Goal: Transaction & Acquisition: Purchase product/service

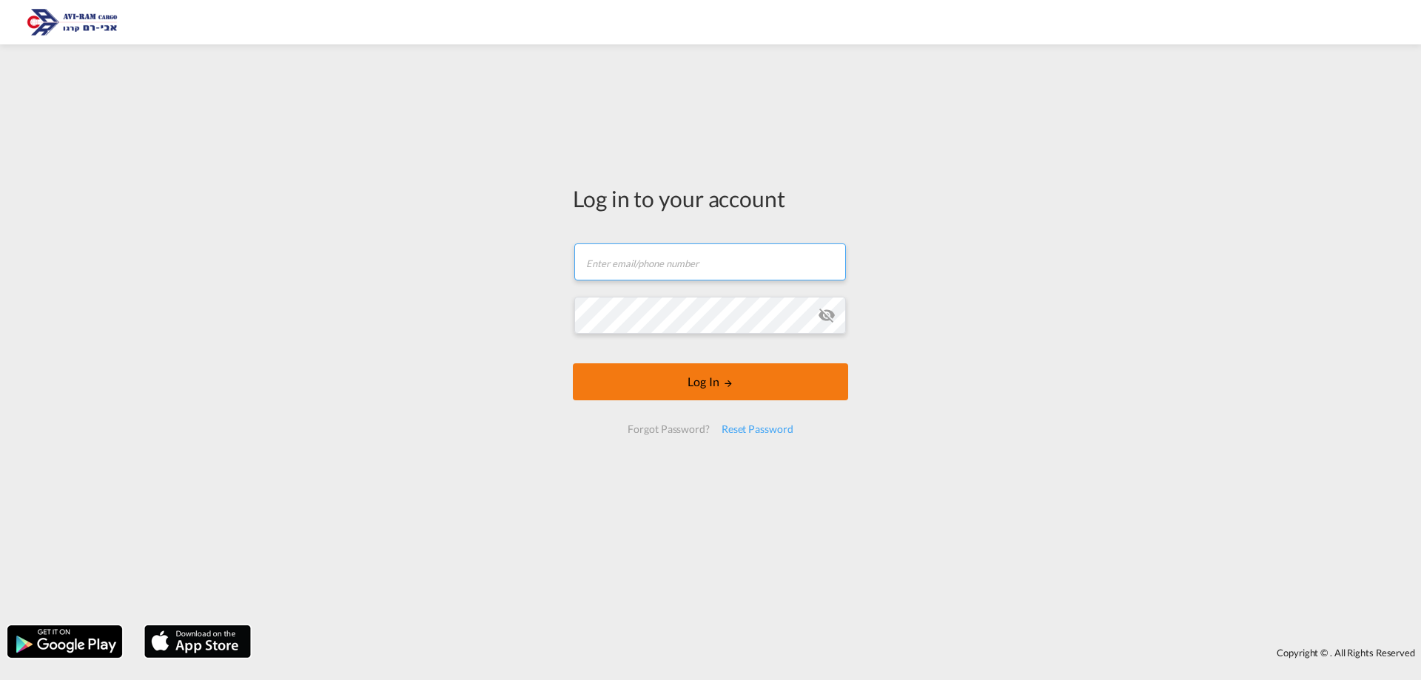
type input "[EMAIL_ADDRESS][DOMAIN_NAME]"
click at [737, 383] on button "Log In" at bounding box center [710, 381] width 275 height 37
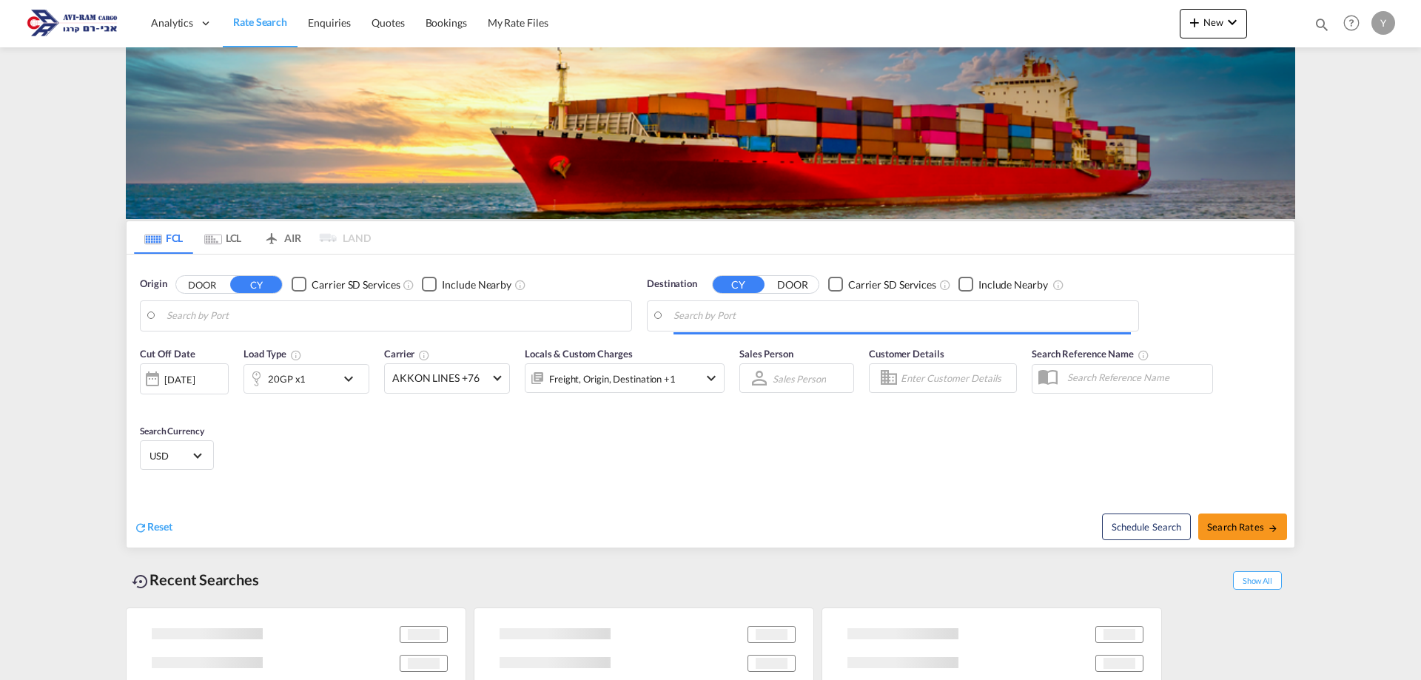
type input "Qingdao Pt, CNQDG"
type input "[GEOGRAPHIC_DATA], [GEOGRAPHIC_DATA]"
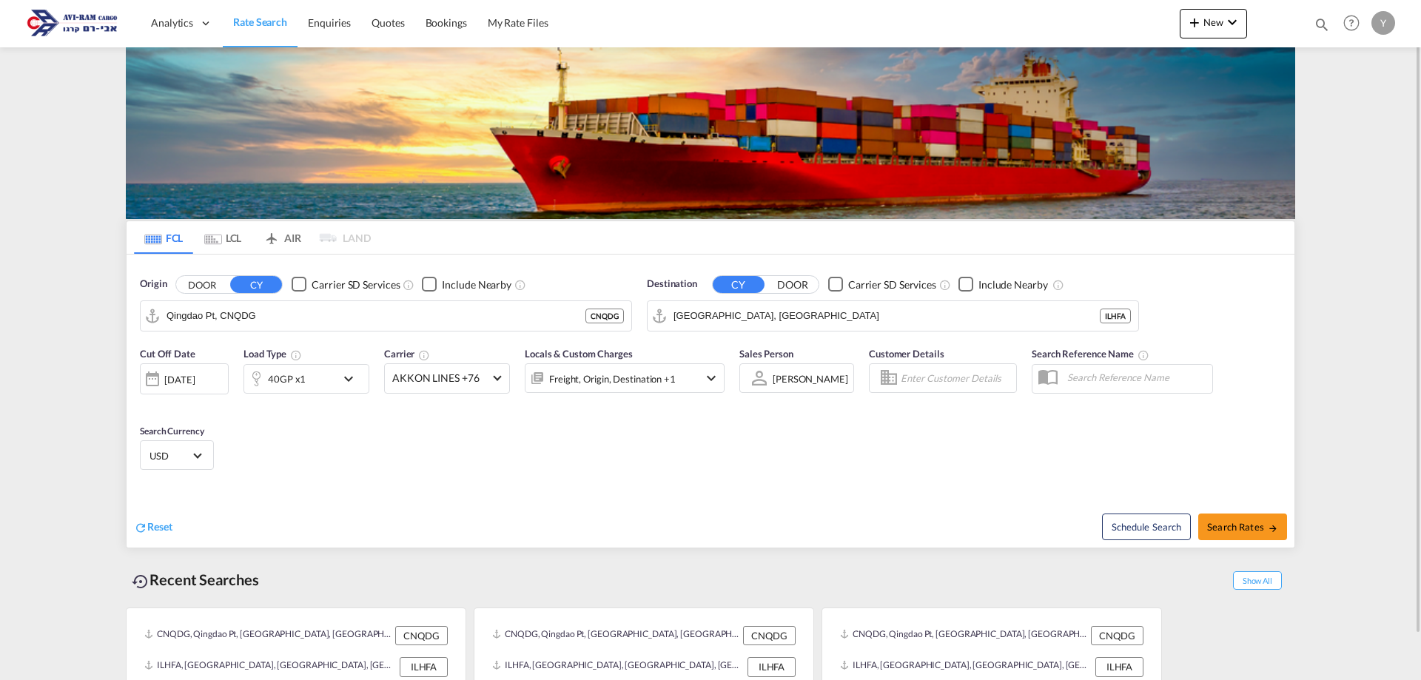
click at [240, 238] on md-tab-item "LCL" at bounding box center [222, 237] width 59 height 33
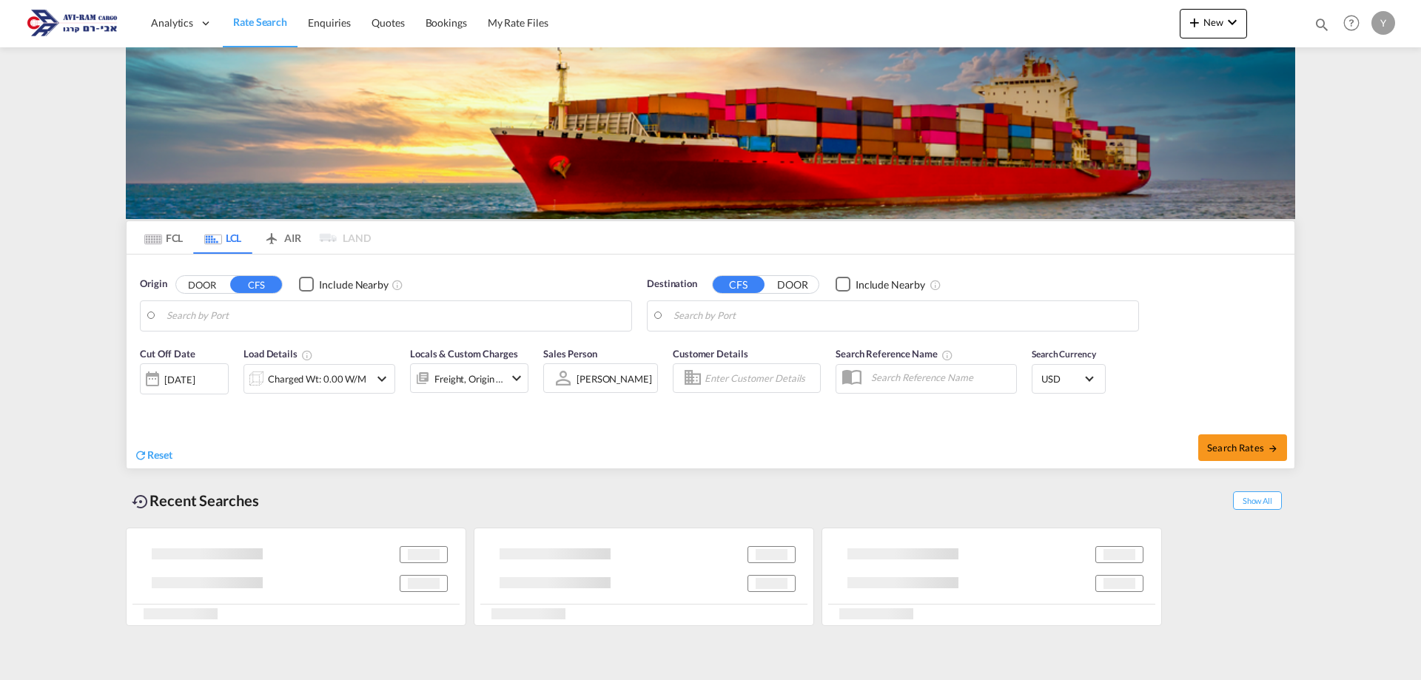
type input "Jiangmen, GD, CNJMN"
type input "Ashdod, ILASH"
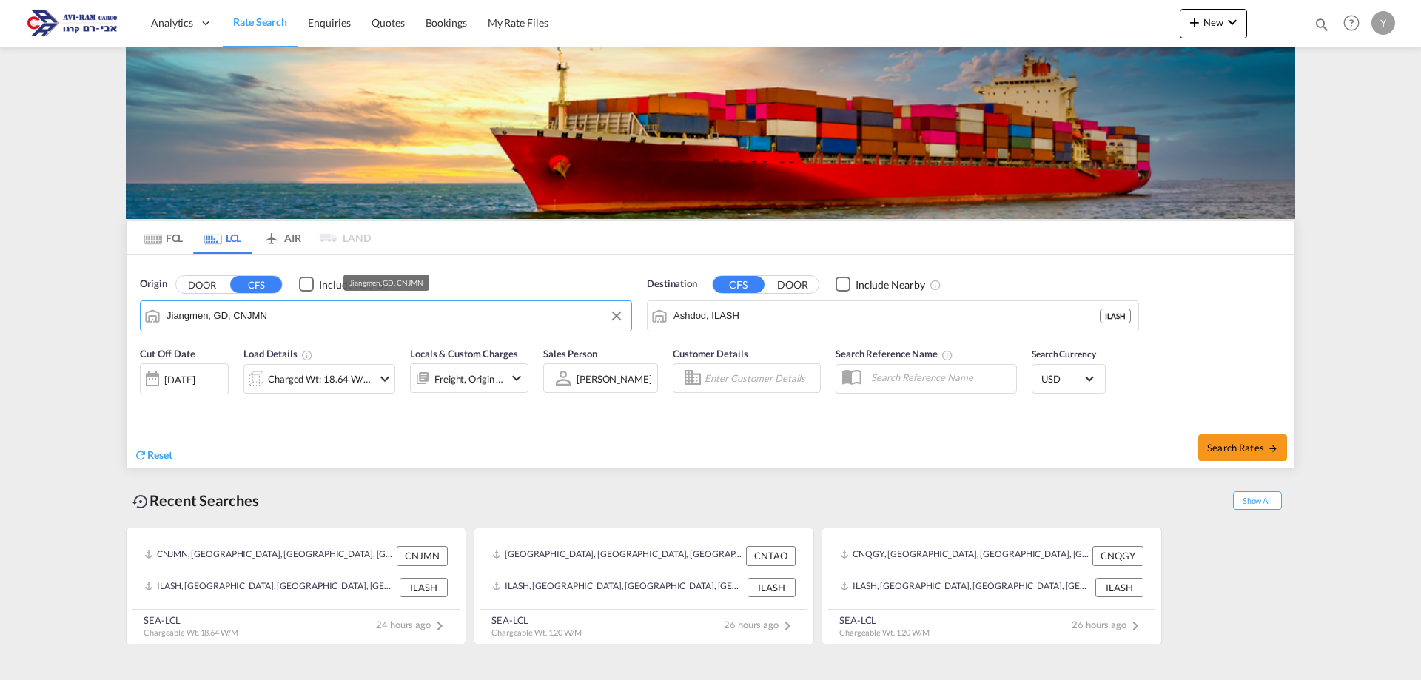
click at [346, 319] on input "Jiangmen, GD, CNJMN" at bounding box center [394, 316] width 457 height 22
drag, startPoint x: 316, startPoint y: 315, endPoint x: 116, endPoint y: 323, distance: 199.9
click at [116, 323] on div at bounding box center [710, 340] width 1421 height 680
click at [311, 311] on input "Jiangmen, GD, CNJMNrtm" at bounding box center [394, 316] width 457 height 22
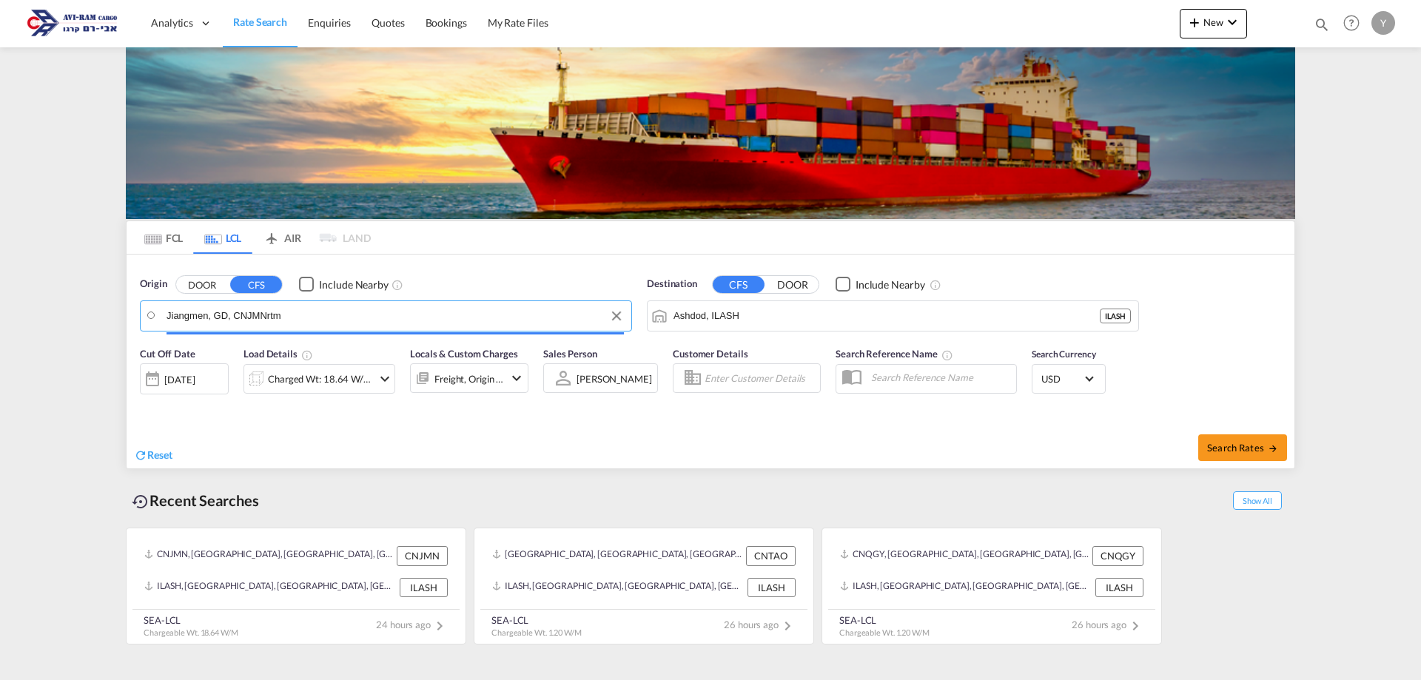
click at [304, 314] on input "Jiangmen, GD, CNJMNrtm" at bounding box center [394, 316] width 457 height 22
type input "Jiangmen, GD, CNJMNrtmrtm"
click at [310, 306] on div at bounding box center [710, 340] width 1421 height 680
click at [302, 311] on input "Jiangmen, GD, CNJMNrtmrtm" at bounding box center [394, 316] width 457 height 22
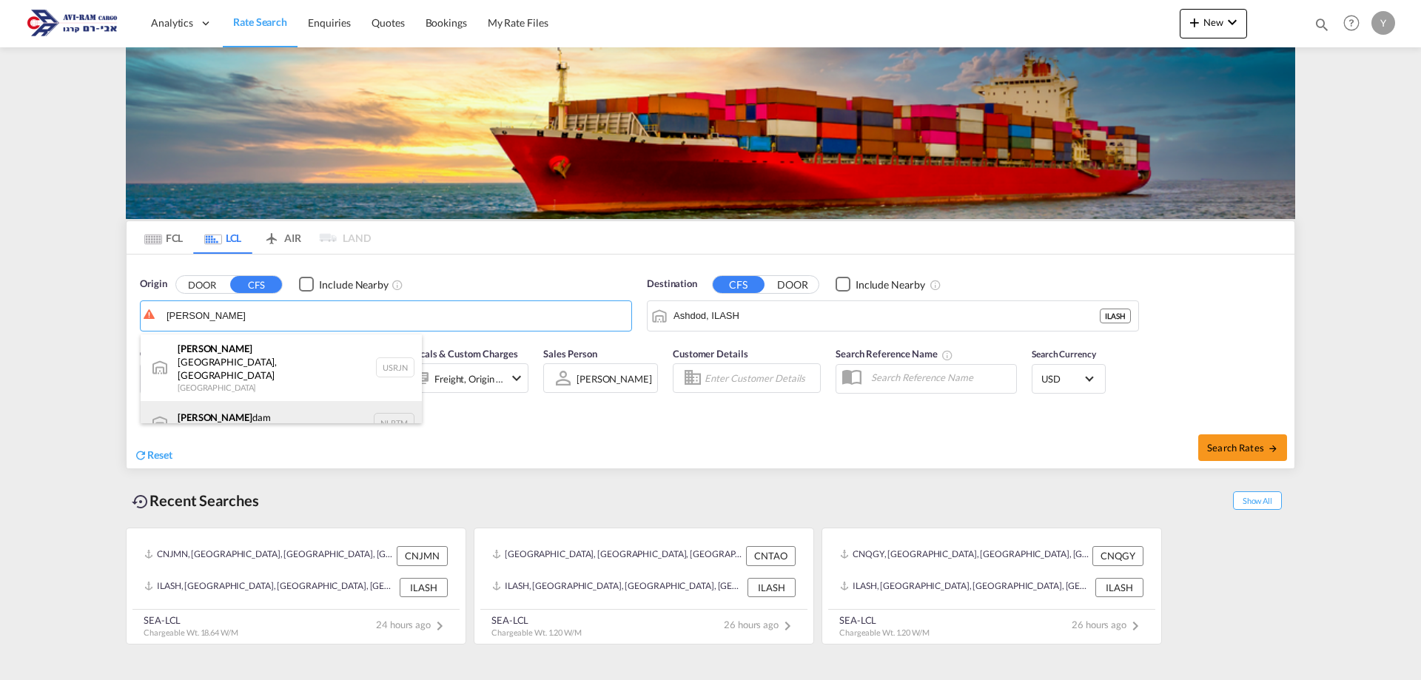
click at [382, 405] on div "Rotter dam Netherlands NLRTM" at bounding box center [281, 423] width 281 height 44
type input "Rotterdam, NLRTM"
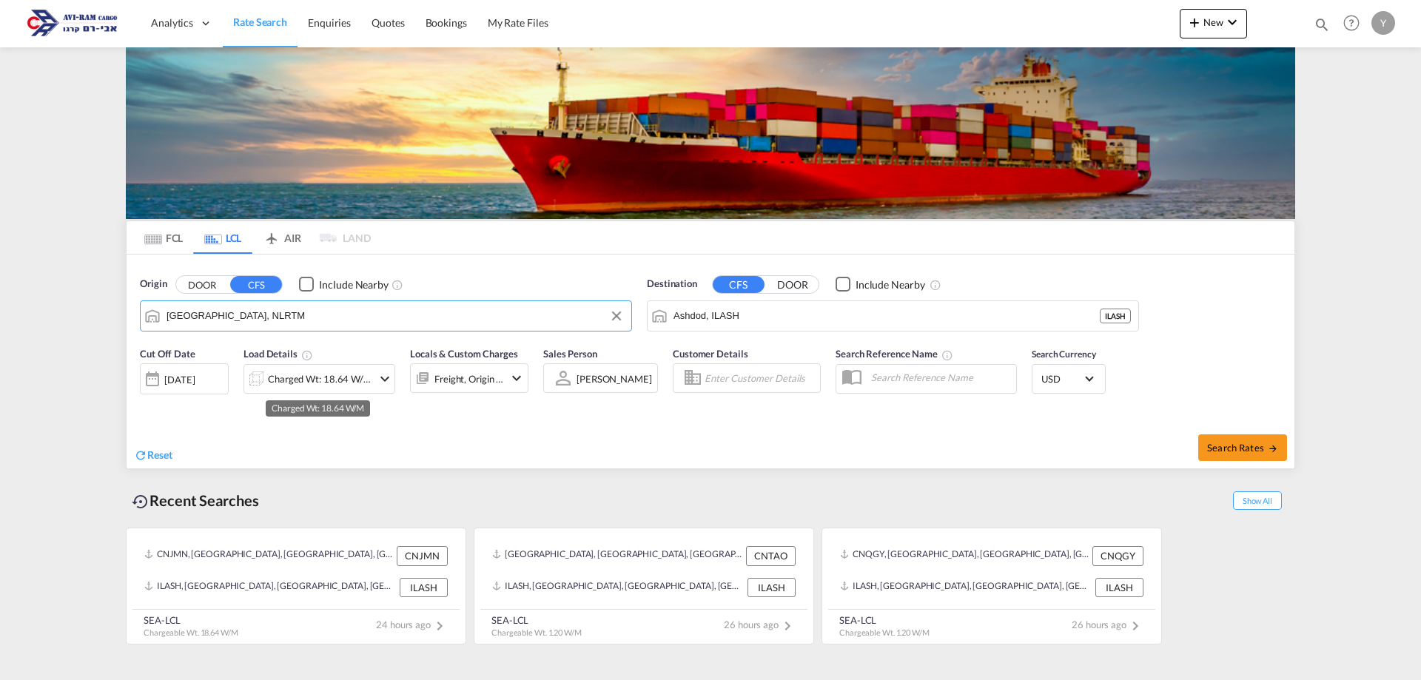
click at [292, 383] on div "Charged Wt: 18.64 W/M" at bounding box center [320, 378] width 104 height 21
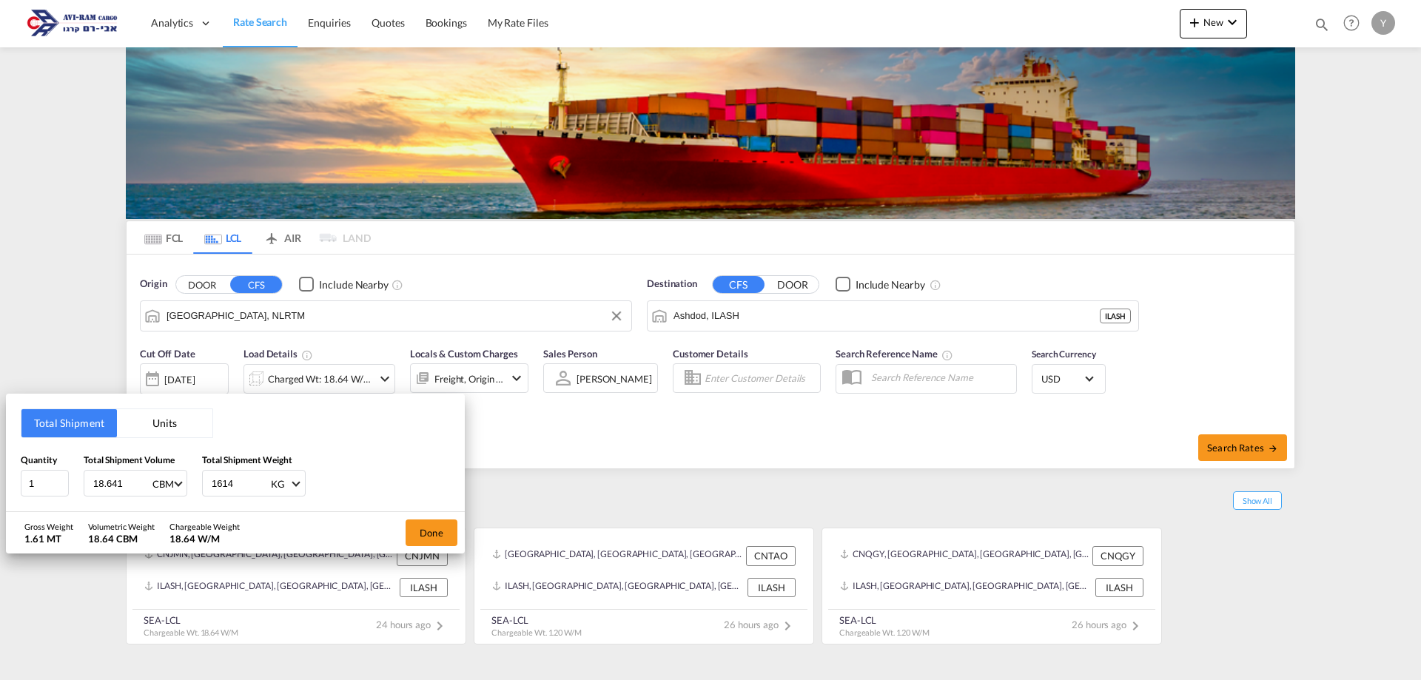
drag, startPoint x: 127, startPoint y: 485, endPoint x: 1, endPoint y: 484, distance: 125.8
click at [1, 484] on div "Total Shipment Units Quantity 1 Total Shipment Volume 18.641 CBM CBM CFT Total …" at bounding box center [710, 340] width 1421 height 680
type input "0"
type input "3.64"
drag, startPoint x: 244, startPoint y: 485, endPoint x: 186, endPoint y: 491, distance: 58.7
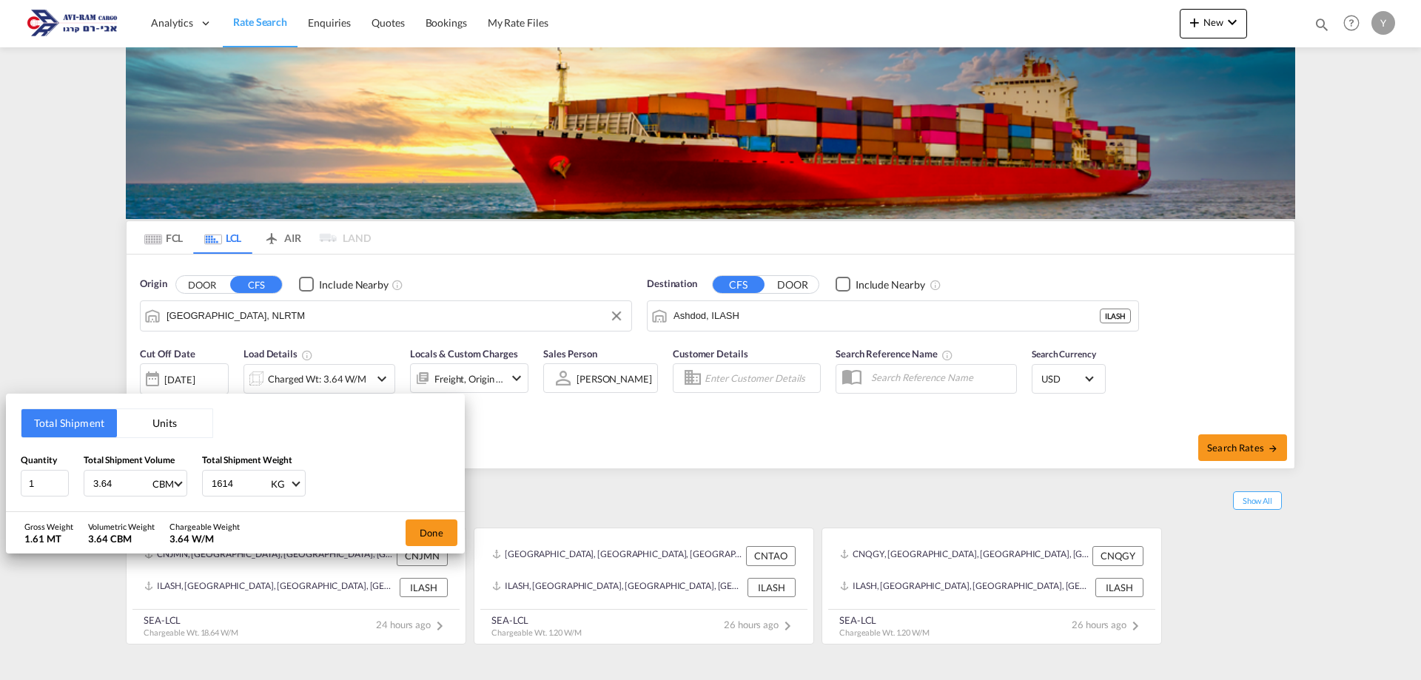
click at [186, 491] on div "Quantity 1 Total Shipment Volume 3.64 CBM CBM CFT Total Shipment Weight 1614 KG…" at bounding box center [235, 475] width 429 height 44
type input "395"
click at [180, 428] on button "Units" at bounding box center [164, 423] width 95 height 28
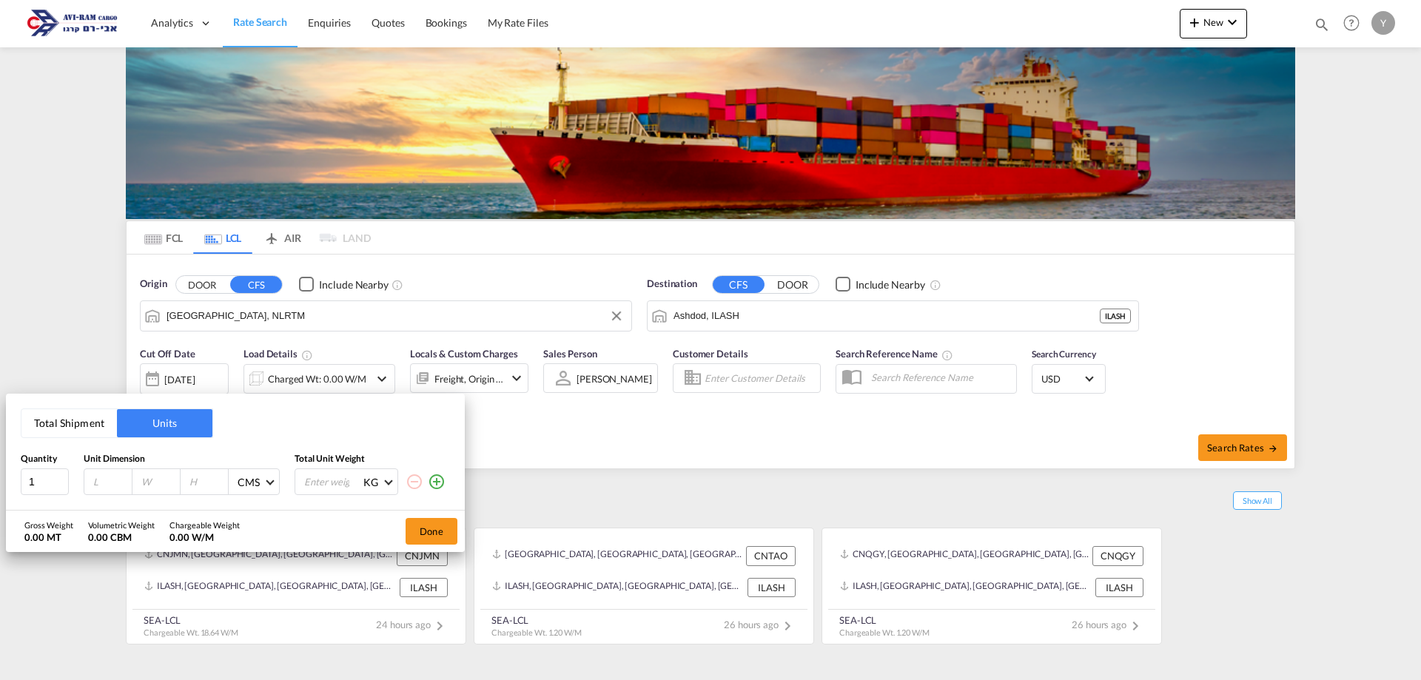
click at [52, 426] on button "Total Shipment" at bounding box center [68, 423] width 95 height 28
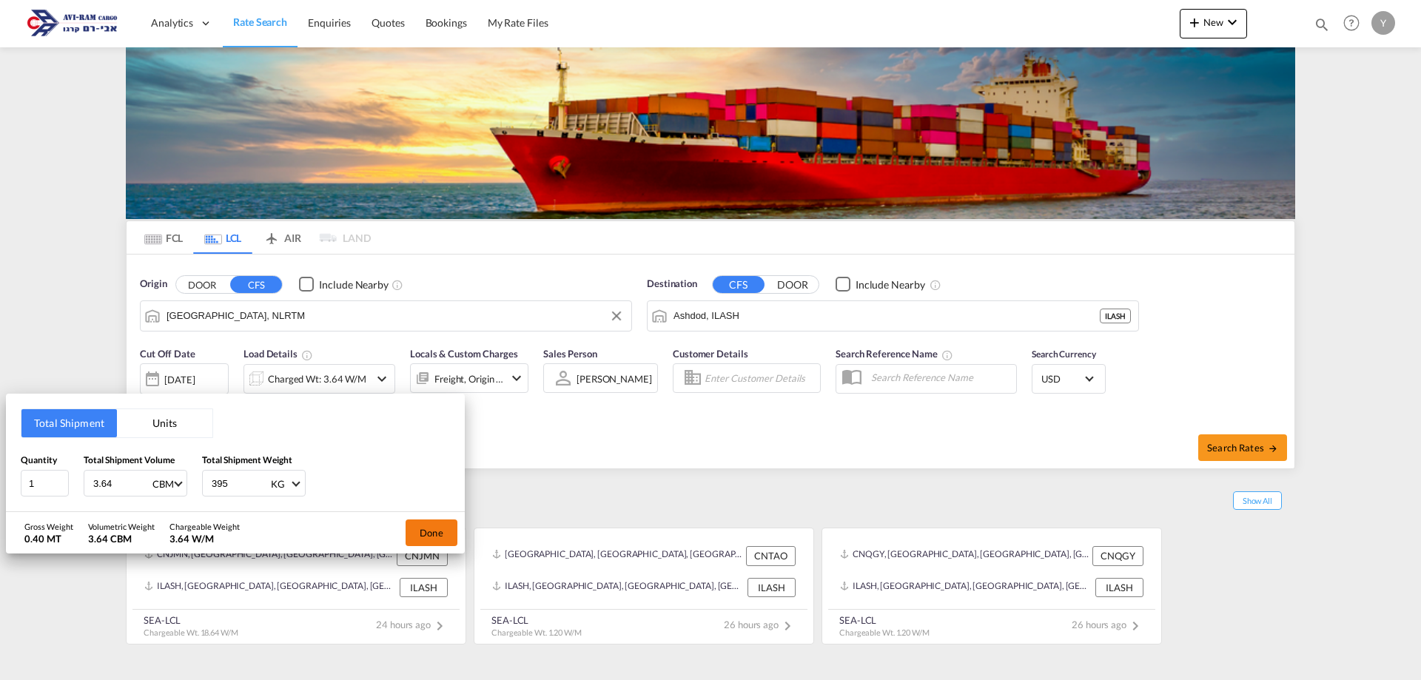
click at [426, 535] on button "Done" at bounding box center [431, 532] width 52 height 27
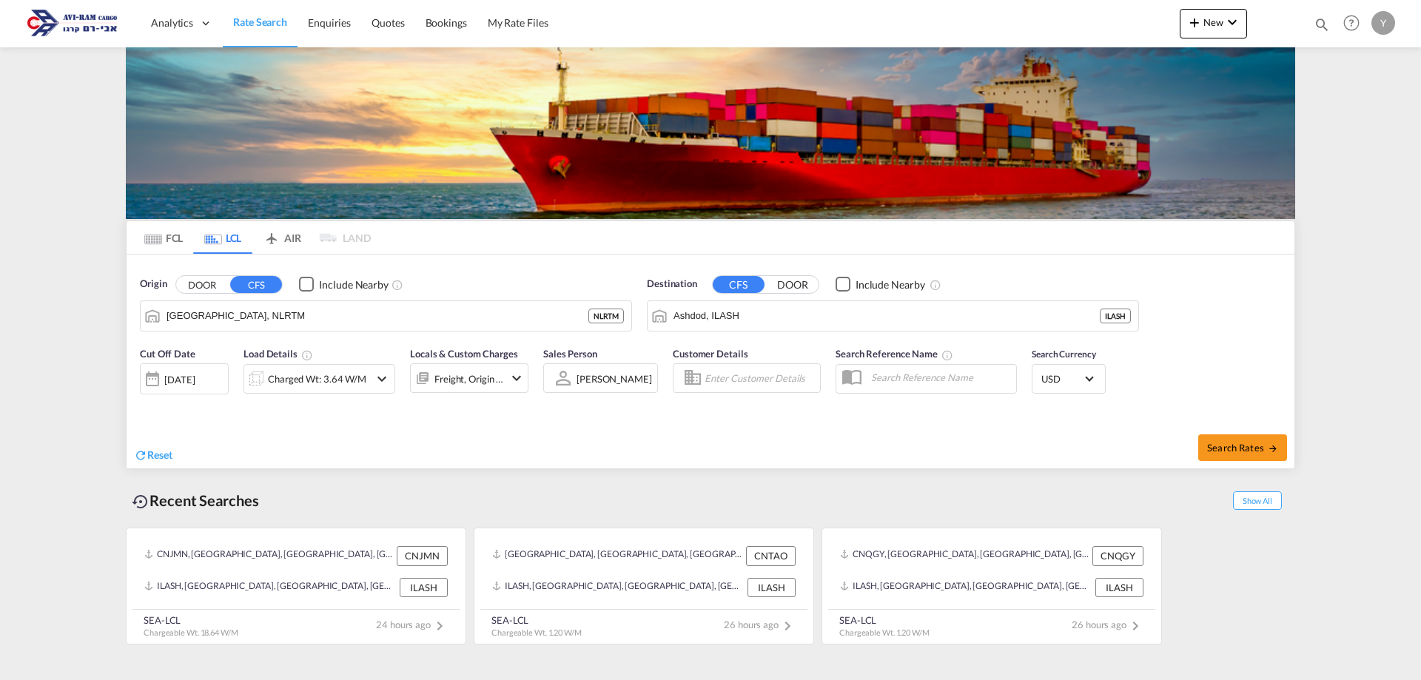
click at [382, 385] on md-icon "icon-chevron-down" at bounding box center [382, 379] width 18 height 18
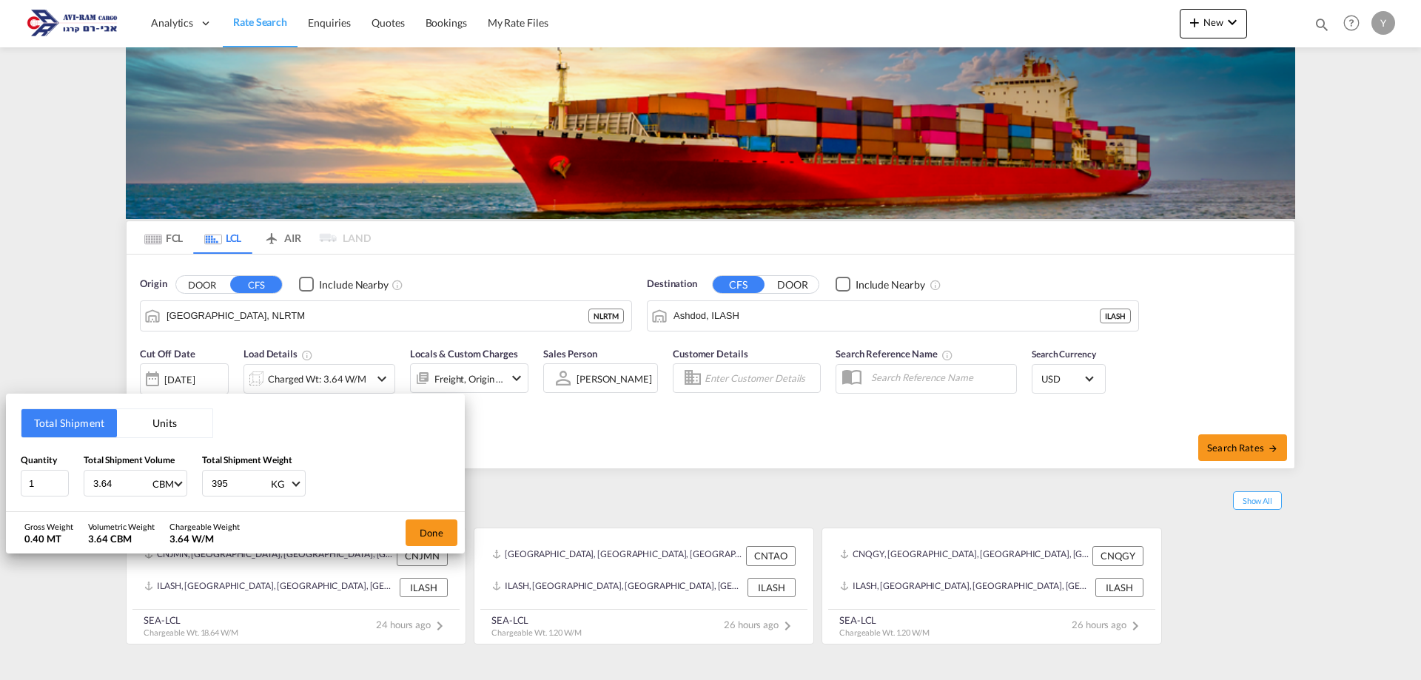
click at [551, 465] on div "Total Shipment Units Quantity 1 Total Shipment Volume 3.64 CBM CBM CFT Total Sh…" at bounding box center [710, 340] width 1421 height 680
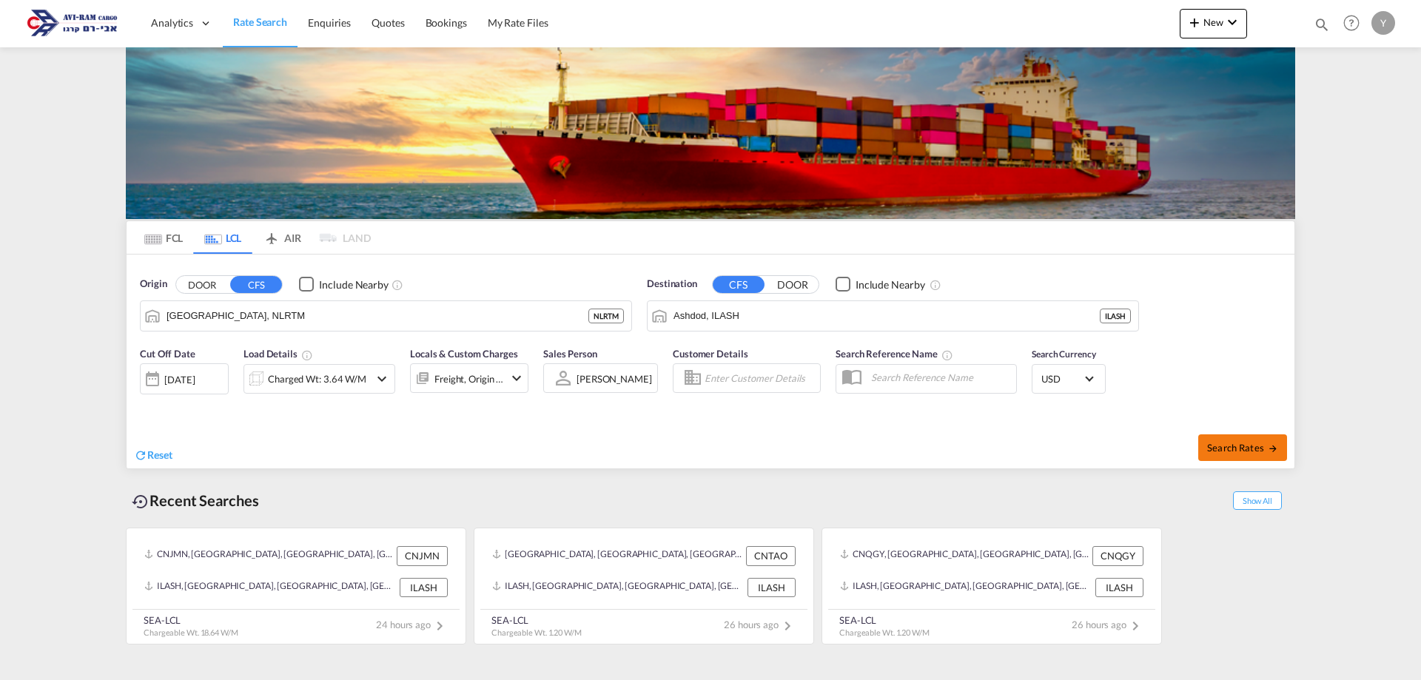
click at [1215, 458] on button "Search Rates" at bounding box center [1242, 447] width 89 height 27
type input "NLRTM to ILASH / 3 Sep 2025"
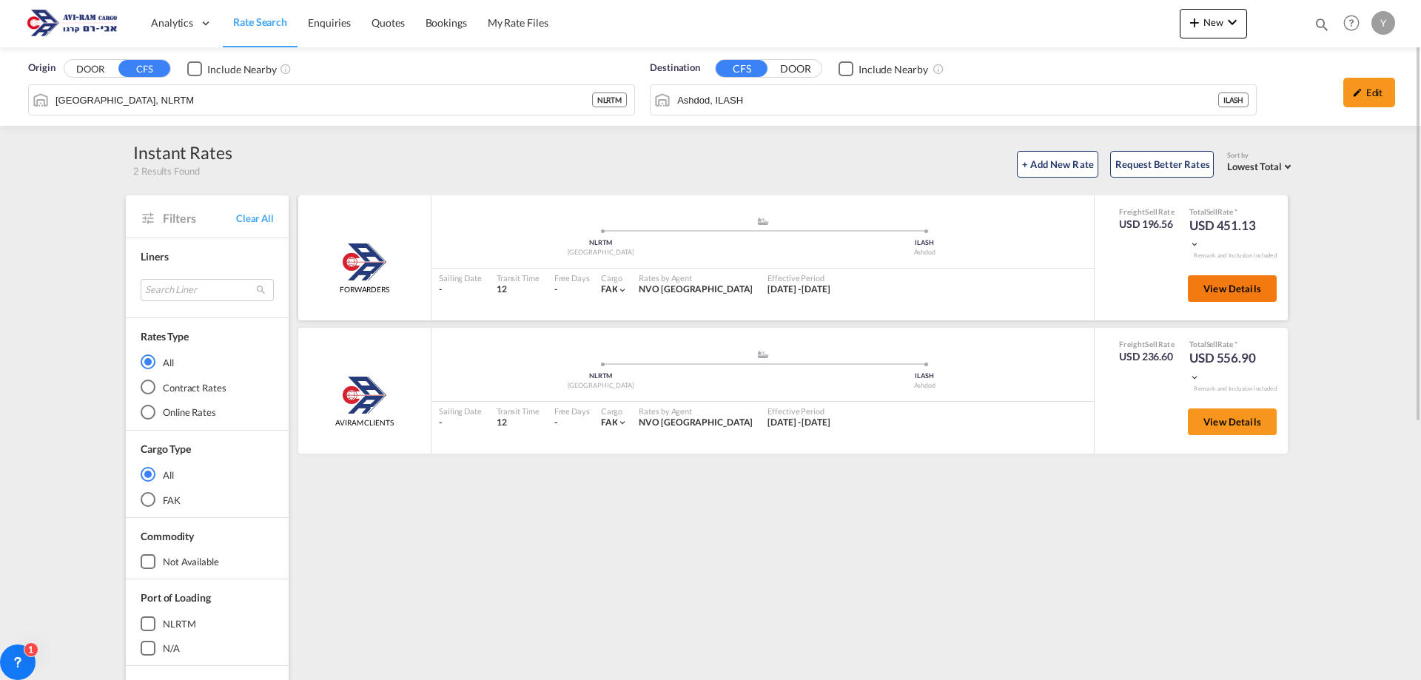
click at [1241, 287] on span "View Details" at bounding box center [1232, 289] width 58 height 12
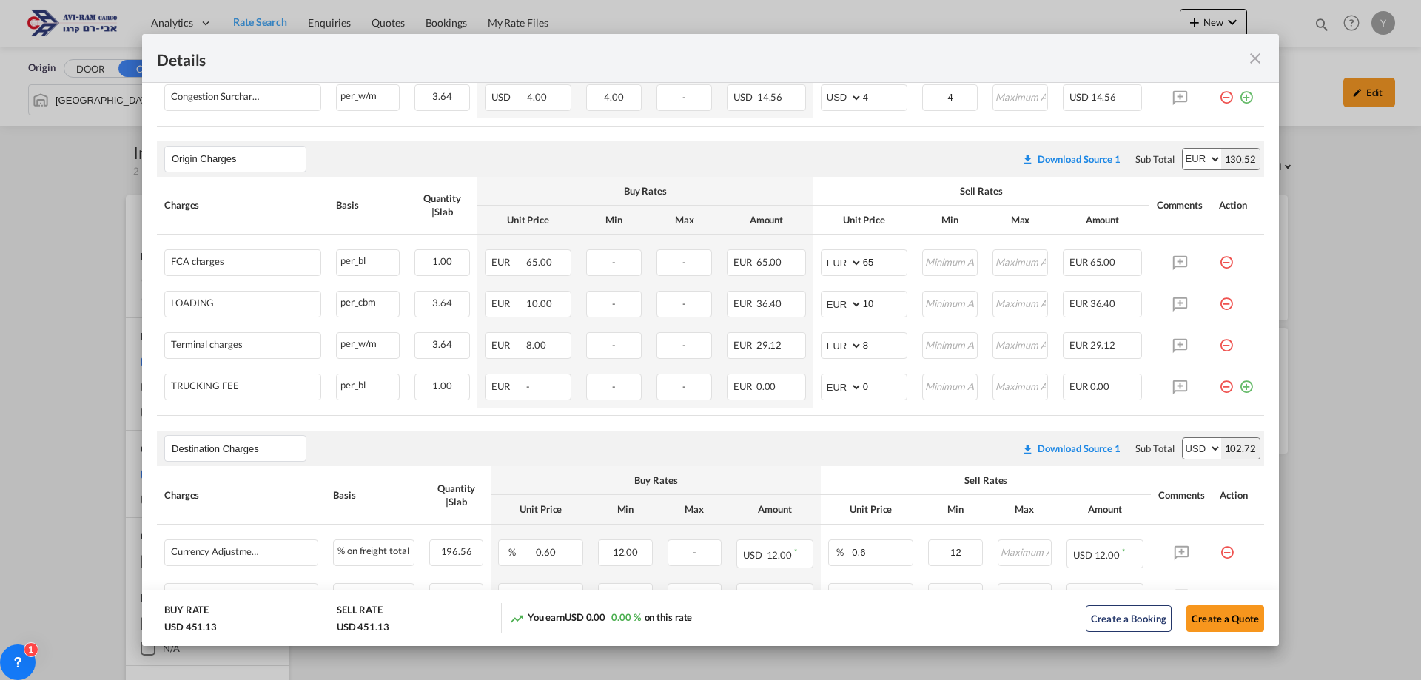
scroll to position [444, 0]
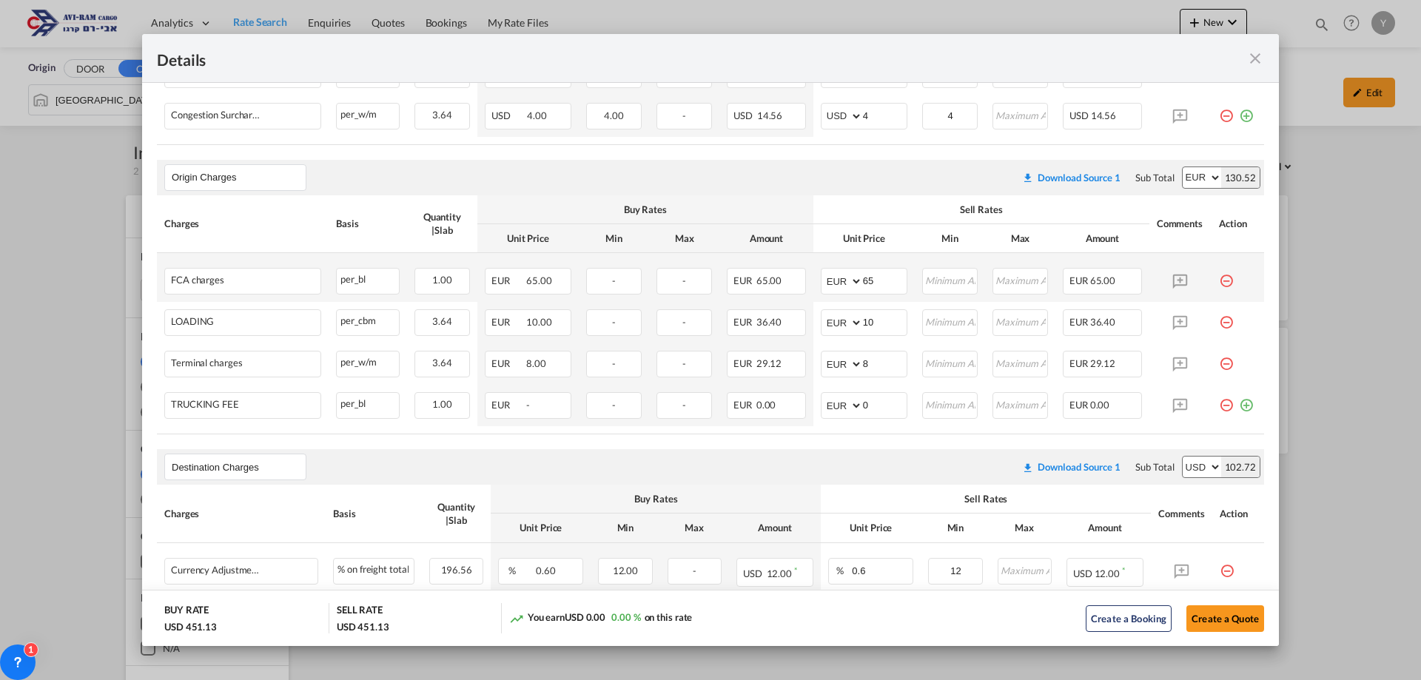
click at [1219, 283] on md-icon "icon-minus-circle-outline red-400-fg pt-7" at bounding box center [1226, 275] width 15 height 15
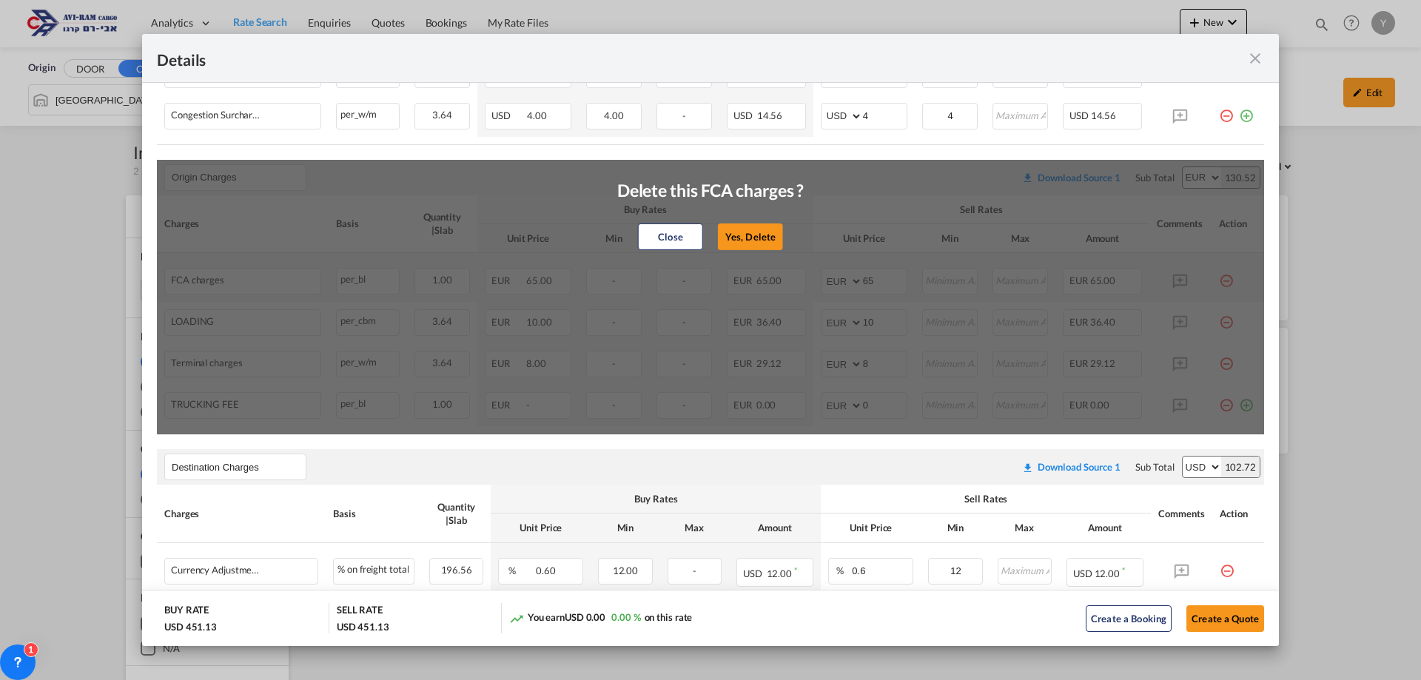
drag, startPoint x: 761, startPoint y: 239, endPoint x: 1092, endPoint y: 297, distance: 335.7
click at [761, 240] on button "Yes, Delete" at bounding box center [750, 236] width 65 height 27
type input "10"
type input "8"
type input "0"
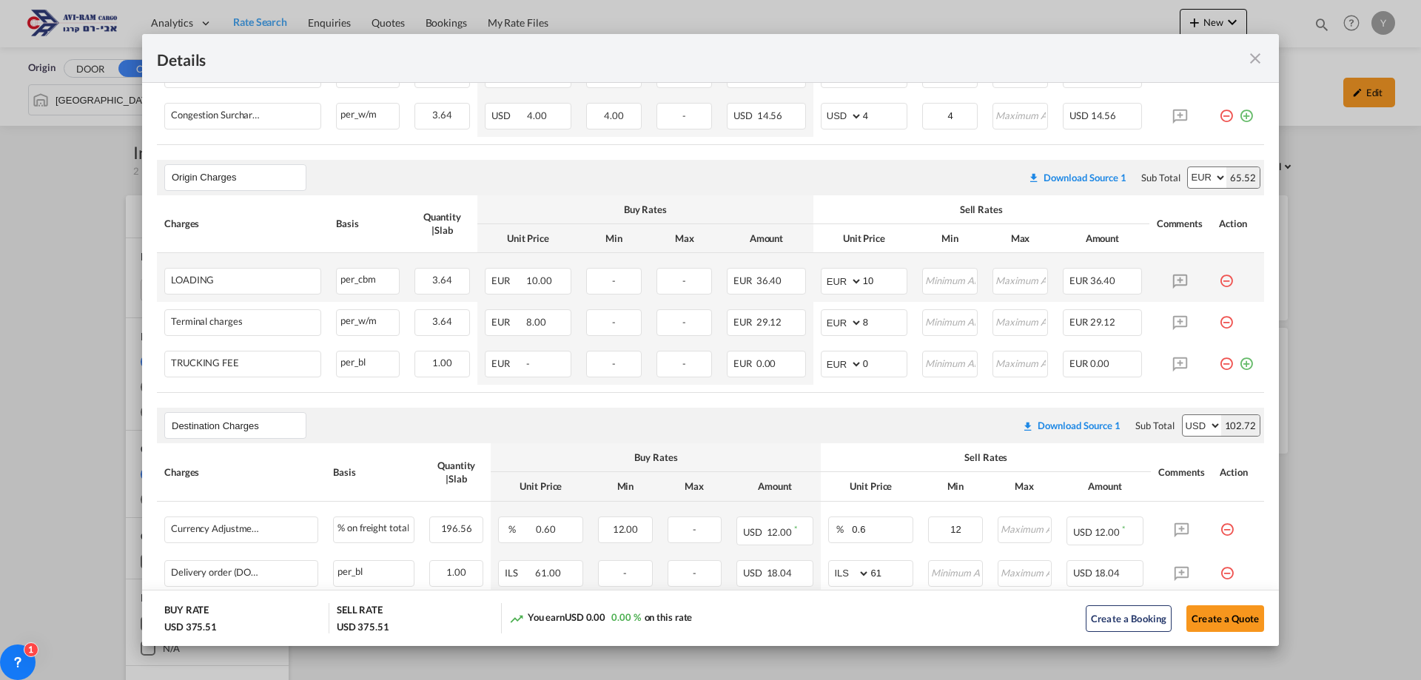
click at [1219, 283] on md-icon "icon-minus-circle-outline red-400-fg pt-7" at bounding box center [1226, 275] width 15 height 15
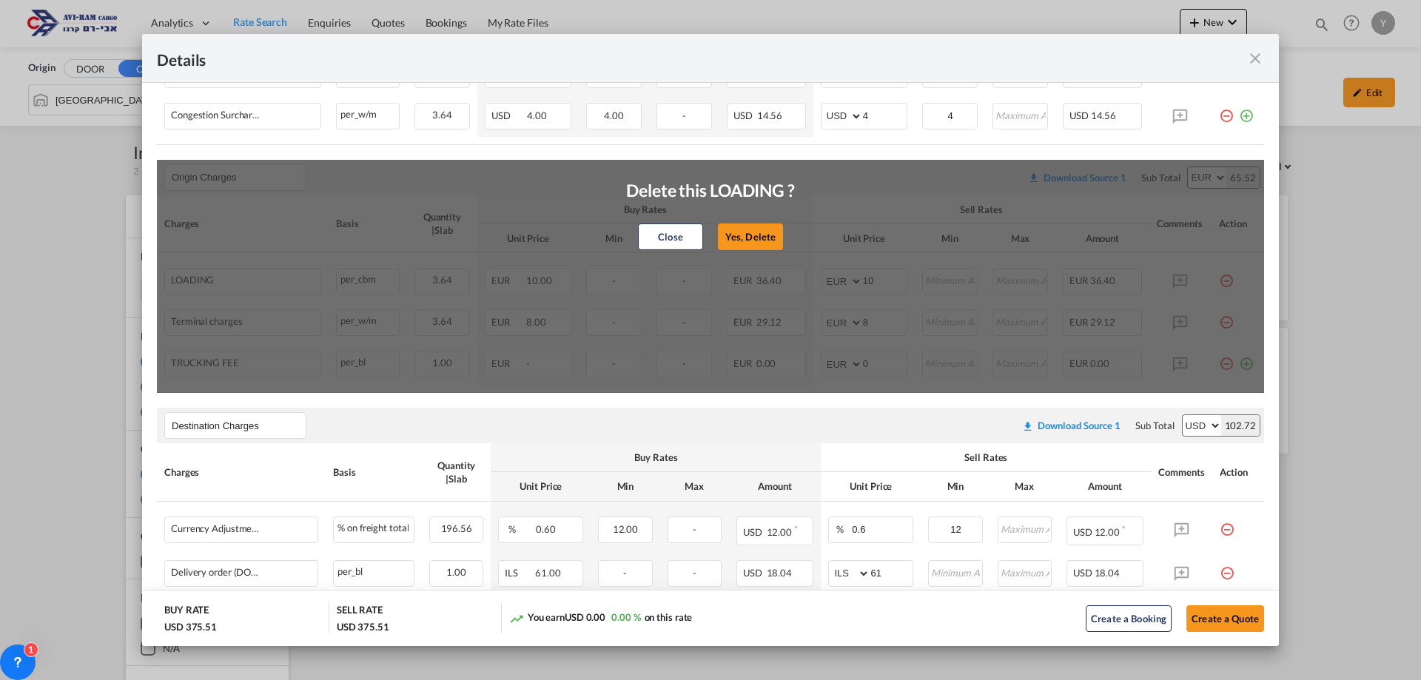
click at [735, 250] on div "Close Yes, Delete" at bounding box center [710, 237] width 169 height 36
click at [722, 233] on button "Yes, Delete" at bounding box center [750, 236] width 65 height 27
type input "8"
type input "0"
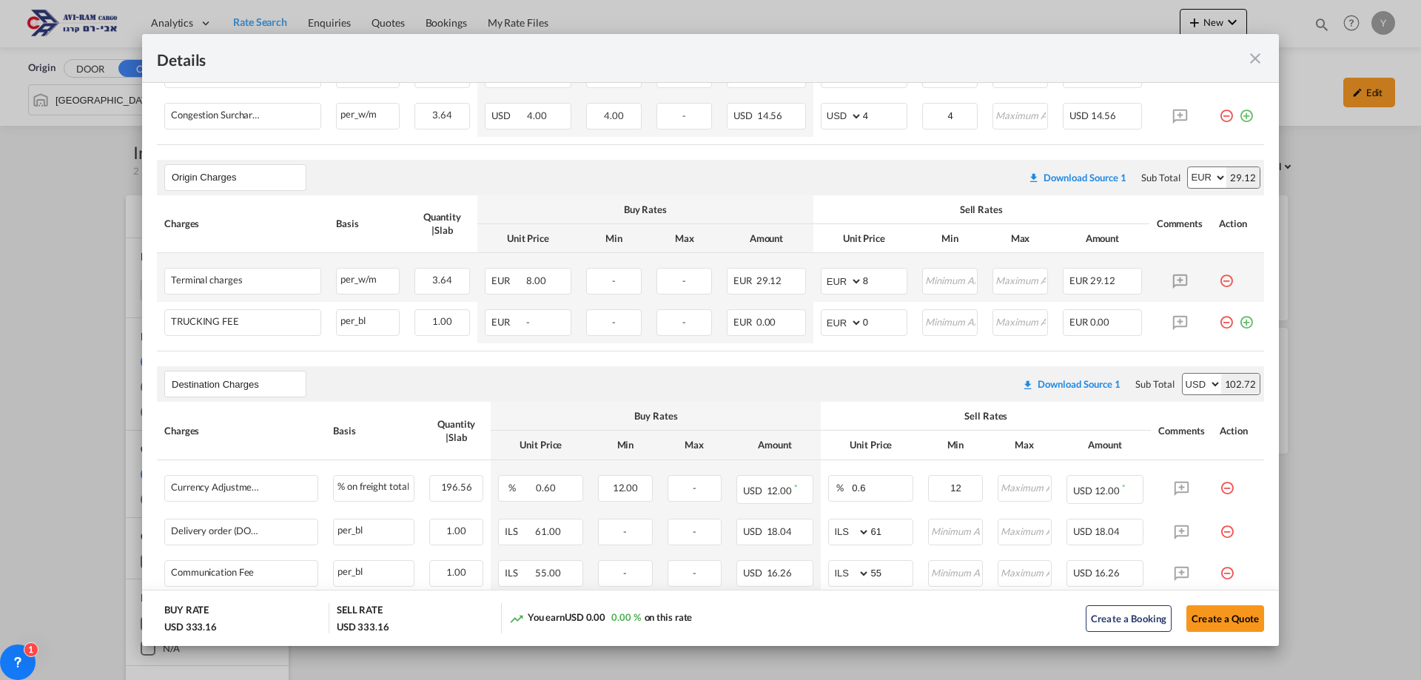
click at [1219, 280] on md-icon "icon-minus-circle-outline red-400-fg pt-7" at bounding box center [1226, 275] width 15 height 15
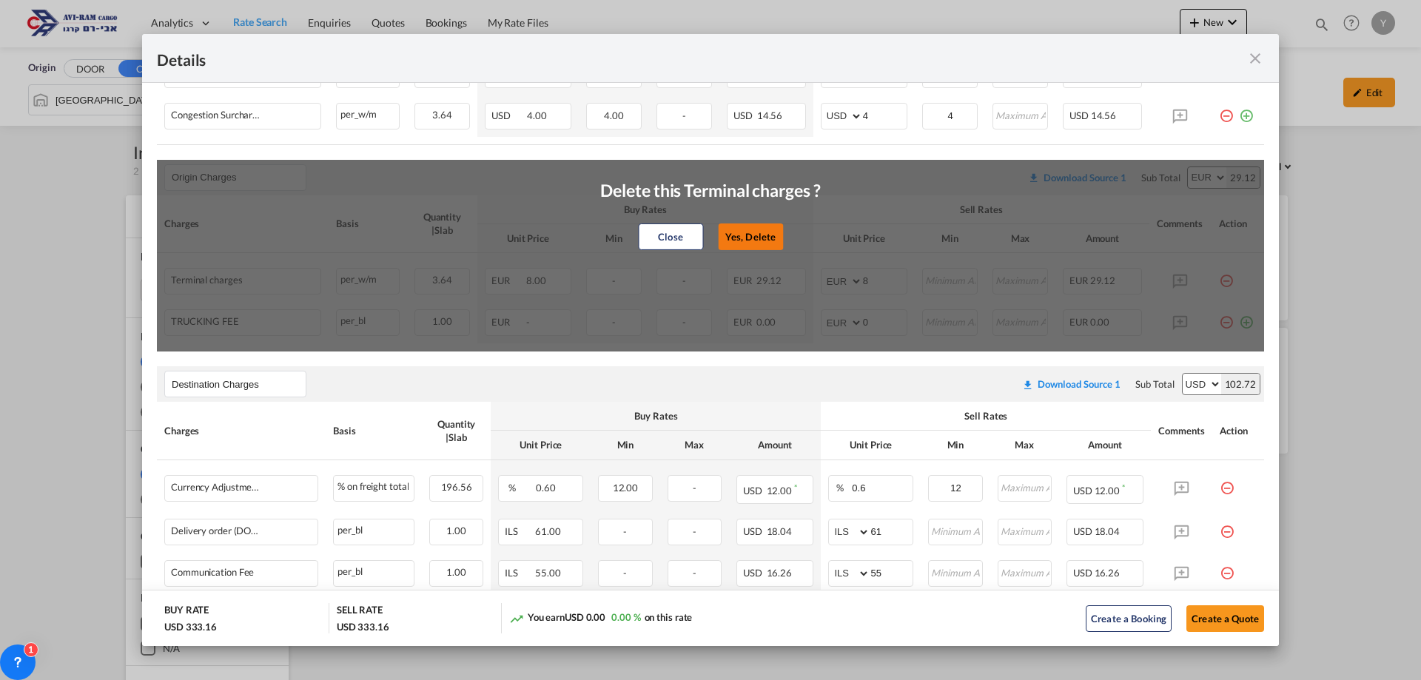
click at [718, 245] on button "Yes, Delete" at bounding box center [750, 236] width 65 height 27
type input "0"
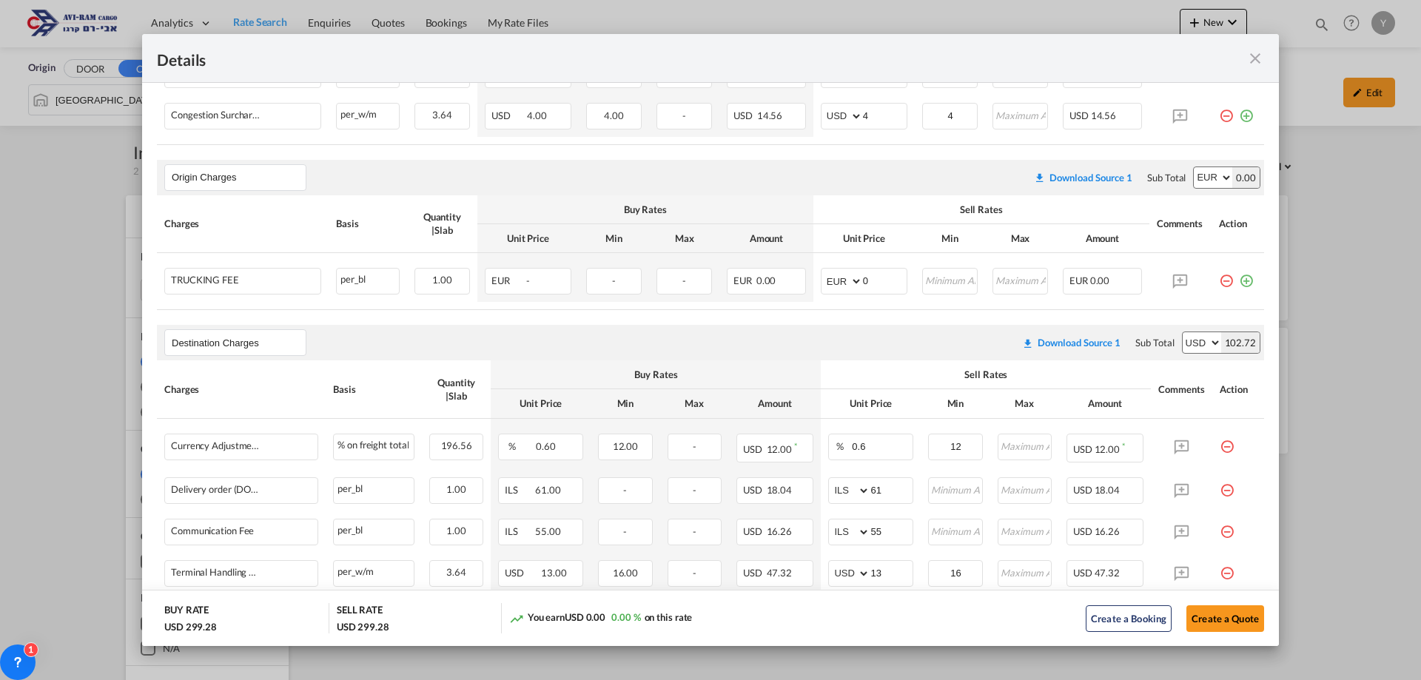
click at [1219, 278] on md-icon "icon-minus-circle-outline red-400-fg pt-7" at bounding box center [1226, 275] width 15 height 15
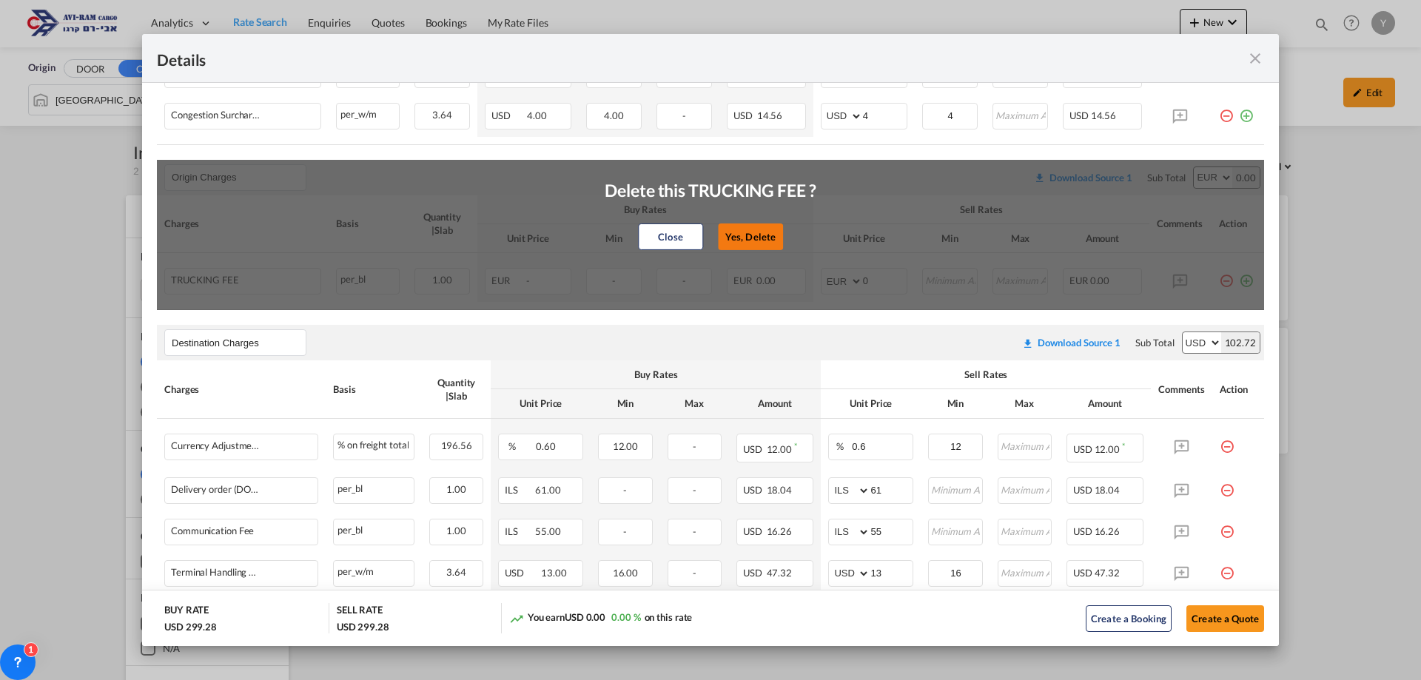
click at [749, 229] on button "Yes, Delete" at bounding box center [750, 236] width 65 height 27
type input "Destination Charges"
select select "string:USD"
type input "0.6"
type input "12"
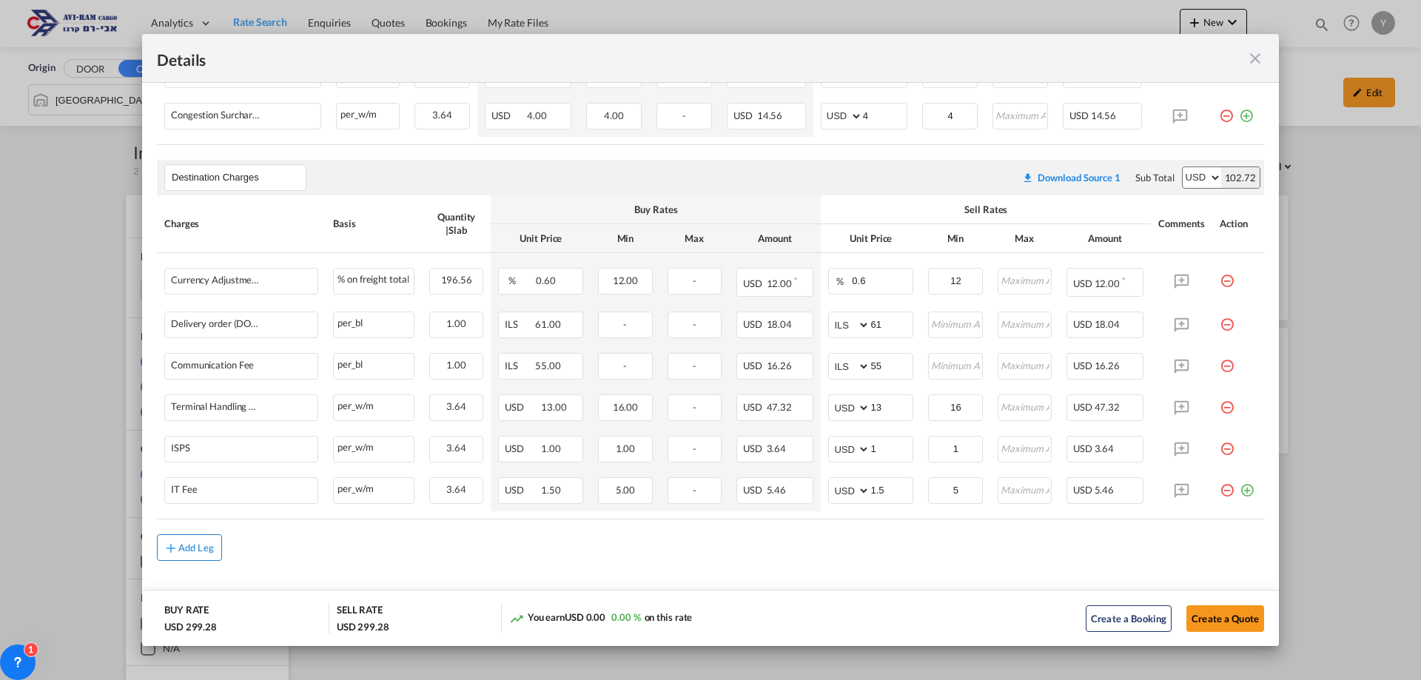
click at [210, 547] on div "Add Leg" at bounding box center [196, 547] width 36 height 9
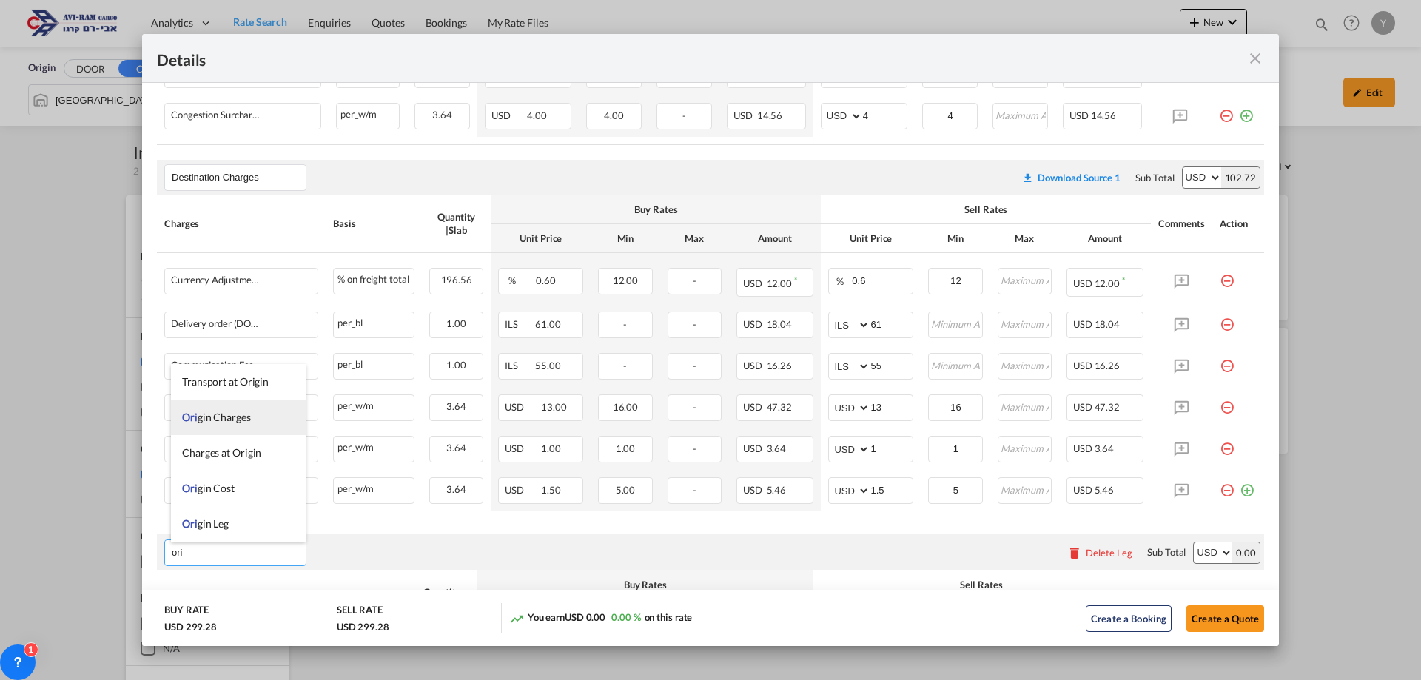
click at [235, 421] on span "Ori gin Charges" at bounding box center [216, 417] width 69 height 13
type input "Origin Charges"
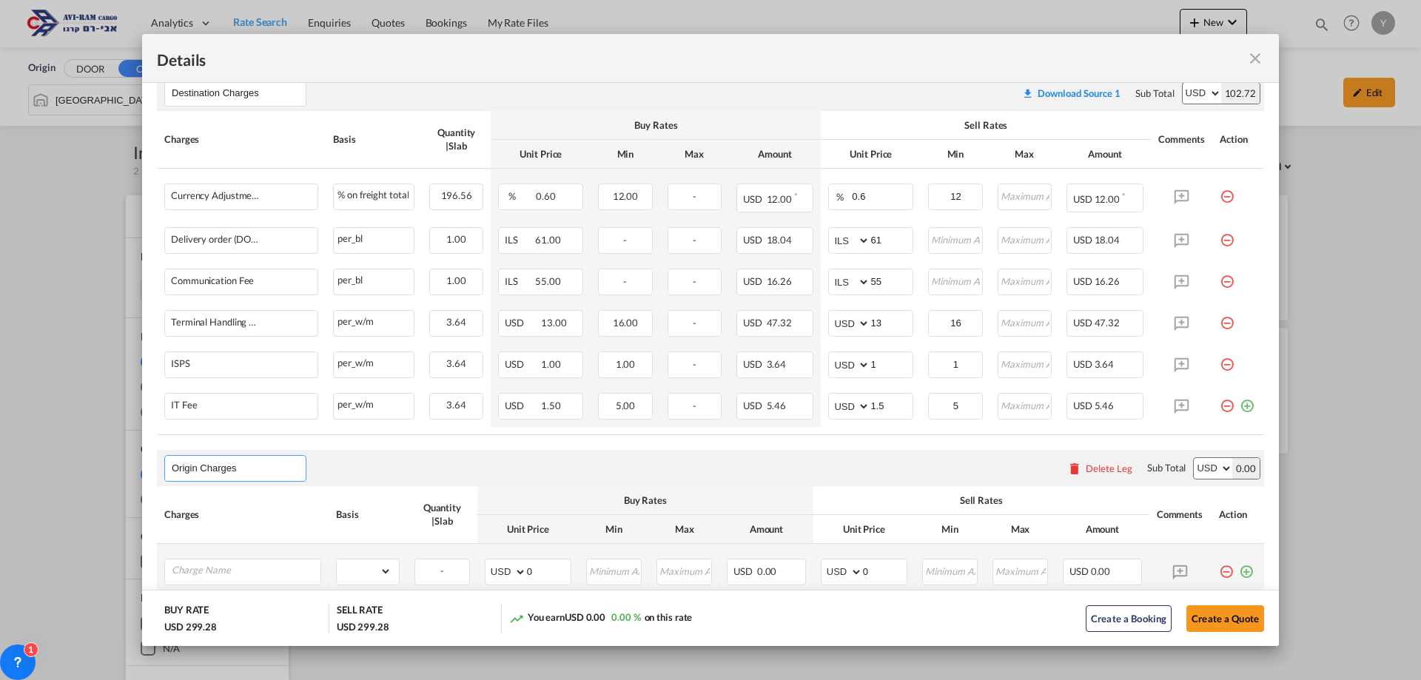
scroll to position [592, 0]
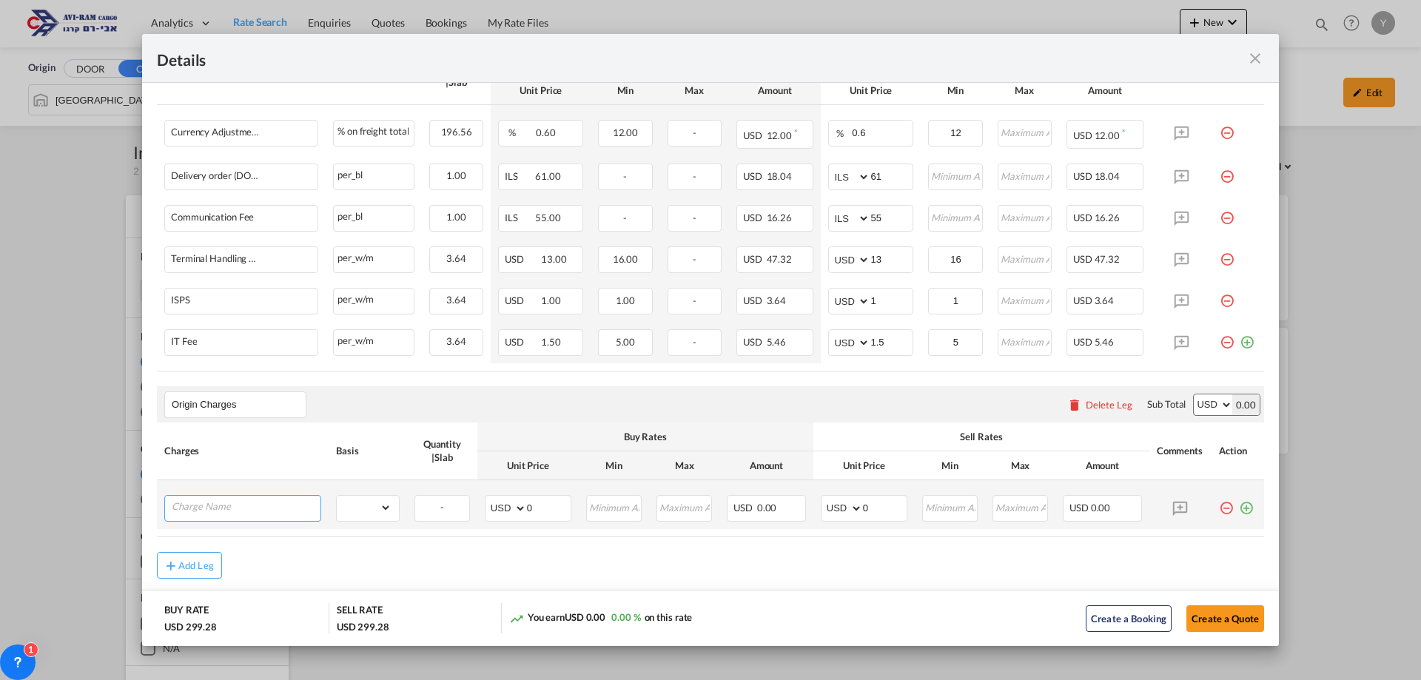
click at [216, 501] on input "Charge Name" at bounding box center [246, 507] width 149 height 22
click at [226, 451] on li "EXW A LL IN" at bounding box center [245, 443] width 148 height 36
type input "EXW ALL IN"
click at [380, 496] on select "gross_weight volumetric_weight per_shipment per_bl per_km per_hawb per_kg flat …" at bounding box center [364, 508] width 55 height 24
select select "per_shipment"
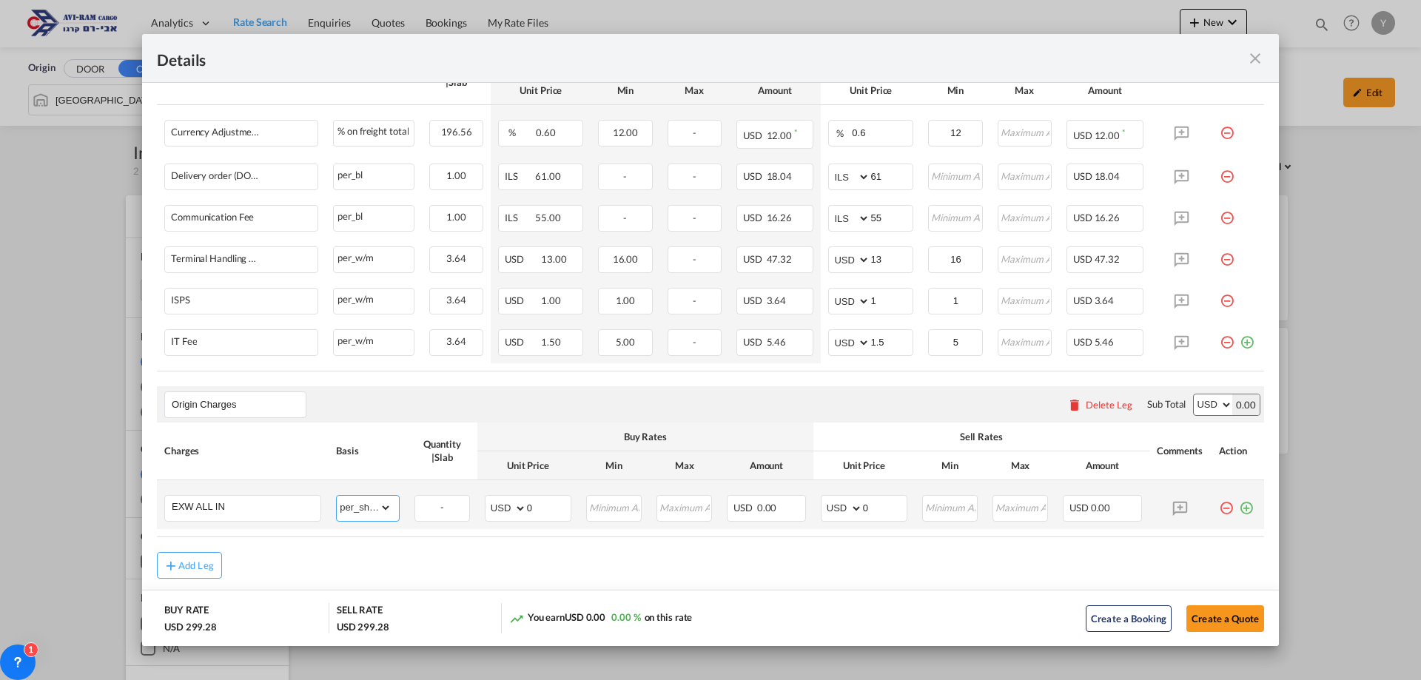
click at [337, 496] on select "gross_weight volumetric_weight per_shipment per_bl per_km per_hawb per_kg flat …" at bounding box center [364, 508] width 55 height 24
click at [844, 508] on select "AED AFN ALL AMD ANG AOA ARS AUD AWG AZN BAM BBD BDT BGN BHD BIF BMD BND BOB BRL…" at bounding box center [842, 508] width 38 height 21
select select "string:EUR"
click at [823, 498] on select "AED AFN ALL AMD ANG AOA ARS AUD AWG AZN BAM BBD BDT BGN BHD BIF BMD BND BOB BRL…" at bounding box center [842, 508] width 38 height 21
drag, startPoint x: 862, startPoint y: 513, endPoint x: 853, endPoint y: 514, distance: 8.9
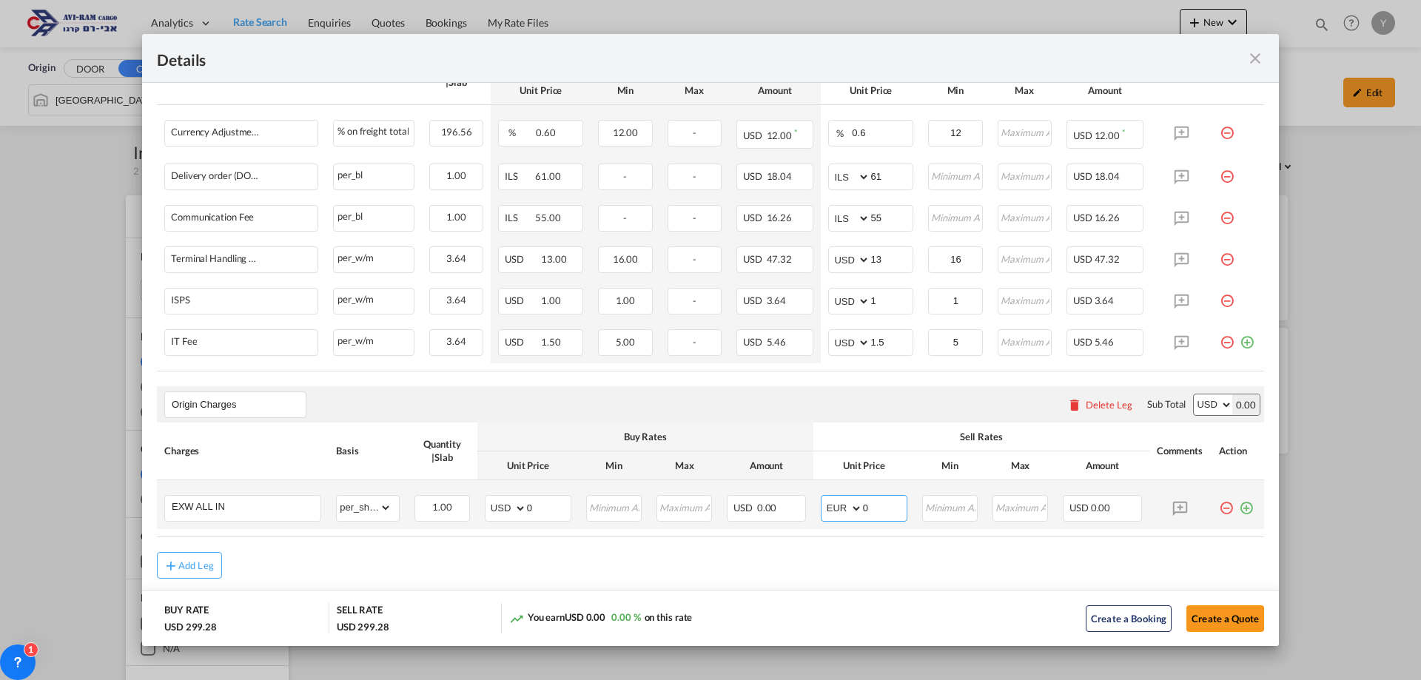
click at [853, 514] on md-input-container "AED AFN ALL AMD ANG AOA ARS AUD AWG AZN BAM BBD BDT BGN BHD BIF BMD BND BOB BRL…" at bounding box center [864, 508] width 87 height 27
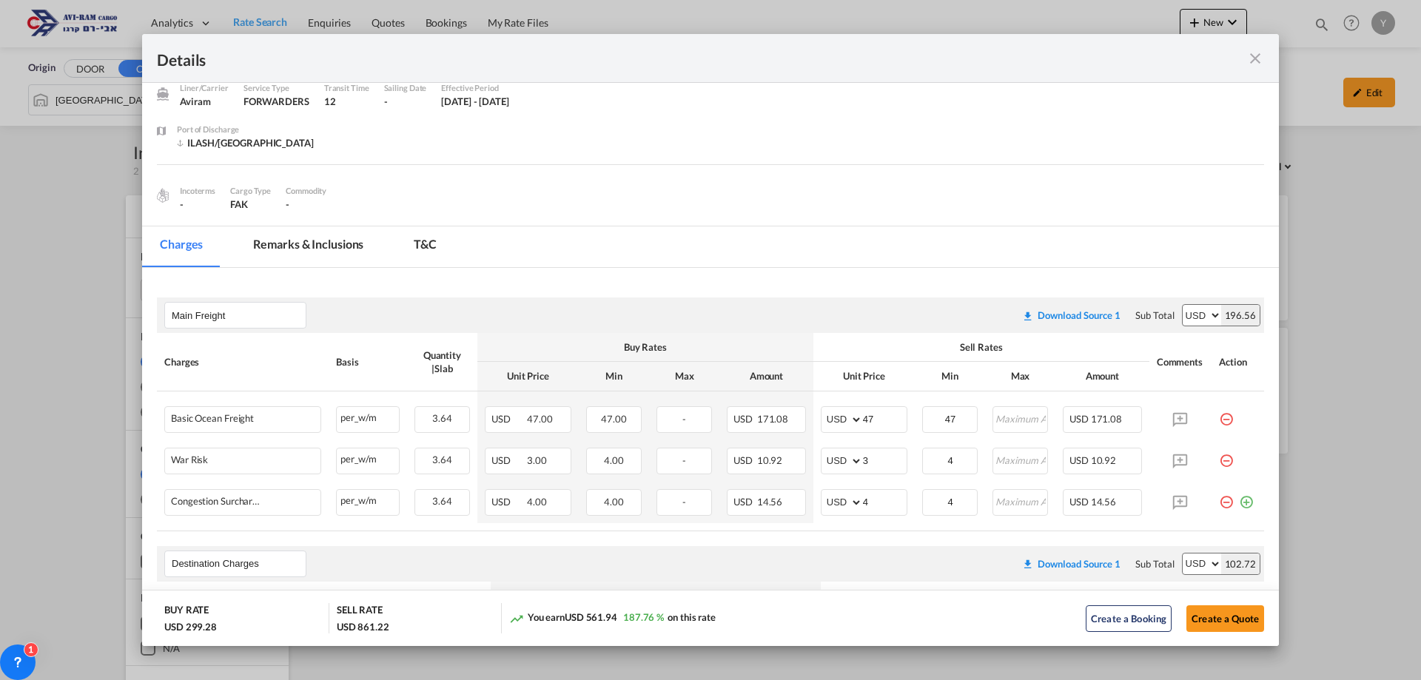
scroll to position [148, 0]
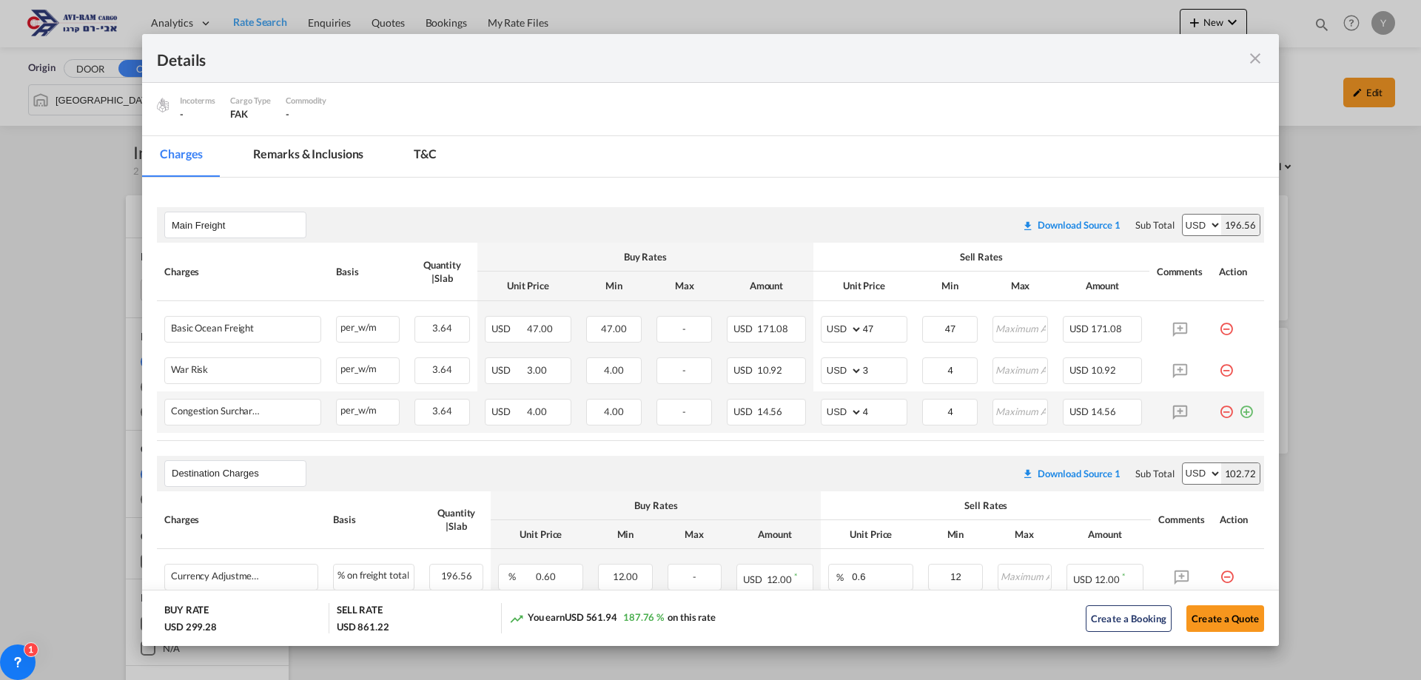
type input "483"
click at [1244, 411] on div "Port of Loading ..." at bounding box center [1238, 406] width 38 height 15
click at [1243, 408] on div "Port of Loading ..." at bounding box center [1238, 406] width 38 height 15
click at [1239, 410] on md-icon "icon-plus-circle-outline green-400-fg" at bounding box center [1246, 406] width 15 height 15
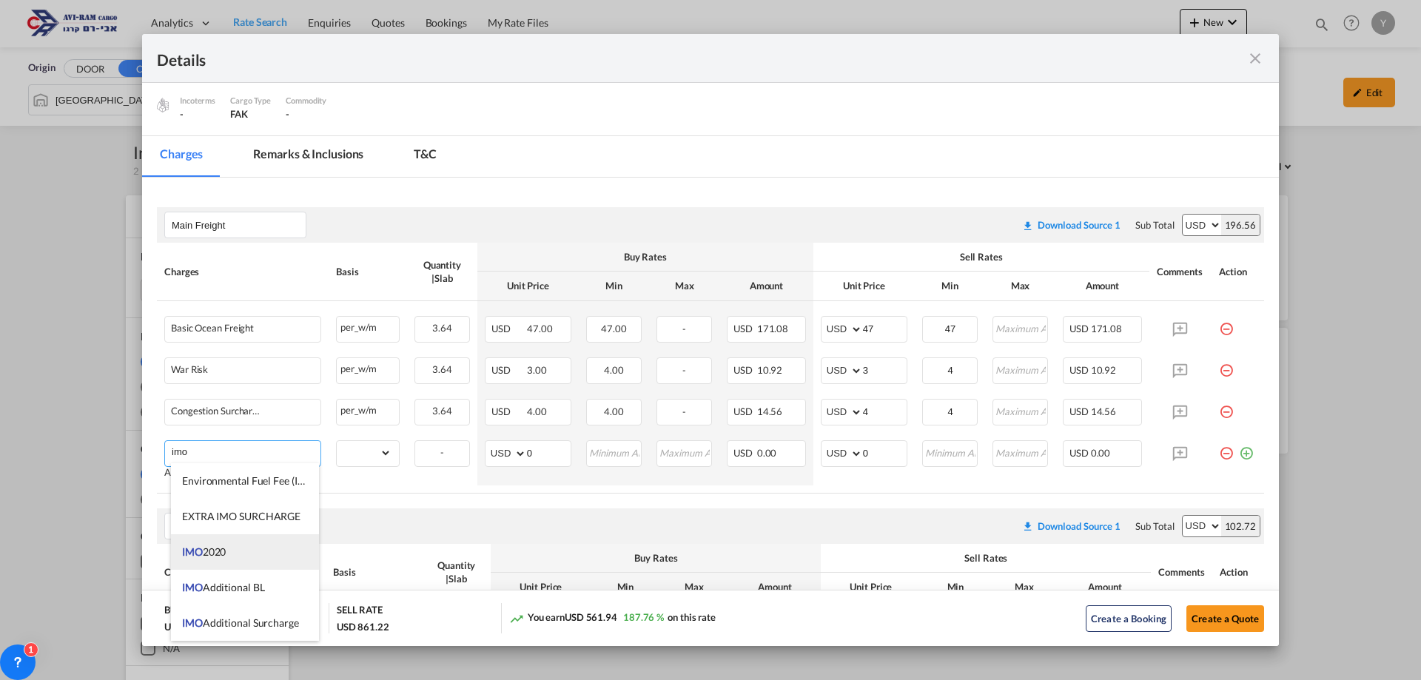
click at [242, 566] on li "IMO 2020" at bounding box center [245, 552] width 148 height 36
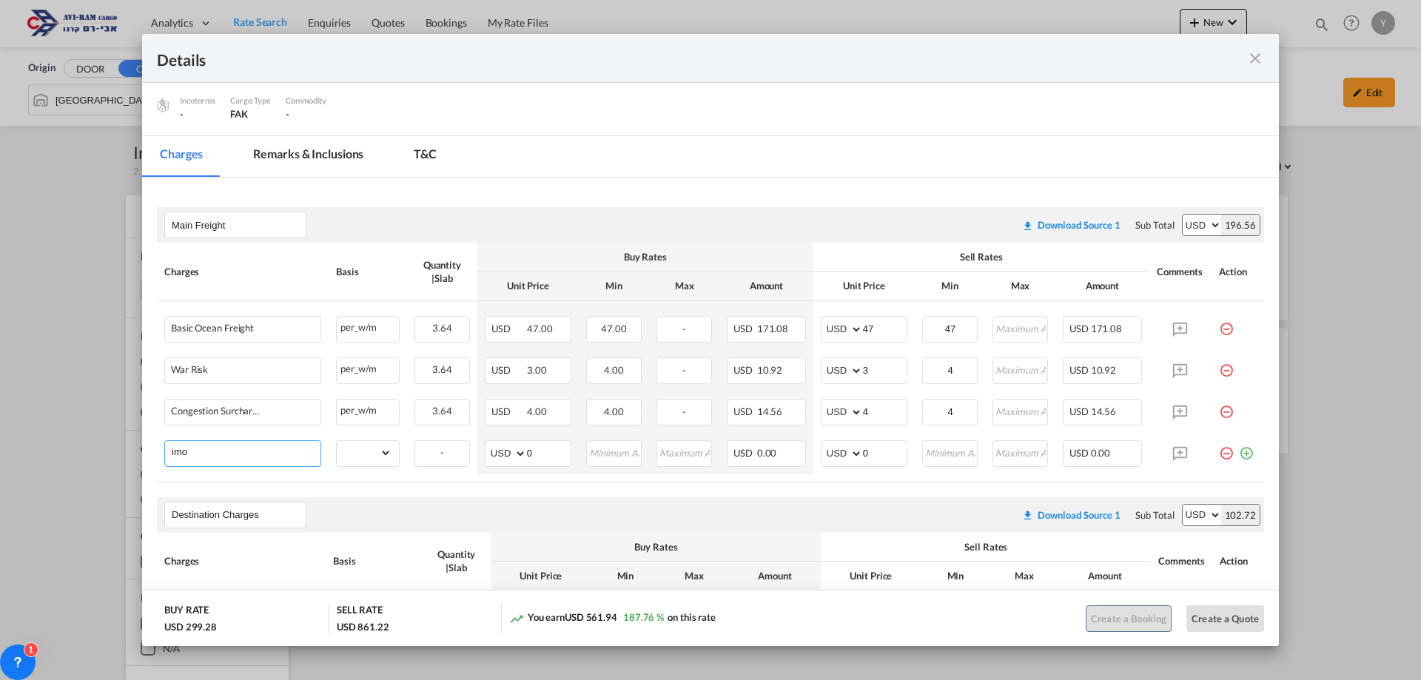
type input "IMO 2020"
click at [375, 457] on select "gross_weight volumetric_weight per_shipment per_bl per_km per_hawb per_kg flat …" at bounding box center [364, 453] width 55 height 24
select select "per_shipment"
click at [337, 441] on select "gross_weight volumetric_weight per_shipment per_bl per_km per_hawb per_kg flat …" at bounding box center [364, 453] width 55 height 24
drag, startPoint x: 532, startPoint y: 459, endPoint x: 521, endPoint y: 450, distance: 14.2
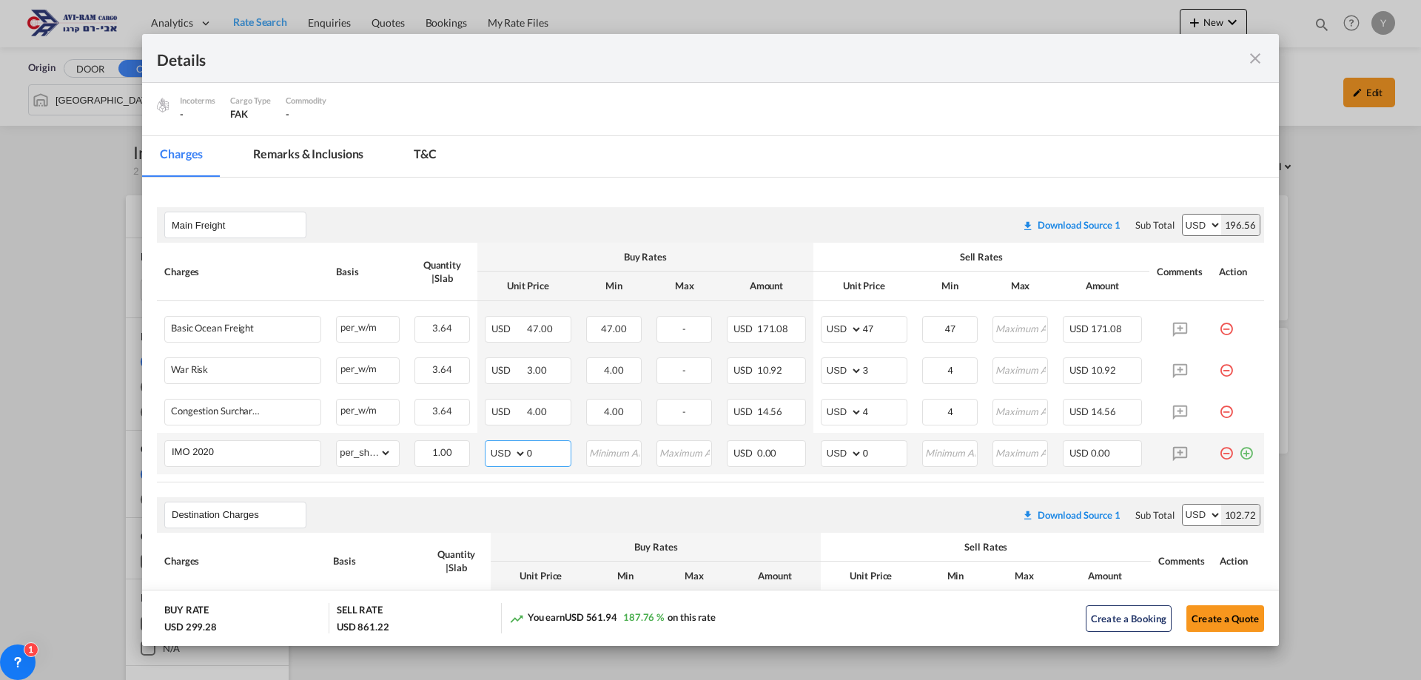
click at [521, 450] on md-input-container "AED AFN ALL AMD ANG AOA ARS AUD AWG AZN BAM BBD BDT BGN BHD BIF BMD BND BOB BRL…" at bounding box center [528, 453] width 87 height 27
type input "200"
drag, startPoint x: 867, startPoint y: 451, endPoint x: 858, endPoint y: 453, distance: 9.2
click at [863, 453] on input "0" at bounding box center [885, 452] width 44 height 22
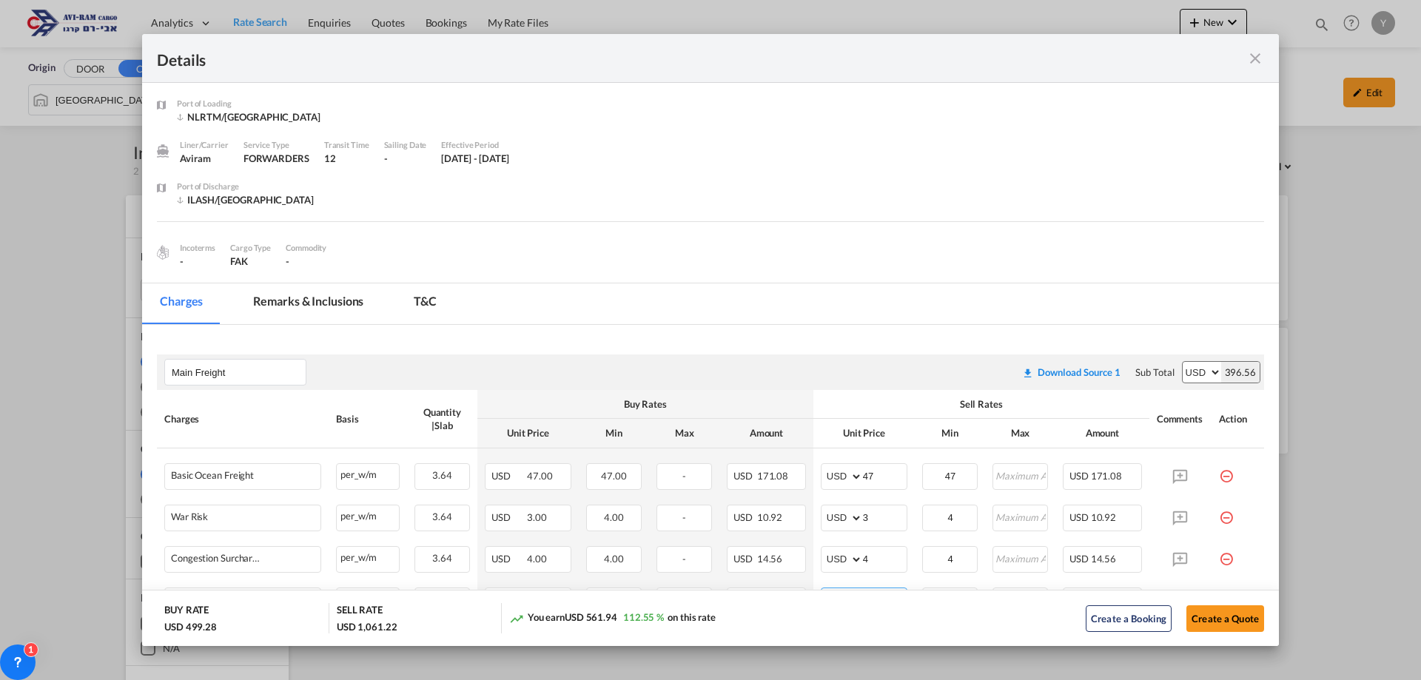
scroll to position [0, 0]
type input "200"
click at [730, 228] on md-divider "Port of Loading ..." at bounding box center [710, 228] width 1107 height 13
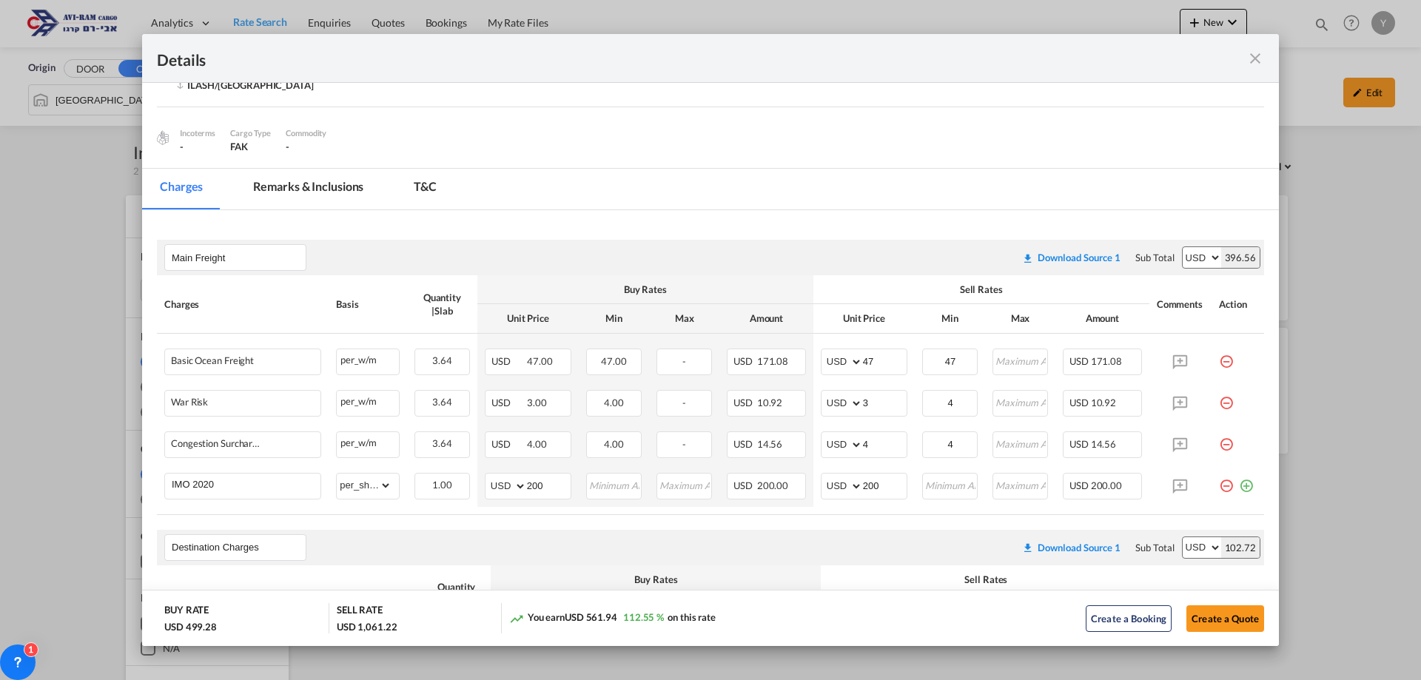
scroll to position [222, 0]
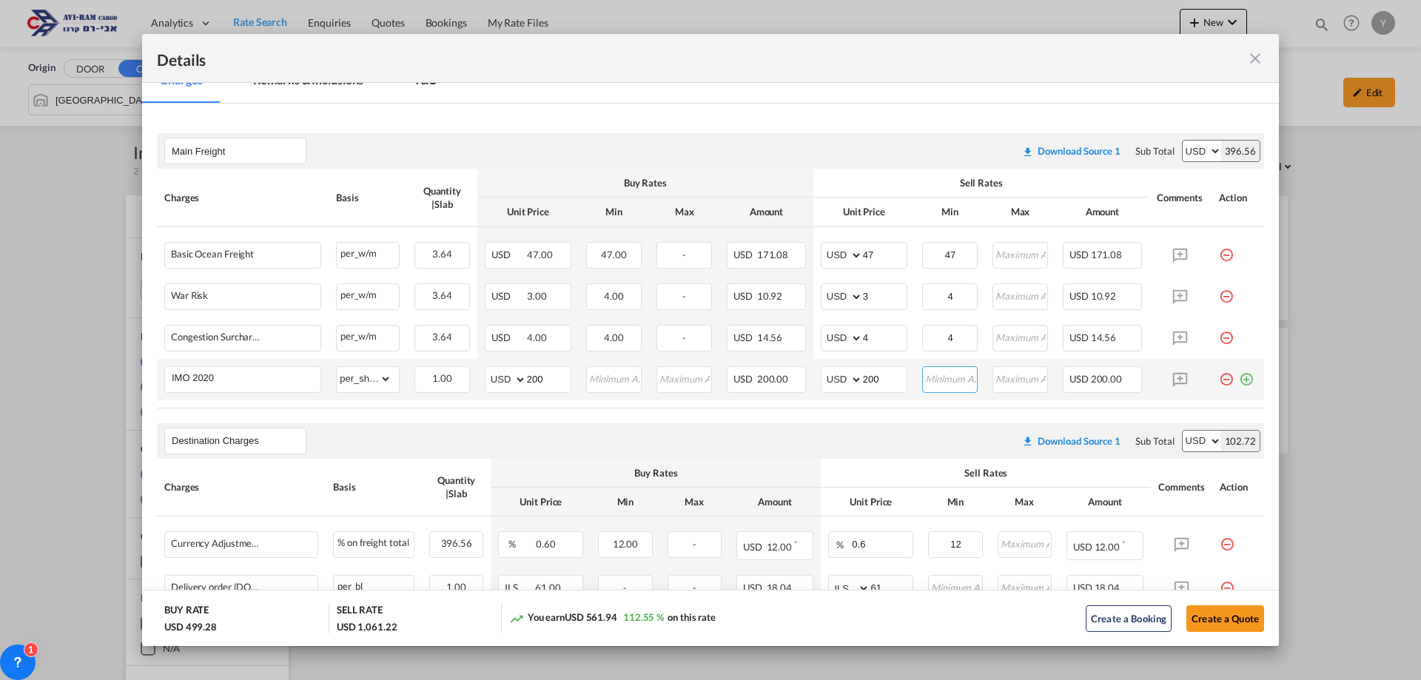
click at [963, 383] on input "Port of Loading ..." at bounding box center [949, 378] width 53 height 22
type input "1"
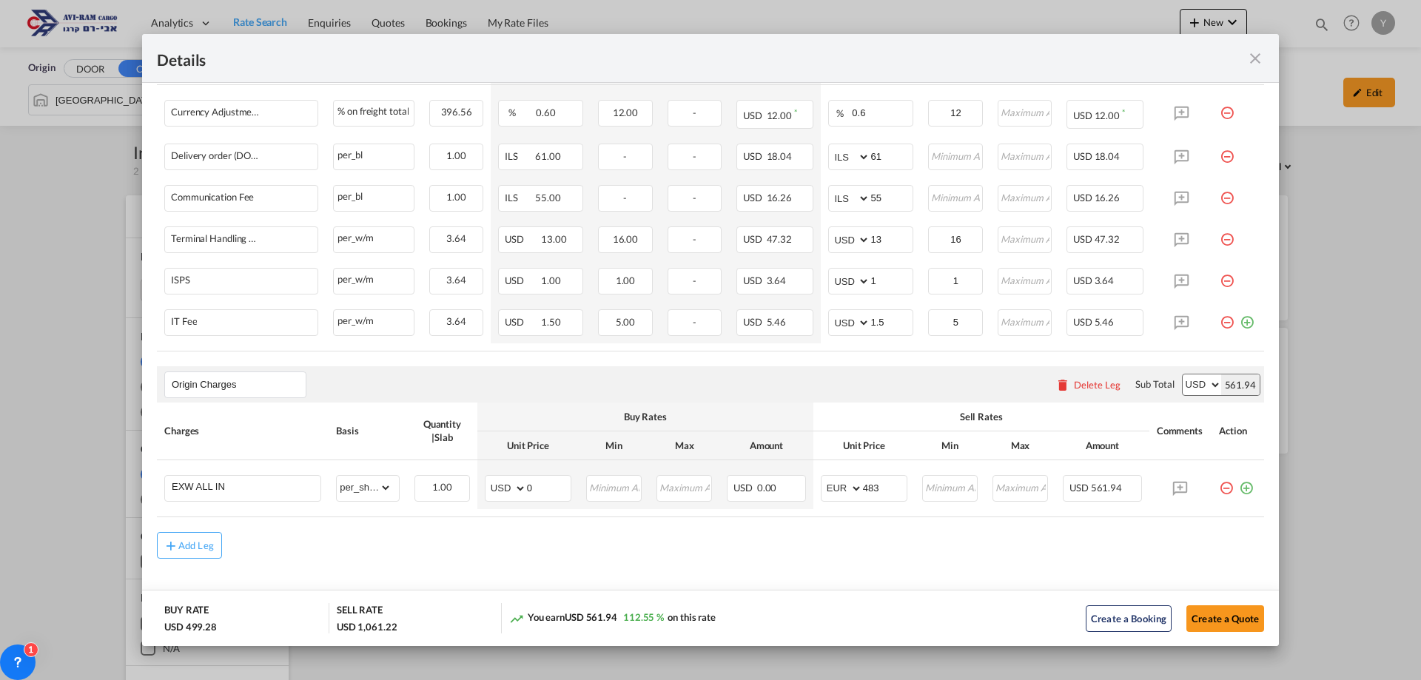
scroll to position [667, 0]
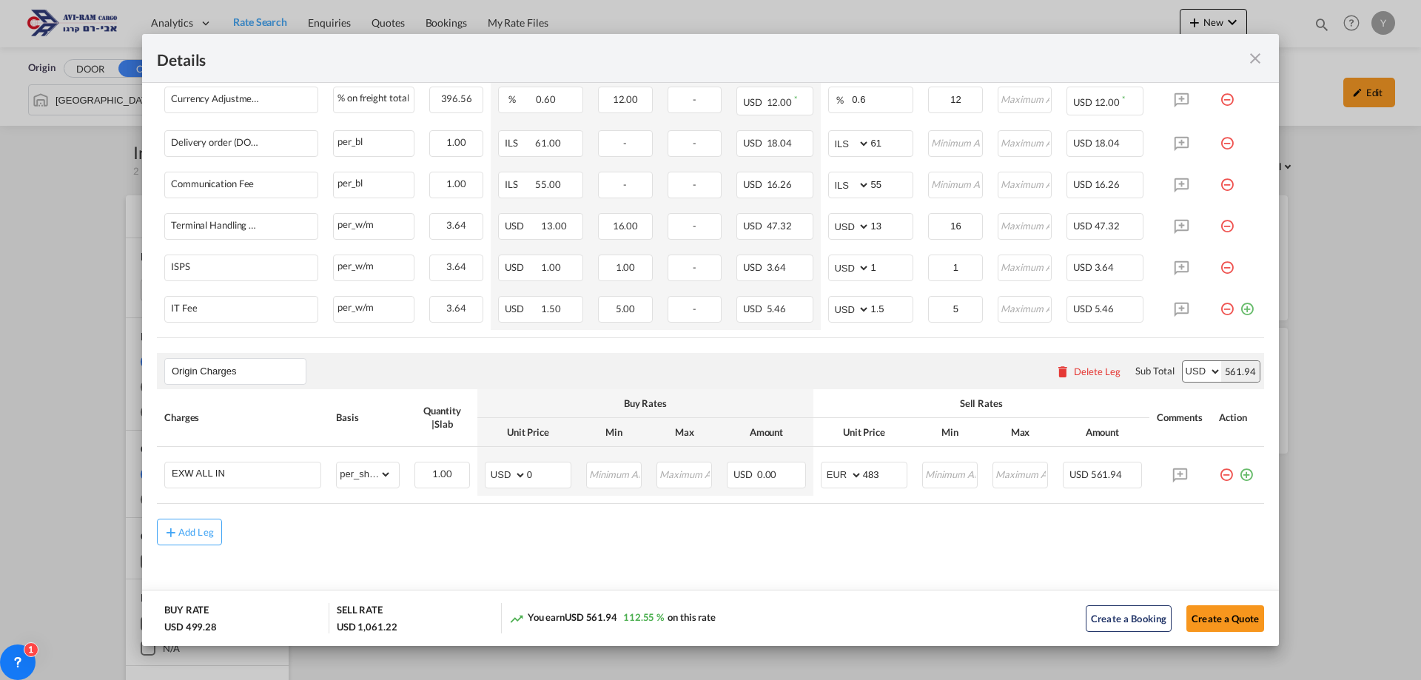
click at [1254, 624] on md-dialog-actions "BUY RATE USD 499.28 SELL RATE USD 1,061.22 You earn USD 561.94 112.55 % on this…" at bounding box center [710, 618] width 1136 height 56
click at [1213, 621] on button "Create a Quote" at bounding box center [1225, 618] width 78 height 27
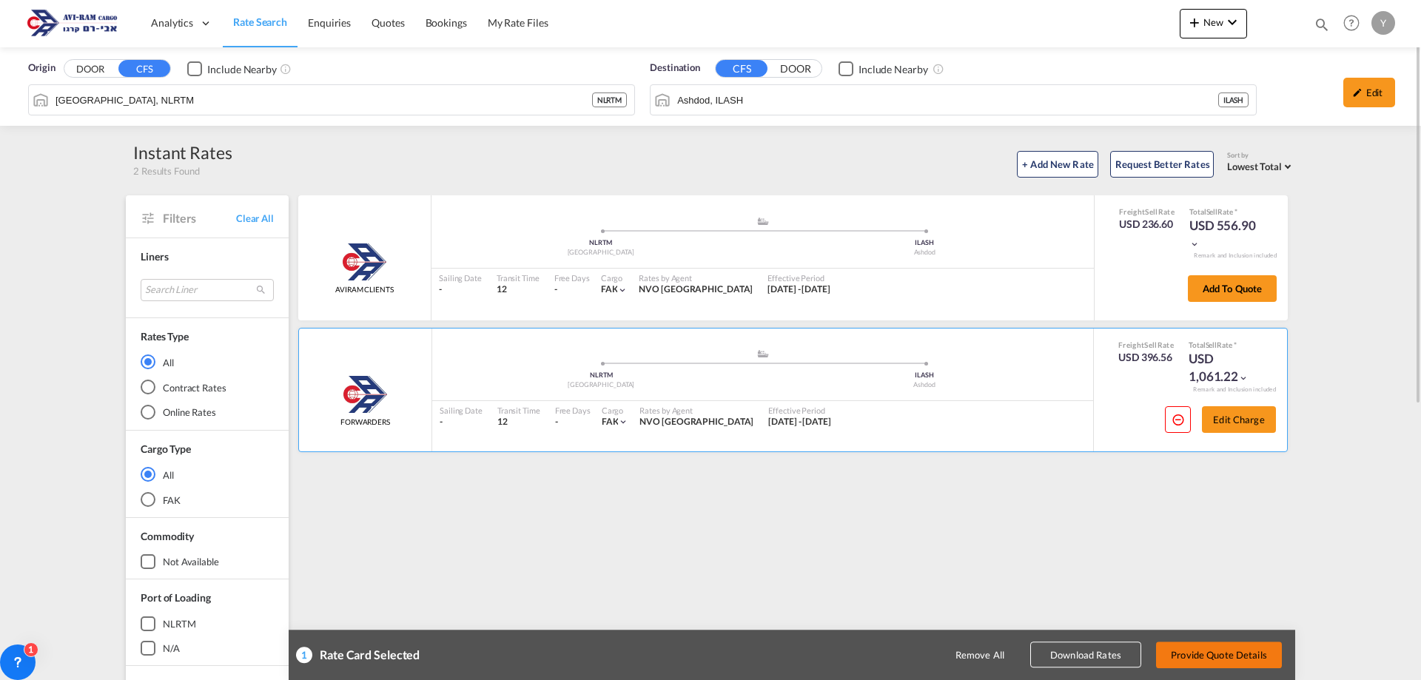
click at [1216, 653] on button "Provide Quote Details" at bounding box center [1219, 654] width 126 height 27
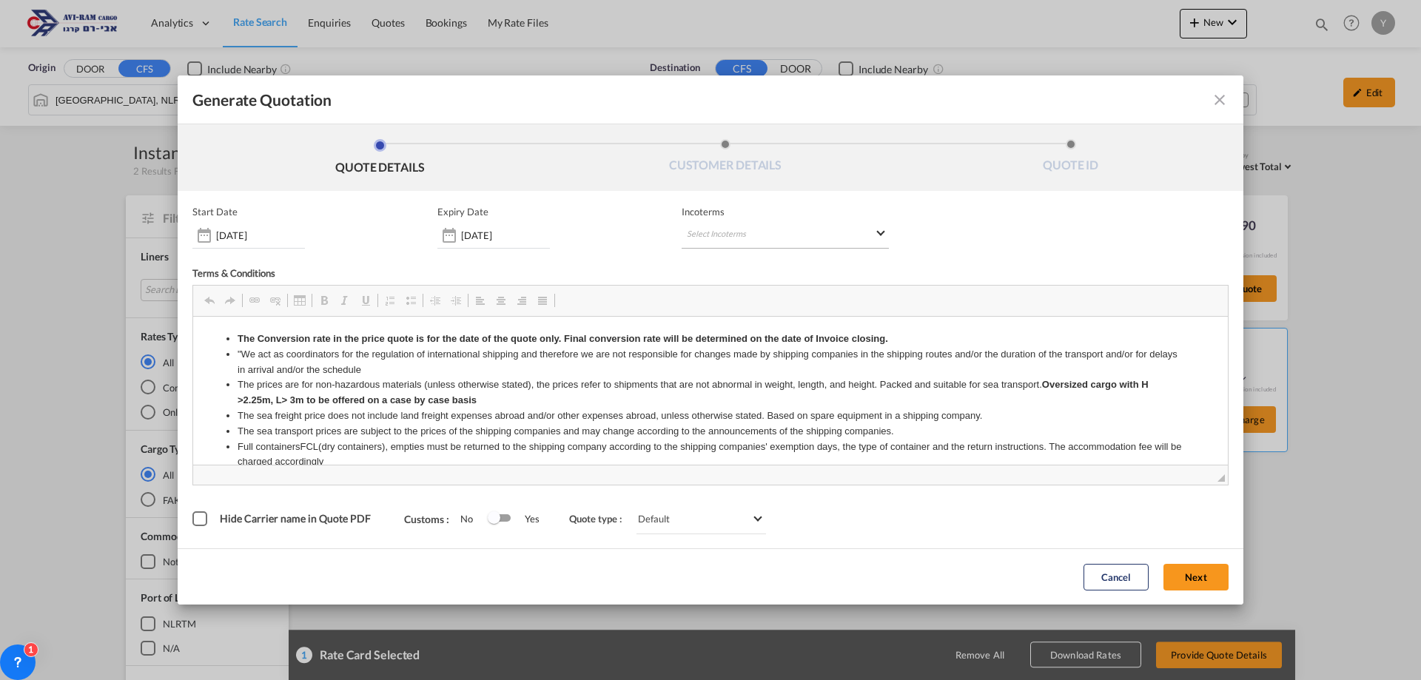
scroll to position [0, 0]
click at [698, 225] on md-select "Select Incoterms CIF - export Cost,Insurance and Freight DAP - export Delivered…" at bounding box center [784, 235] width 207 height 27
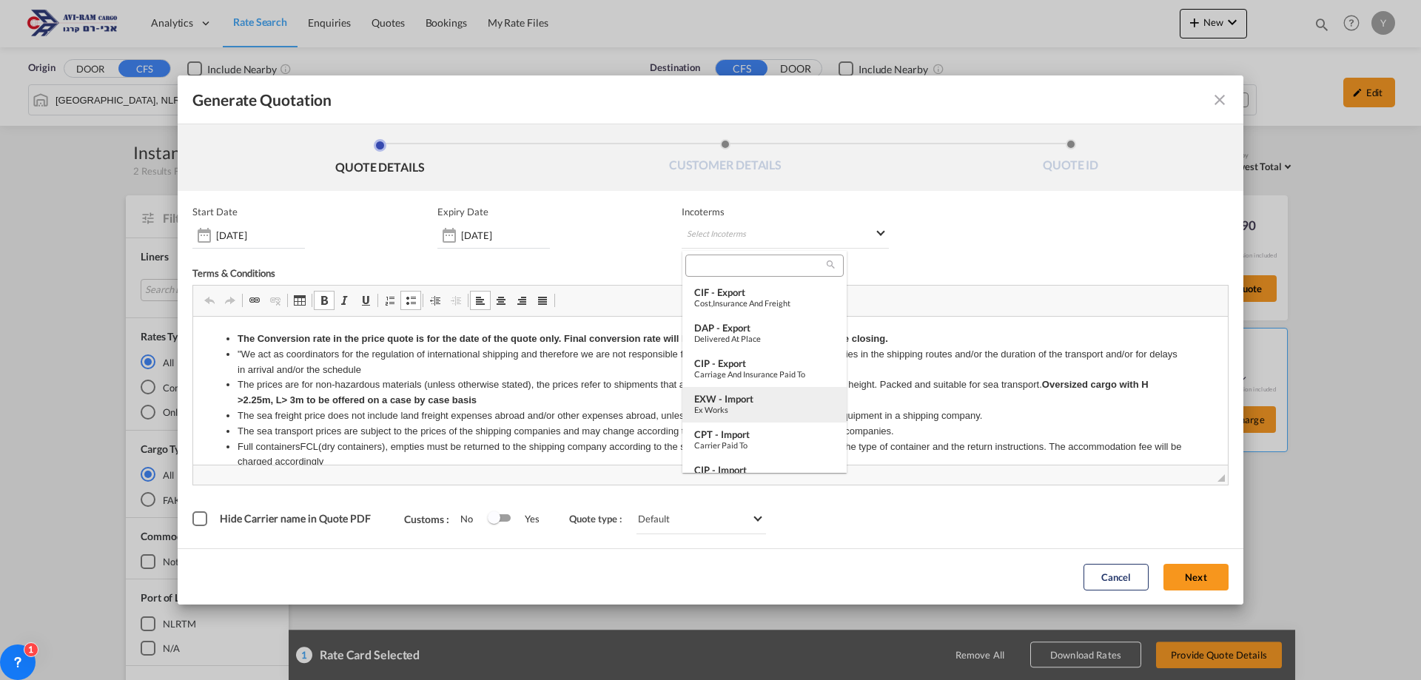
click at [778, 411] on div "Ex Works" at bounding box center [764, 410] width 141 height 10
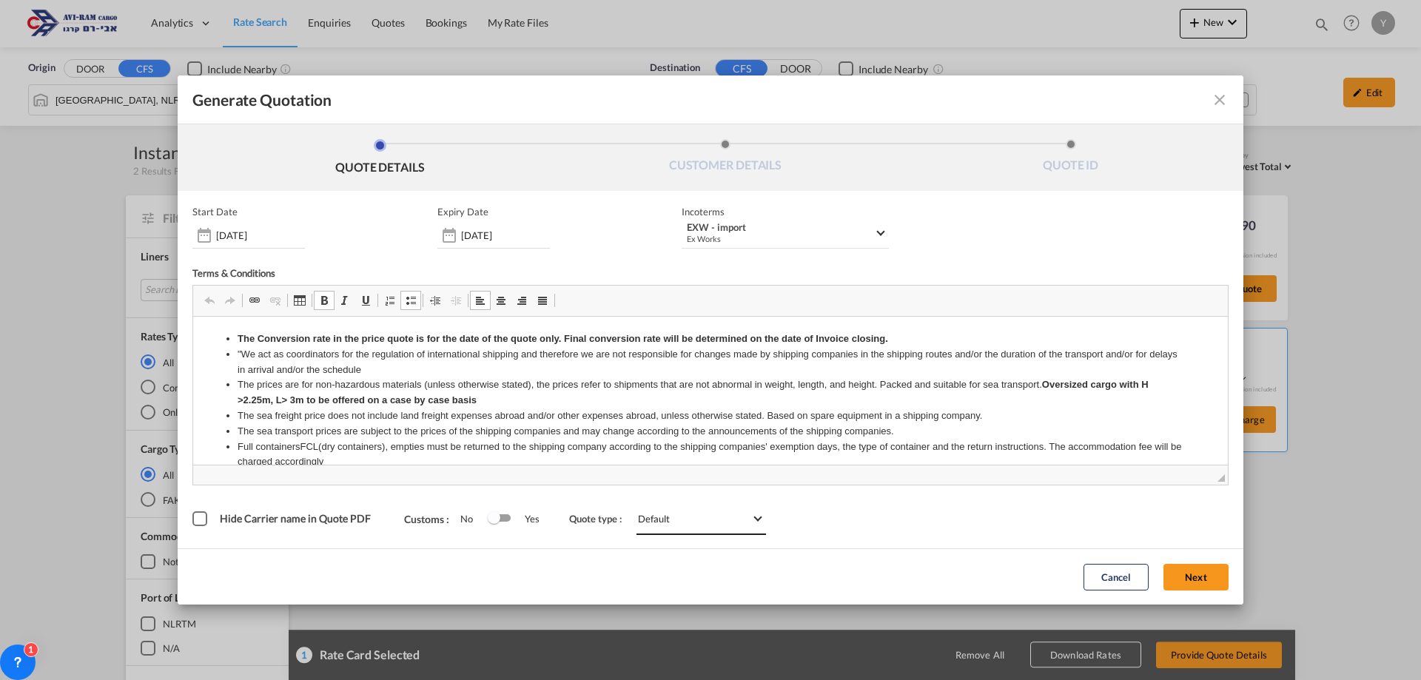
click at [690, 522] on span "Default" at bounding box center [694, 519] width 113 height 12
click at [690, 522] on md-option "Default" at bounding box center [698, 522] width 153 height 36
click at [1181, 567] on button "Next" at bounding box center [1195, 577] width 65 height 27
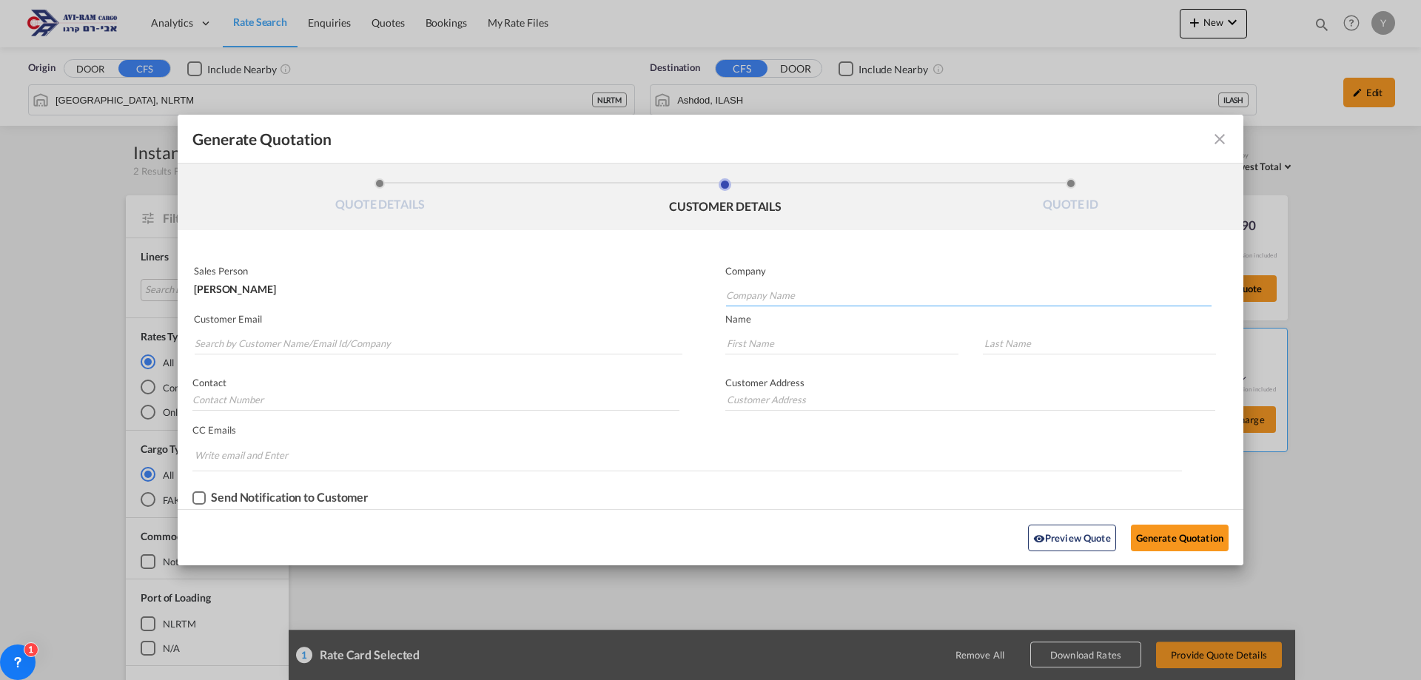
click at [788, 286] on input "Company Name" at bounding box center [968, 295] width 485 height 22
click at [1215, 141] on md-icon "icon-close fg-AAA8AD cursor m-0" at bounding box center [1219, 139] width 18 height 18
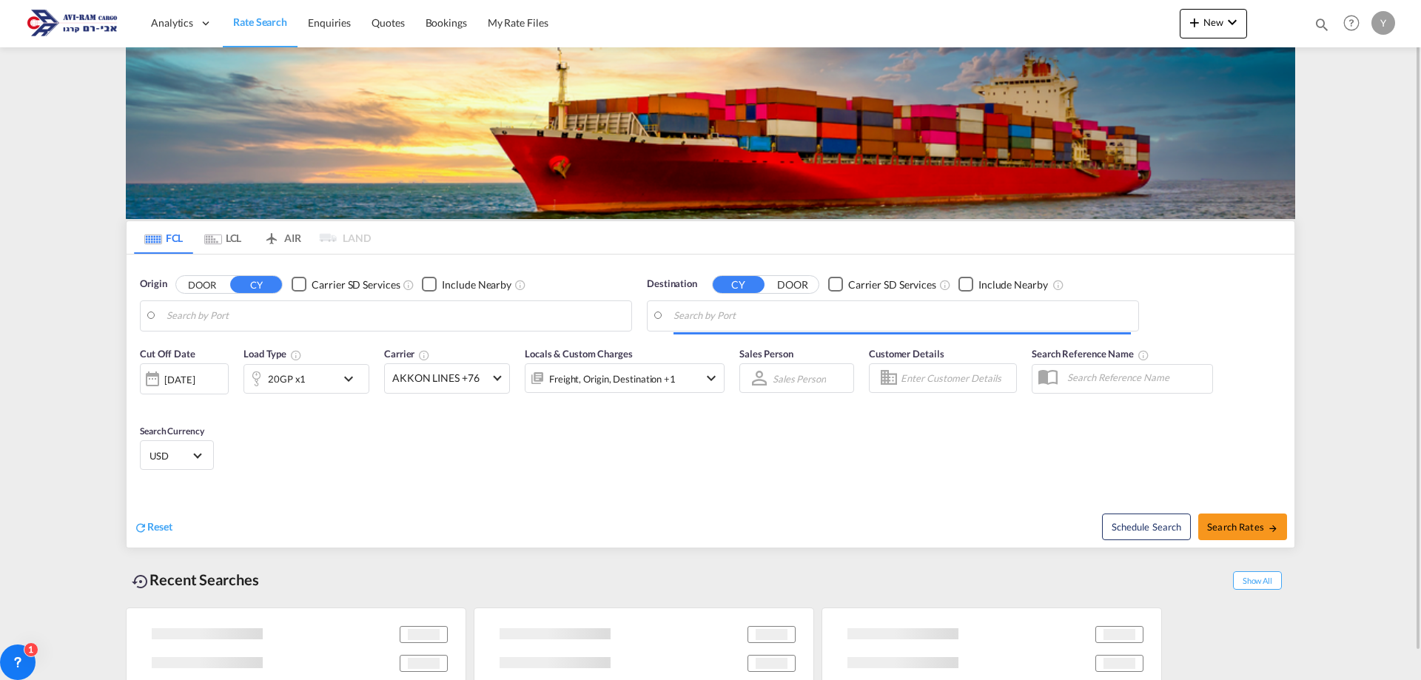
type input "Qingdao Pt, CNQDG"
type input "Haifa, ILHFA"
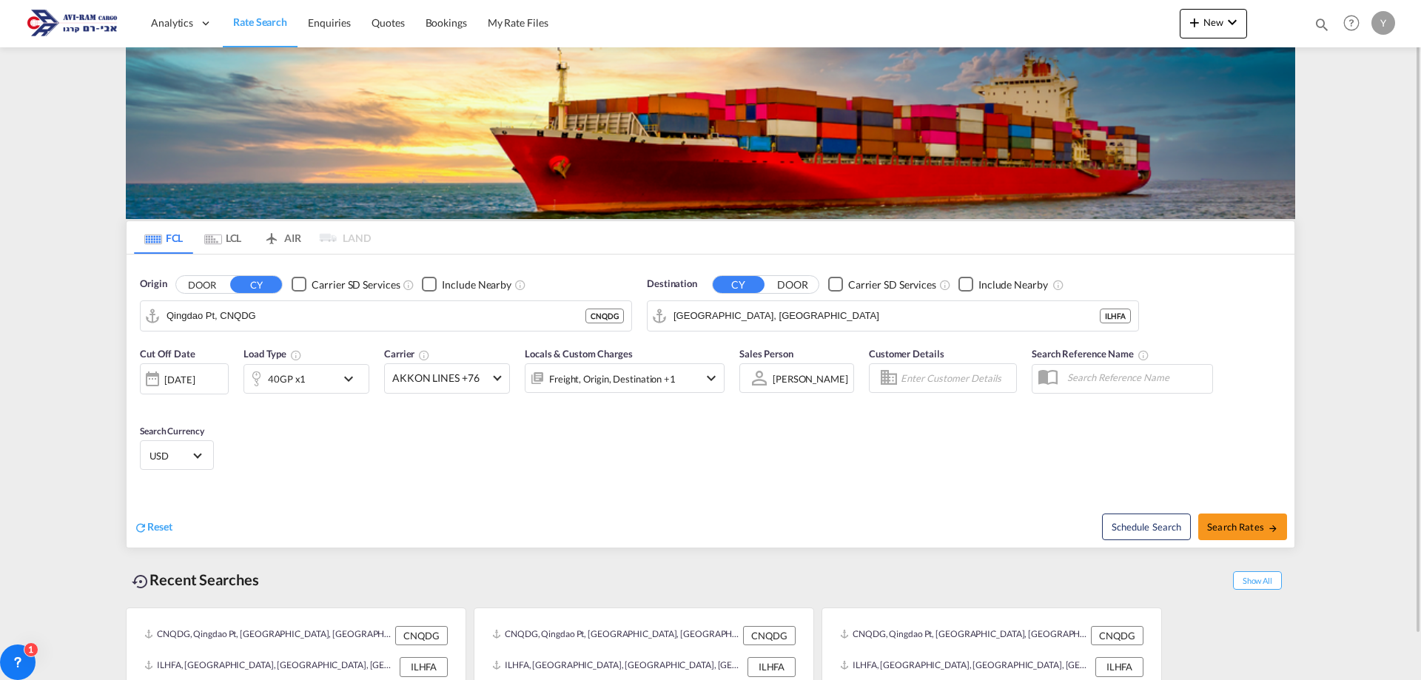
click at [220, 242] on md-icon "Use the left and right arrow keys to navigate between tabs" at bounding box center [213, 239] width 18 height 11
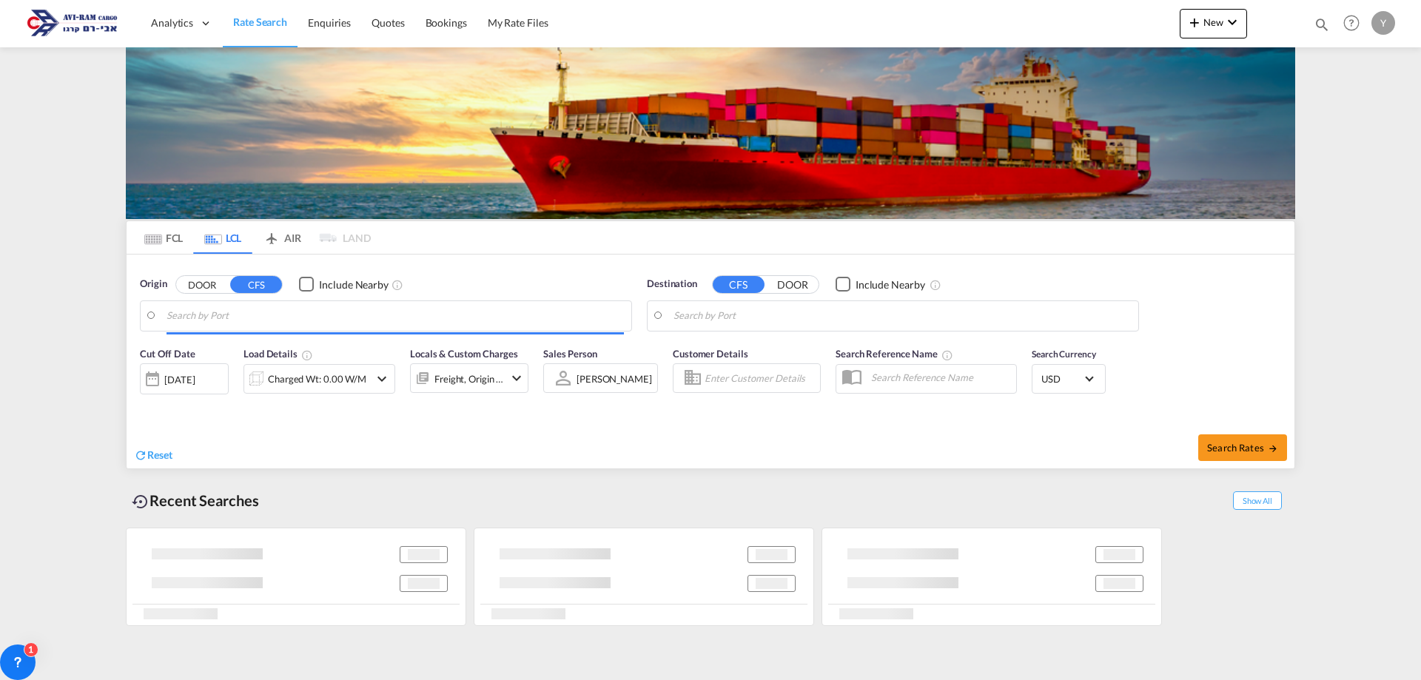
type input "Rotterdam, NLRTM"
type input "Ashdod, ILASH"
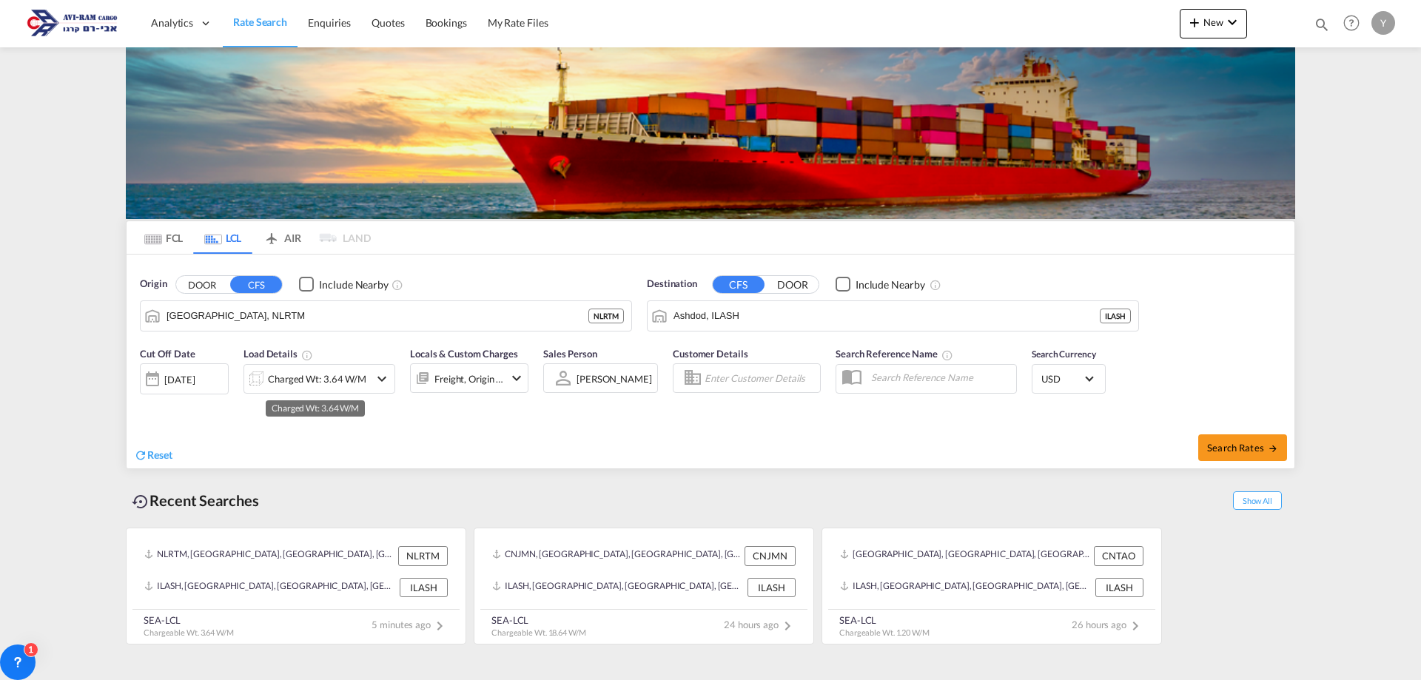
click at [303, 383] on div "Charged Wt: 3.64 W/M" at bounding box center [317, 378] width 98 height 21
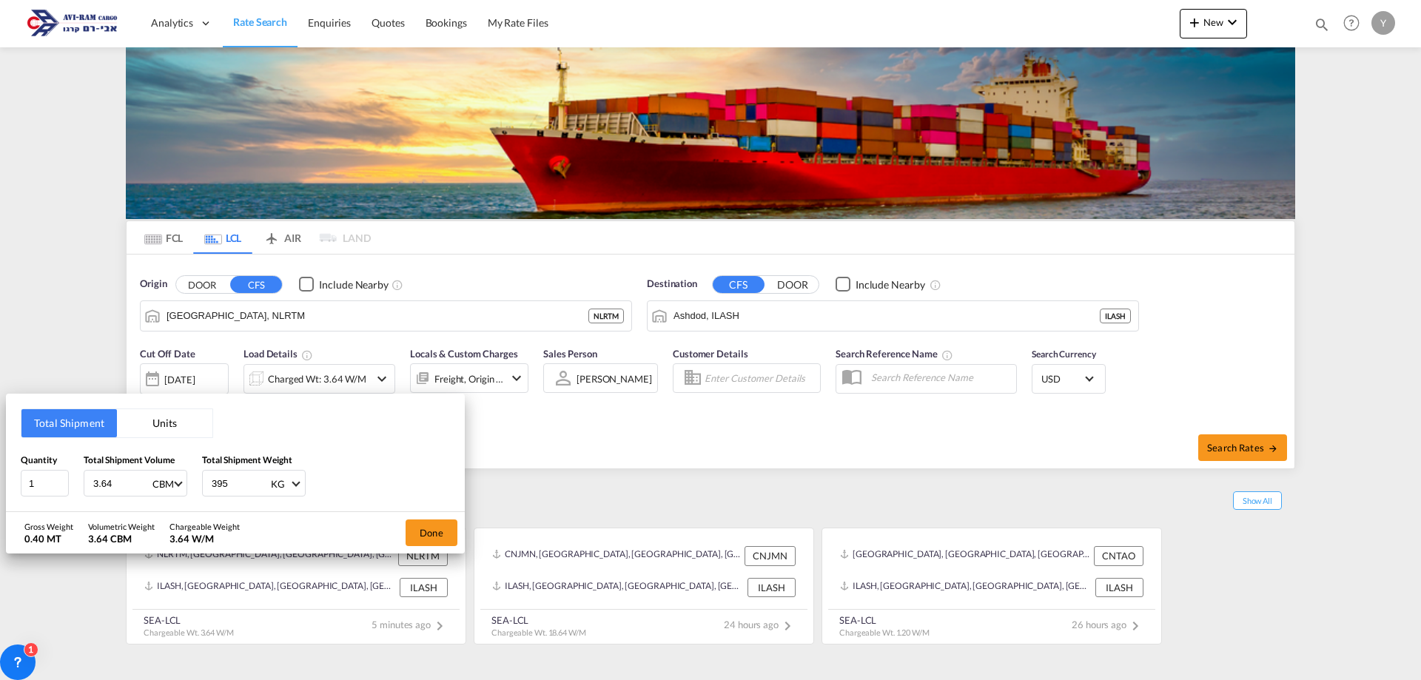
click at [161, 411] on button "Units" at bounding box center [164, 423] width 95 height 28
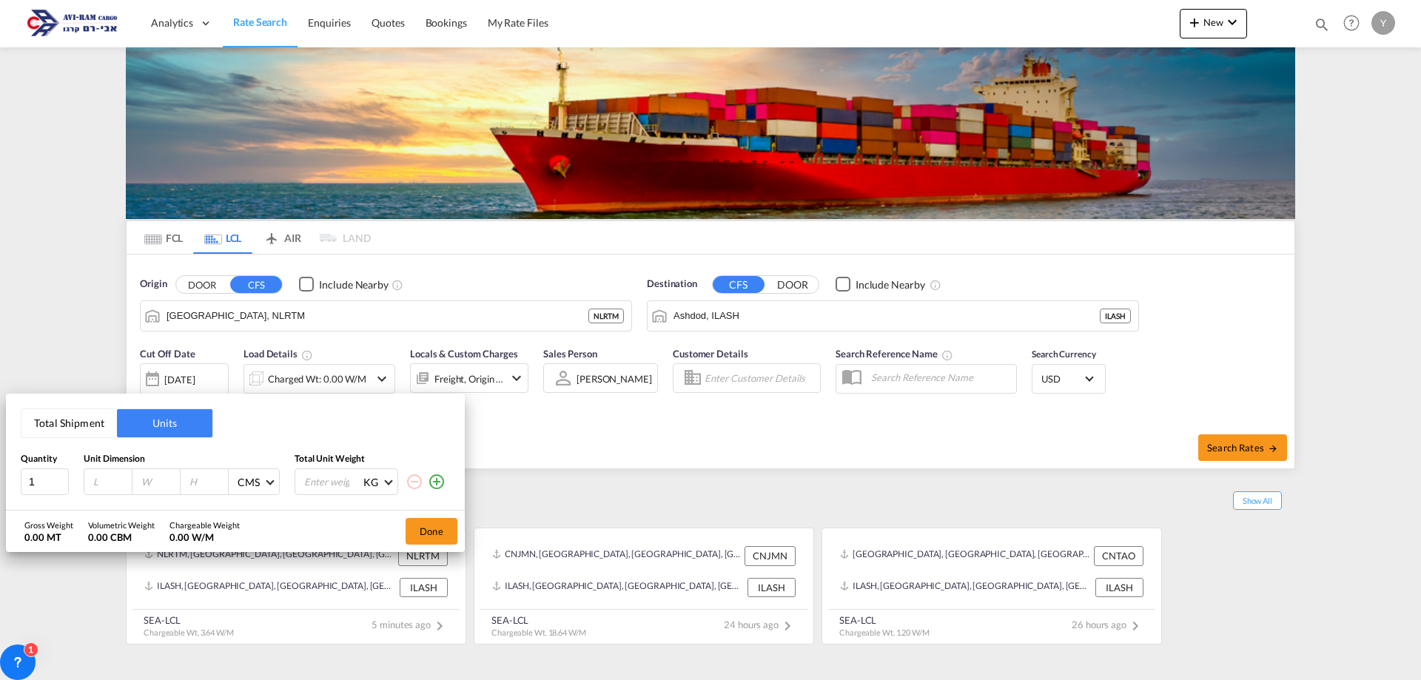
click at [101, 419] on button "Total Shipment" at bounding box center [68, 423] width 95 height 28
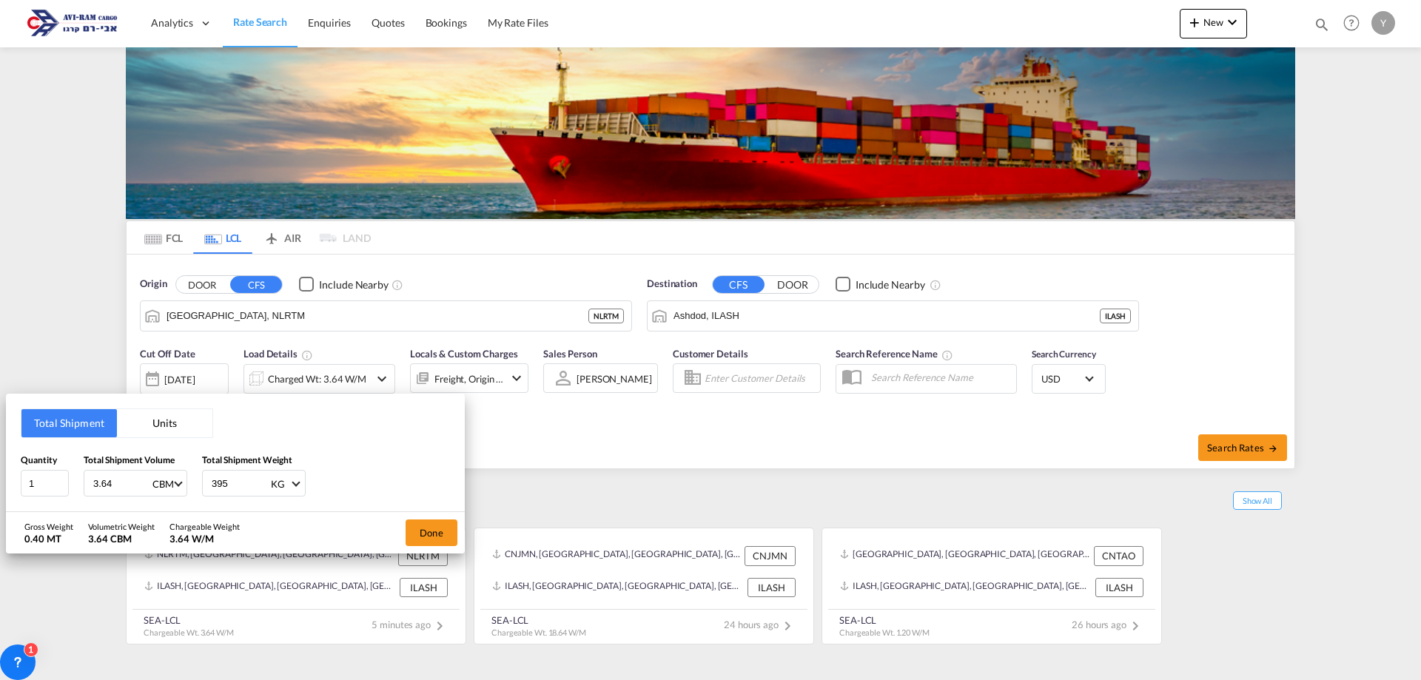
click at [1241, 445] on div "Total Shipment Units Quantity 1 Total Shipment Volume 3.64 CBM CBM CFT Total Sh…" at bounding box center [710, 340] width 1421 height 680
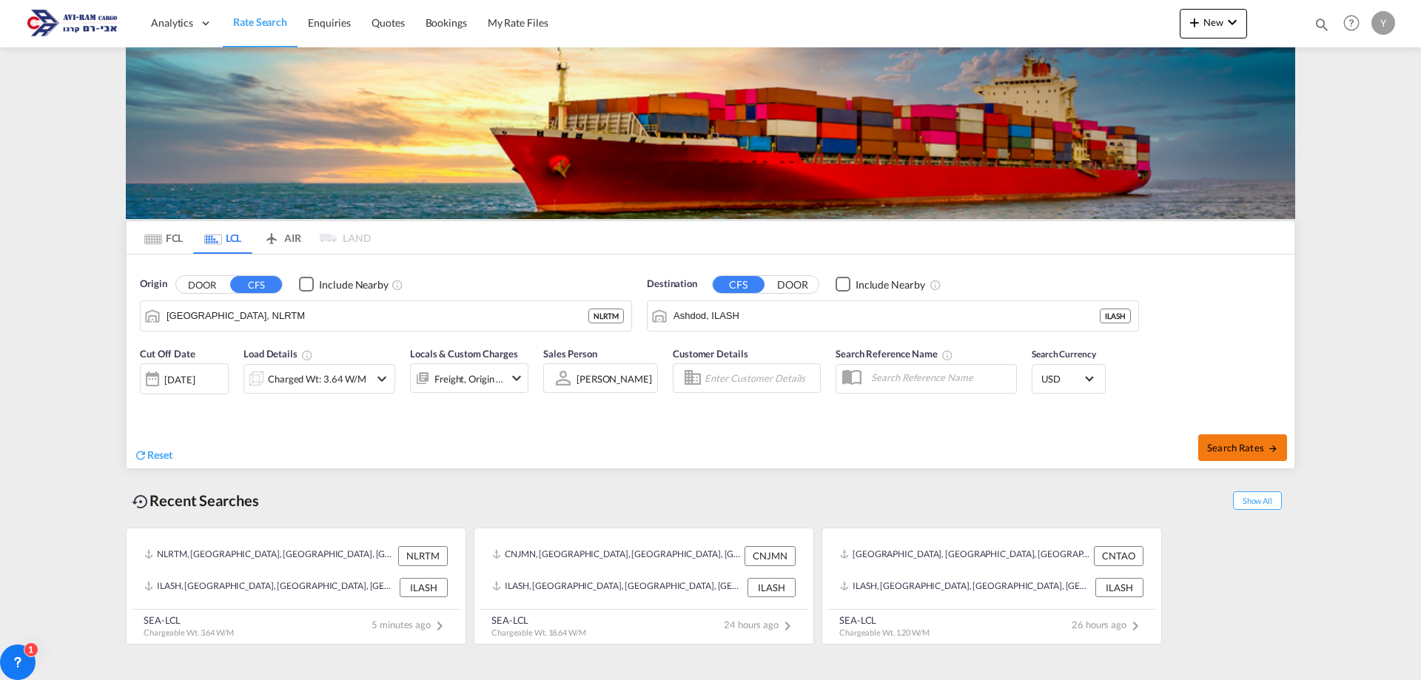
click at [1227, 446] on span "Search Rates" at bounding box center [1242, 448] width 71 height 12
type input "NLRTM to ILASH / 3 Sep 2025"
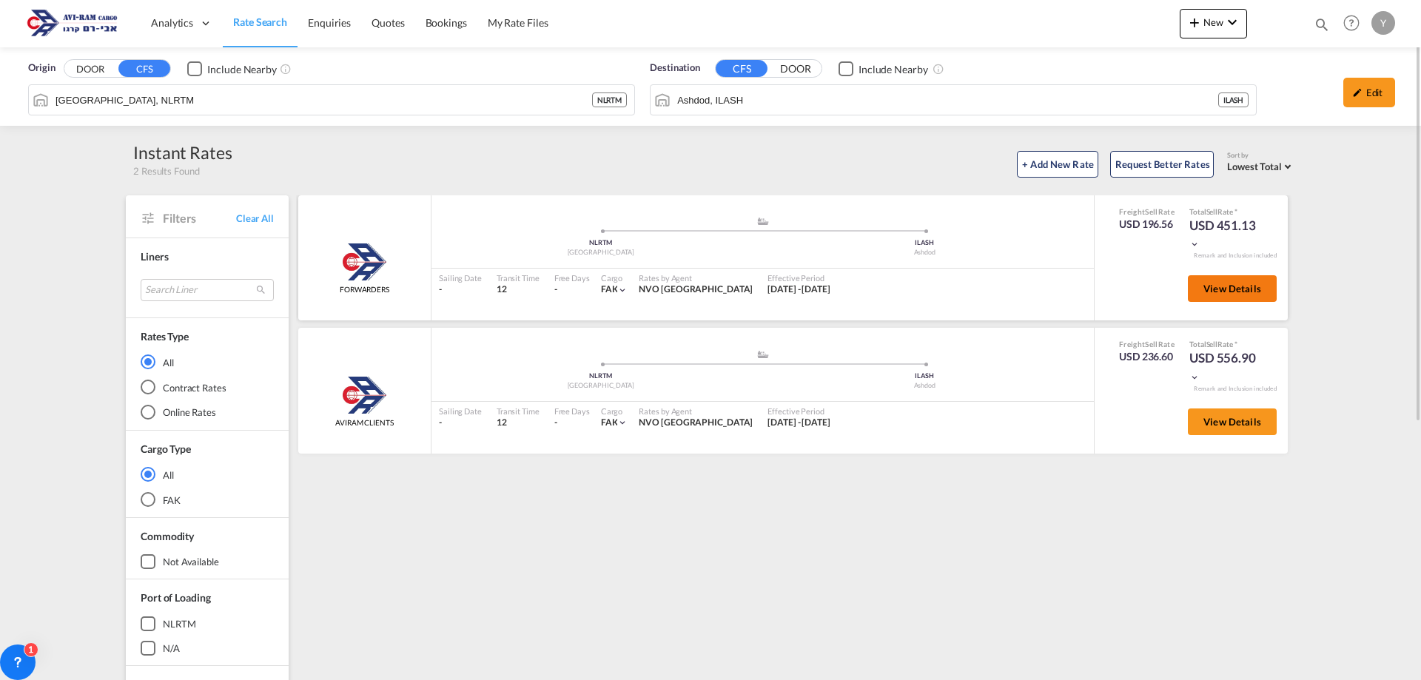
click at [1207, 288] on span "View Details" at bounding box center [1232, 289] width 58 height 12
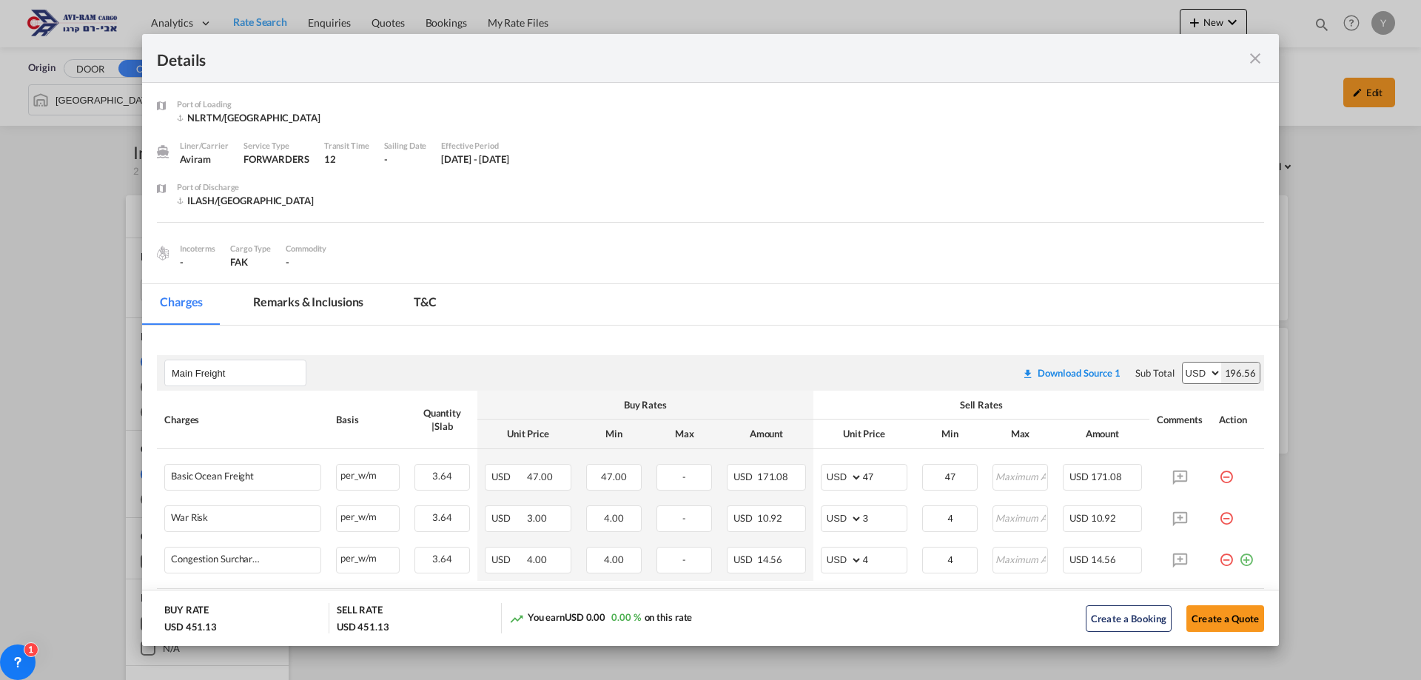
scroll to position [148, 0]
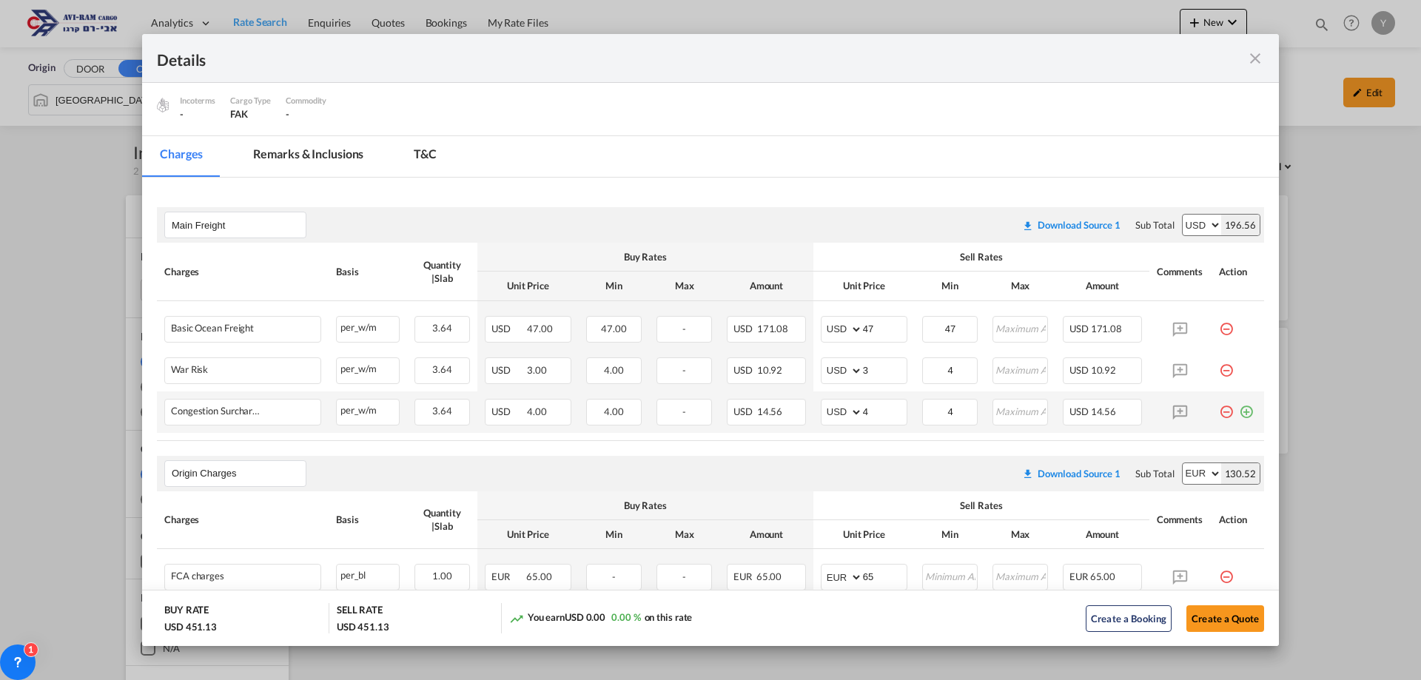
click at [1239, 412] on md-icon "icon-plus-circle-outline green-400-fg" at bounding box center [1246, 406] width 15 height 15
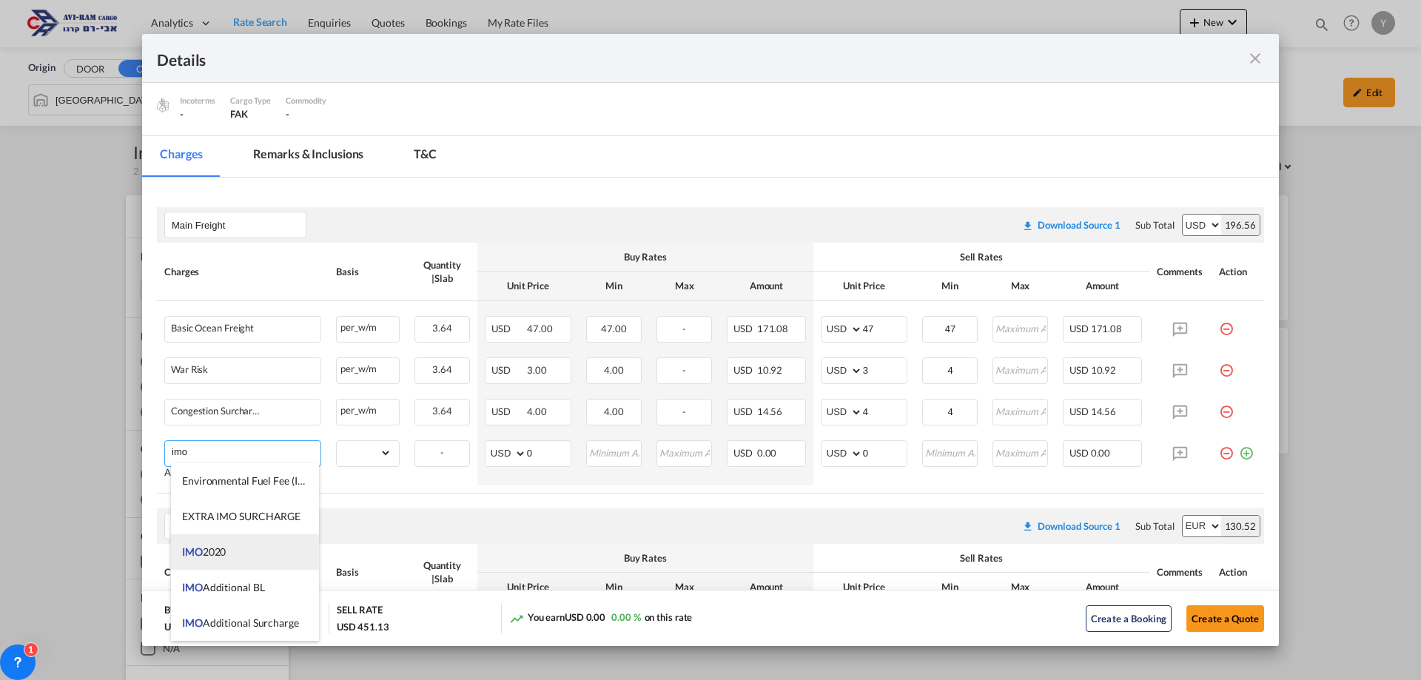
click at [237, 545] on li "IMO 2020" at bounding box center [245, 552] width 148 height 36
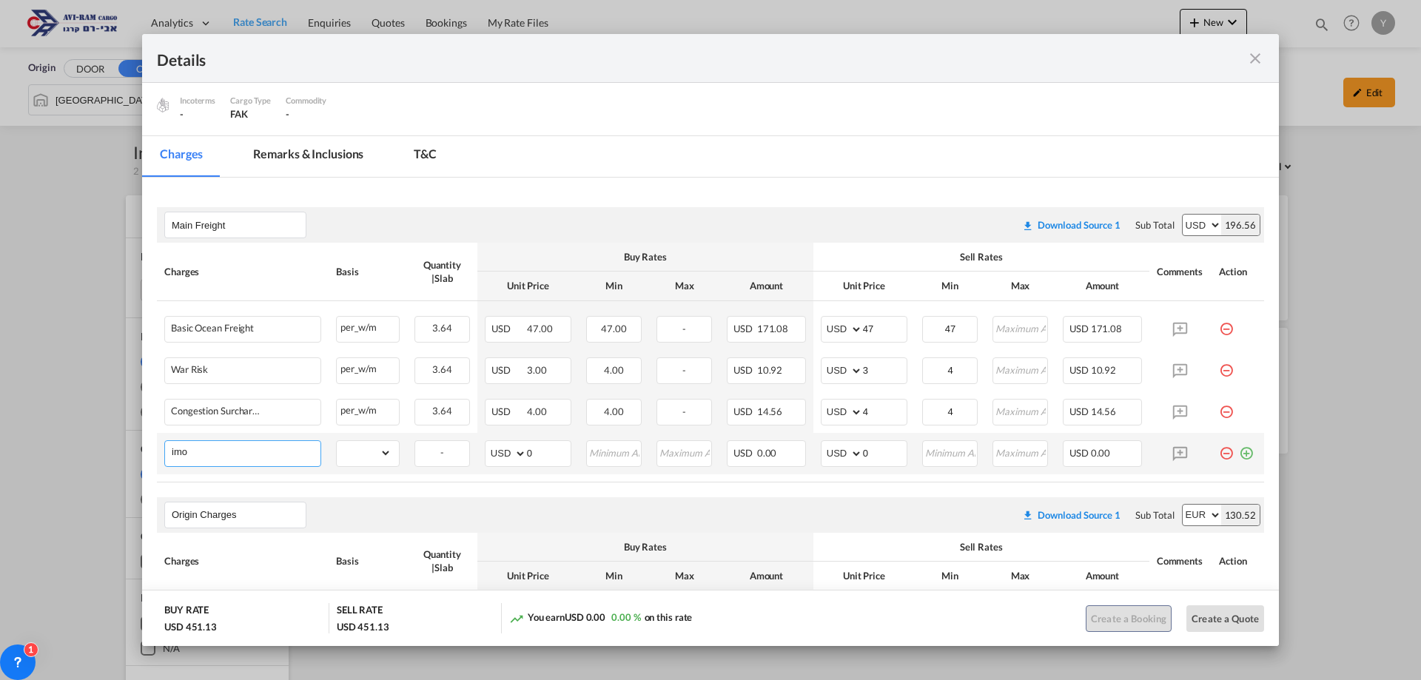
type input "IMO 2020"
click at [357, 448] on select "gross_weight volumetric_weight per_shipment per_bl per_km per_hawb per_kg flat …" at bounding box center [364, 453] width 55 height 24
select select "per_shipment"
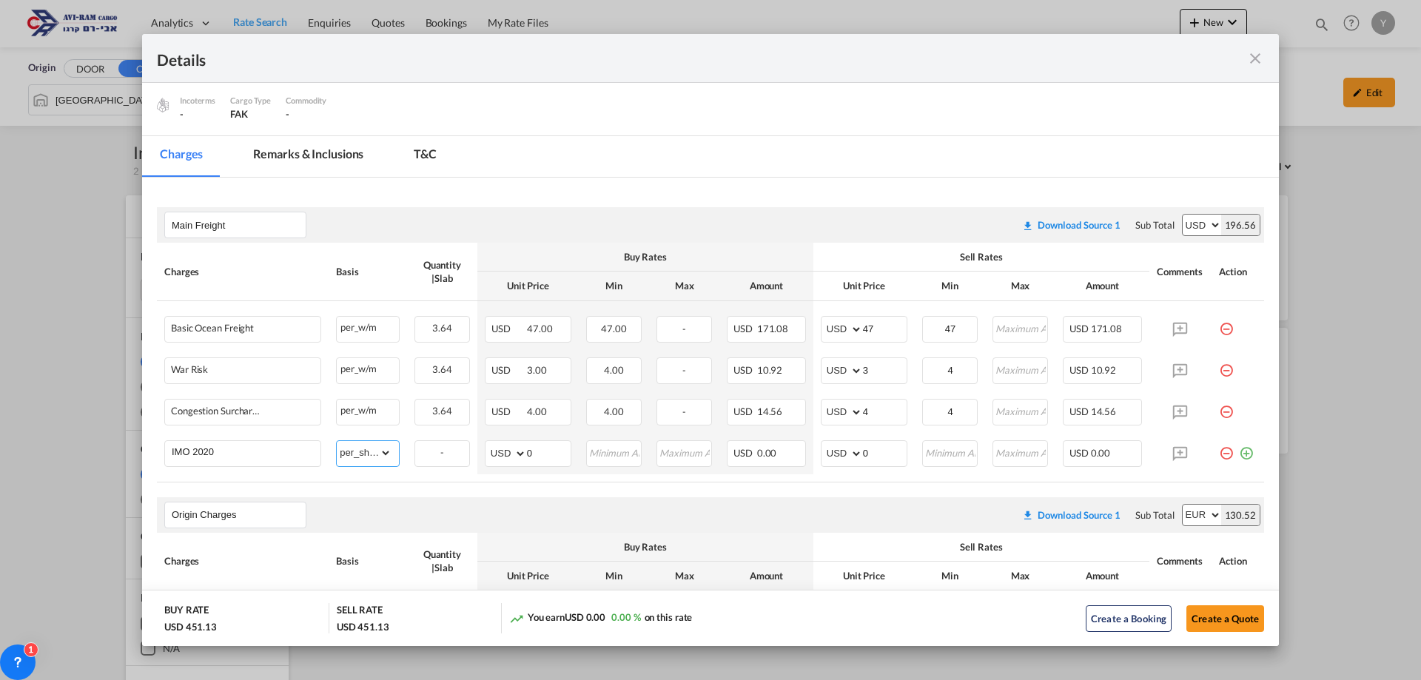
click at [337, 441] on select "gross_weight volumetric_weight per_shipment per_bl per_km per_hawb per_kg flat …" at bounding box center [364, 453] width 55 height 24
drag, startPoint x: 866, startPoint y: 450, endPoint x: 845, endPoint y: 456, distance: 22.3
click at [845, 456] on md-input-container "AED AFN ALL AMD ANG AOA ARS AUD AWG AZN BAM BBD BDT BGN BHD BIF BMD BND BOB BRL…" at bounding box center [864, 453] width 87 height 27
type input "200"
click at [940, 443] on input "Port of ..." at bounding box center [949, 452] width 53 height 22
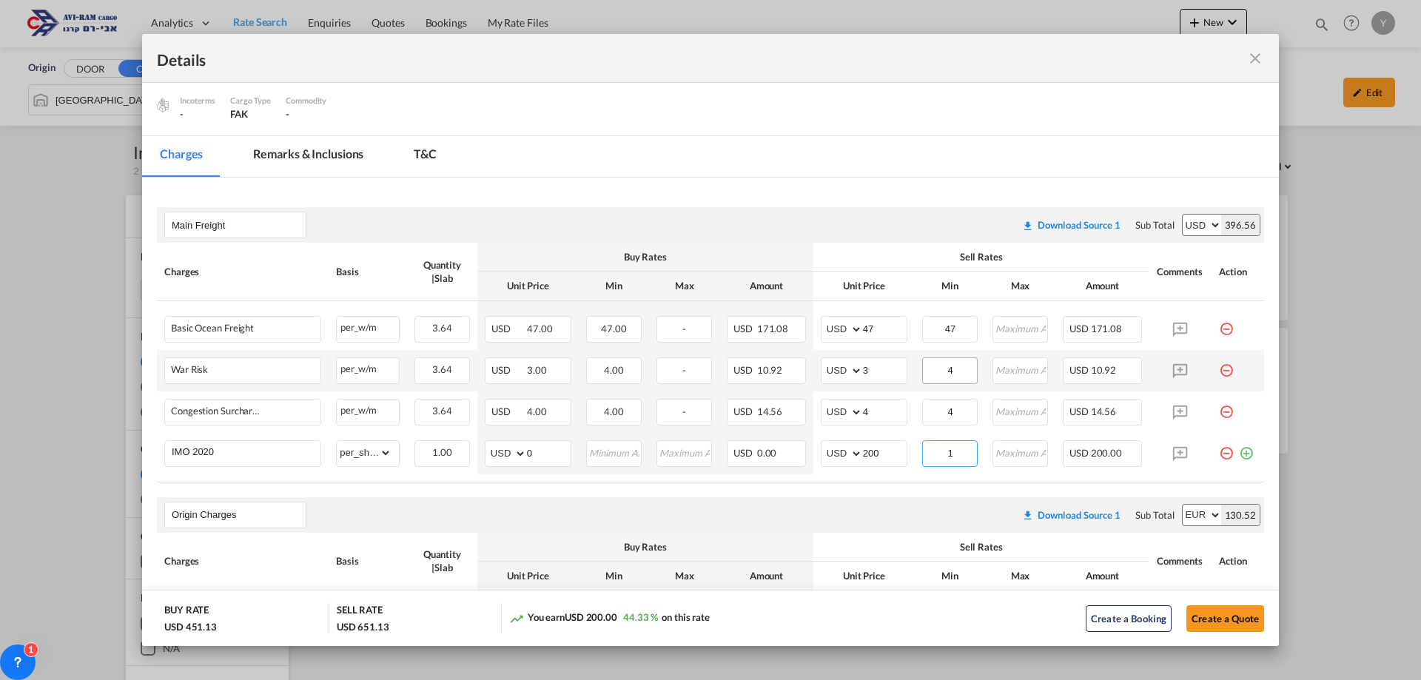
type input "1"
drag, startPoint x: 961, startPoint y: 369, endPoint x: 922, endPoint y: 371, distance: 39.2
click at [923, 371] on input "4" at bounding box center [949, 369] width 53 height 22
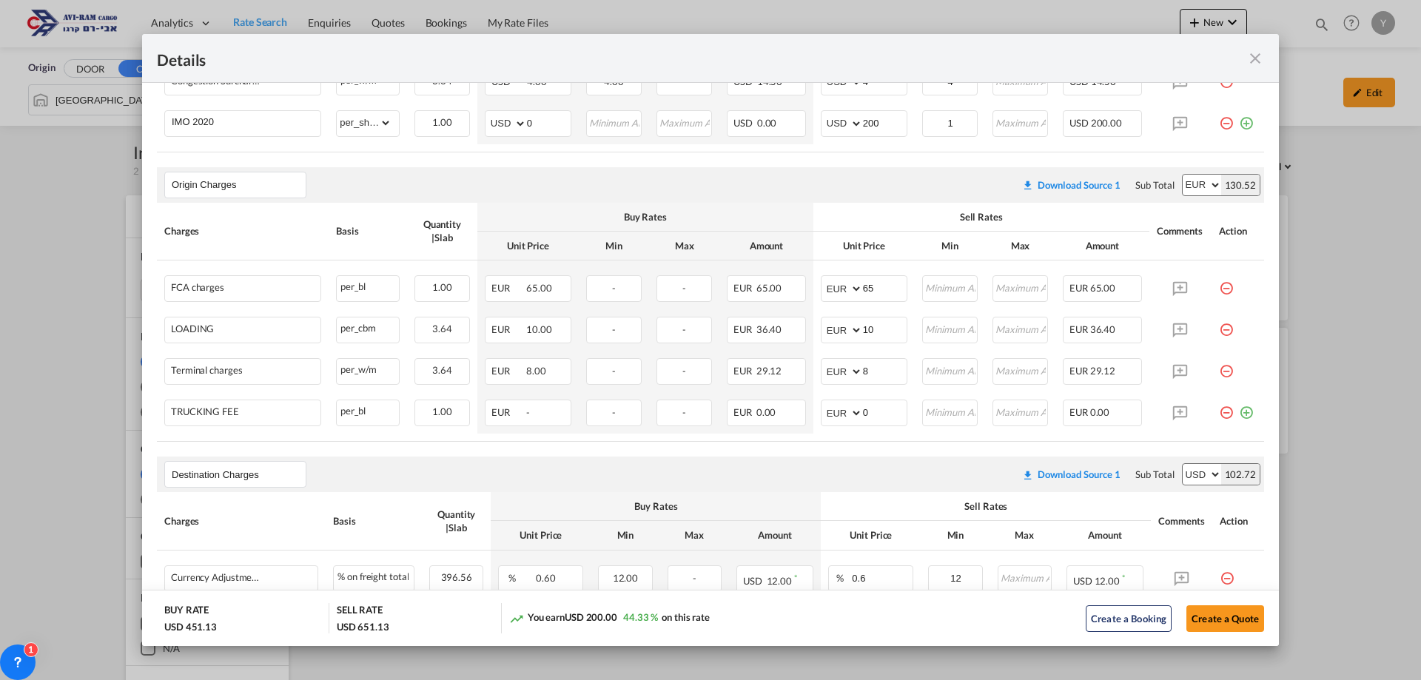
scroll to position [347, 0]
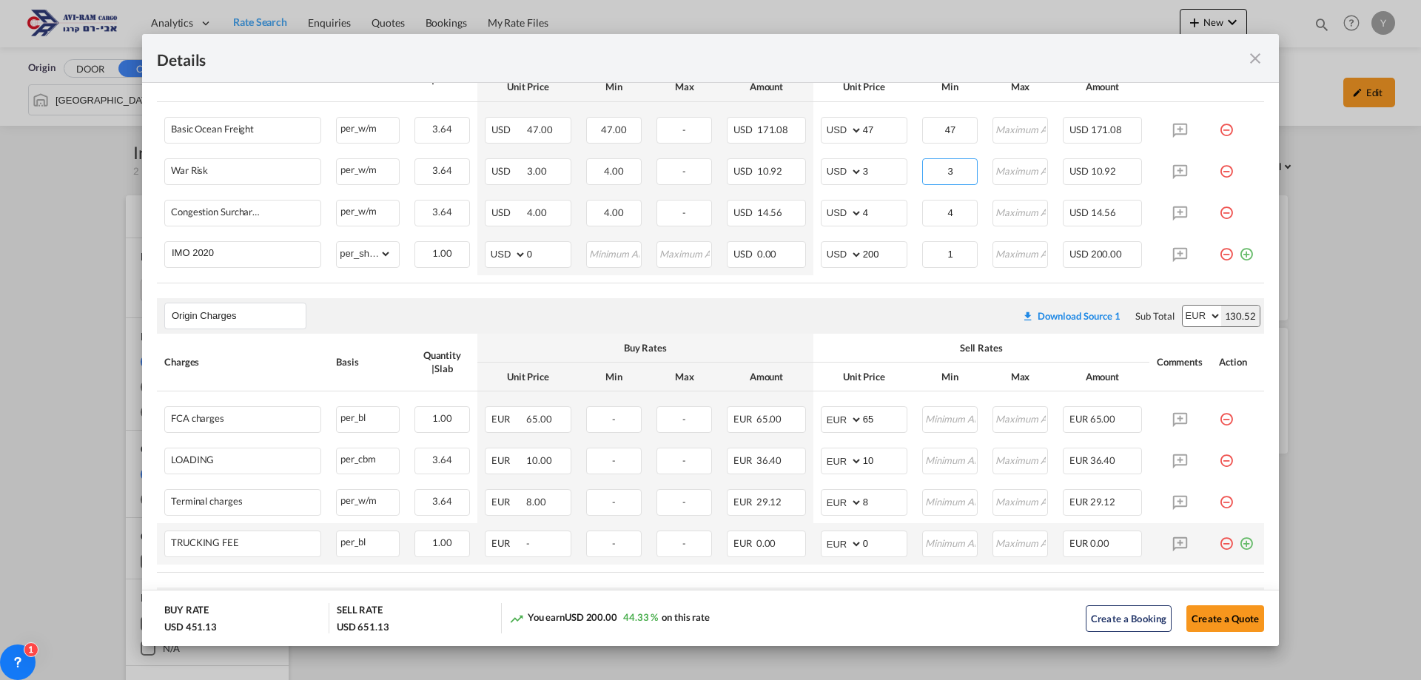
type input "3"
click at [1219, 535] on md-icon "icon-minus-circle-outline red-400-fg pt-7" at bounding box center [1226, 537] width 15 height 15
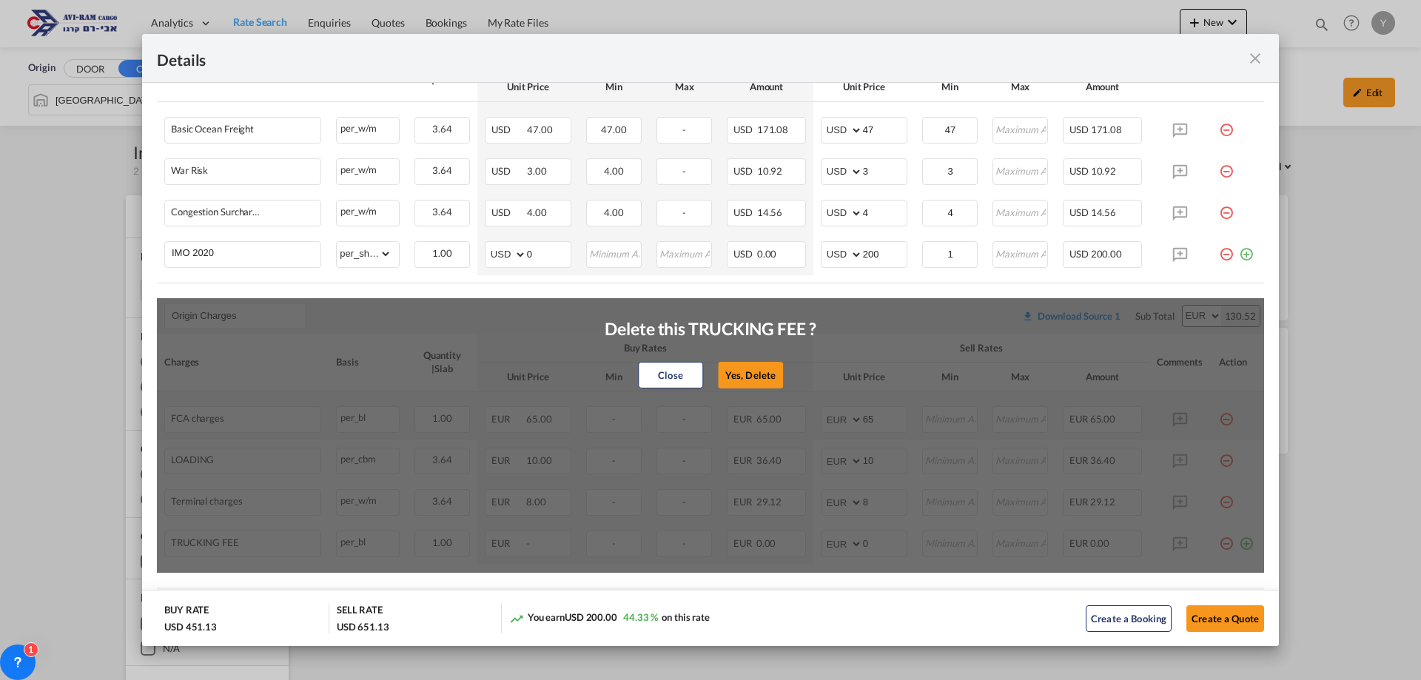
click at [723, 371] on button "Yes, Delete" at bounding box center [750, 375] width 65 height 27
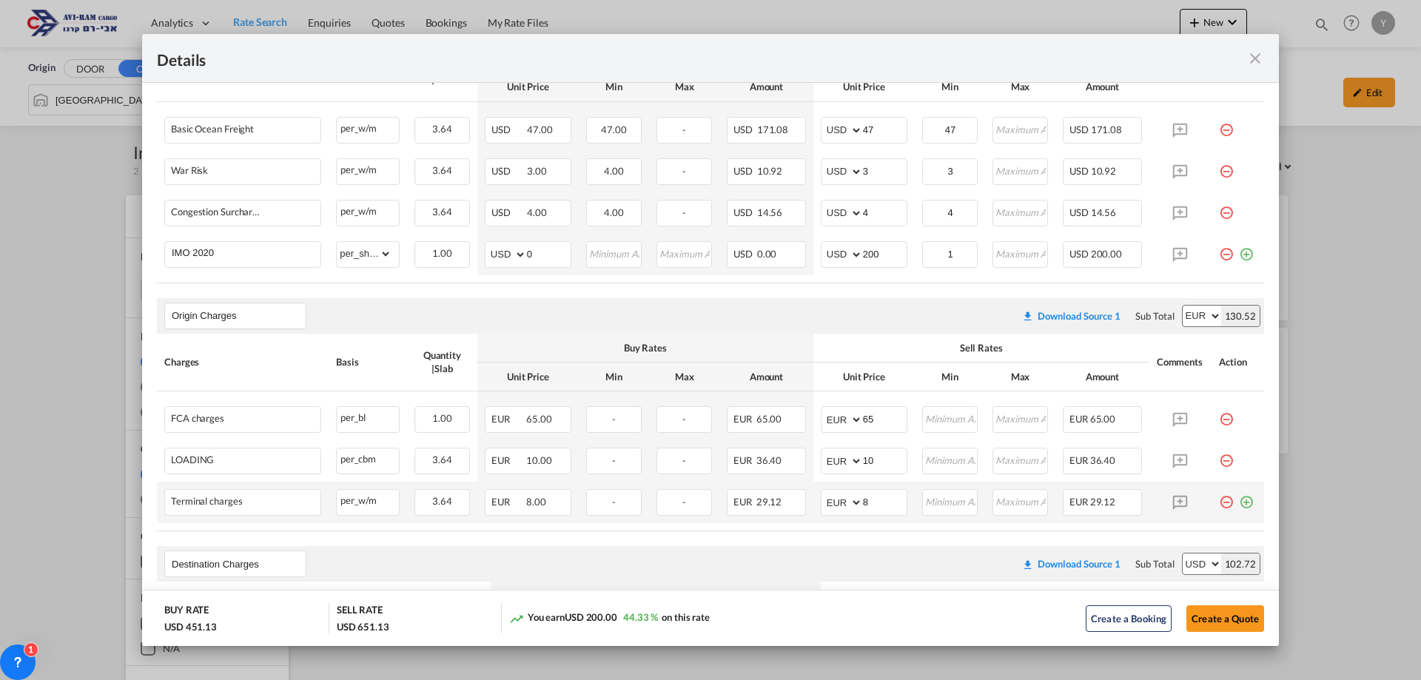
click at [1219, 501] on md-icon "icon-minus-circle-outline red-400-fg pt-7" at bounding box center [1226, 496] width 15 height 15
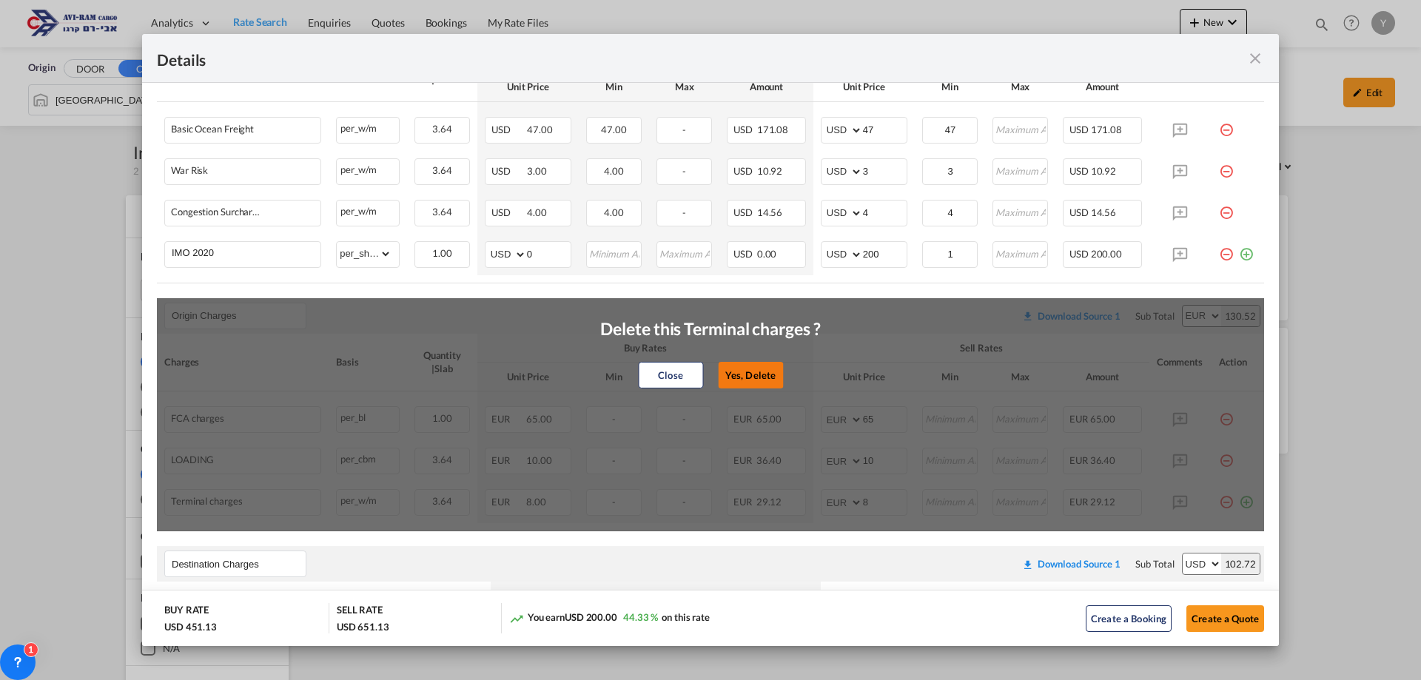
click at [744, 377] on button "Yes, Delete" at bounding box center [750, 375] width 65 height 27
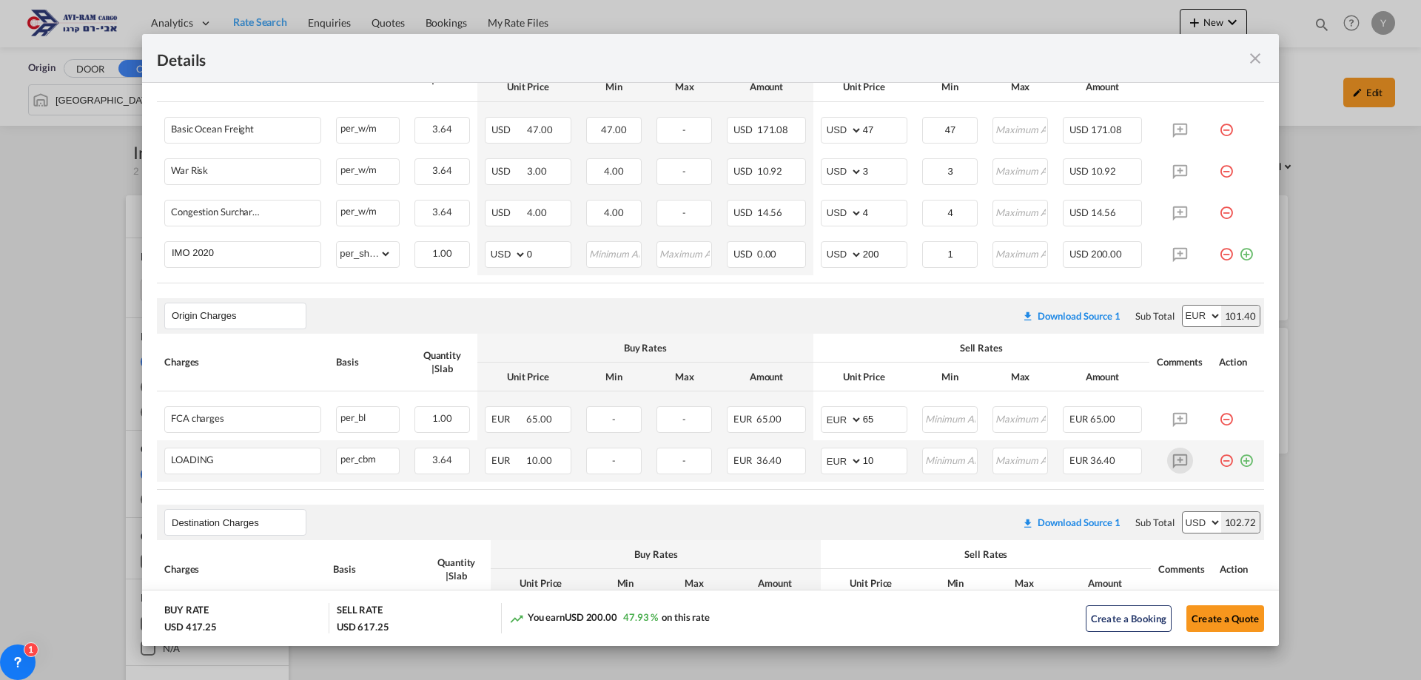
click at [1173, 460] on md-icon "Port of ..." at bounding box center [1180, 461] width 26 height 26
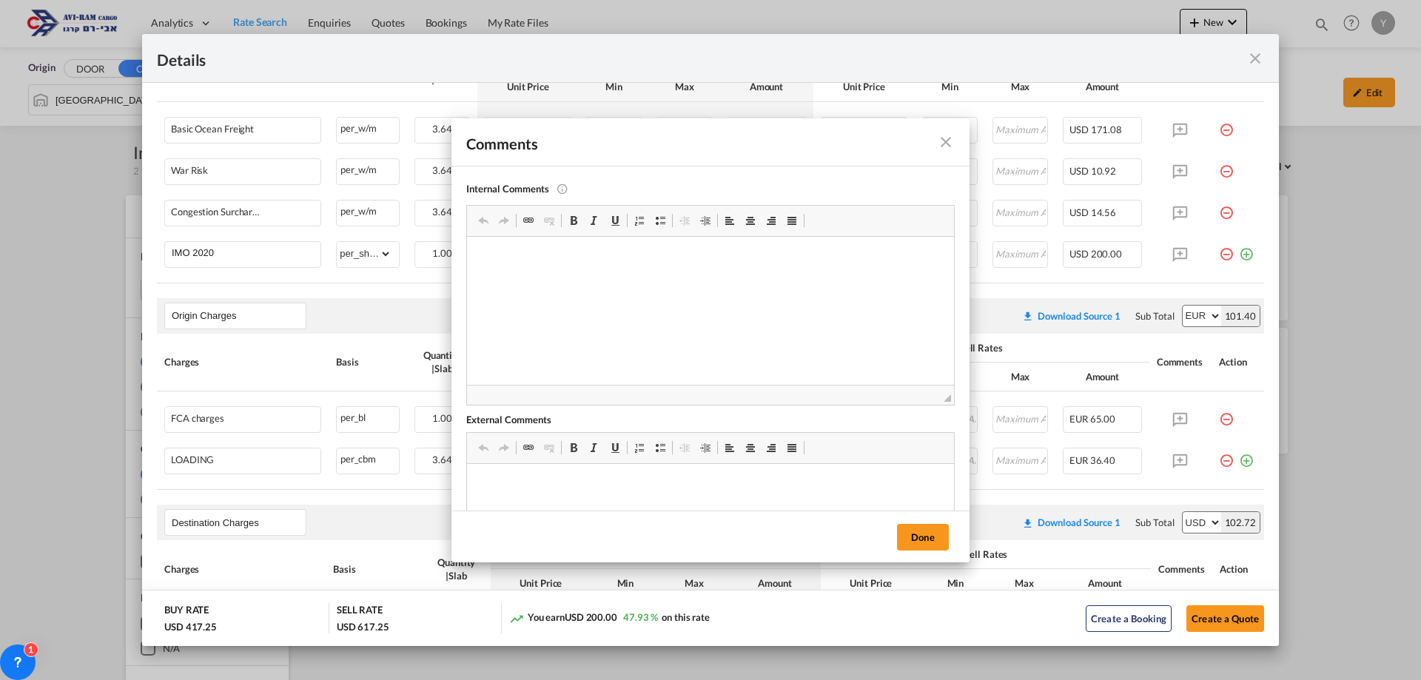
scroll to position [0, 0]
click at [950, 149] on md-icon "icon-close fg-AAA8AD m-0 pointer" at bounding box center [946, 142] width 18 height 18
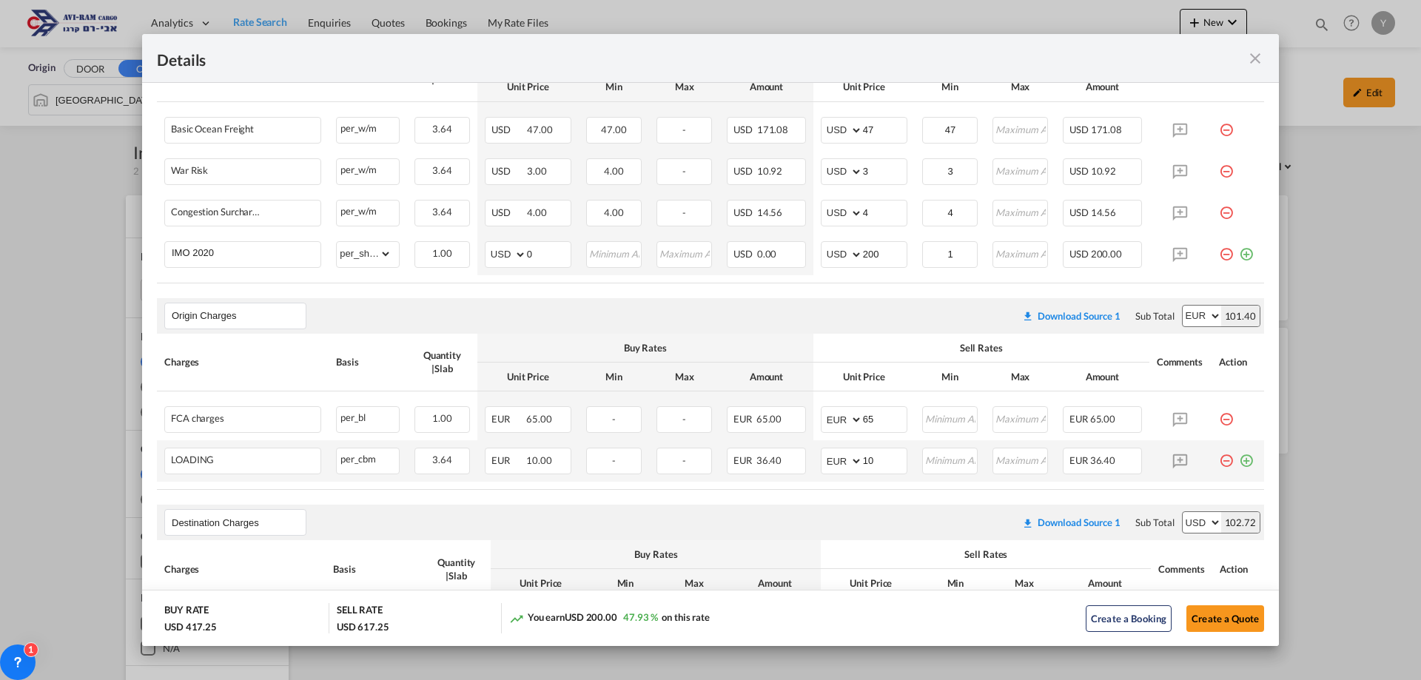
click at [1219, 462] on md-icon "icon-minus-circle-outline red-400-fg pt-7" at bounding box center [1226, 455] width 15 height 15
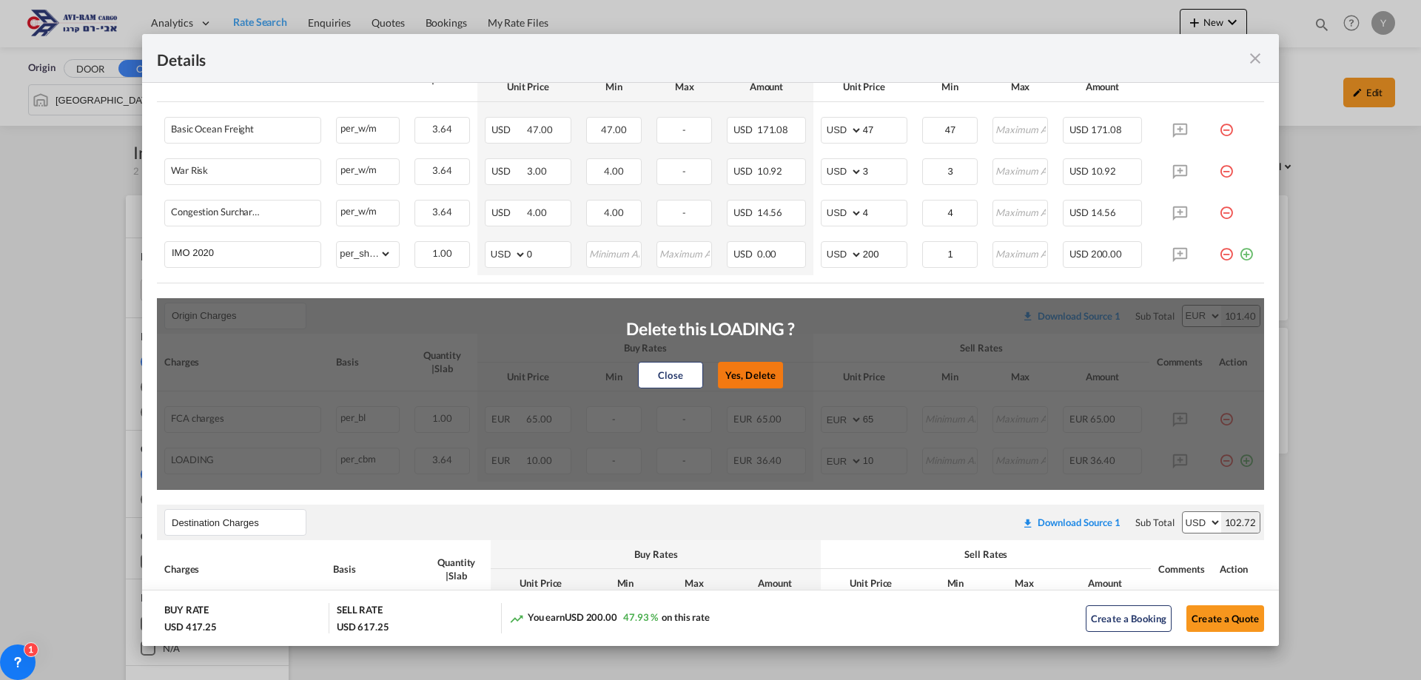
click at [746, 363] on button "Yes, Delete" at bounding box center [750, 375] width 65 height 27
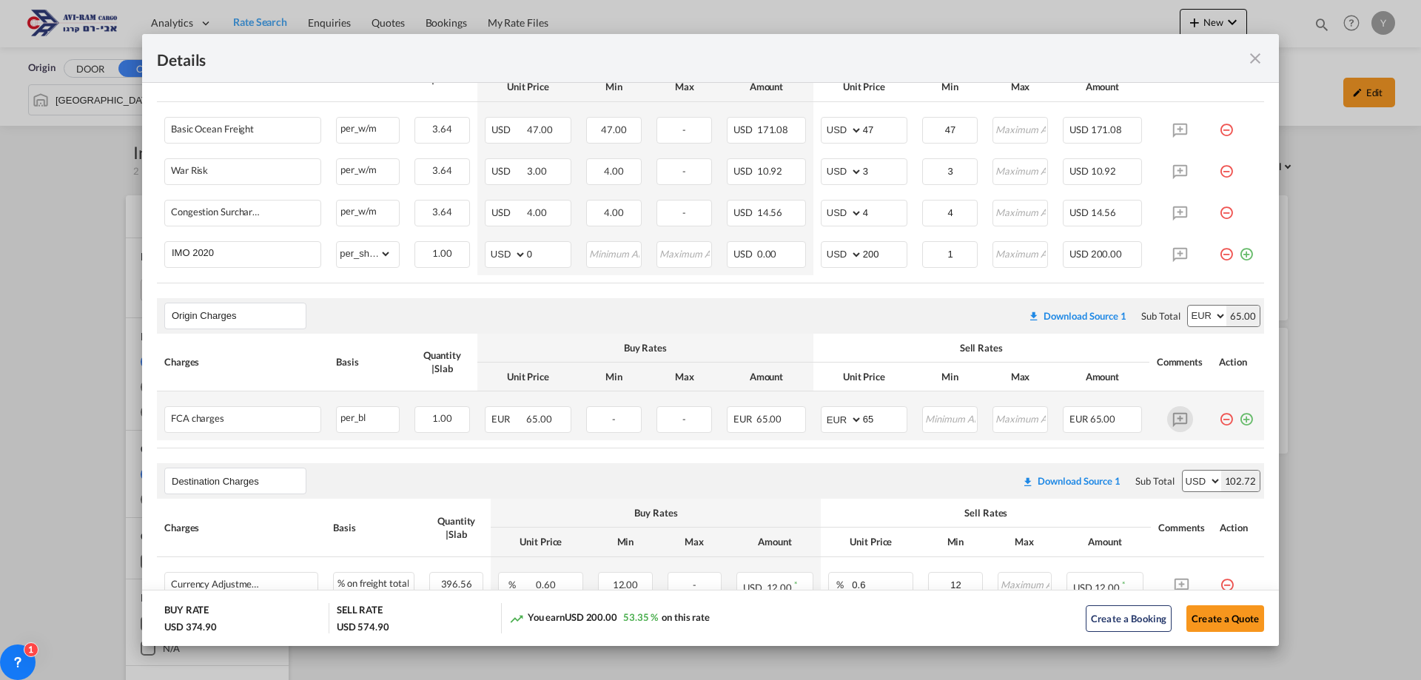
click at [1170, 428] on md-icon "Port of ..." at bounding box center [1180, 419] width 26 height 26
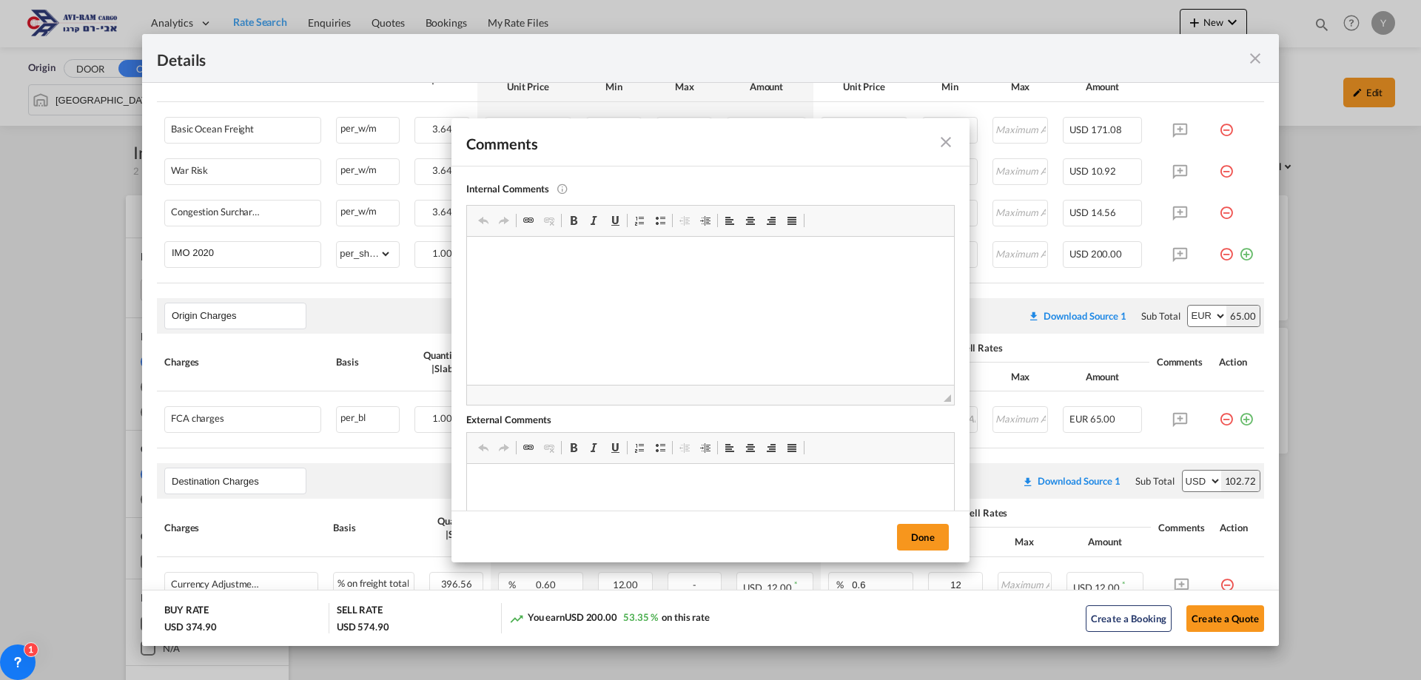
click at [933, 546] on button "Done" at bounding box center [923, 537] width 52 height 27
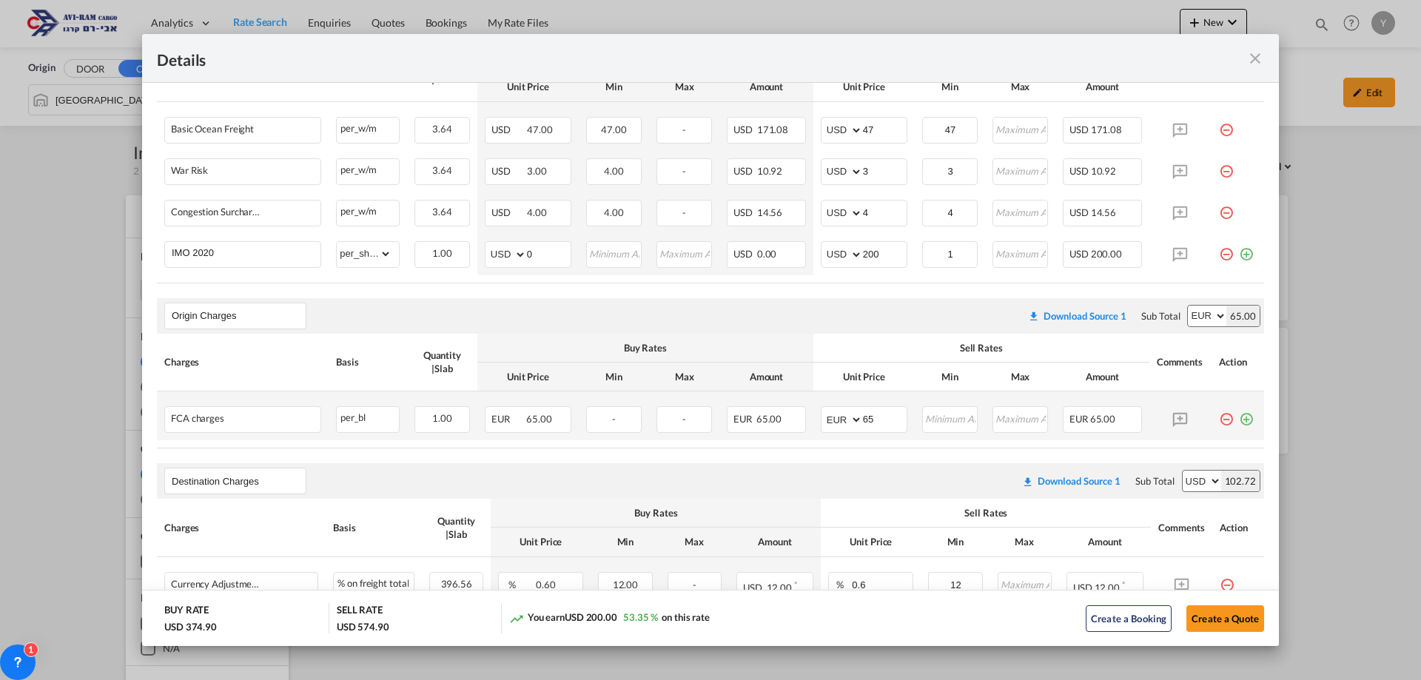
click at [1233, 420] on div "Port of ..." at bounding box center [1243, 413] width 20 height 15
click at [1219, 417] on md-icon "icon-minus-circle-outline red-400-fg pt-7" at bounding box center [1226, 413] width 15 height 15
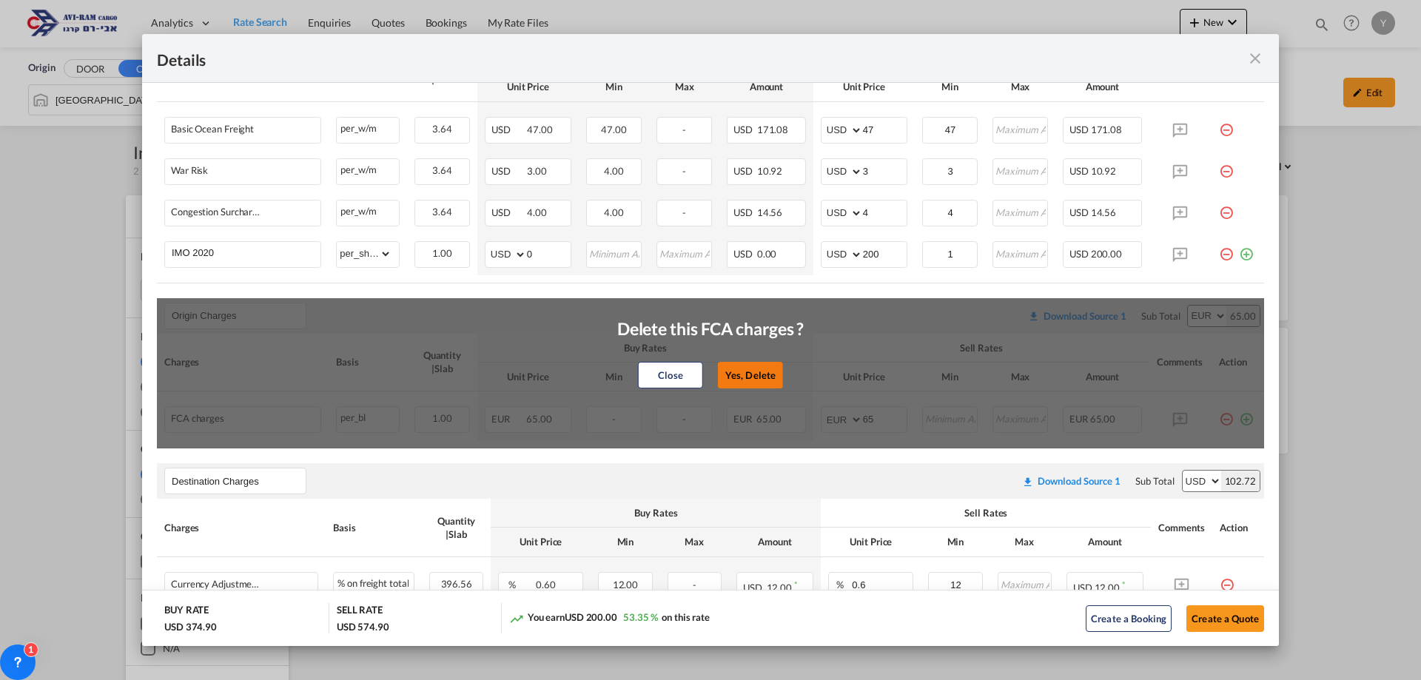
click at [771, 374] on button "Yes, Delete" at bounding box center [750, 375] width 65 height 27
type input "Destination Charges"
select select "string:USD"
type input "0.6"
type input "12"
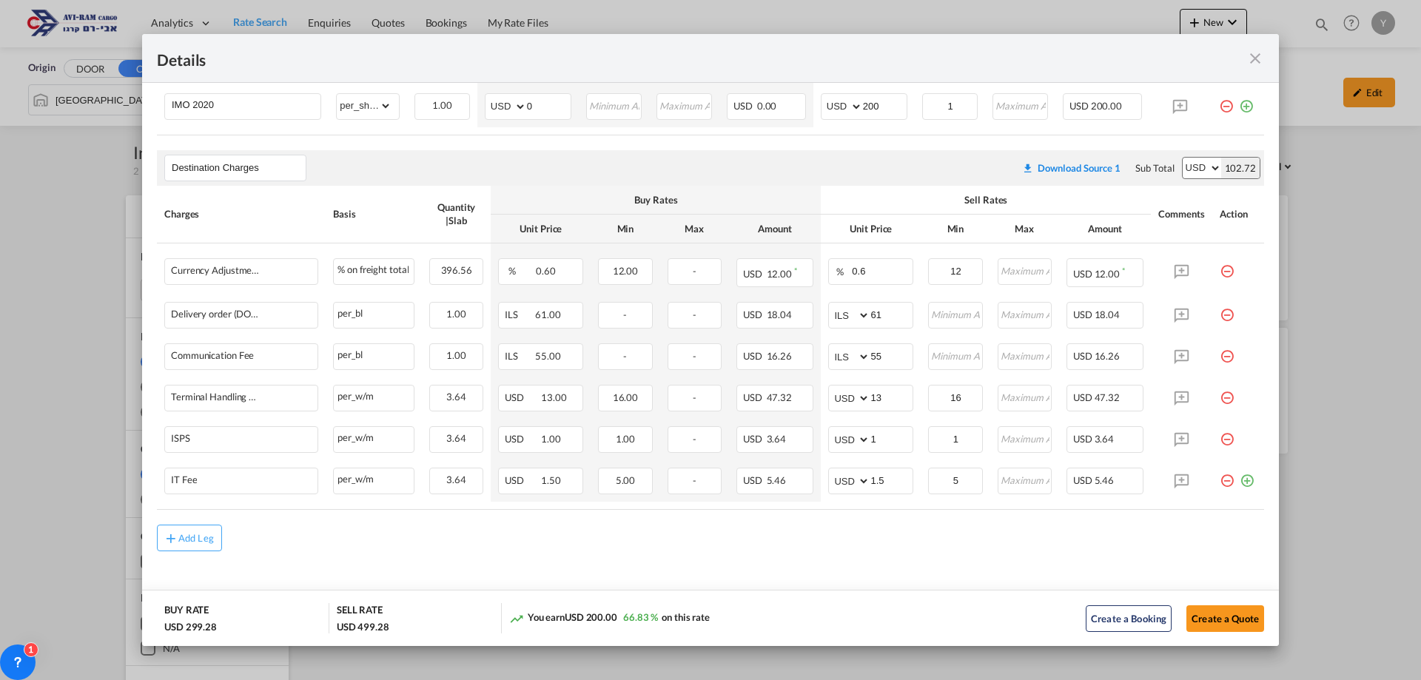
scroll to position [502, 0]
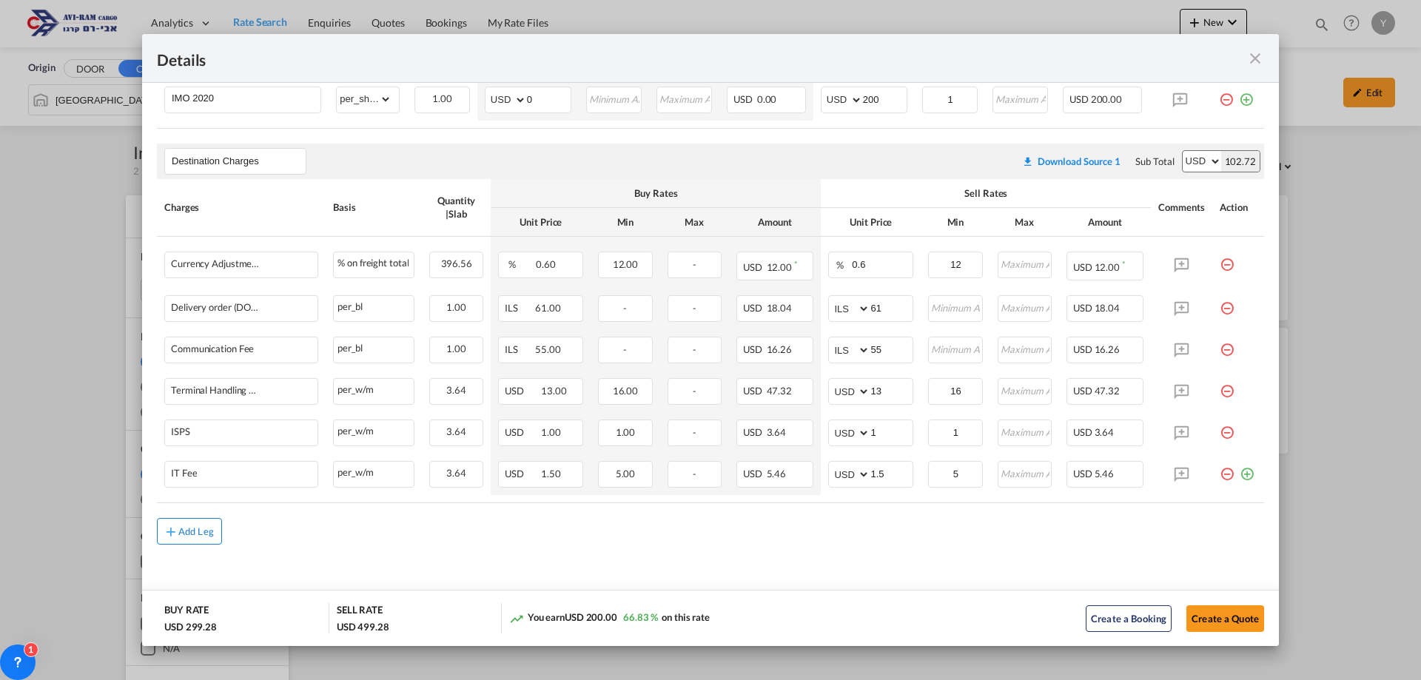
click at [208, 530] on div "Add Leg" at bounding box center [196, 531] width 36 height 9
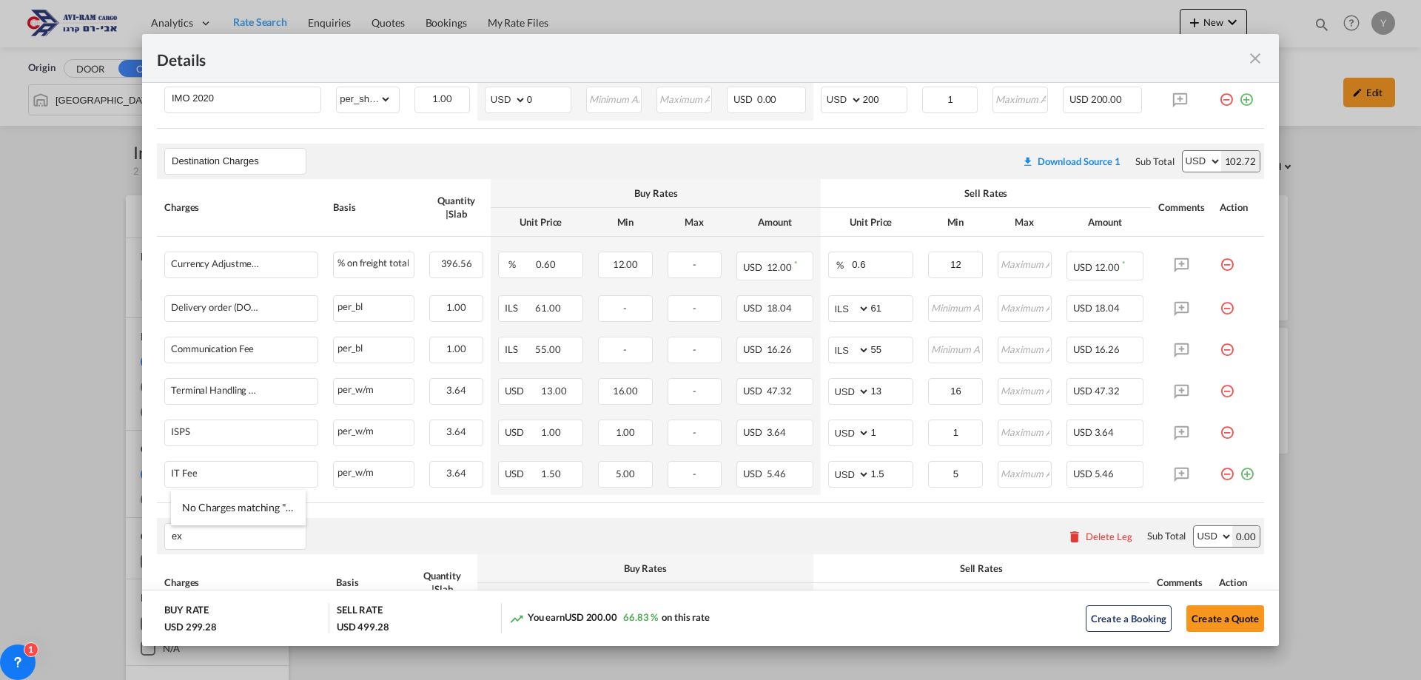
type input "e"
click at [188, 402] on span "Orig" at bounding box center [192, 400] width 21 height 13
type input "Origin Charges"
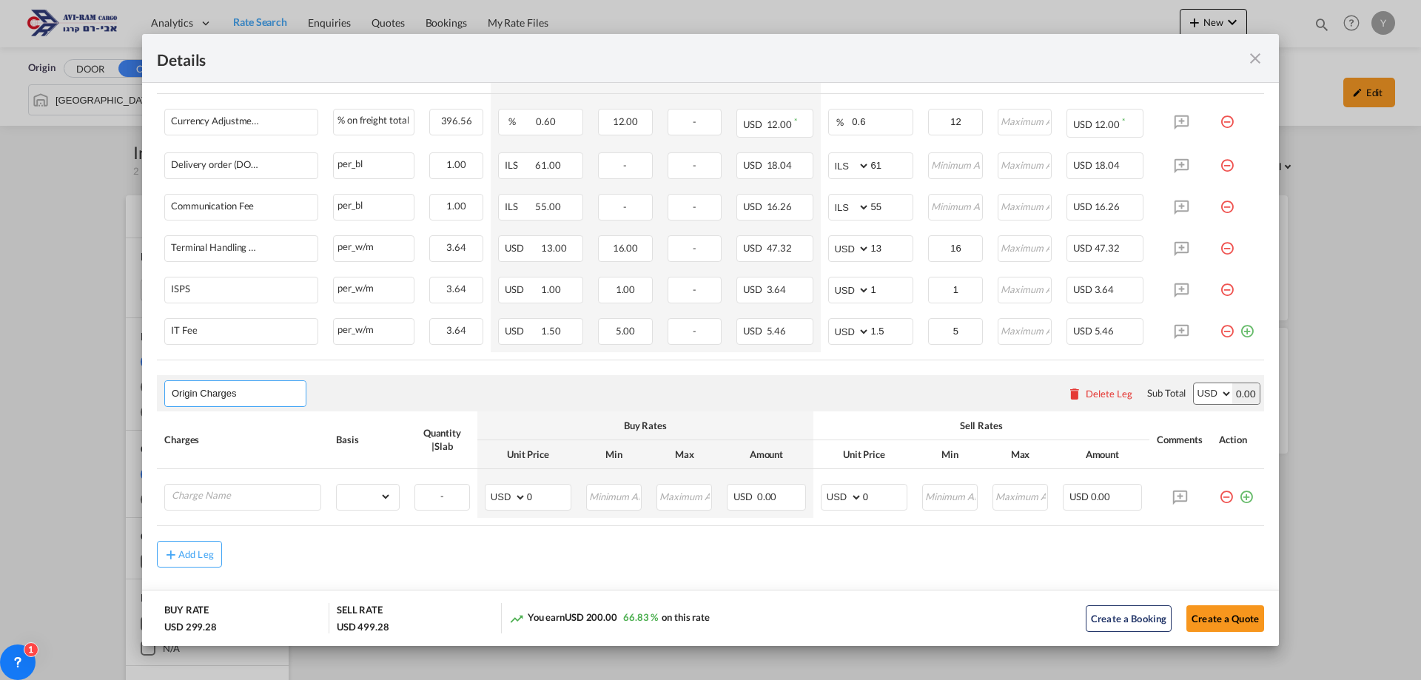
scroll to position [667, 0]
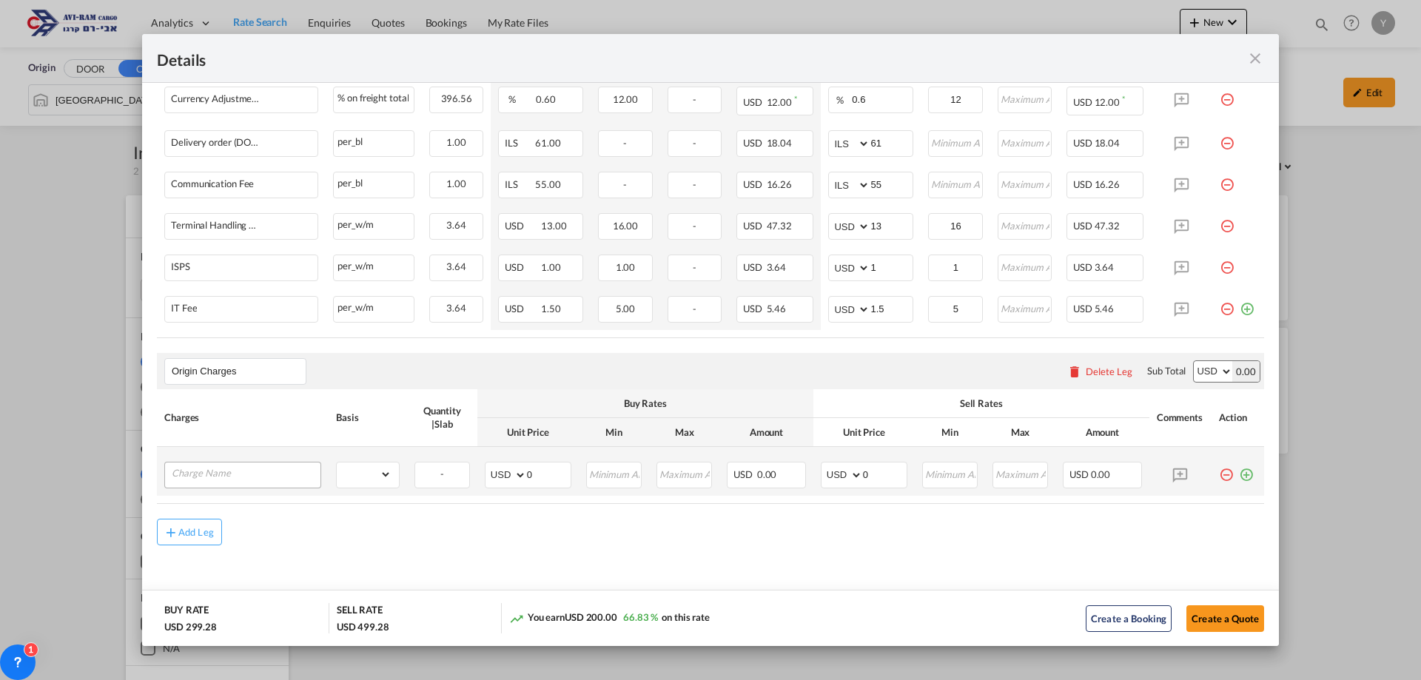
click at [199, 488] on div "Port of ..." at bounding box center [242, 475] width 157 height 27
click at [203, 471] on input "Charge Name" at bounding box center [246, 473] width 149 height 22
click at [198, 512] on li "EXW A LL IN" at bounding box center [245, 503] width 148 height 36
type input "EXW ALL IN"
click at [362, 476] on select "gross_weight volumetric_weight per_shipment per_bl per_km per_hawb per_kg flat …" at bounding box center [364, 474] width 55 height 24
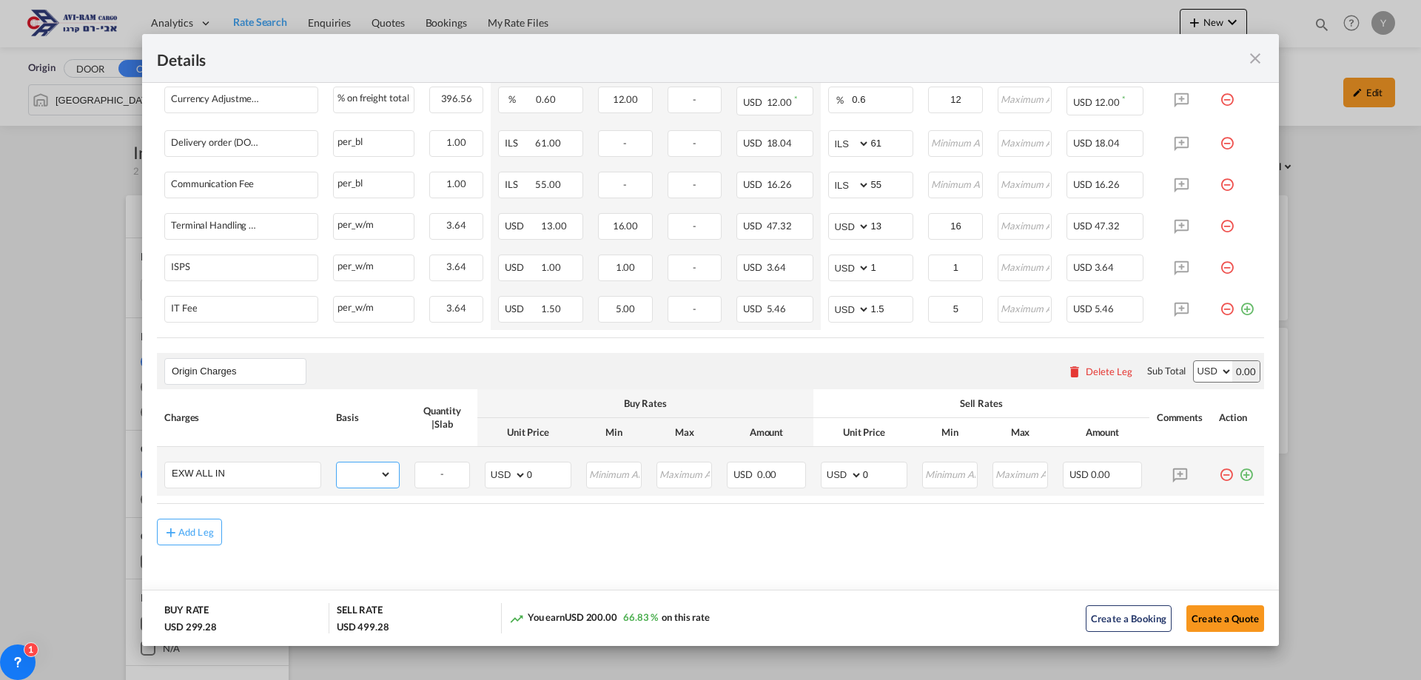
select select "per_shipment"
click at [337, 462] on select "gross_weight volumetric_weight per_shipment per_bl per_km per_hawb per_kg flat …" at bounding box center [364, 474] width 55 height 24
drag, startPoint x: 872, startPoint y: 479, endPoint x: 838, endPoint y: 473, distance: 34.0
click at [838, 473] on md-input-container "AED AFN ALL AMD ANG AOA ARS AUD AWG AZN BAM BBD BDT BGN BHD BIF BMD BND BOB BRL…" at bounding box center [864, 475] width 87 height 27
type input "483"
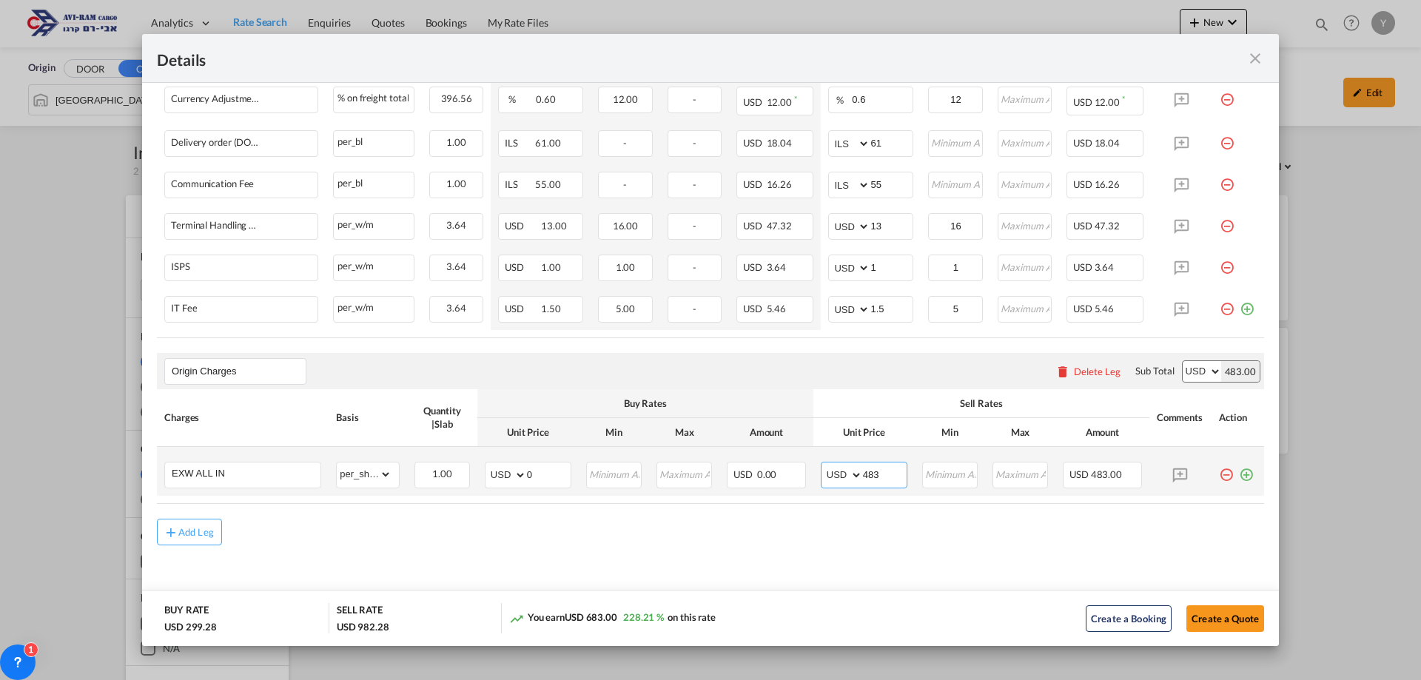
click at [838, 473] on select "AED AFN ALL AMD ANG AOA ARS AUD AWG AZN BAM BBD BDT BGN BHD BIF BMD BND BOB BRL…" at bounding box center [842, 475] width 38 height 21
select select "string:EUR"
click at [823, 465] on select "AED AFN ALL AMD ANG AOA ARS AUD AWG AZN BAM BBD BDT BGN BHD BIF BMD BND BOB BRL…" at bounding box center [842, 475] width 38 height 21
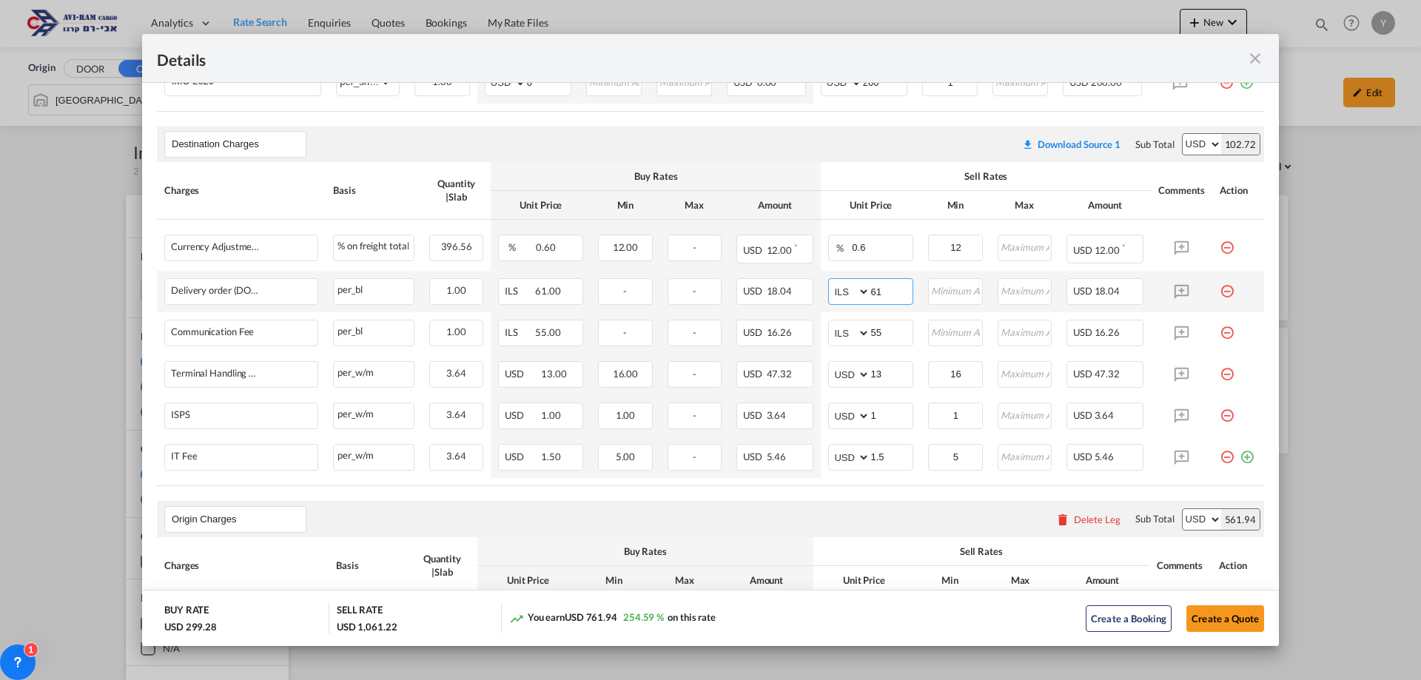
drag, startPoint x: 883, startPoint y: 297, endPoint x: 860, endPoint y: 300, distance: 23.2
click at [860, 300] on md-input-container "AED AFN ALL AMD ANG AOA ARS AUD AWG AZN BAM BBD BDT BGN BHD BIF BMD BND BOB BRL…" at bounding box center [870, 291] width 85 height 27
type input "116"
drag, startPoint x: 875, startPoint y: 324, endPoint x: 833, endPoint y: 340, distance: 44.5
click at [833, 340] on md-input-container "AED AFN ALL AMD ANG AOA ARS AUD AWG AZN BAM BBD BDT BGN BHD BIF BMD BND BOB BRL…" at bounding box center [870, 333] width 85 height 27
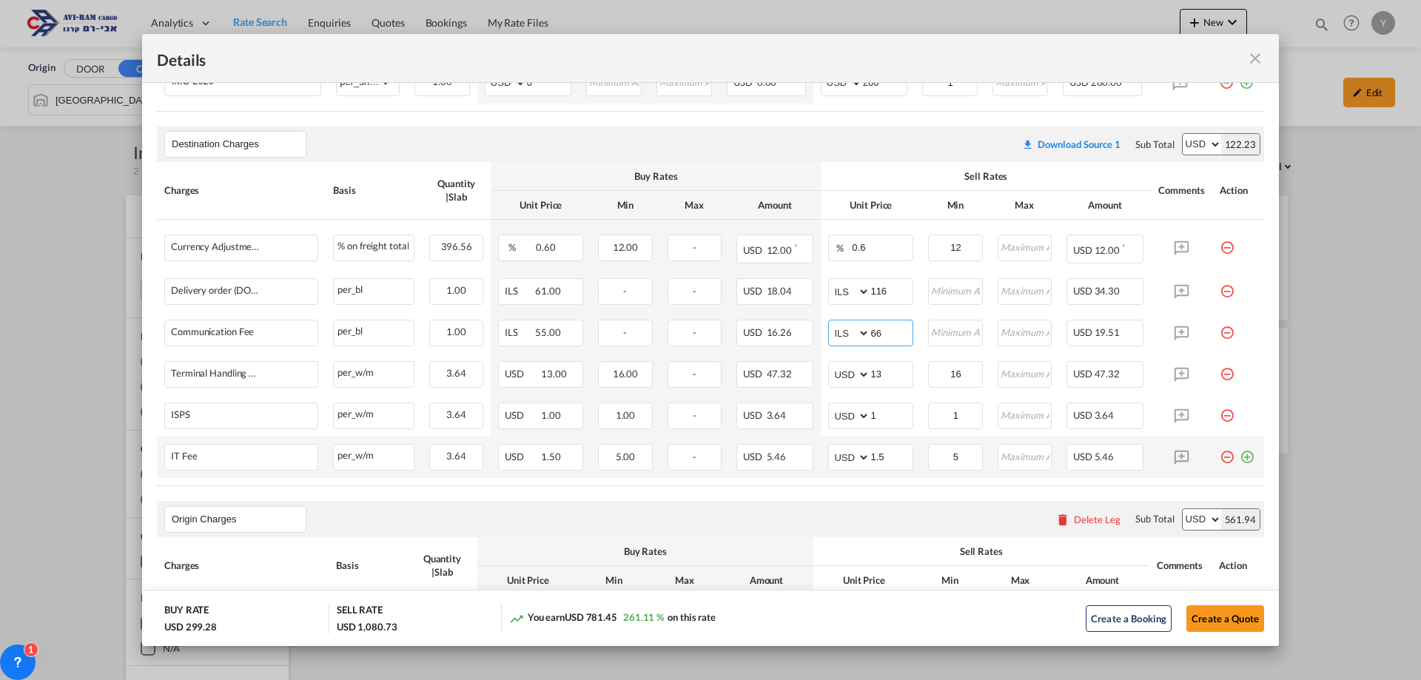
type input "66"
click at [1244, 449] on div "Port of ..." at bounding box center [1237, 451] width 37 height 15
click at [1239, 459] on md-icon "icon-plus-circle-outline green-400-fg" at bounding box center [1246, 451] width 15 height 15
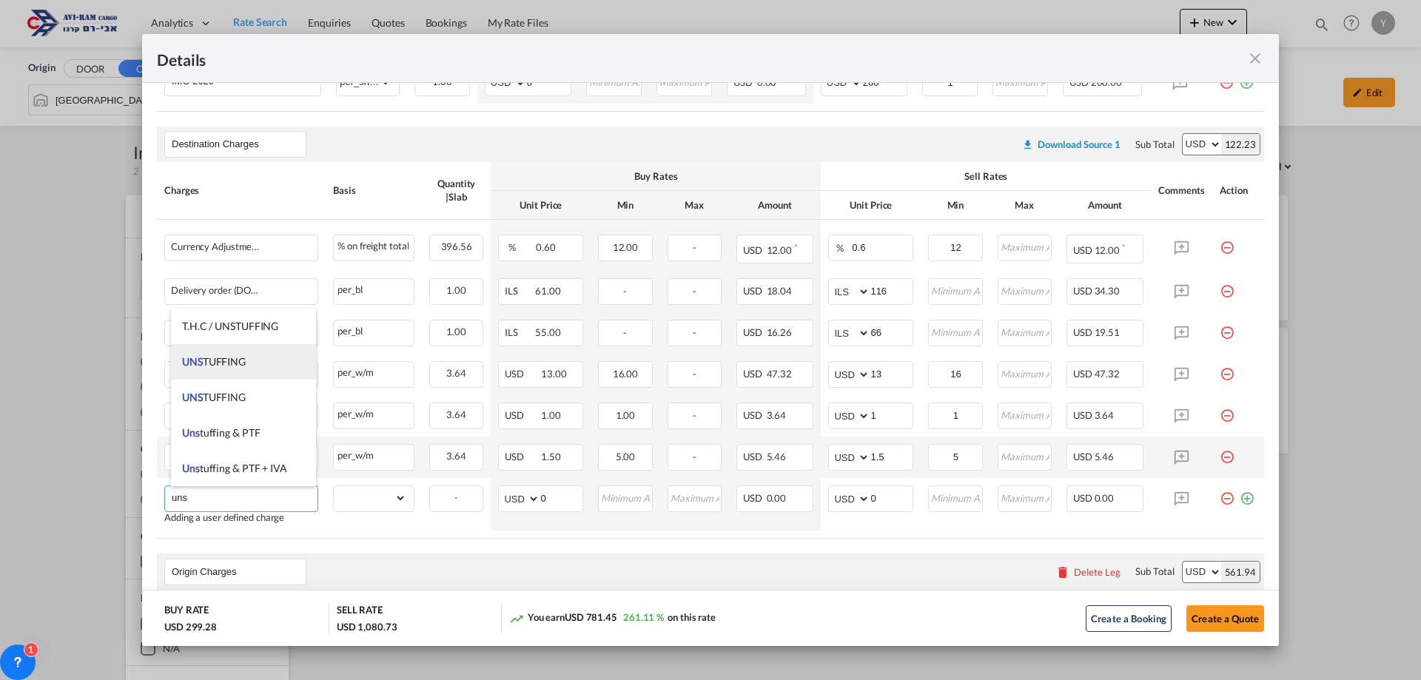
click at [223, 360] on span "UNS TUFFING" at bounding box center [214, 361] width 64 height 13
type input "UNSTUFFING"
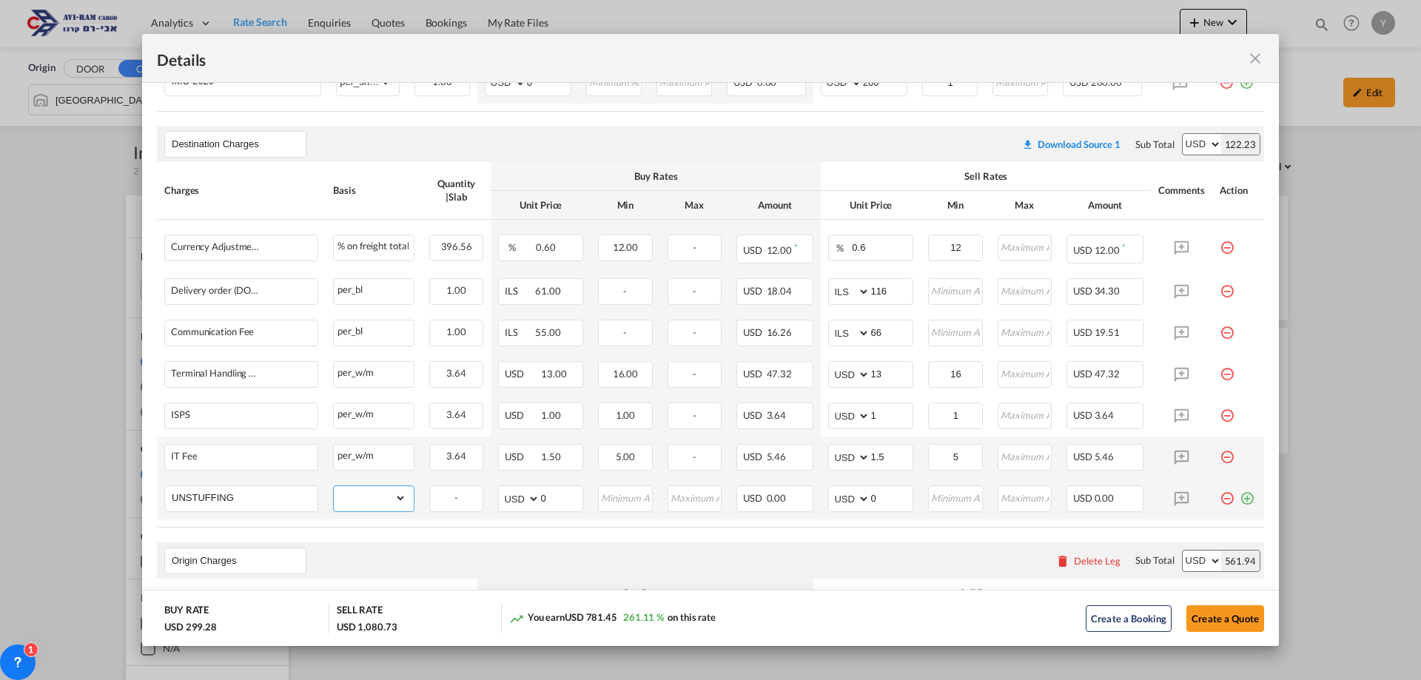
click at [387, 508] on select "gross_weight volumetric_weight per_shipment per_bl per_km per_hawb per_kg flat …" at bounding box center [370, 498] width 73 height 24
select select "per_ton"
click at [334, 486] on select "gross_weight volumetric_weight per_shipment per_bl per_km per_hawb per_kg flat …" at bounding box center [370, 498] width 73 height 24
click at [937, 492] on input "Port of ..." at bounding box center [955, 497] width 52 height 22
type input "12"
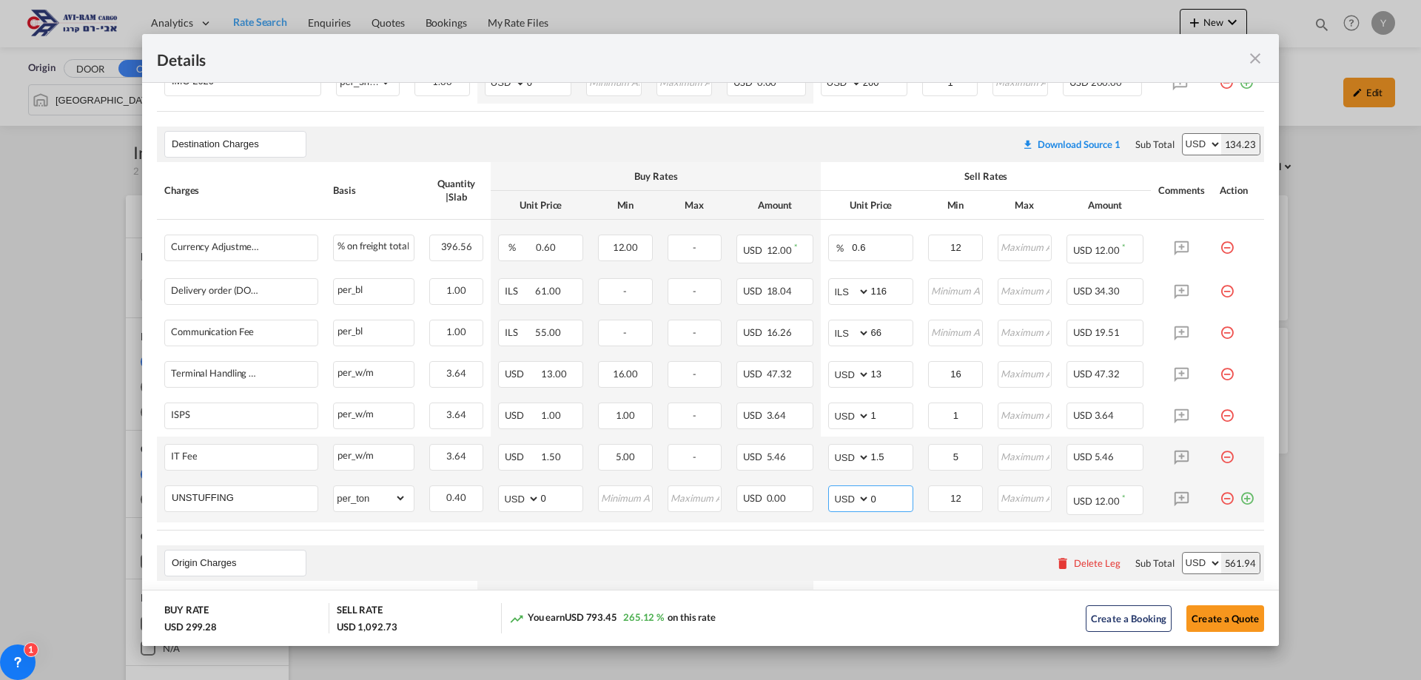
drag, startPoint x: 874, startPoint y: 499, endPoint x: 855, endPoint y: 499, distance: 18.5
click at [855, 499] on md-input-container "AED AFN ALL AMD ANG AOA ARS AUD AWG AZN BAM BBD BDT BGN BHD BIF BMD BND BOB BRL…" at bounding box center [870, 498] width 85 height 27
type input "11.6"
drag, startPoint x: 698, startPoint y: 135, endPoint x: 698, endPoint y: 145, distance: 10.4
click at [698, 141] on div "Destination Charges Please enter leg name Leg Name Already Exists Download Sour…" at bounding box center [710, 145] width 1107 height 36
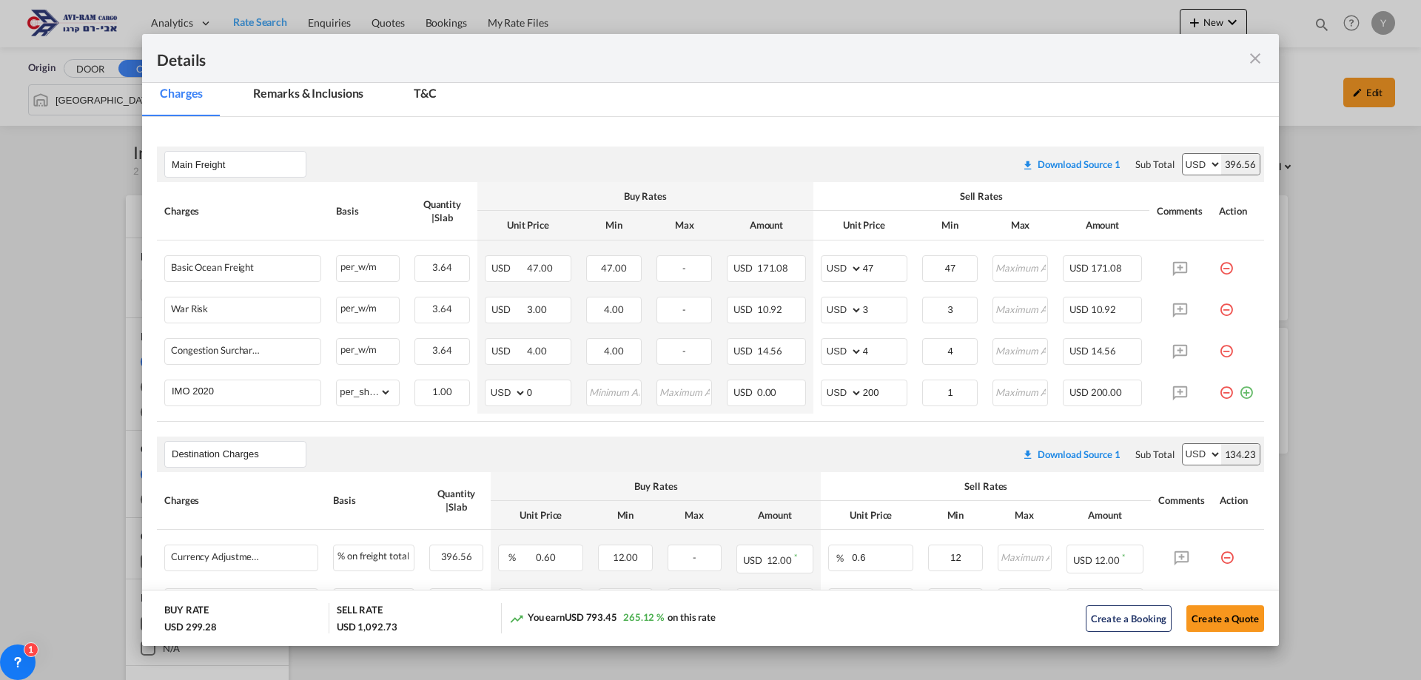
scroll to position [45, 0]
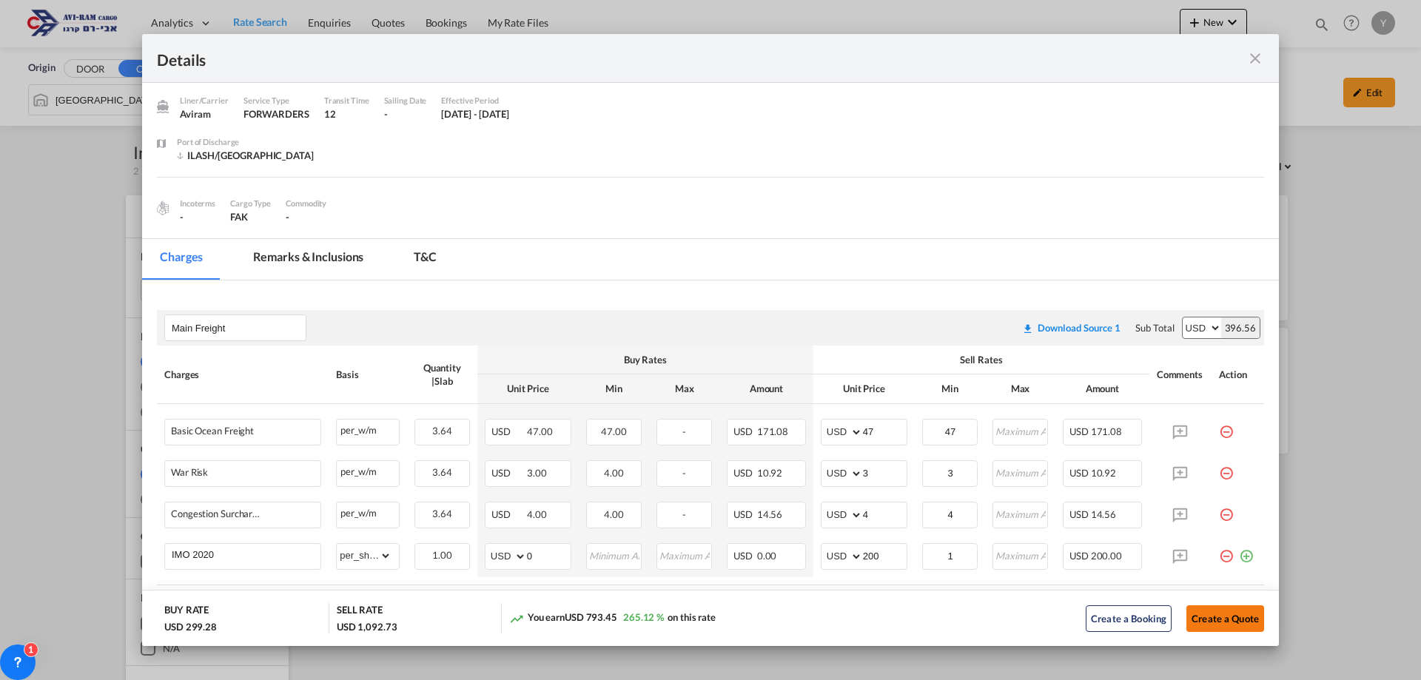
click at [1210, 615] on button "Create a Quote" at bounding box center [1225, 618] width 78 height 27
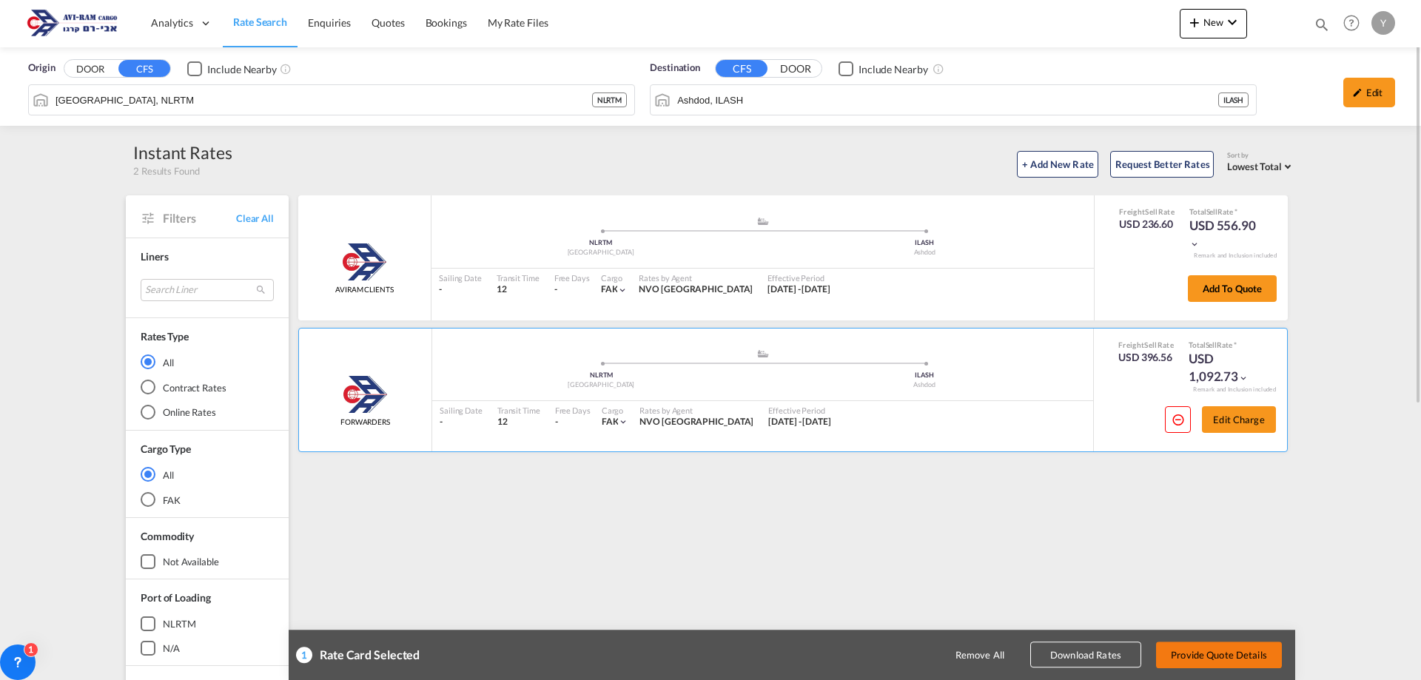
click at [1224, 656] on button "Provide Quote Details" at bounding box center [1219, 654] width 126 height 27
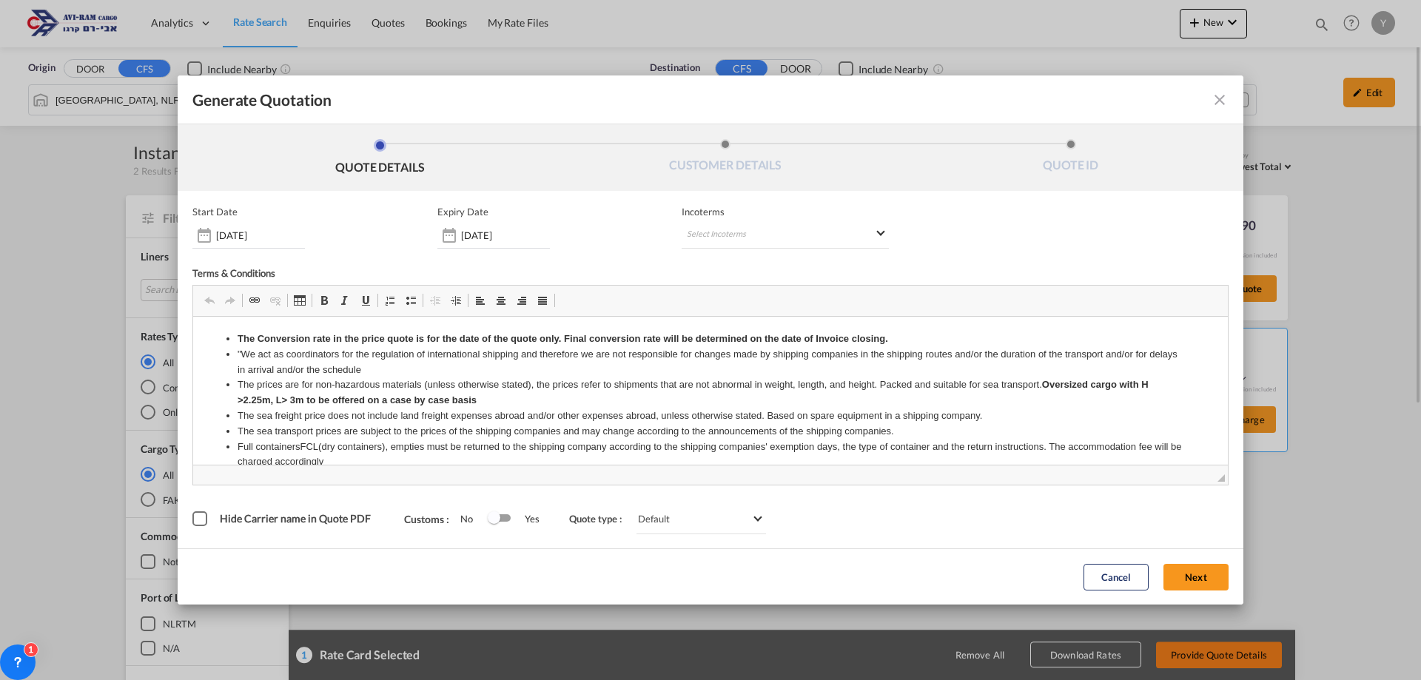
scroll to position [0, 0]
click at [716, 239] on md-select "Select Incoterms CIF - export Cost,Insurance and Freight DAP - export Delivered…" at bounding box center [784, 235] width 207 height 27
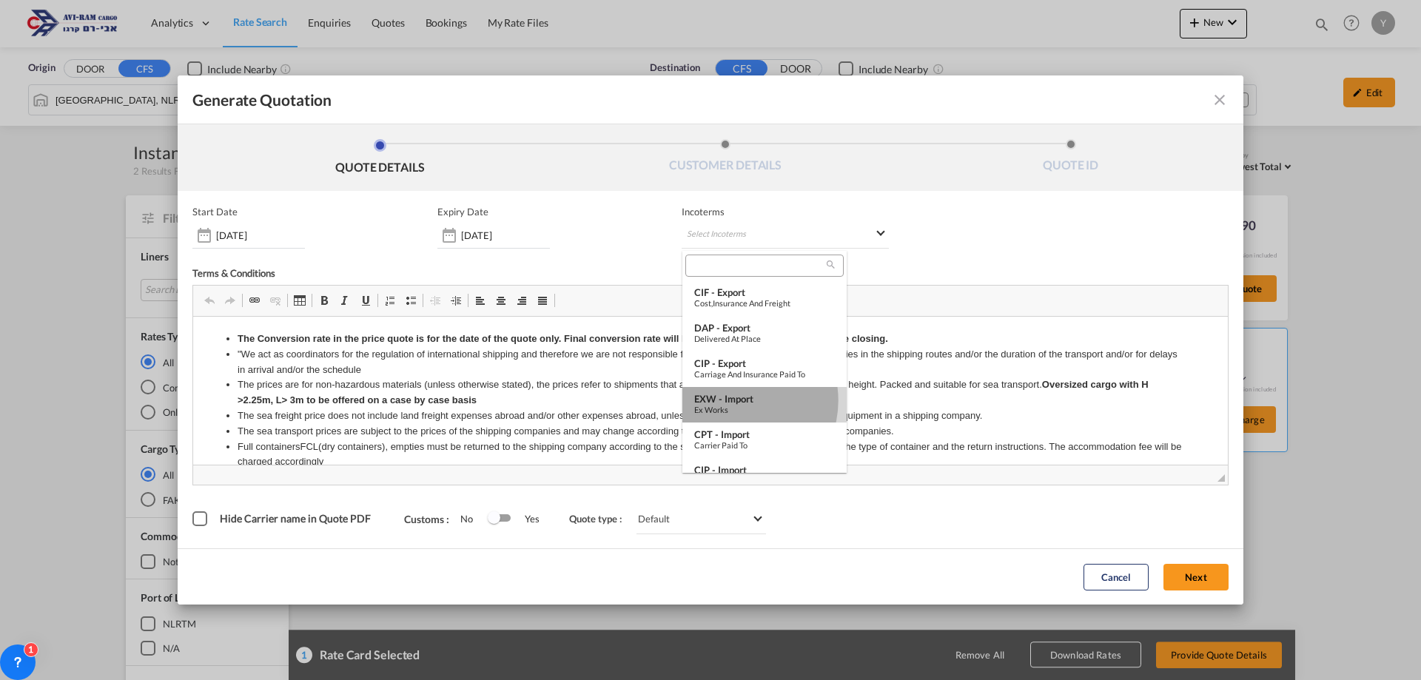
click at [735, 400] on div "EXW - import" at bounding box center [764, 399] width 141 height 12
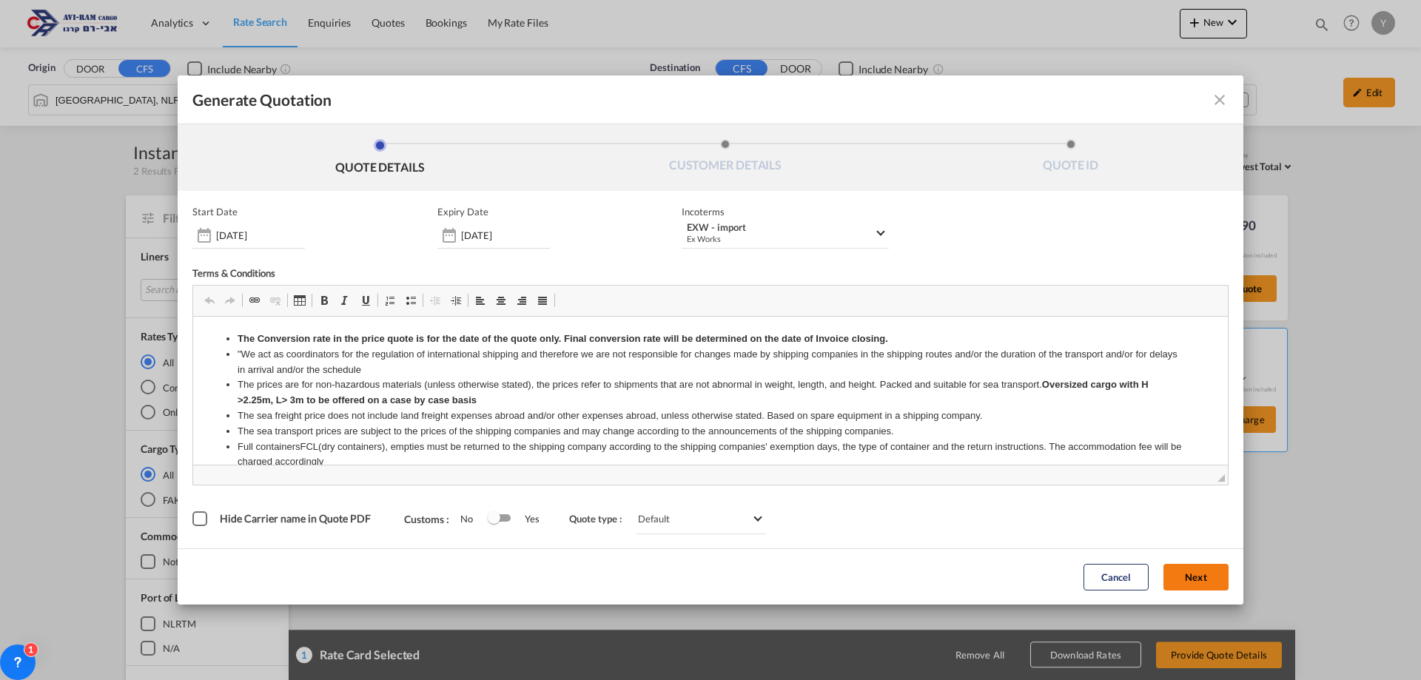
click at [1185, 576] on button "Next" at bounding box center [1195, 577] width 65 height 27
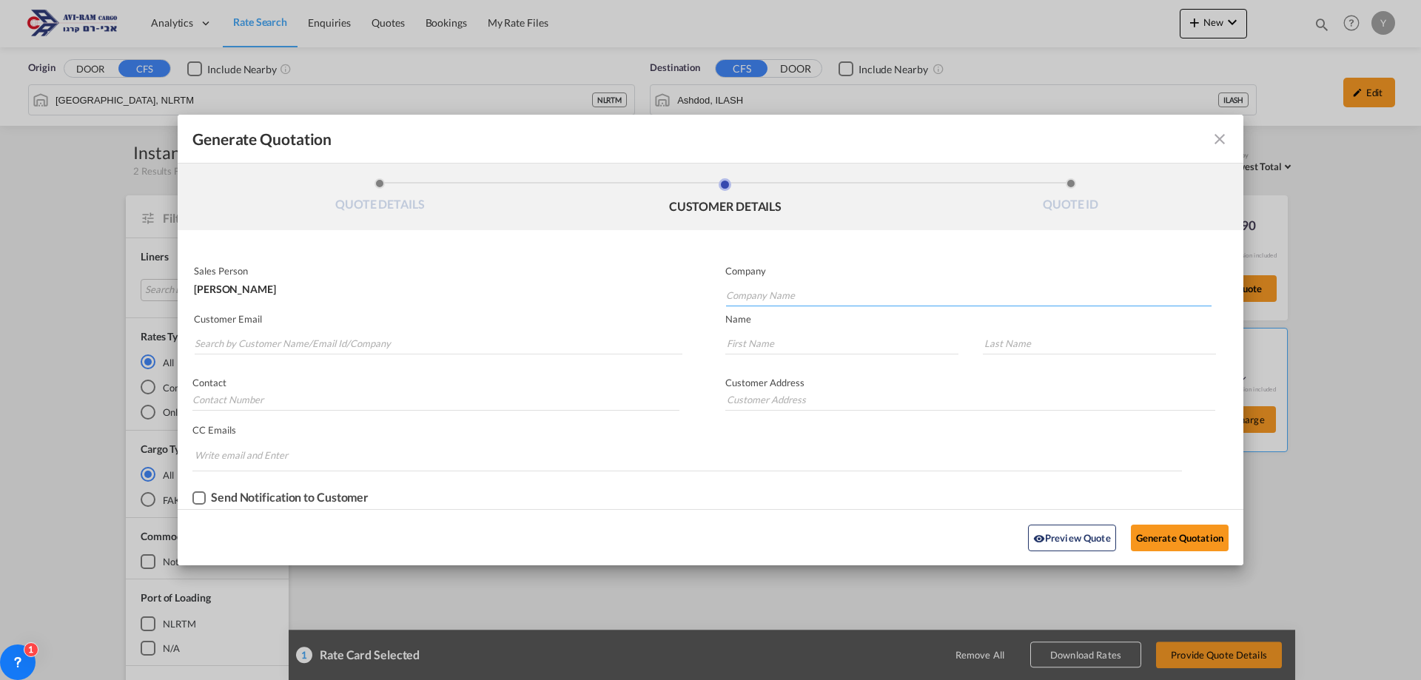
click at [806, 301] on input "Company Name" at bounding box center [968, 295] width 485 height 22
click at [746, 318] on span "COLLE" at bounding box center [748, 320] width 32 height 13
type input "COLLECTION"
type input "."
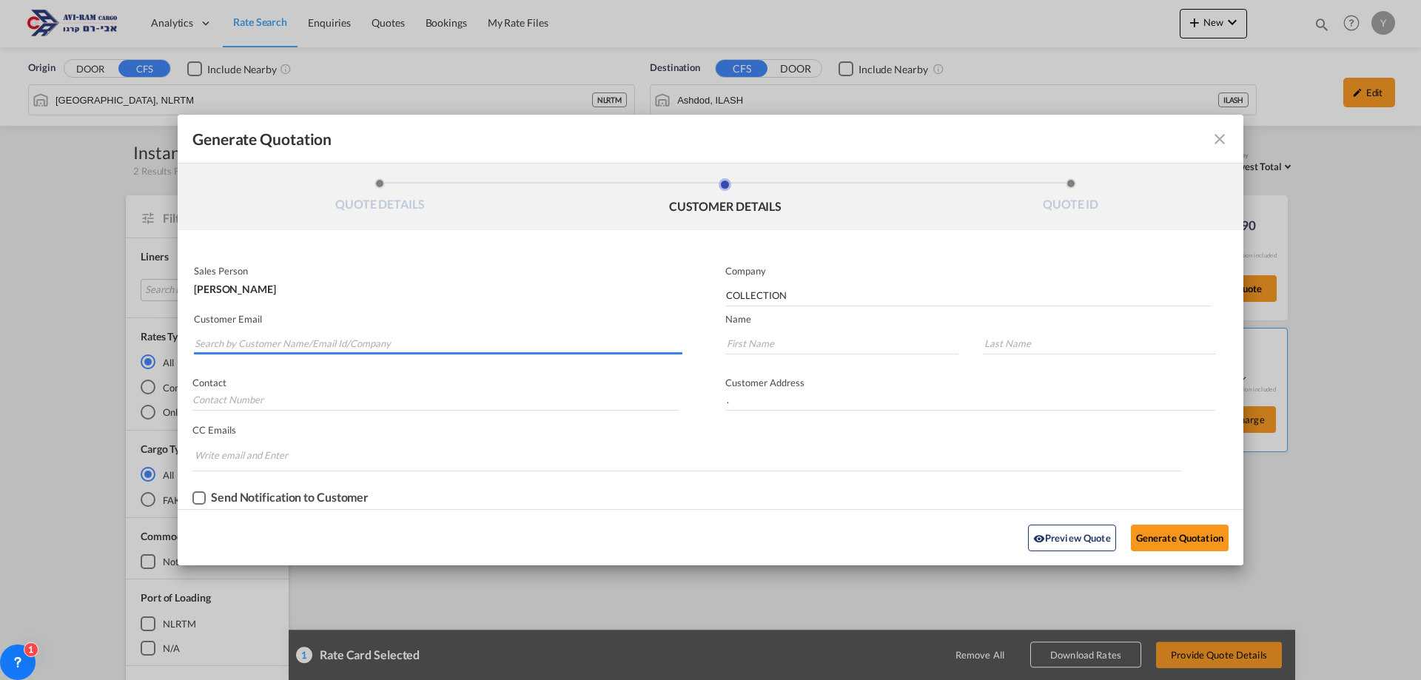
click at [363, 335] on input "Search by Customer Name/Email Id/Company" at bounding box center [439, 343] width 488 height 22
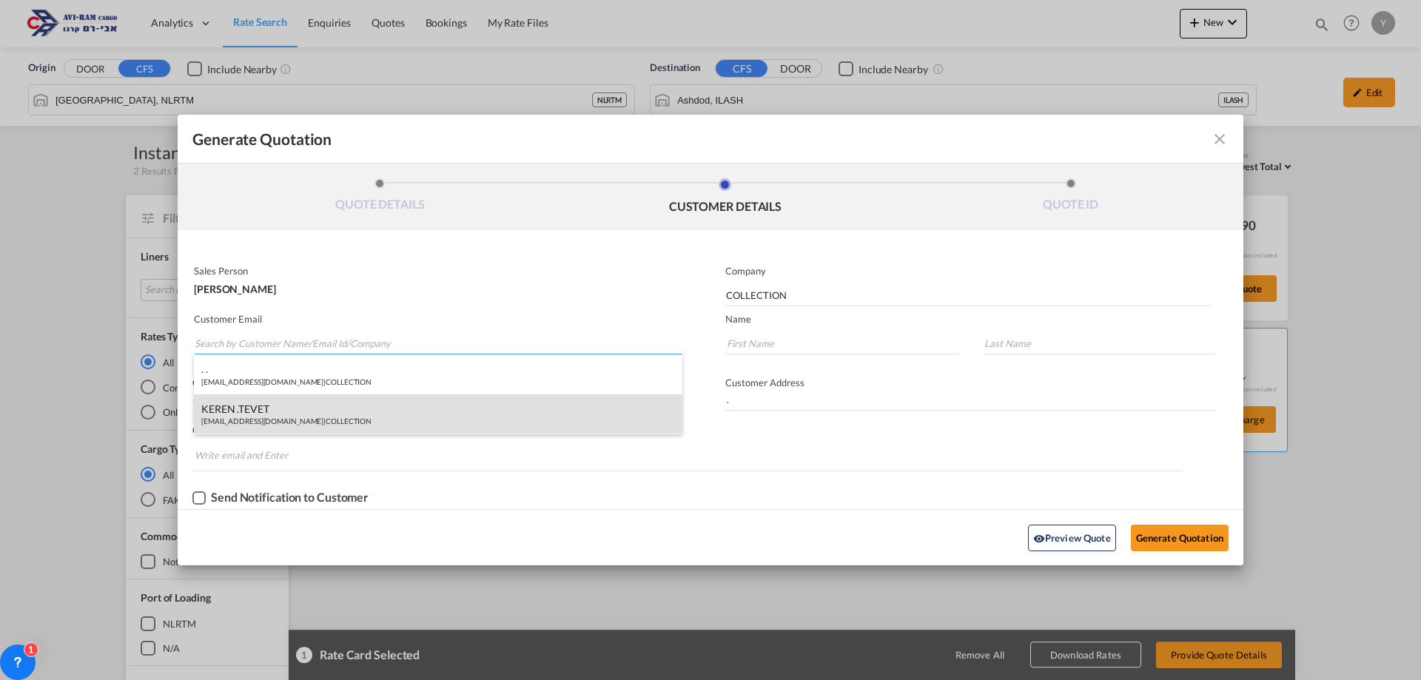
click at [253, 412] on div "KEREN .TEVET import@collectiondesign.co.il | COLLECTION" at bounding box center [438, 414] width 488 height 40
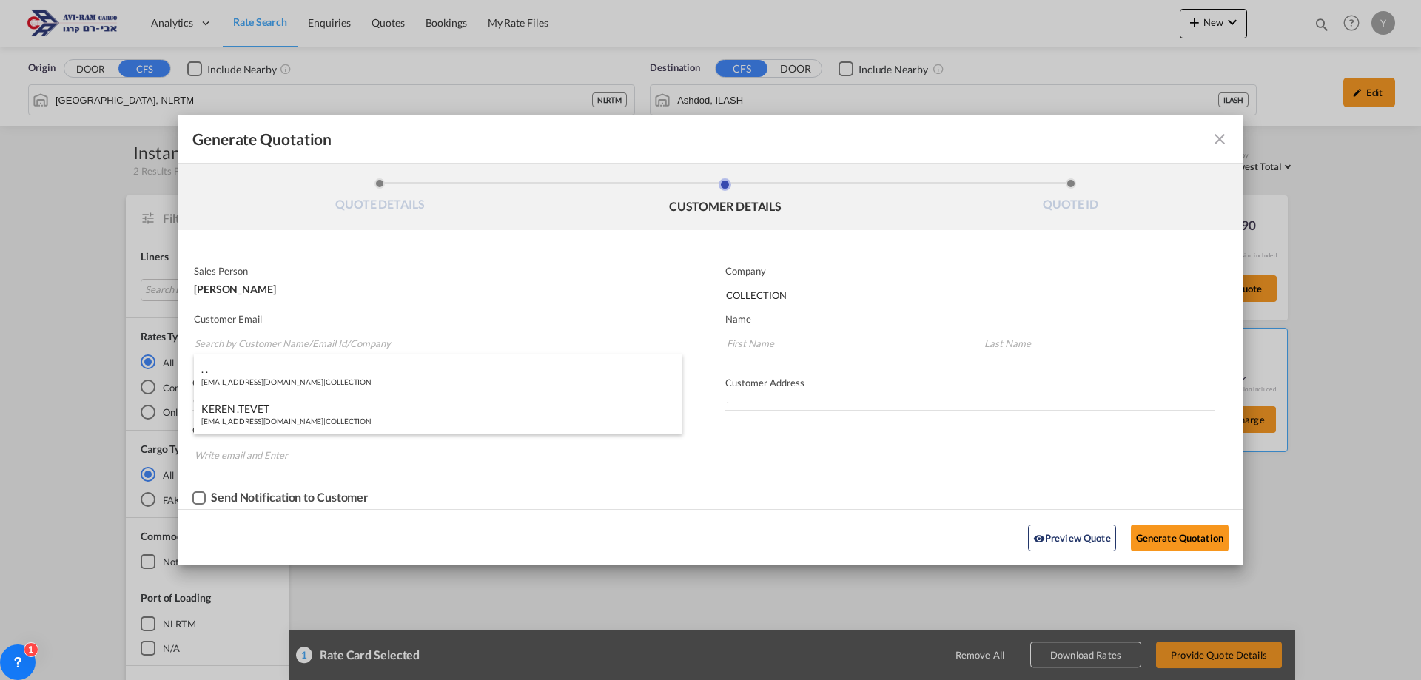
type input "import@collectiondesign.co.il"
type input "KEREN"
type input ".TEVET"
type input "."
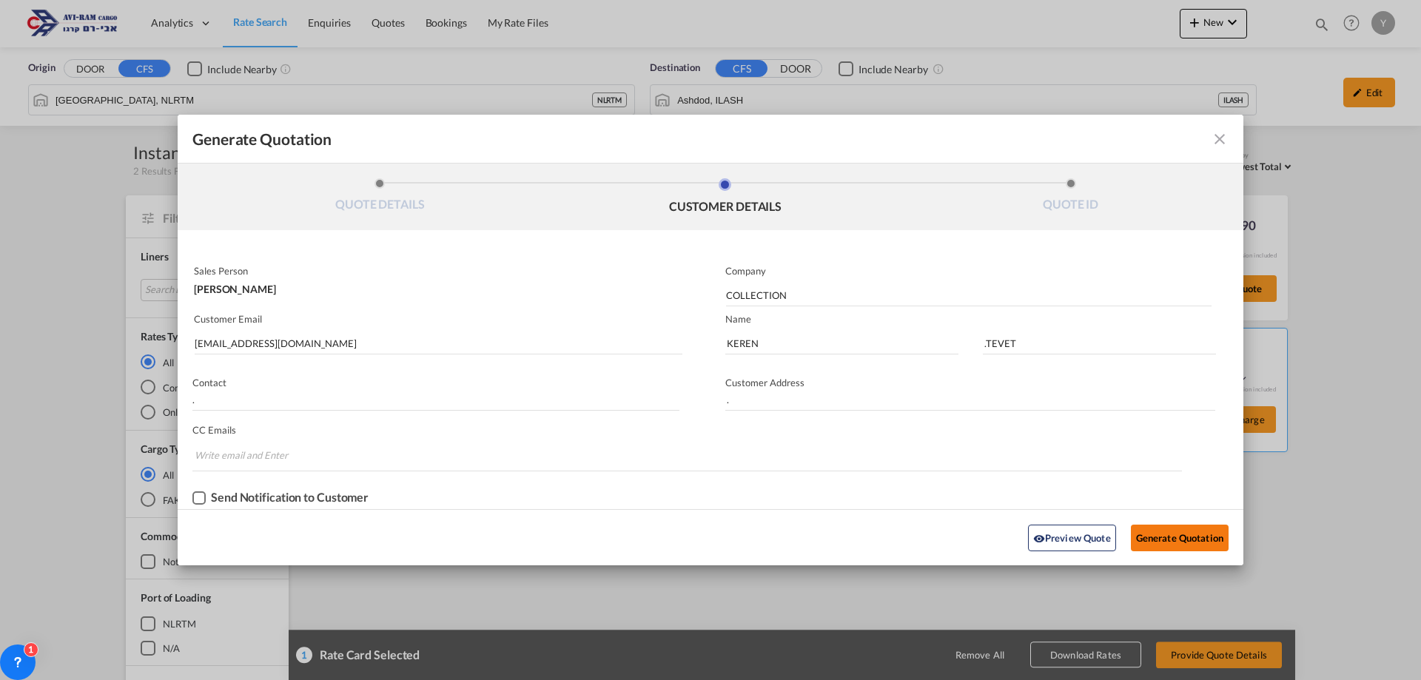
click at [1165, 527] on button "Generate Quotation" at bounding box center [1180, 538] width 98 height 27
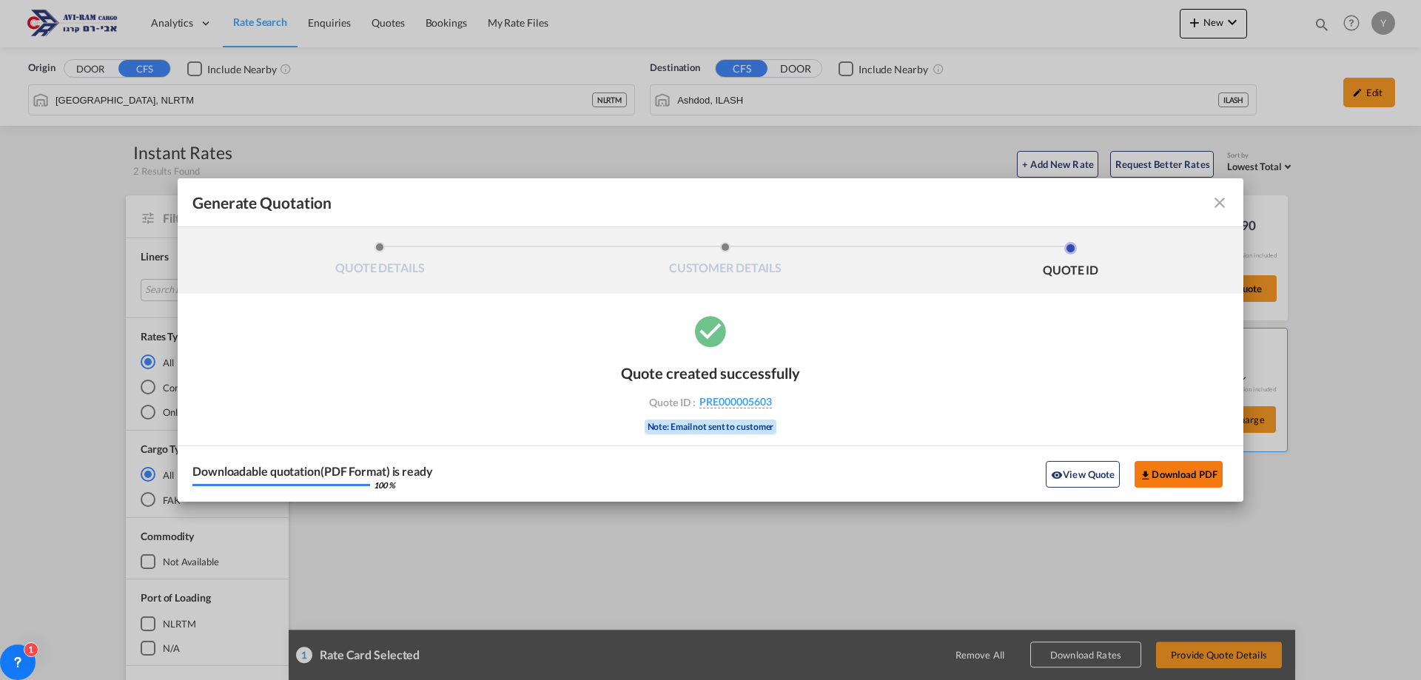
click at [1146, 472] on md-icon "icon-download" at bounding box center [1145, 475] width 12 height 12
click at [1220, 210] on md-icon "icon-close fg-AAA8AD cursor m-0" at bounding box center [1219, 203] width 18 height 18
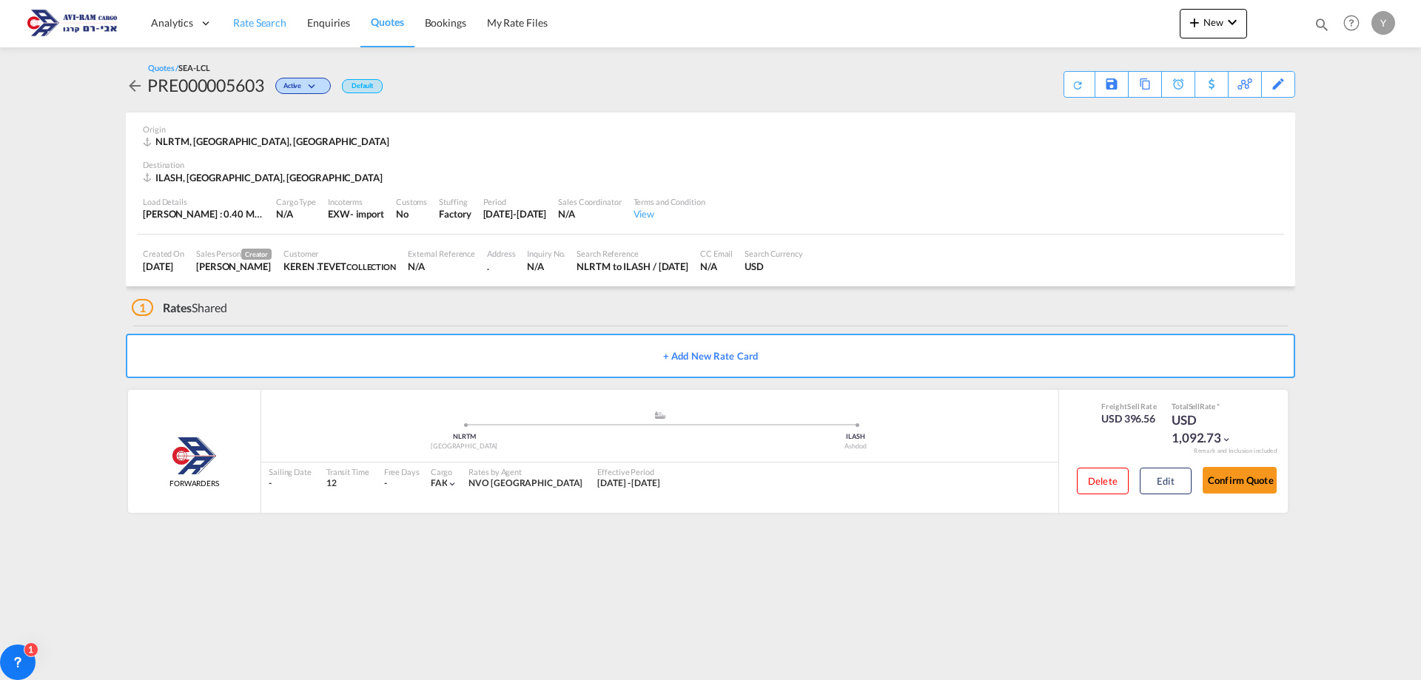
click at [258, 13] on link "Rate Search" at bounding box center [260, 23] width 74 height 48
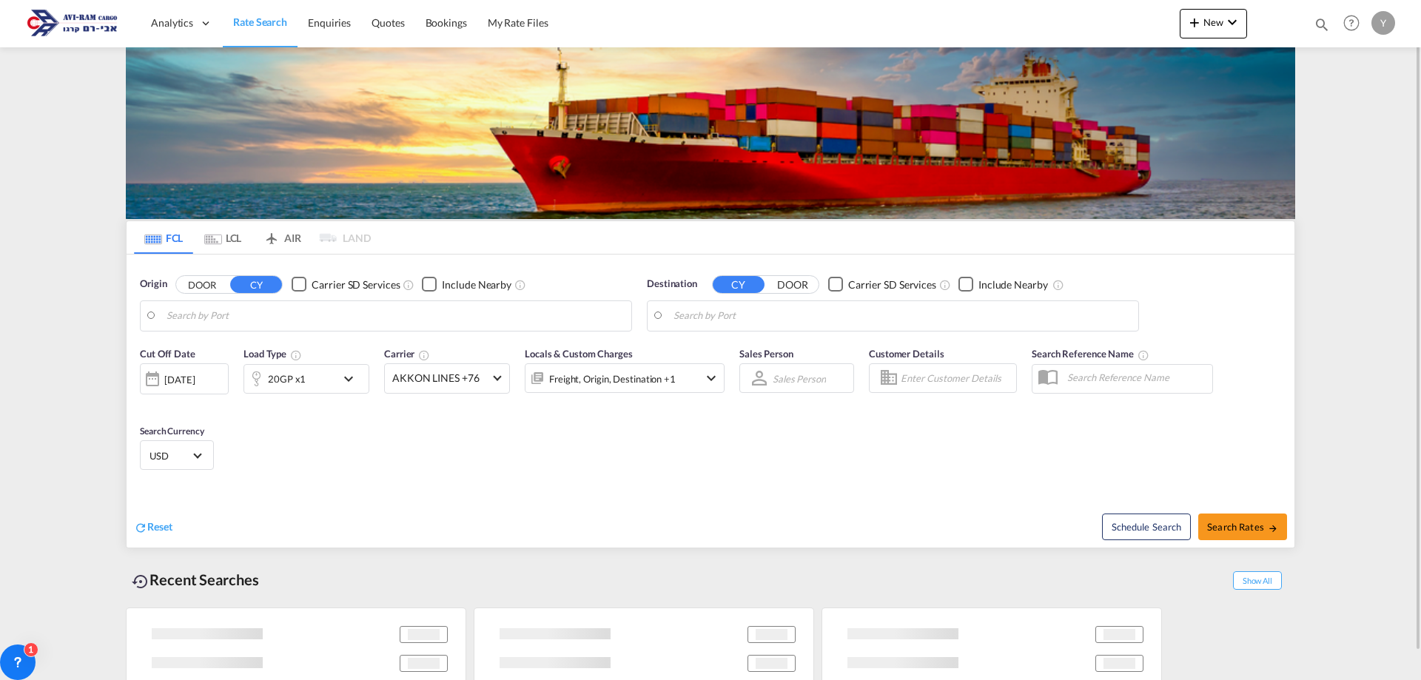
type input "Qingdao Pt, CNQDG"
type input "Haifa, ILHFA"
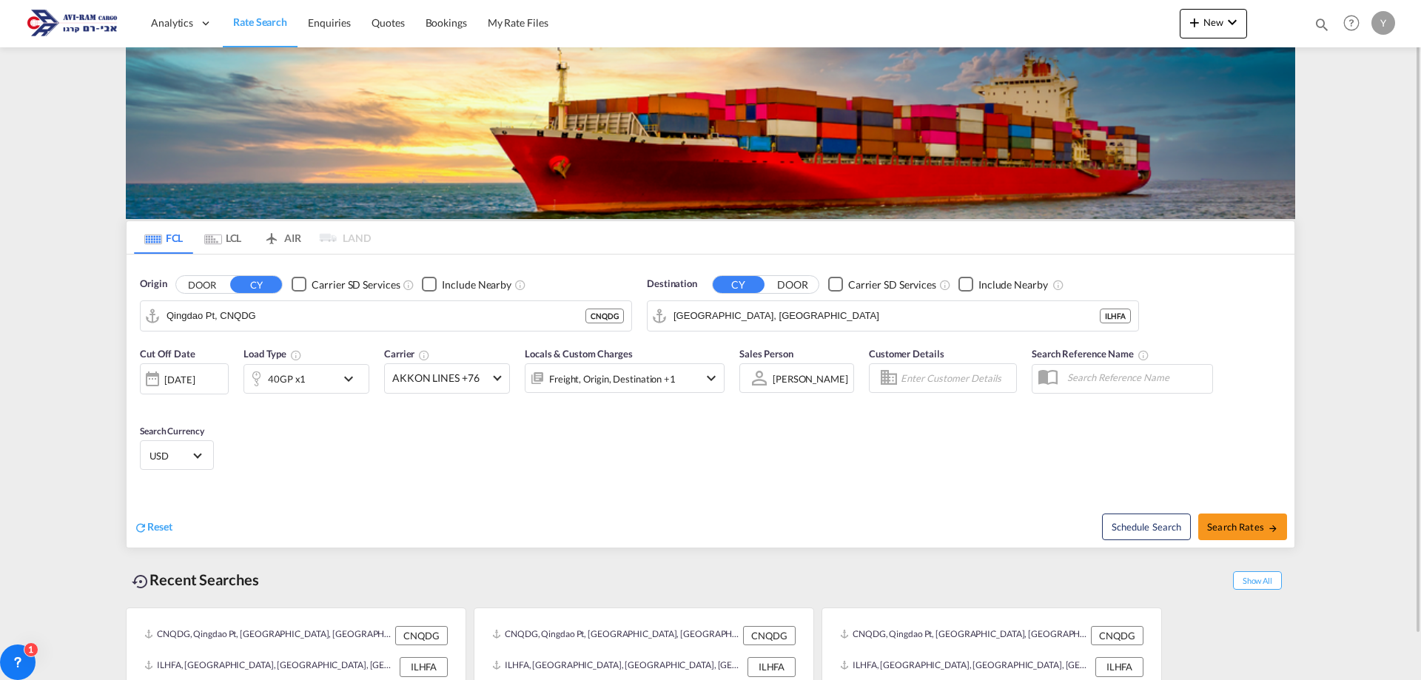
click at [224, 232] on md-tab-item "LCL" at bounding box center [222, 237] width 59 height 33
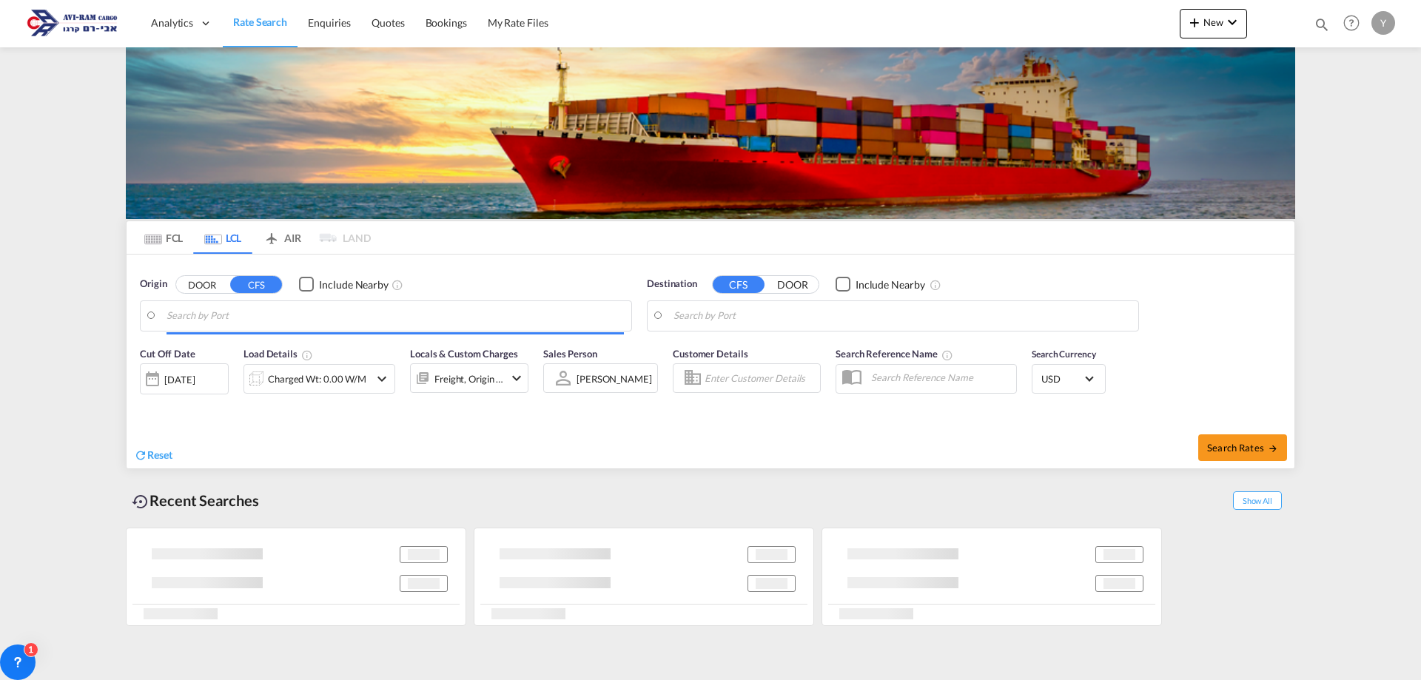
type input "Rotterdam, NLRTM"
type input "Ashdod, ILASH"
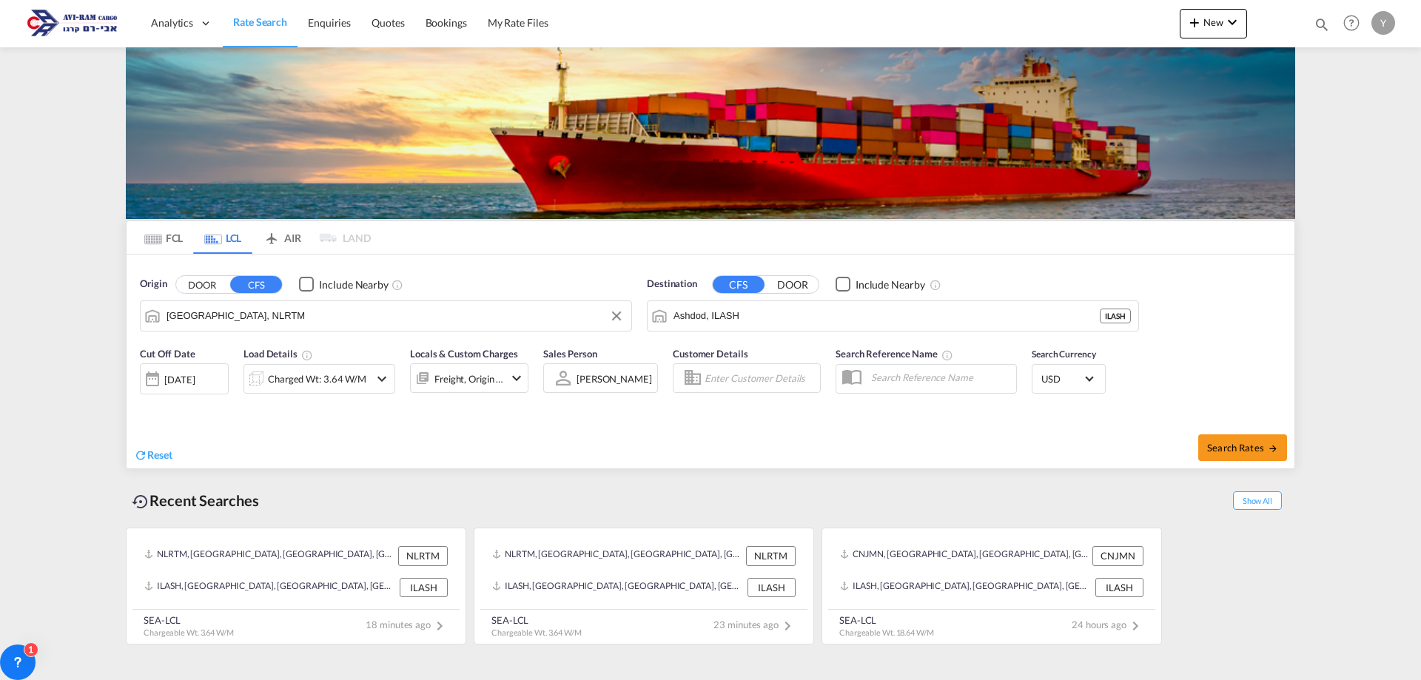
click at [250, 316] on input "Rotterdam, NLRTM" at bounding box center [394, 316] width 457 height 22
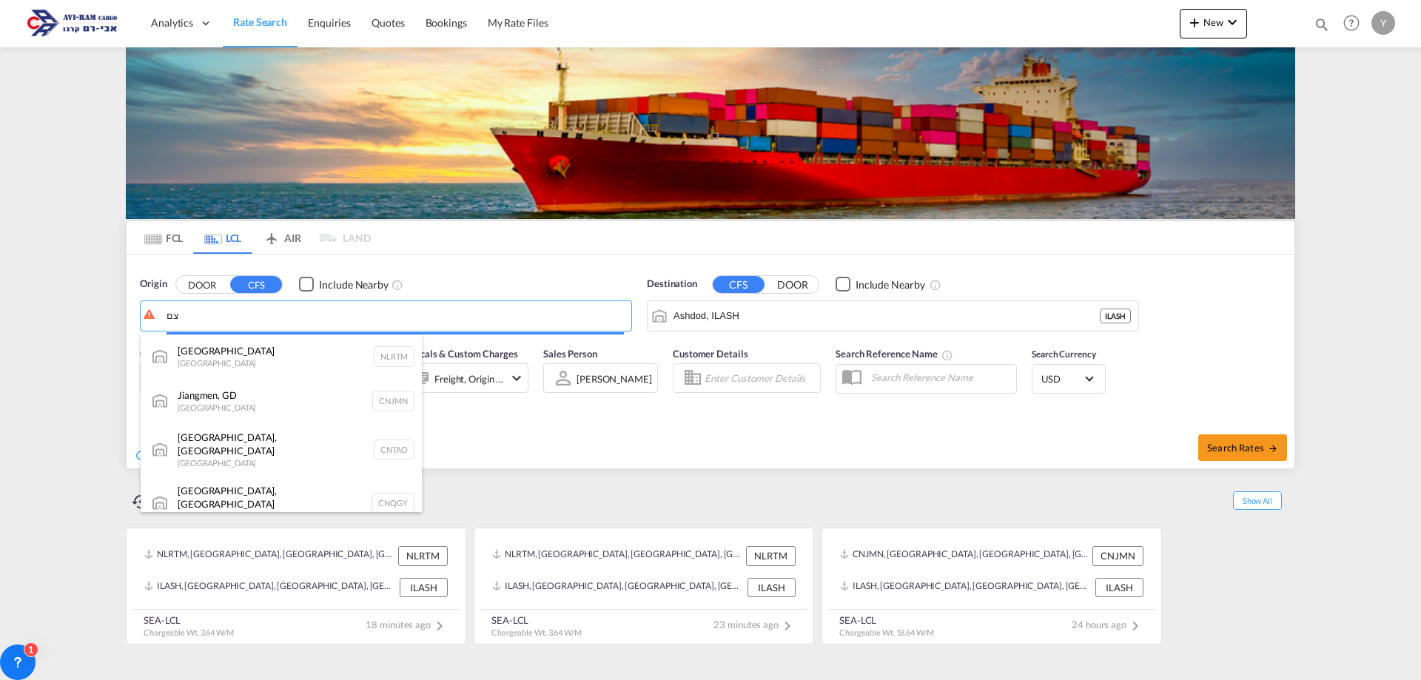
type input "צ"
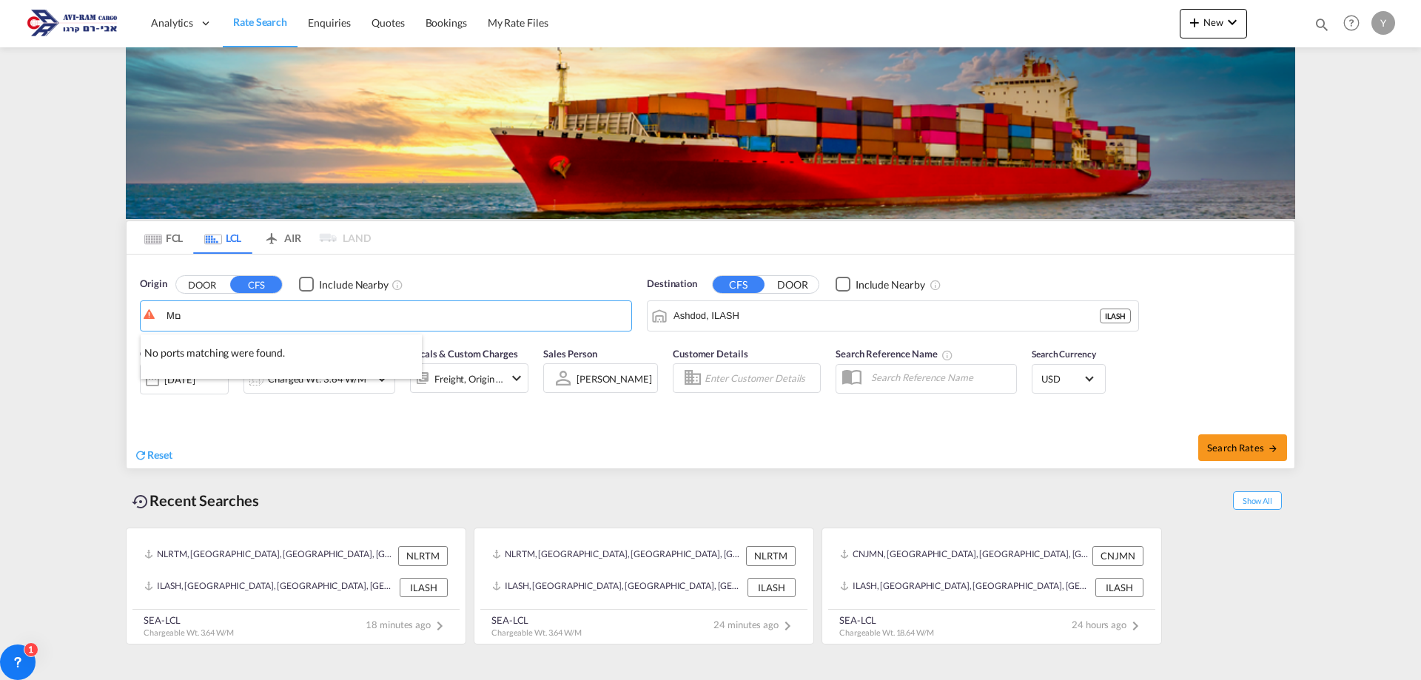
type input "M"
click at [251, 343] on div "Montr eal, QC Canada CAMTR" at bounding box center [281, 356] width 281 height 44
type input "Montreal, QC, CAMTR"
click at [379, 377] on md-icon "icon-chevron-down" at bounding box center [382, 379] width 18 height 18
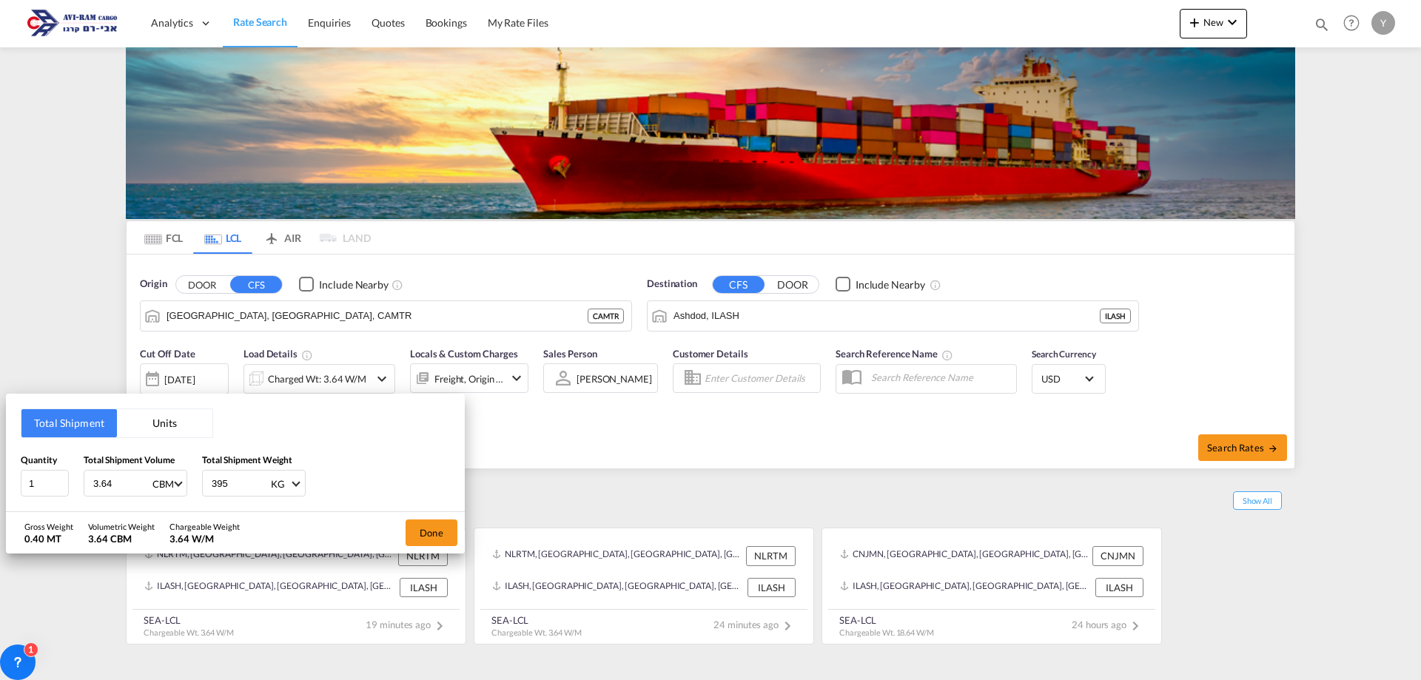
drag, startPoint x: 121, startPoint y: 482, endPoint x: 50, endPoint y: 501, distance: 74.3
click at [50, 501] on div "Total Shipment Units Quantity 1 Total Shipment Volume 3.64 CBM CBM CFT Total Sh…" at bounding box center [235, 453] width 459 height 118
type input "1"
drag, startPoint x: 229, startPoint y: 489, endPoint x: 198, endPoint y: 500, distance: 33.0
click at [198, 500] on div "Total Shipment Units Quantity 1 Total Shipment Volume 1 CBM CBM CFT Total Shipm…" at bounding box center [235, 453] width 459 height 118
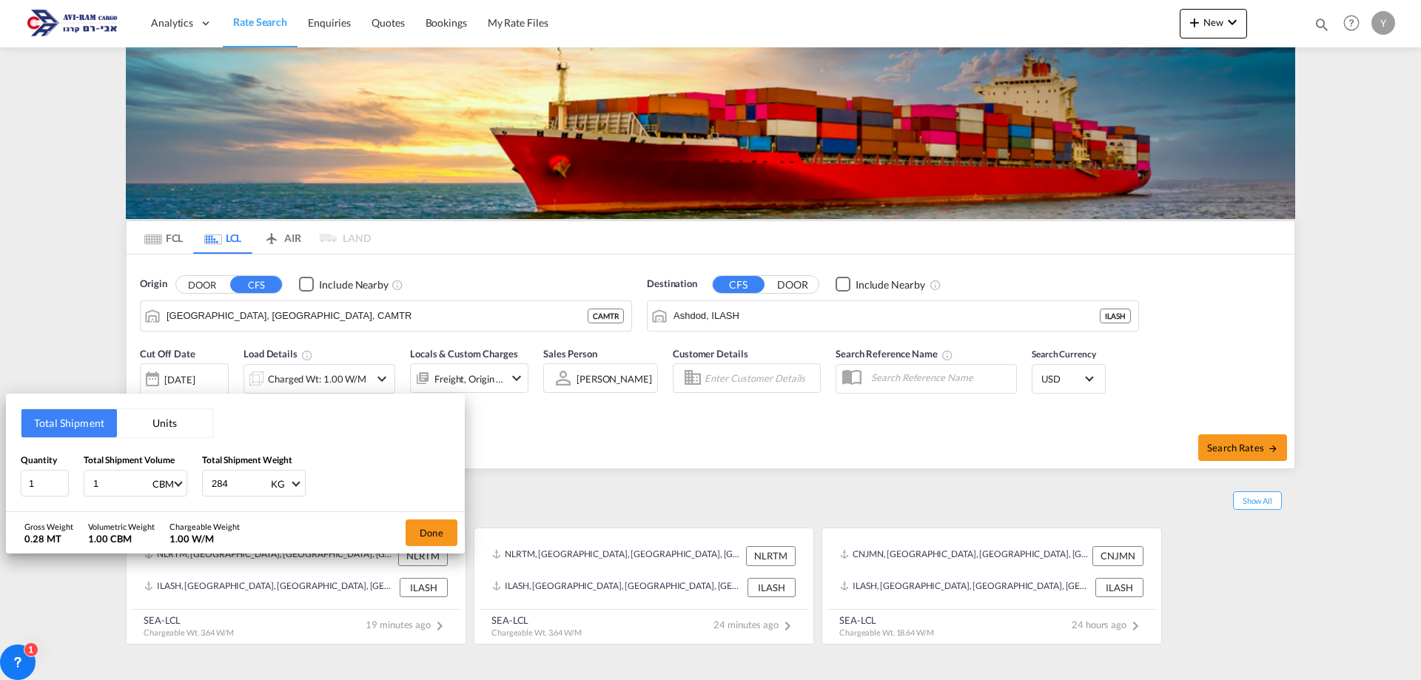
type input "284"
click at [1250, 443] on div "Total Shipment Units Quantity 1 Total Shipment Volume 1 CBM CBM CFT Total Shipm…" at bounding box center [710, 340] width 1421 height 680
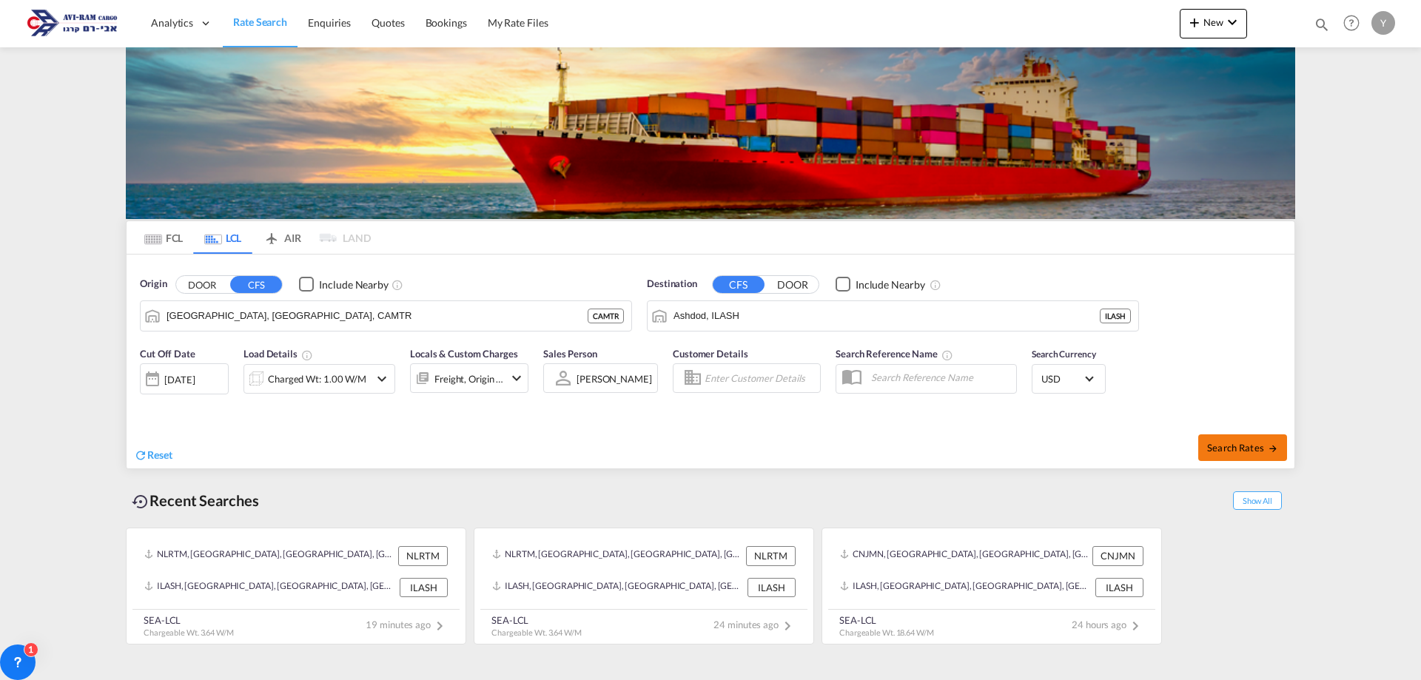
click at [1226, 448] on span "Search Rates" at bounding box center [1242, 448] width 71 height 12
type input "CAMTR to ILASH / 3 Sep 2025"
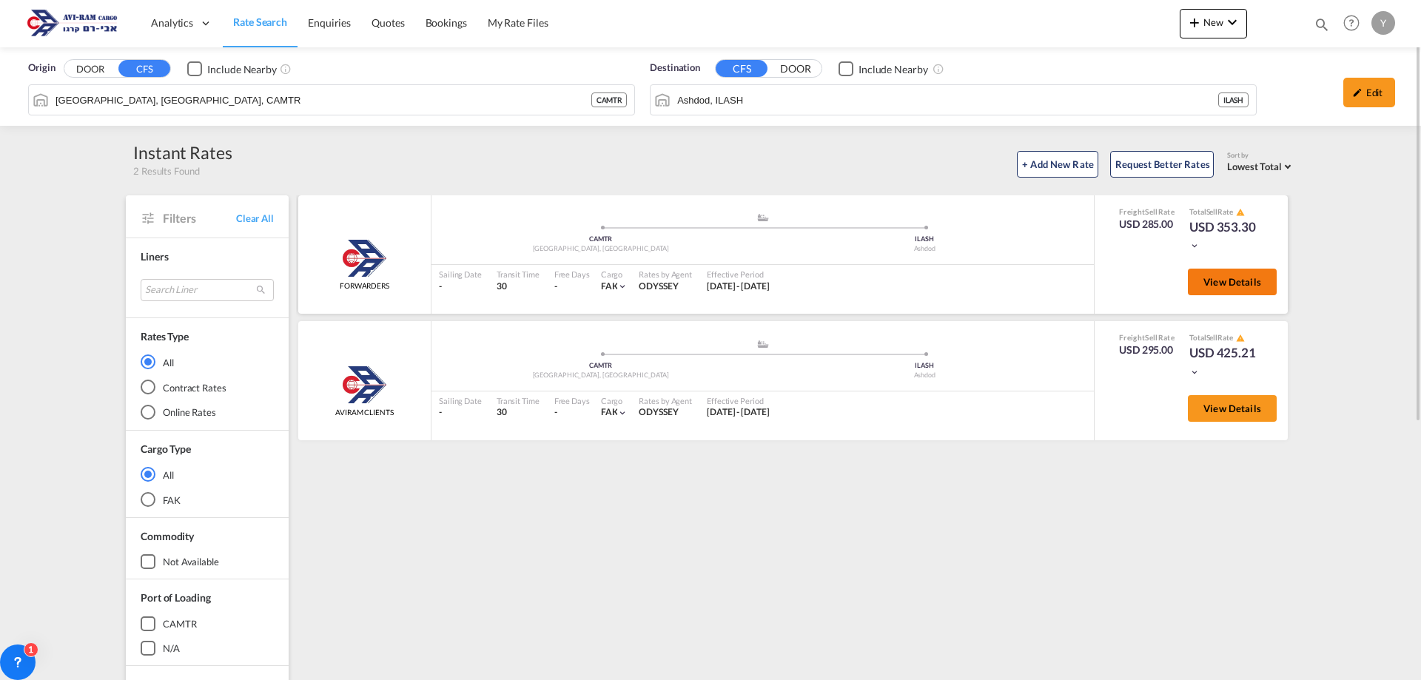
click at [1245, 282] on span "View Details" at bounding box center [1232, 282] width 58 height 12
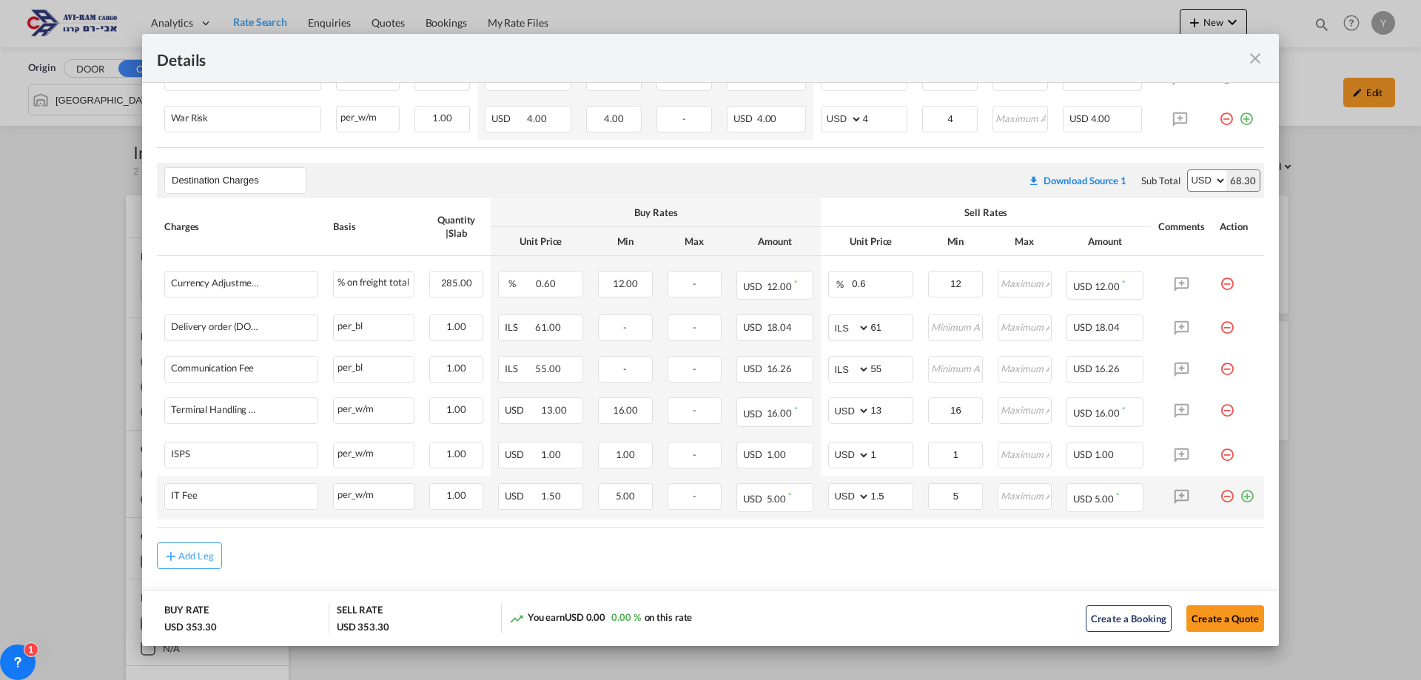
scroll to position [465, 0]
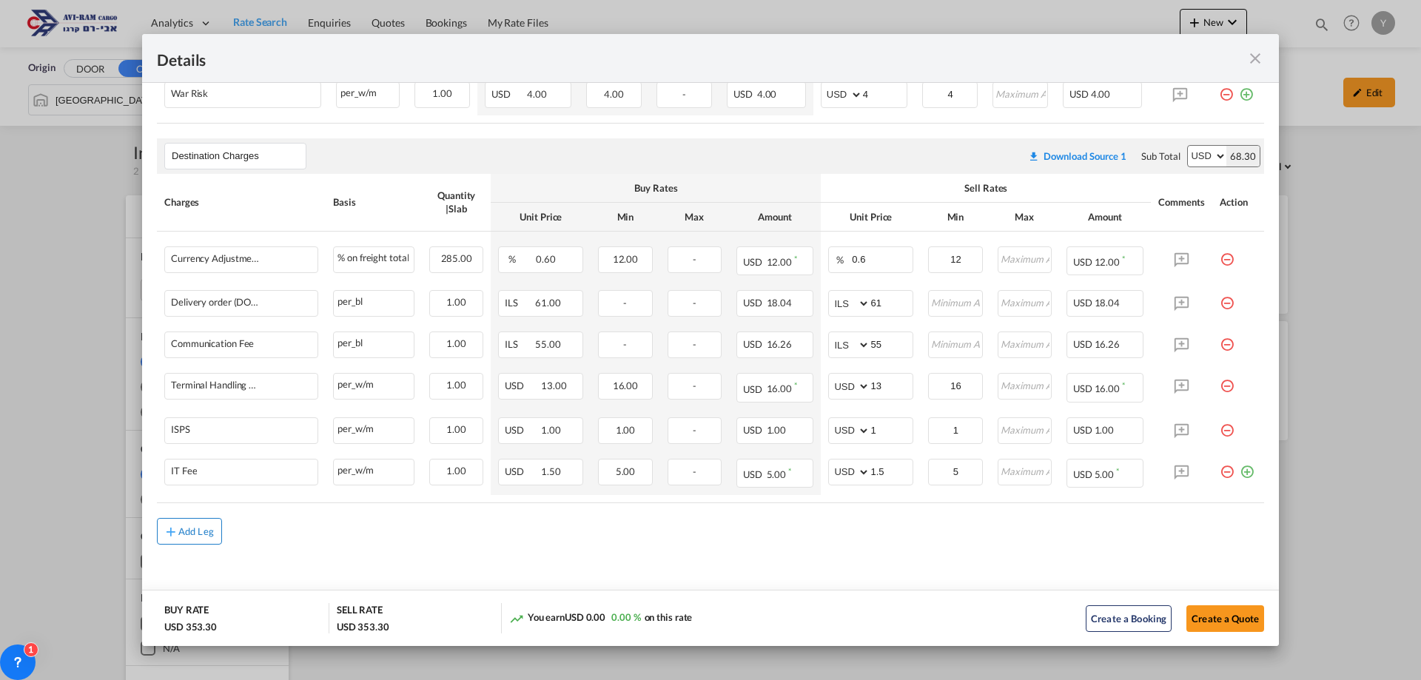
click at [203, 527] on div "Add Leg" at bounding box center [196, 531] width 36 height 9
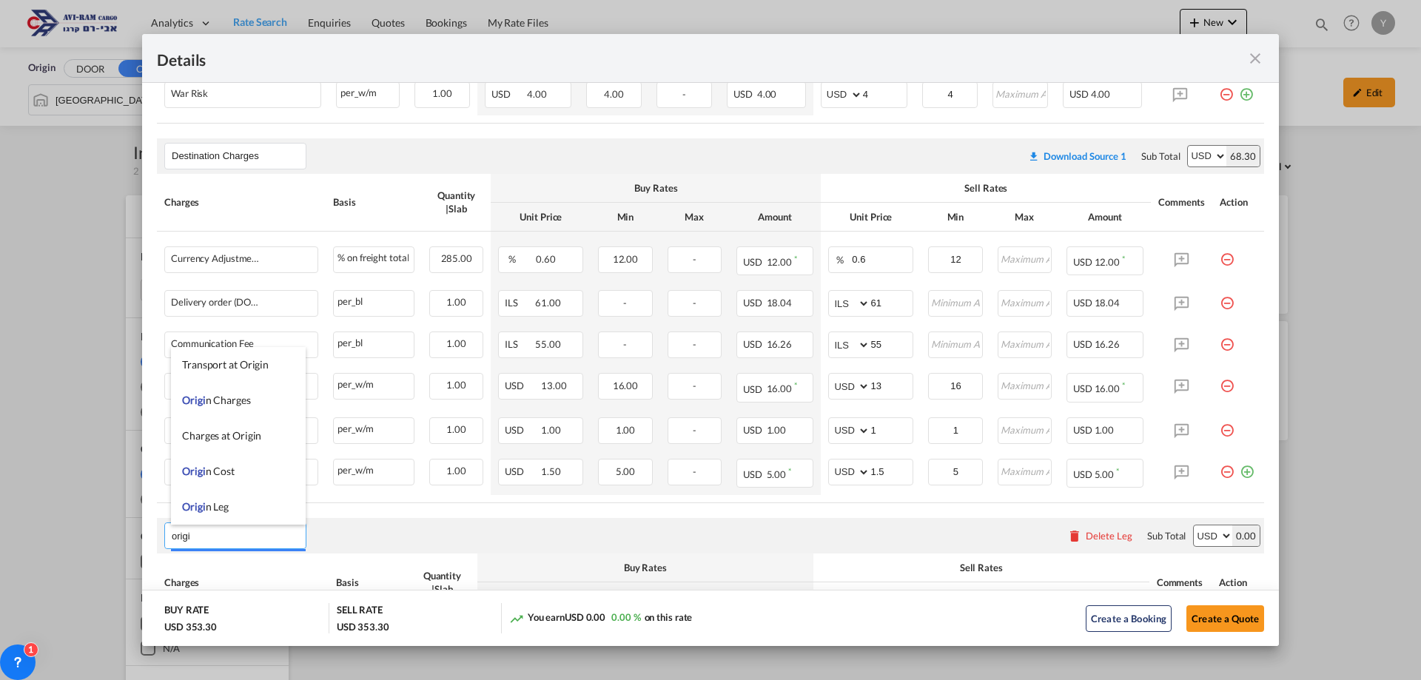
click at [223, 398] on span "Origi n Charges" at bounding box center [216, 400] width 69 height 13
type input "Origin Charges"
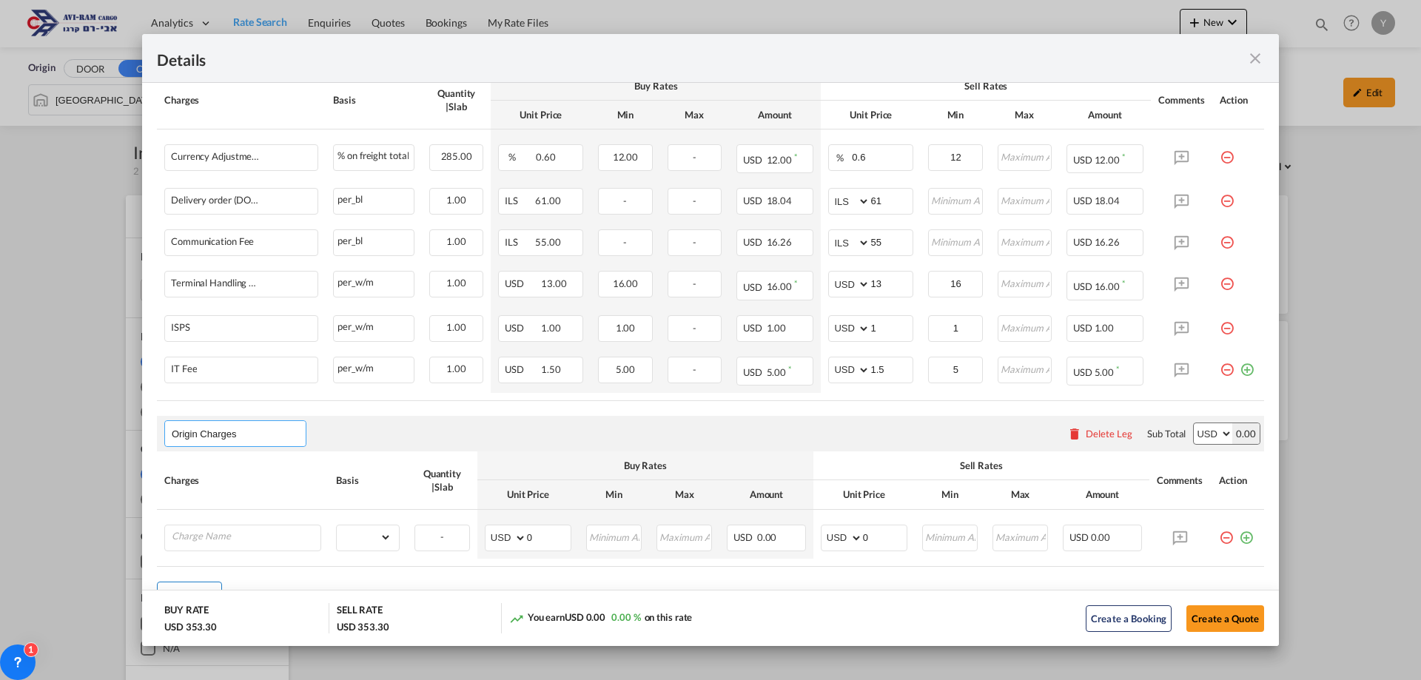
scroll to position [630, 0]
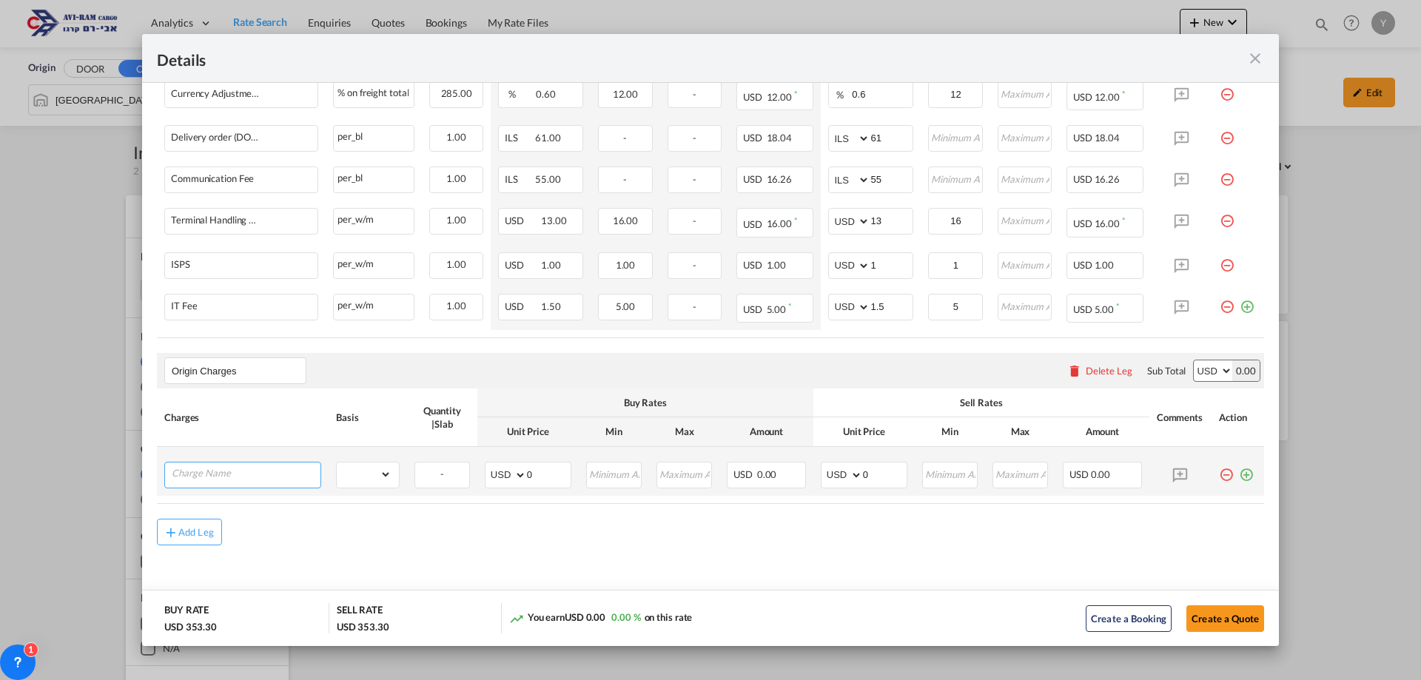
click at [231, 476] on input "Charge Name" at bounding box center [246, 473] width 149 height 22
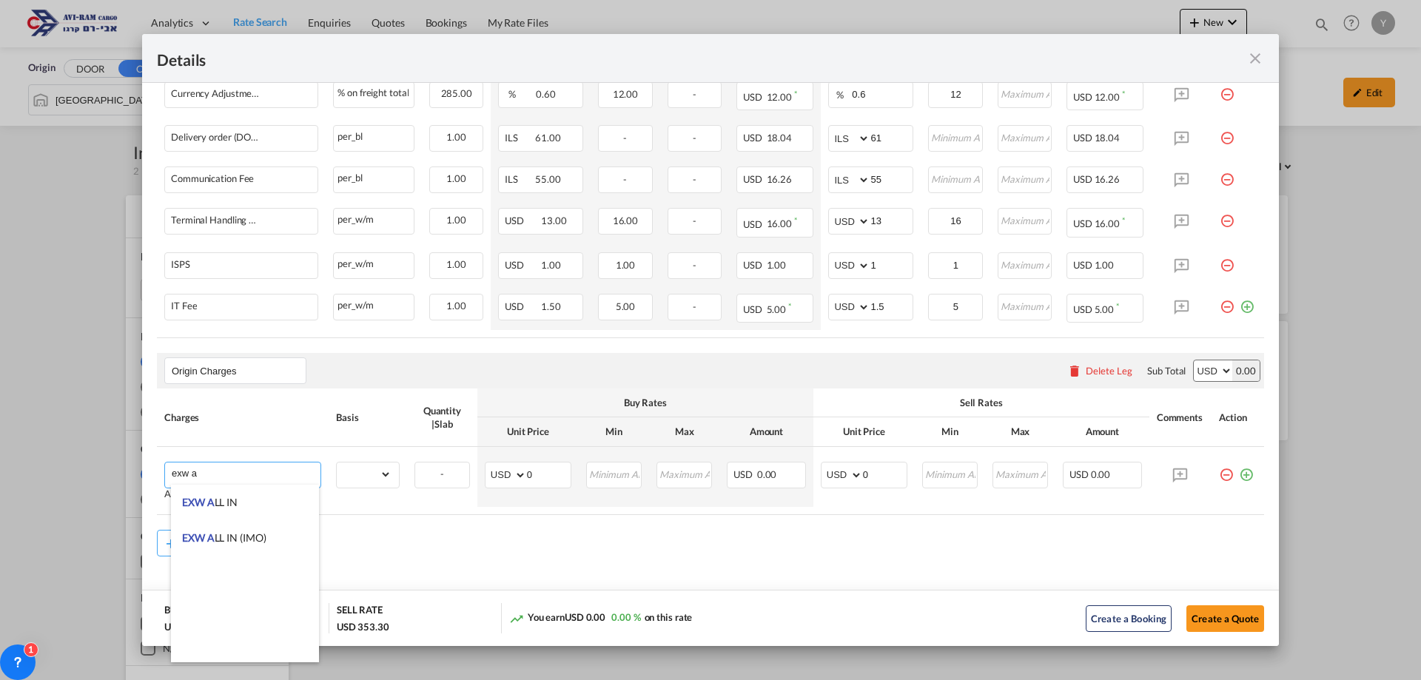
click at [231, 502] on span "EXW A LL IN" at bounding box center [209, 502] width 55 height 13
type input "EXW ALL IN"
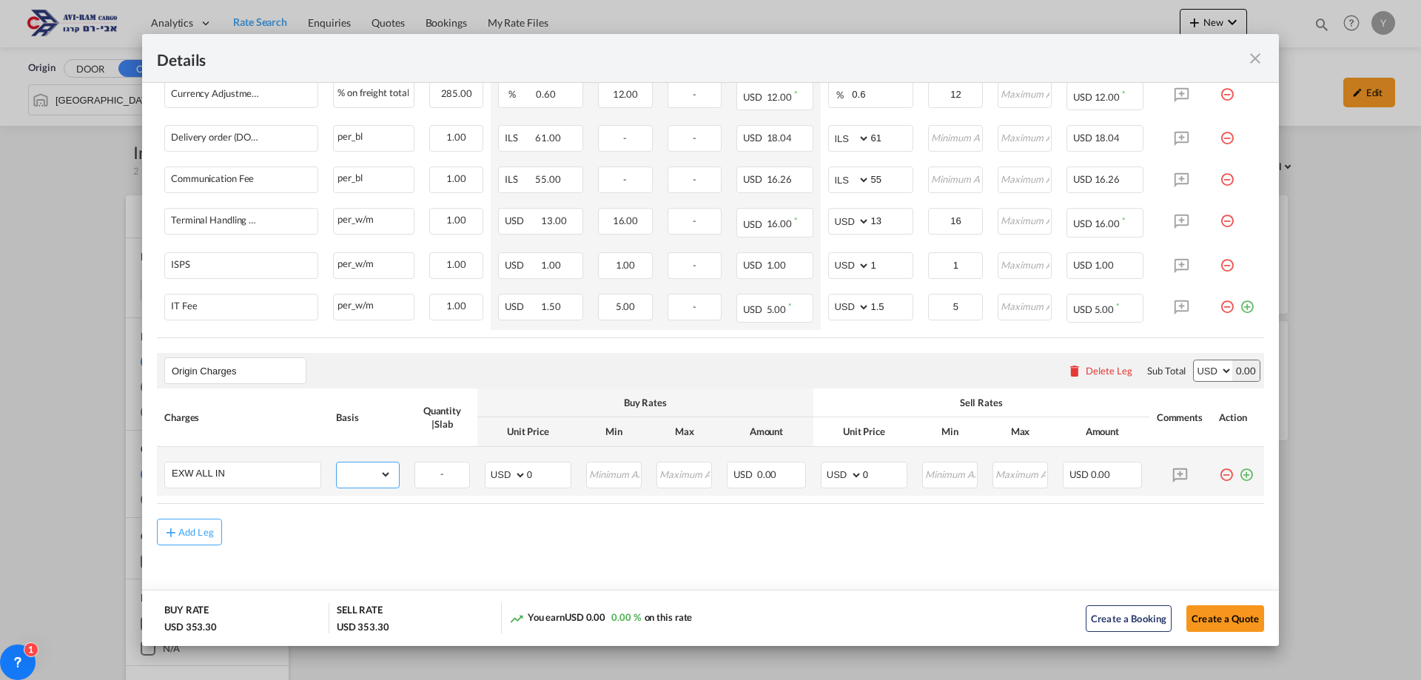
click at [349, 474] on select "gross_weight volumetric_weight per_shipment per_bl per_km per_hawb per_kg flat …" at bounding box center [364, 474] width 55 height 24
select select "per_shipment"
click at [337, 462] on select "gross_weight volumetric_weight per_shipment per_bl per_km per_hawb per_kg flat …" at bounding box center [364, 474] width 55 height 24
click at [863, 477] on input "0" at bounding box center [885, 473] width 44 height 22
drag, startPoint x: 872, startPoint y: 479, endPoint x: 853, endPoint y: 484, distance: 19.0
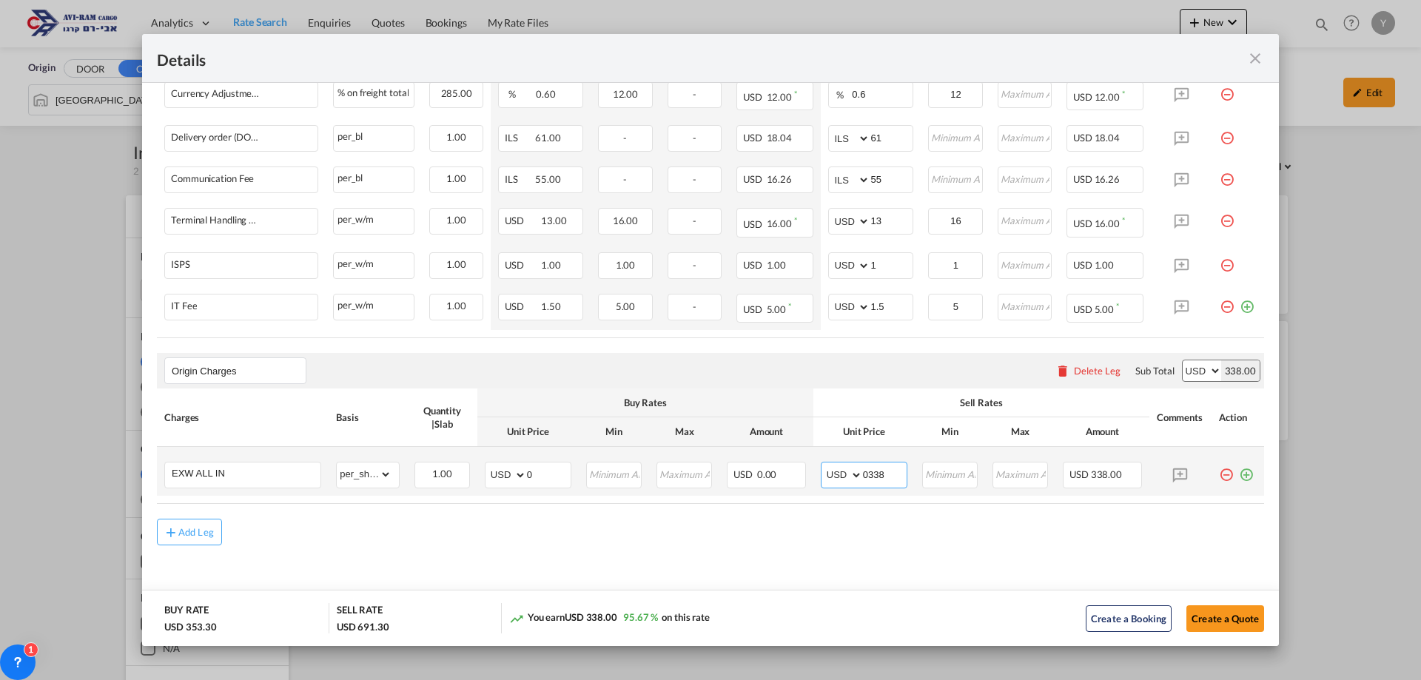
click at [853, 484] on md-input-container "AED AFN ALL AMD ANG AOA ARS AUD AWG AZN BAM BBD BDT BGN BHD BIF BMD BND BOB BRL…" at bounding box center [864, 475] width 87 height 27
drag, startPoint x: 874, startPoint y: 478, endPoint x: 858, endPoint y: 483, distance: 16.4
click at [863, 483] on input "8" at bounding box center [885, 473] width 44 height 22
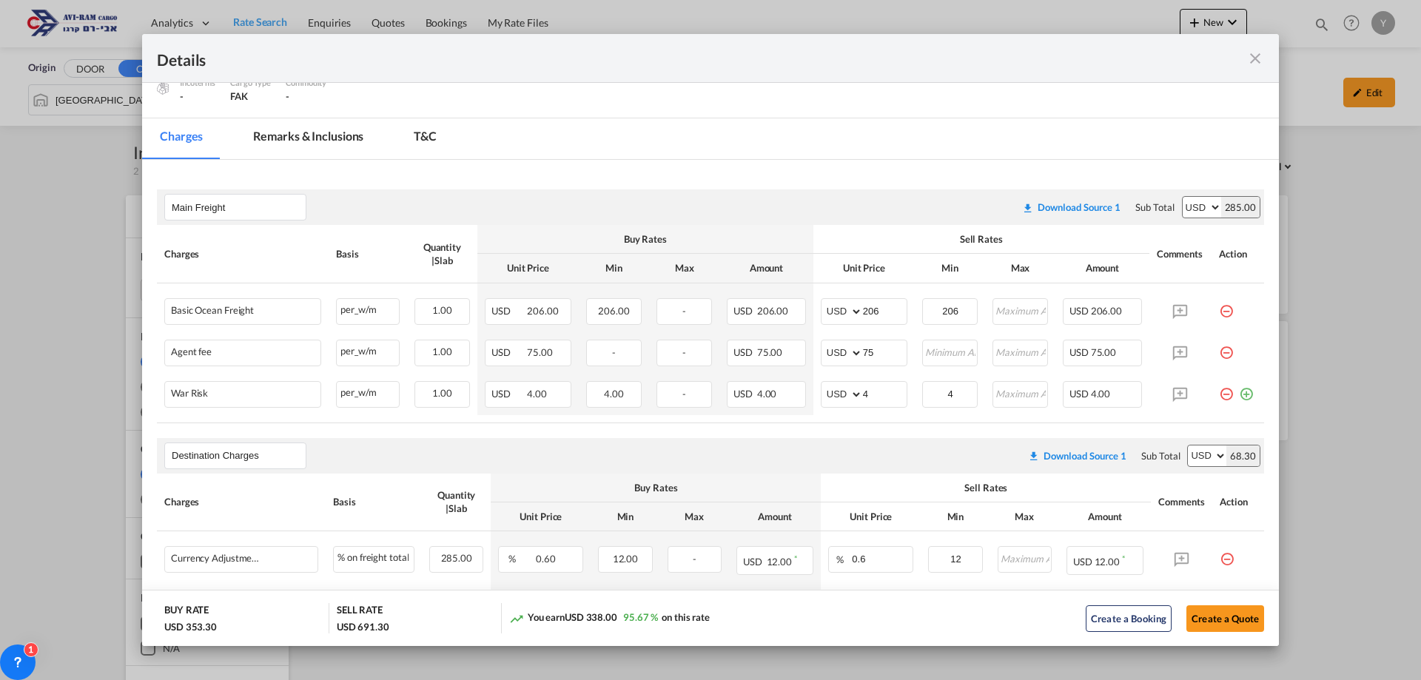
scroll to position [38, 0]
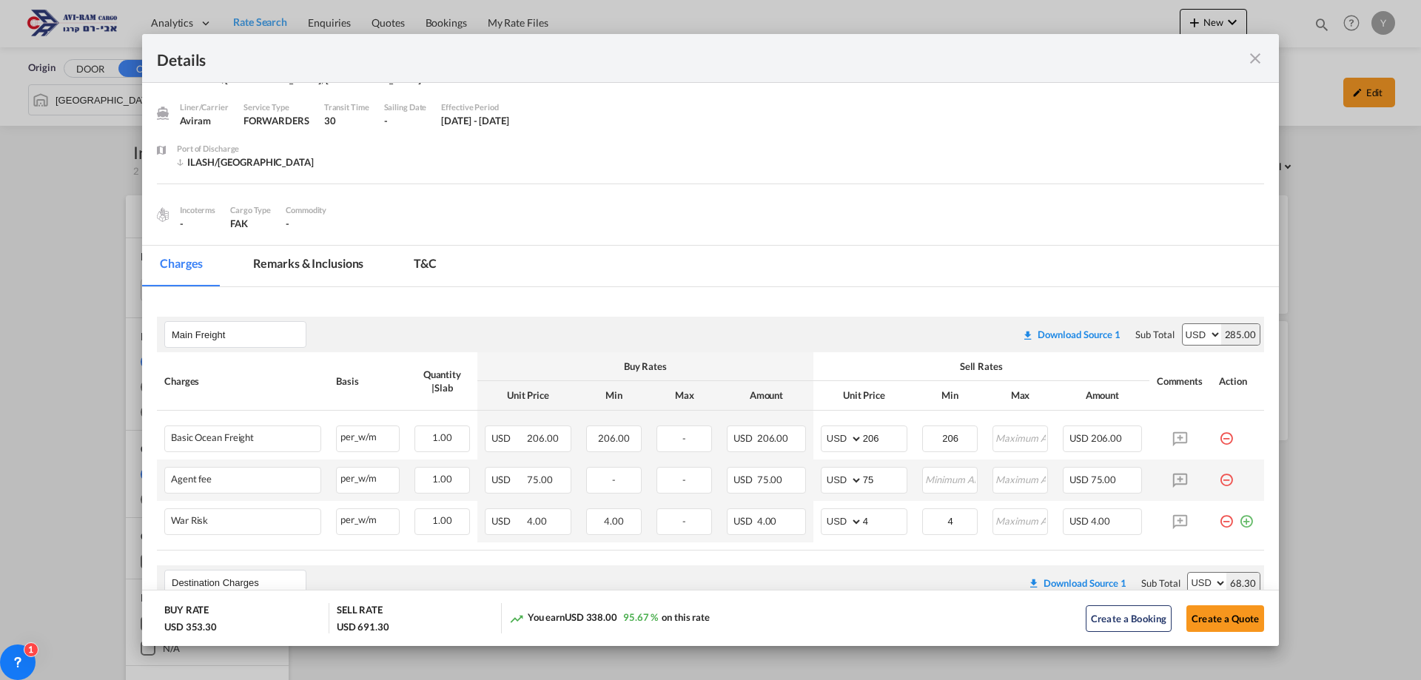
type input "338"
click at [1223, 481] on div "Port of ..." at bounding box center [1238, 474] width 38 height 15
click at [1219, 476] on md-icon "icon-minus-circle-outline red-400-fg pt-7" at bounding box center [1226, 474] width 15 height 15
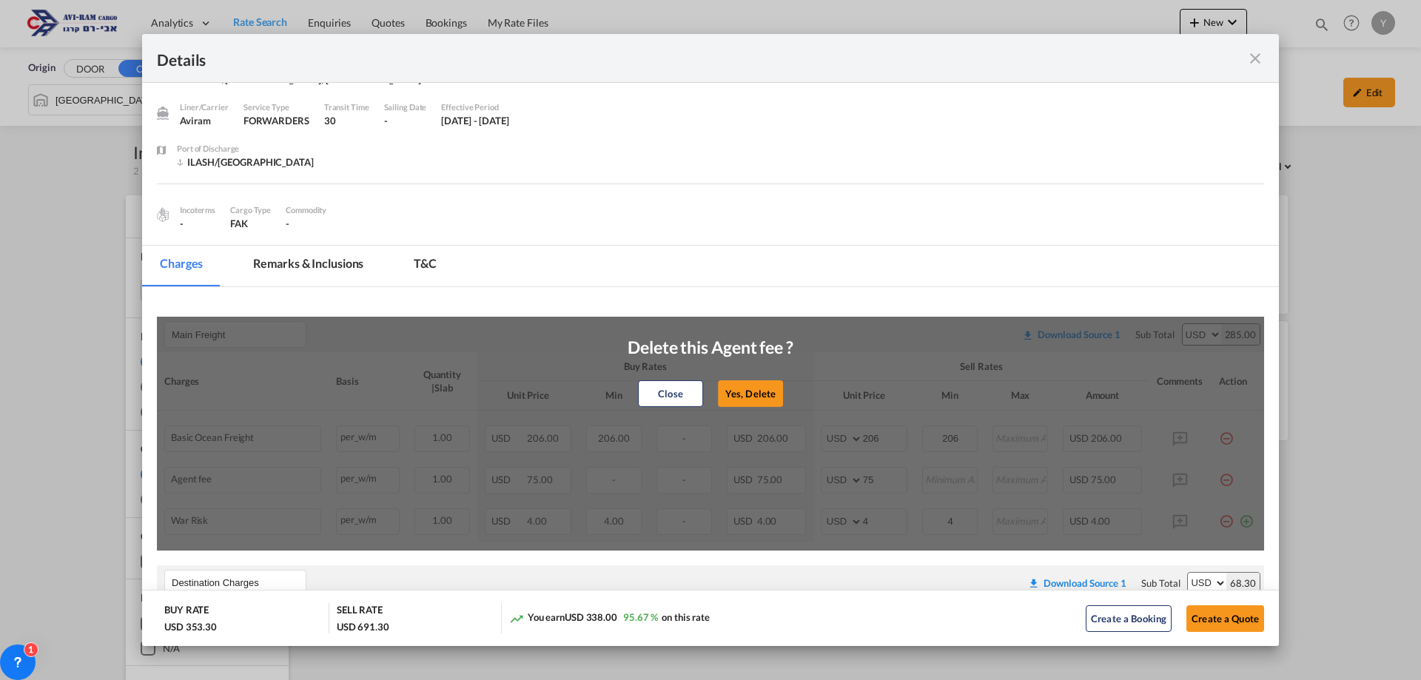
click at [714, 378] on div "Close Yes, Delete" at bounding box center [710, 394] width 166 height 36
click at [732, 391] on button "Yes, Delete" at bounding box center [750, 393] width 65 height 27
type input "4"
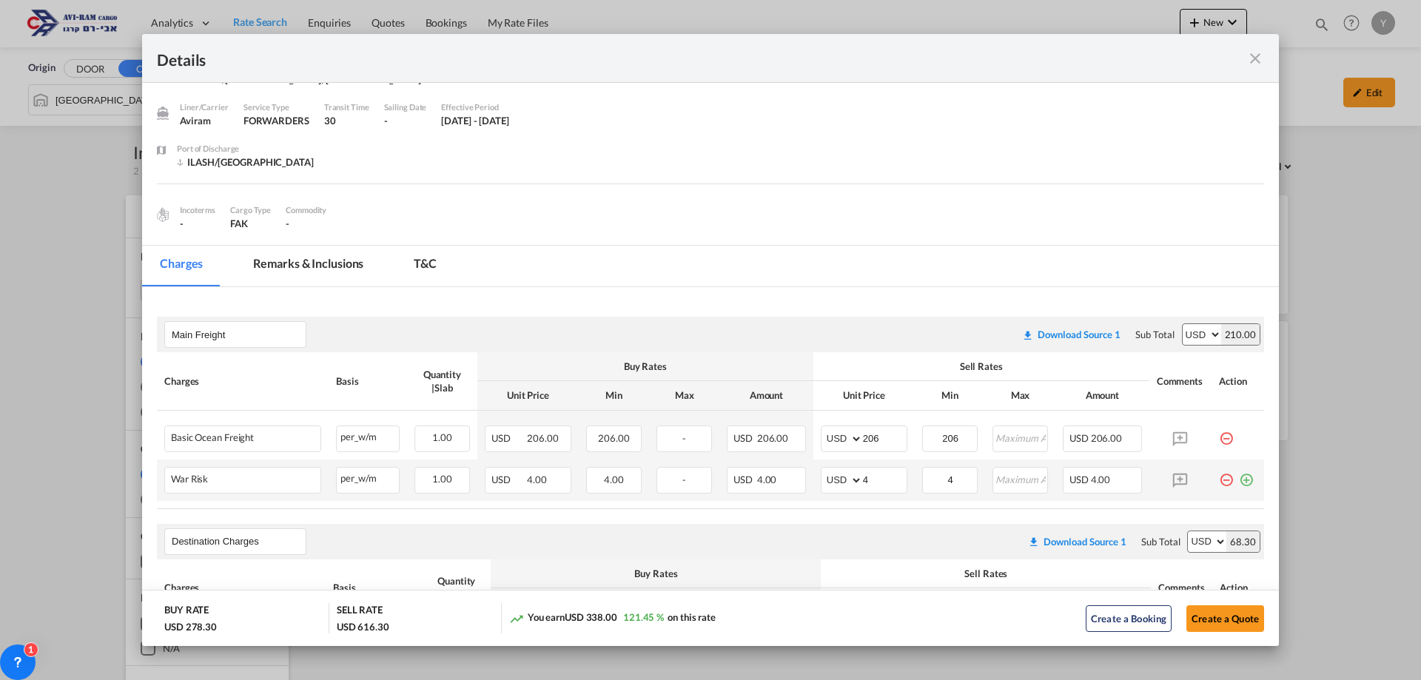
click at [1219, 475] on md-icon "icon-minus-circle-outline red-400-fg pt-7" at bounding box center [1226, 474] width 15 height 15
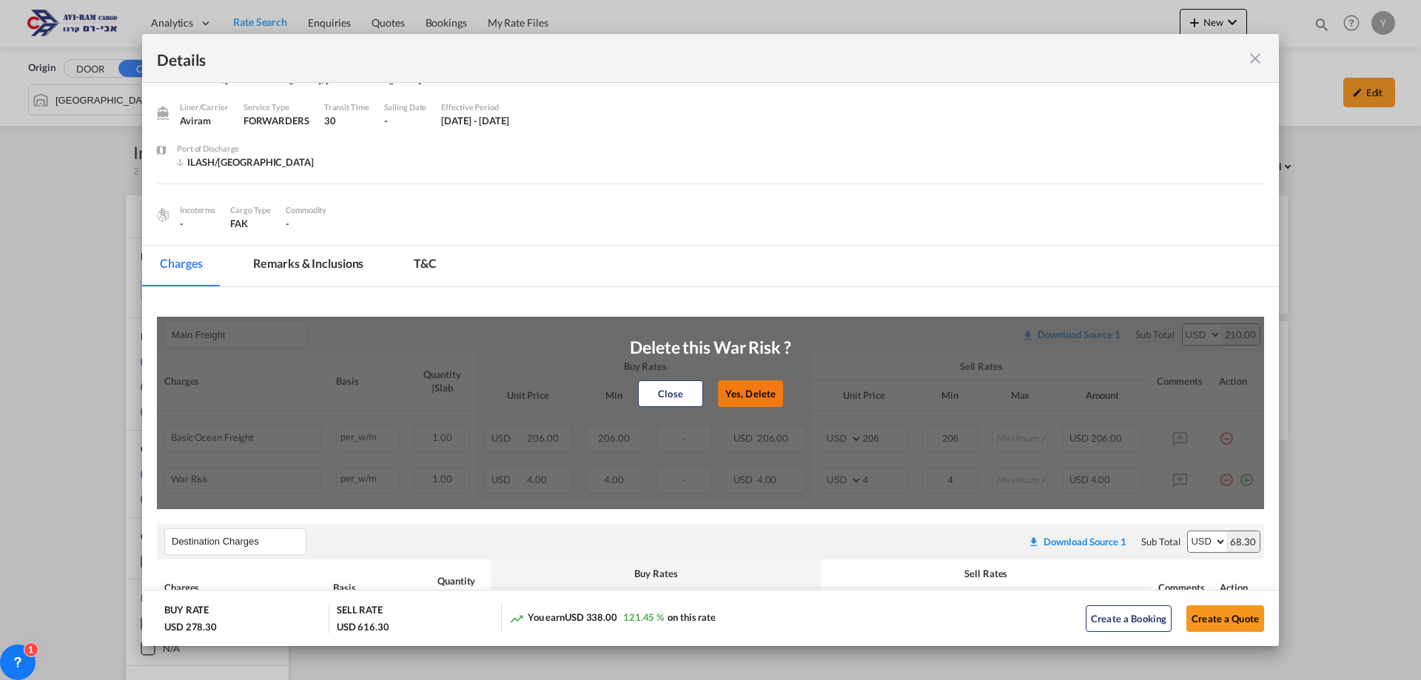
click at [756, 394] on button "Yes, Delete" at bounding box center [750, 393] width 65 height 27
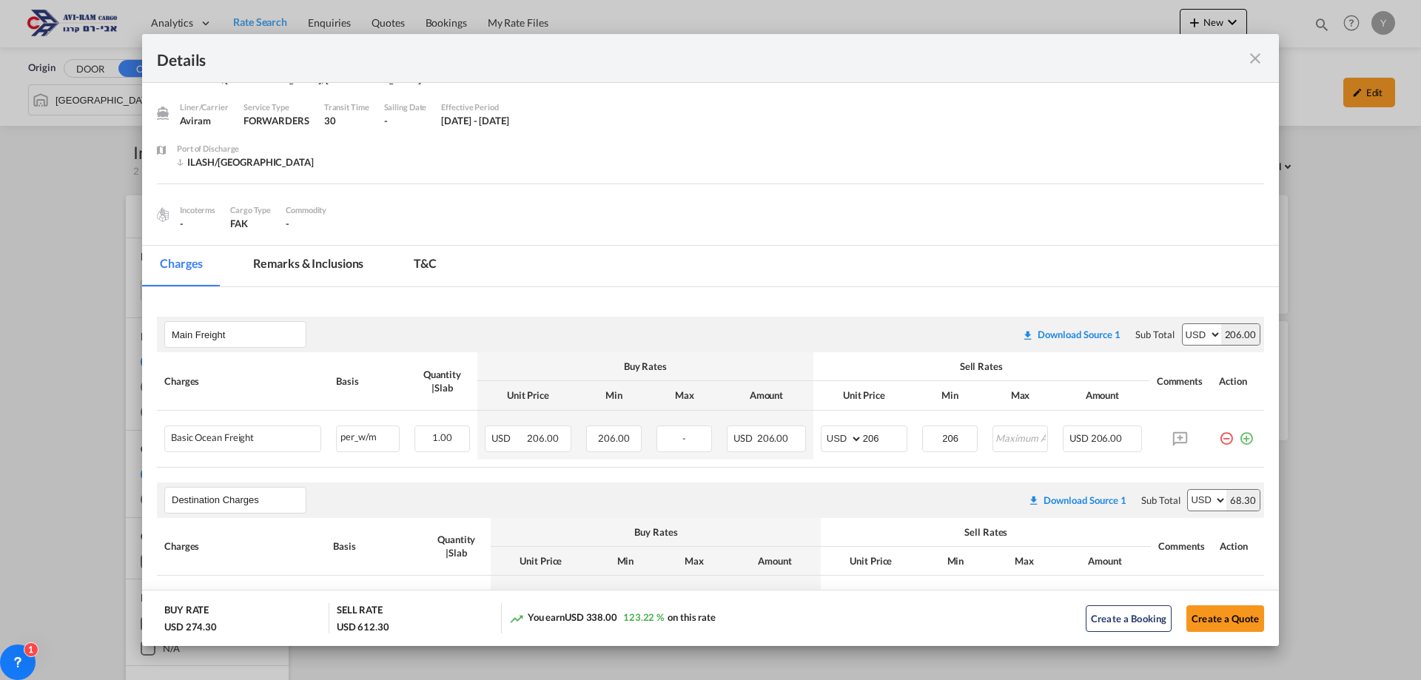
drag, startPoint x: 737, startPoint y: 437, endPoint x: 636, endPoint y: 501, distance: 119.1
click at [636, 501] on div "Destination Charges Please enter leg name Leg Name Already Exists Download Sour…" at bounding box center [710, 500] width 1107 height 36
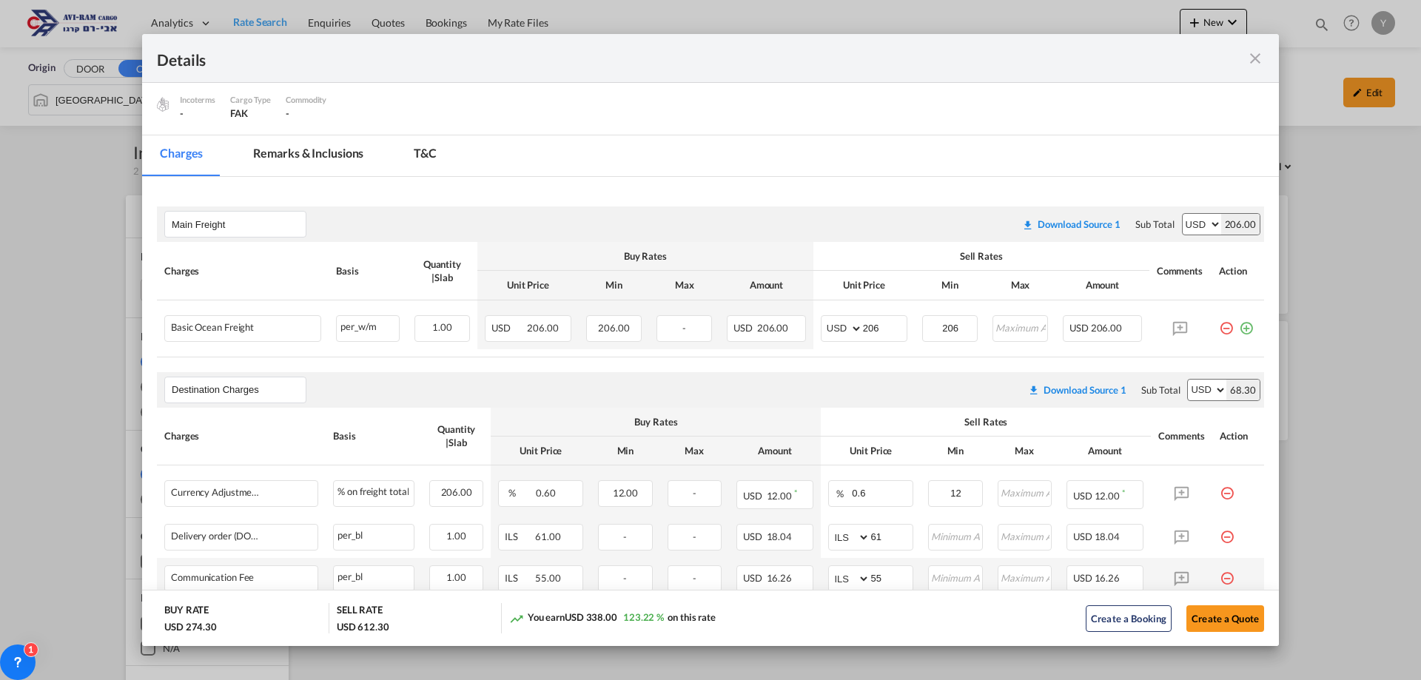
scroll to position [252, 0]
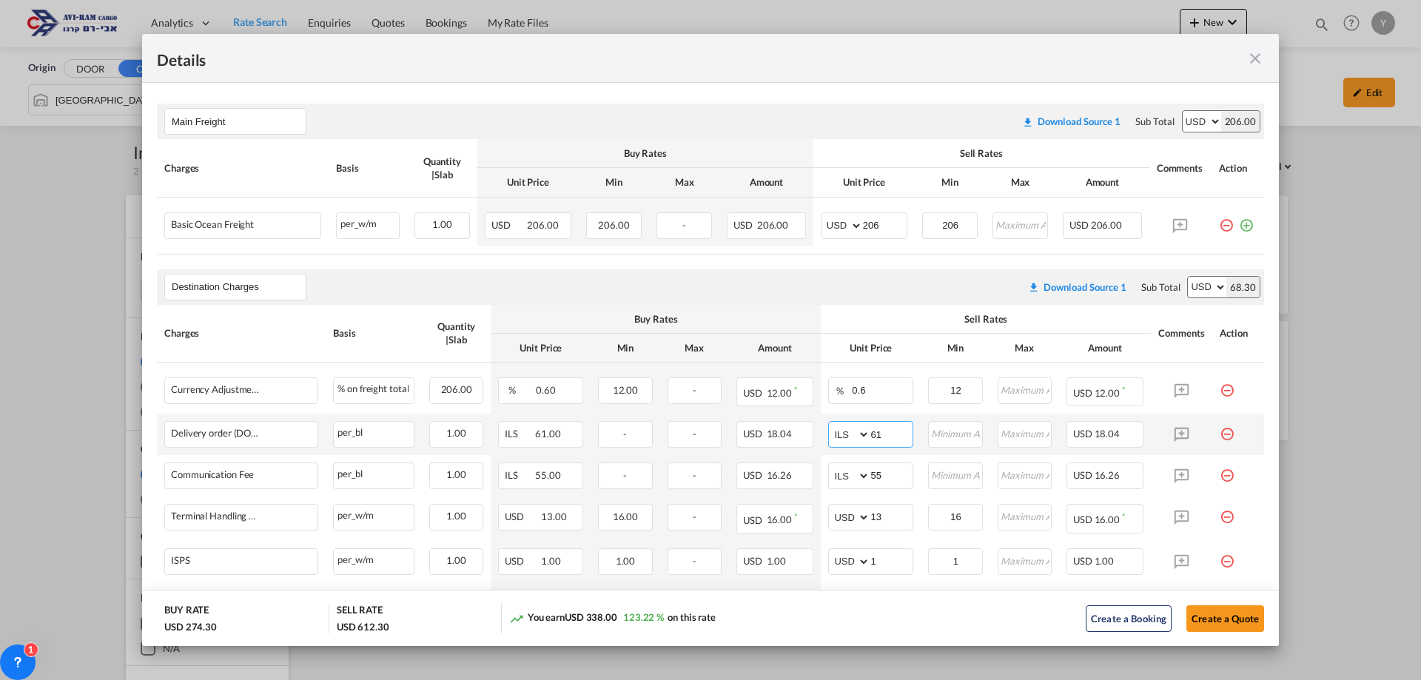
drag, startPoint x: 882, startPoint y: 434, endPoint x: 866, endPoint y: 434, distance: 16.3
click at [870, 434] on input "61" at bounding box center [891, 433] width 42 height 22
type input "116"
drag, startPoint x: 883, startPoint y: 478, endPoint x: 860, endPoint y: 482, distance: 24.1
click at [860, 482] on md-input-container "AED AFN ALL AMD ANG AOA ARS AUD AWG AZN BAM BBD BDT BGN BHD BIF BMD BND BOB BRL…" at bounding box center [870, 475] width 85 height 27
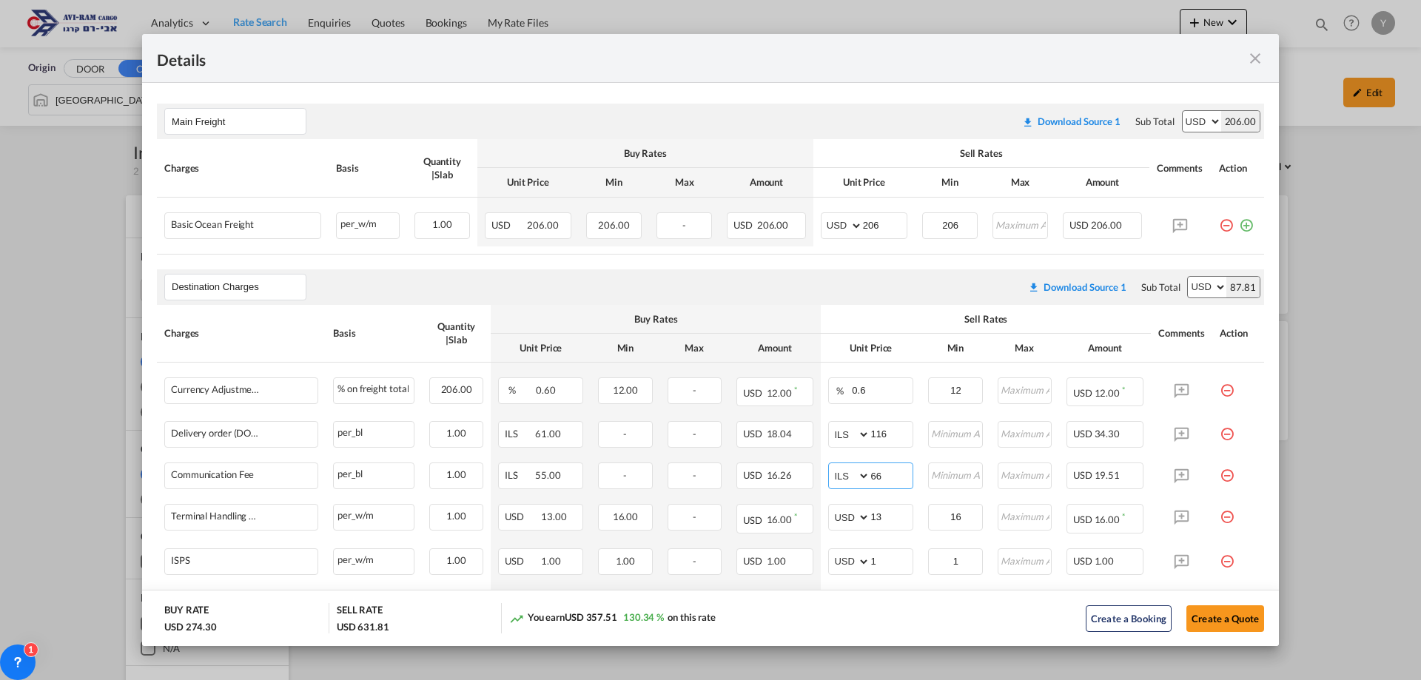
scroll to position [547, 0]
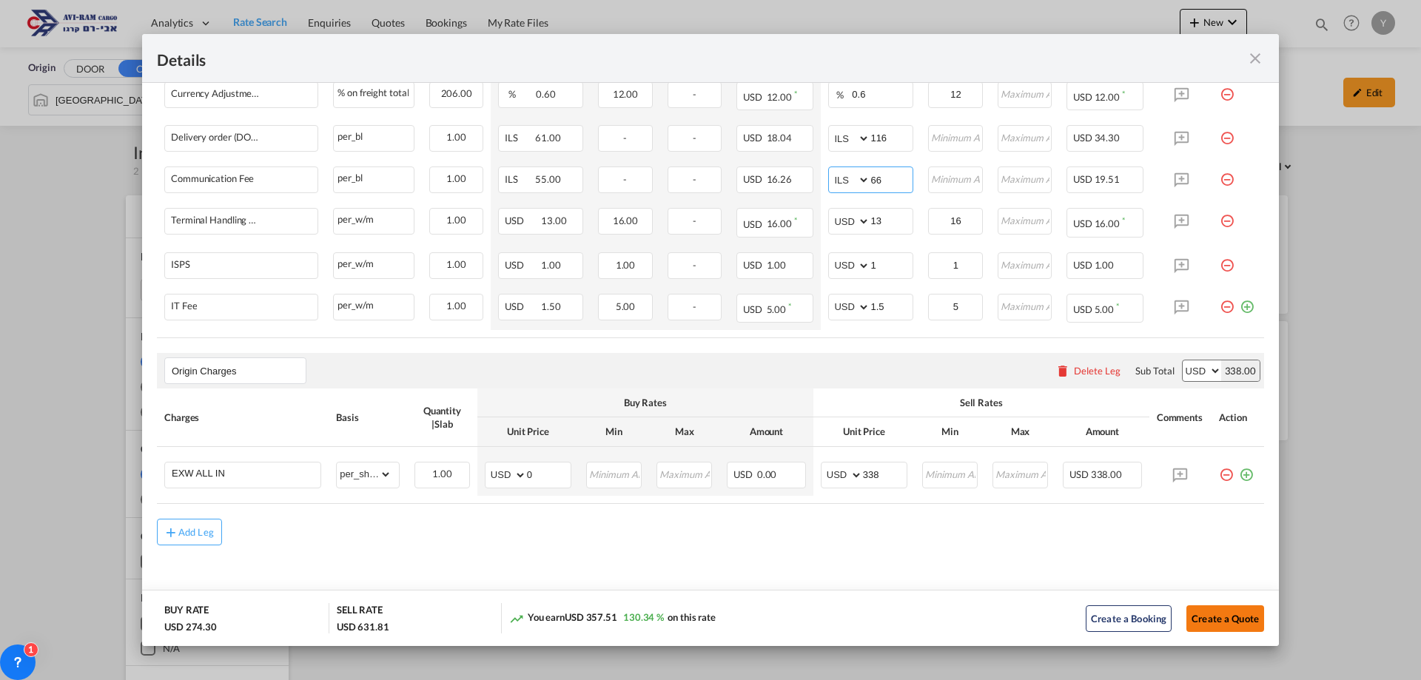
type input "66"
click at [1206, 615] on button "Create a Quote" at bounding box center [1225, 618] width 78 height 27
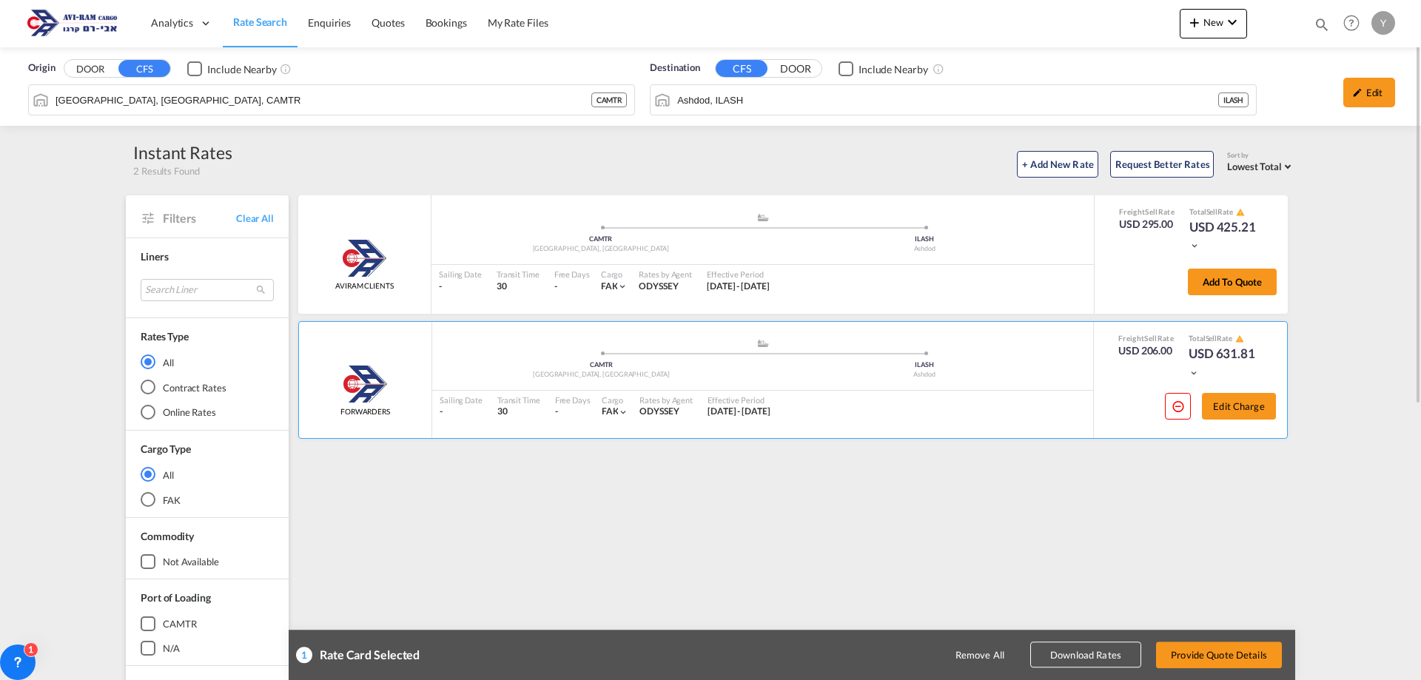
click at [1261, 634] on div "1 Rate Card Selected Remove All Download Rates Provide Quote Details" at bounding box center [792, 655] width 1006 height 50
click at [1240, 641] on button "Provide Quote Details" at bounding box center [1219, 654] width 126 height 27
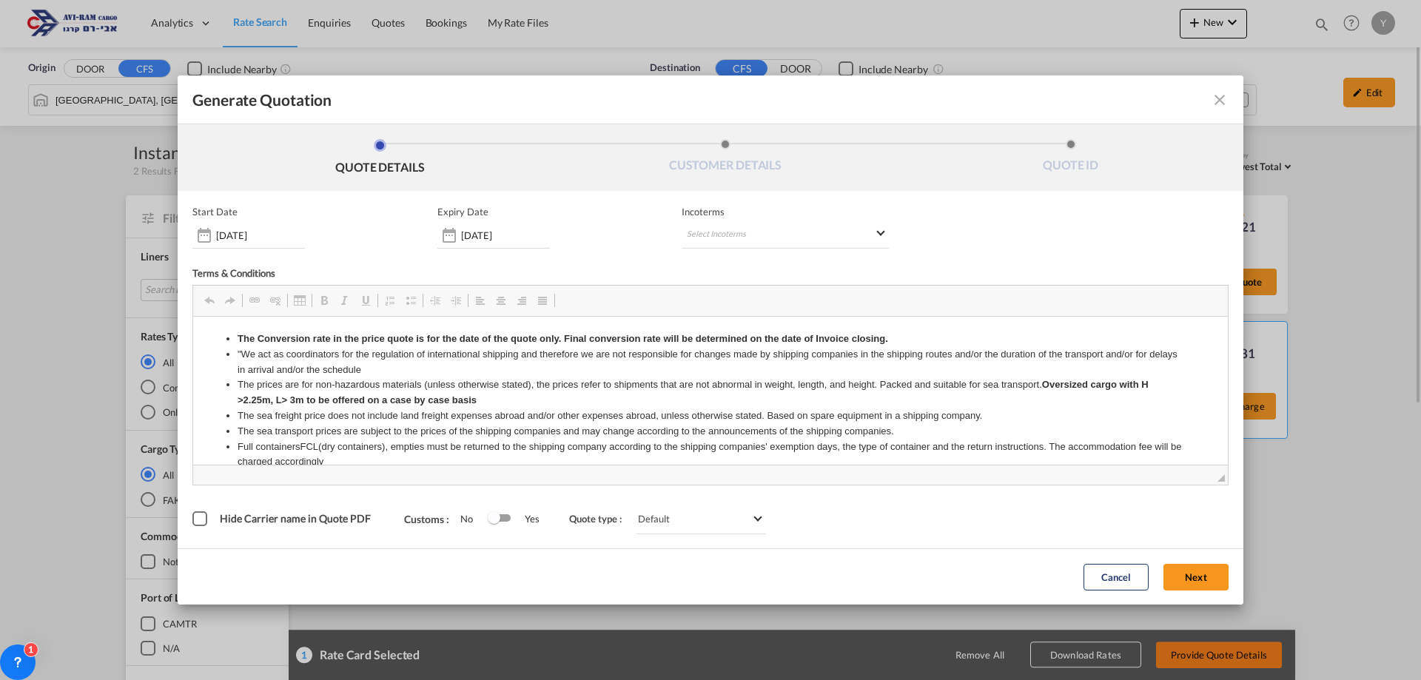
scroll to position [0, 0]
click at [864, 238] on md-select "Select Incoterms CIF - export Cost,Insurance and Freight DAP - export Delivered…" at bounding box center [784, 235] width 207 height 27
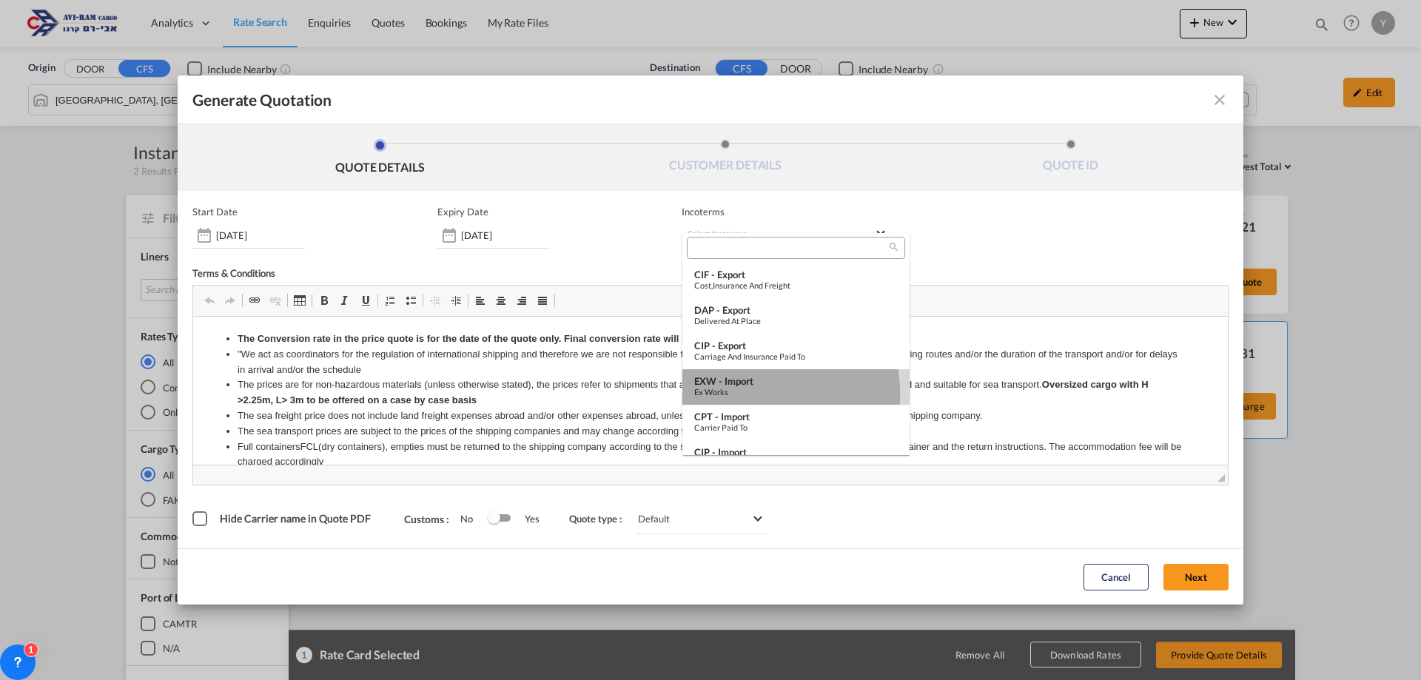
click at [751, 394] on div "Ex Works" at bounding box center [795, 392] width 203 height 10
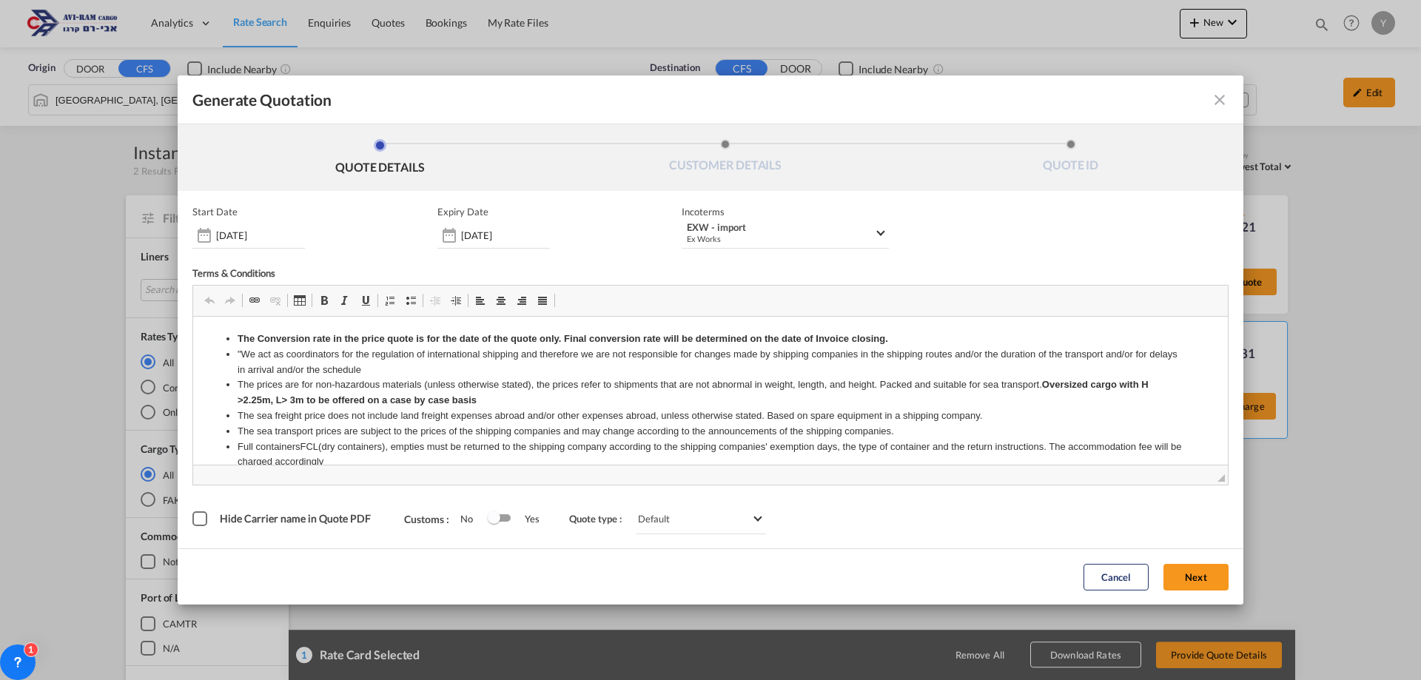
click at [1228, 585] on div "Cancel Next" at bounding box center [1156, 576] width 160 height 41
click at [1184, 556] on div "Cancel Next" at bounding box center [710, 576] width 1065 height 56
click at [1182, 586] on button "Next" at bounding box center [1195, 577] width 65 height 27
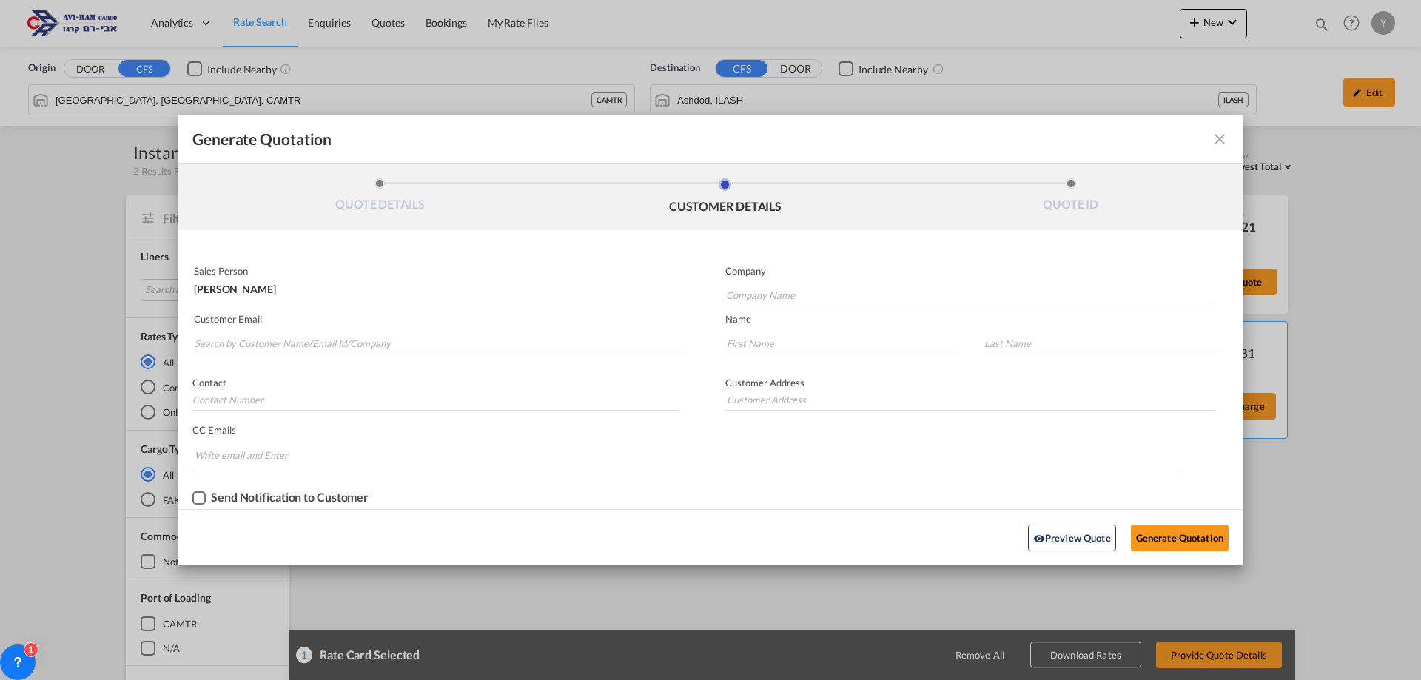
click at [776, 308] on div "Sales Person Yulia Vainblat Company Customer Email Name Contact Customer Addres…" at bounding box center [710, 384] width 1065 height 249
click at [776, 306] on input "Company Name" at bounding box center [968, 295] width 485 height 22
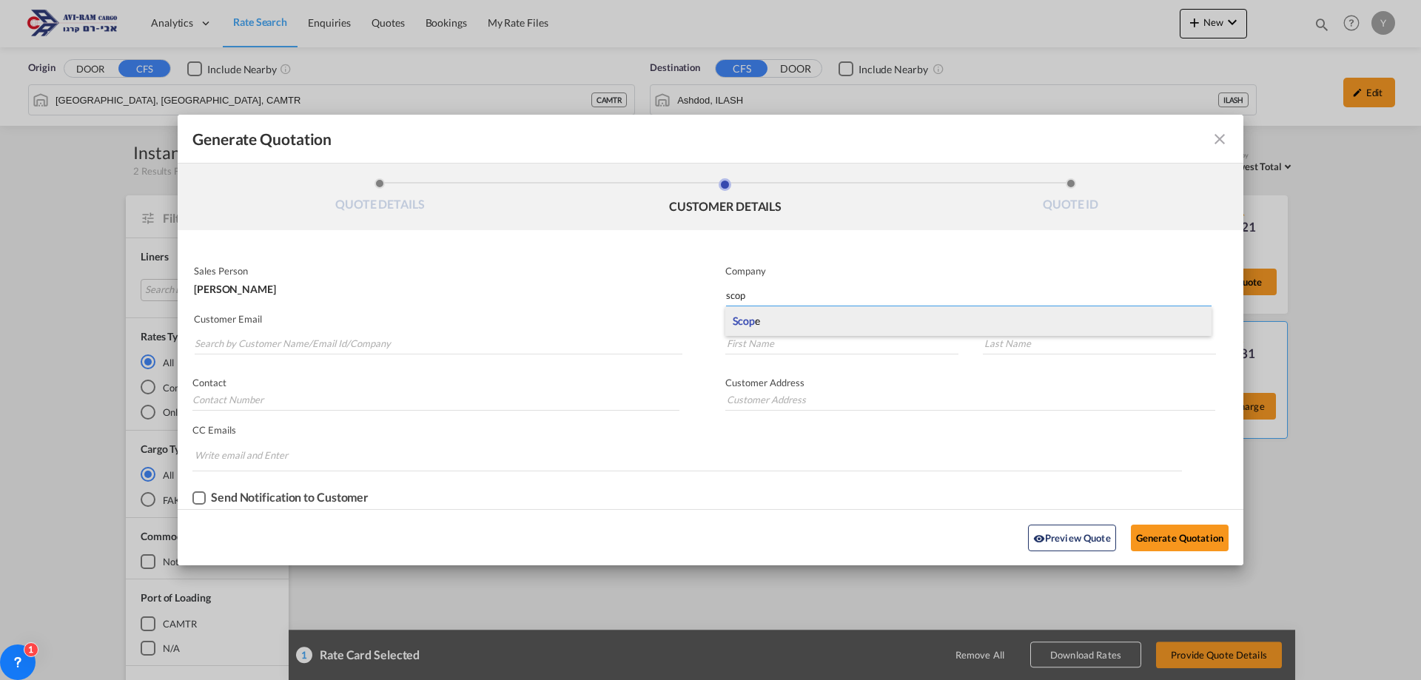
click at [771, 322] on div "Scop e" at bounding box center [968, 321] width 486 height 30
type input "Scope"
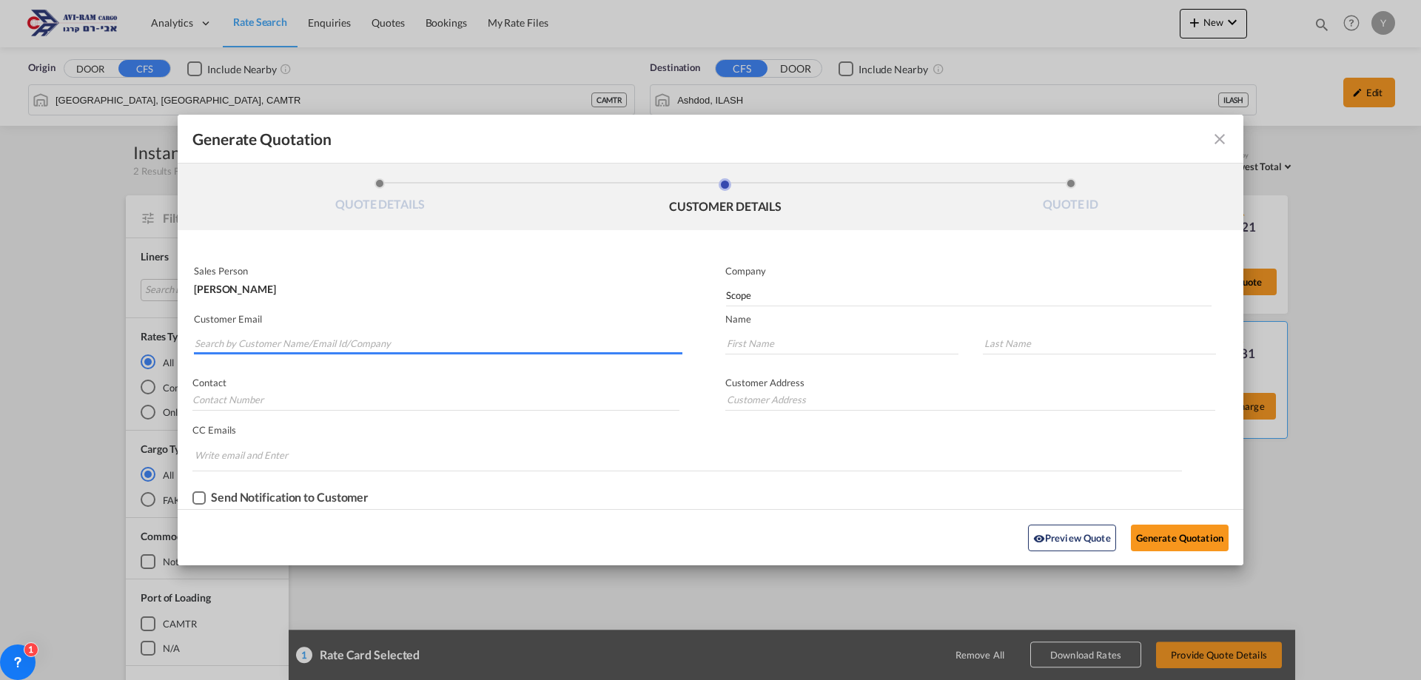
click at [263, 340] on input "Search by Customer Name/Email Id/Company" at bounding box center [439, 343] width 488 height 22
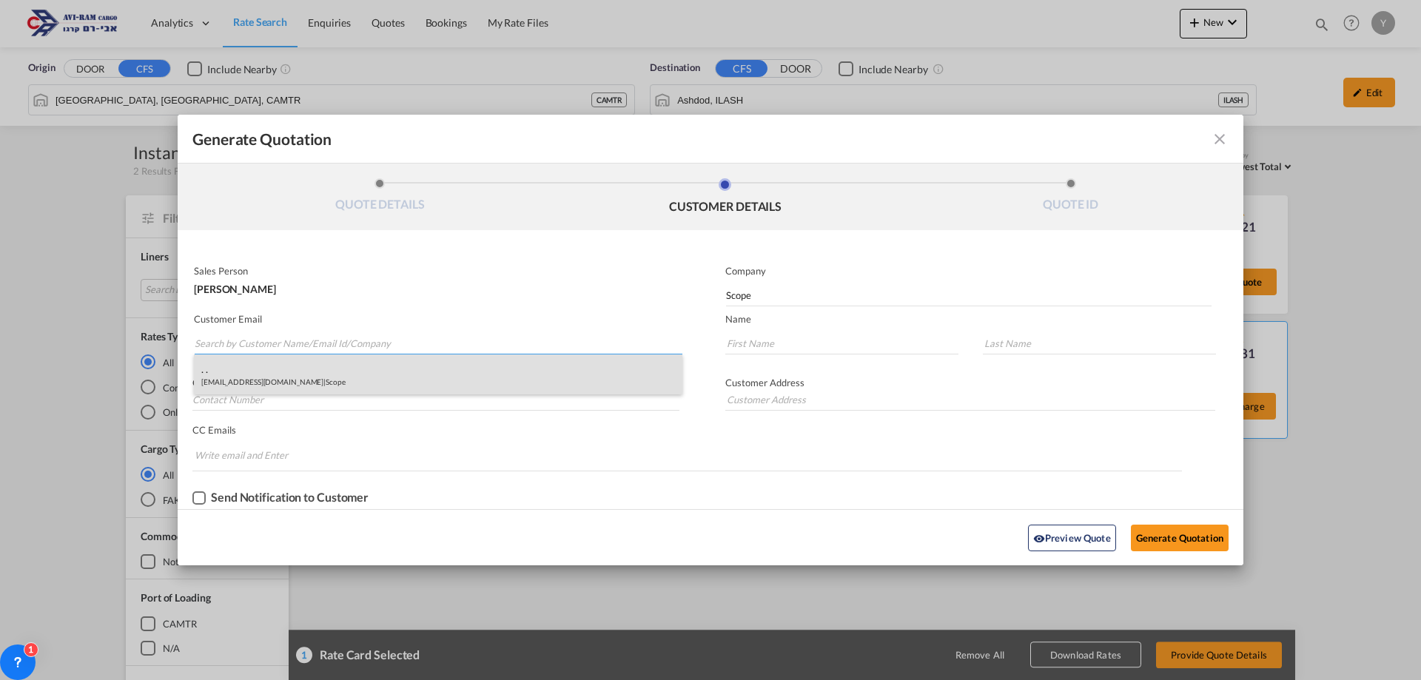
click at [251, 368] on div ". . import@scope.co.il | Scope" at bounding box center [438, 374] width 488 height 40
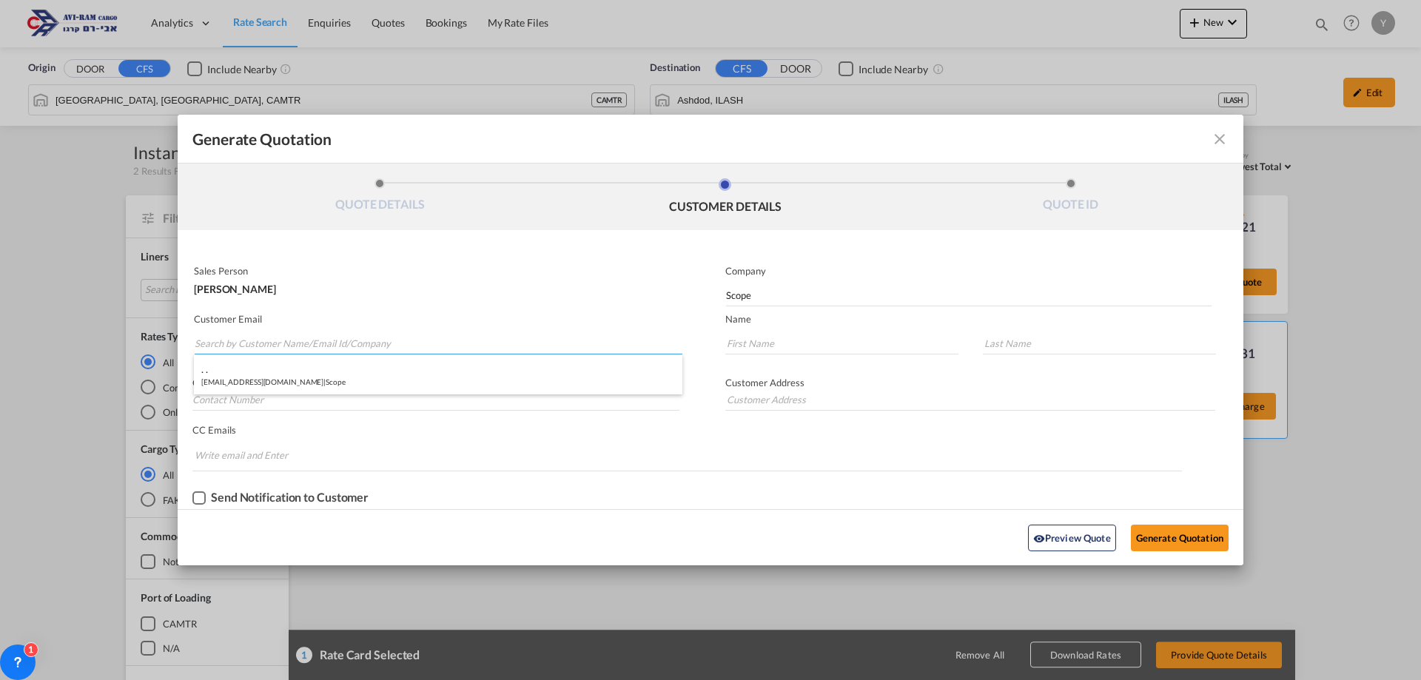
type input "import@scope.co.il"
type input "."
click at [1146, 536] on button "Generate Quotation" at bounding box center [1180, 538] width 98 height 27
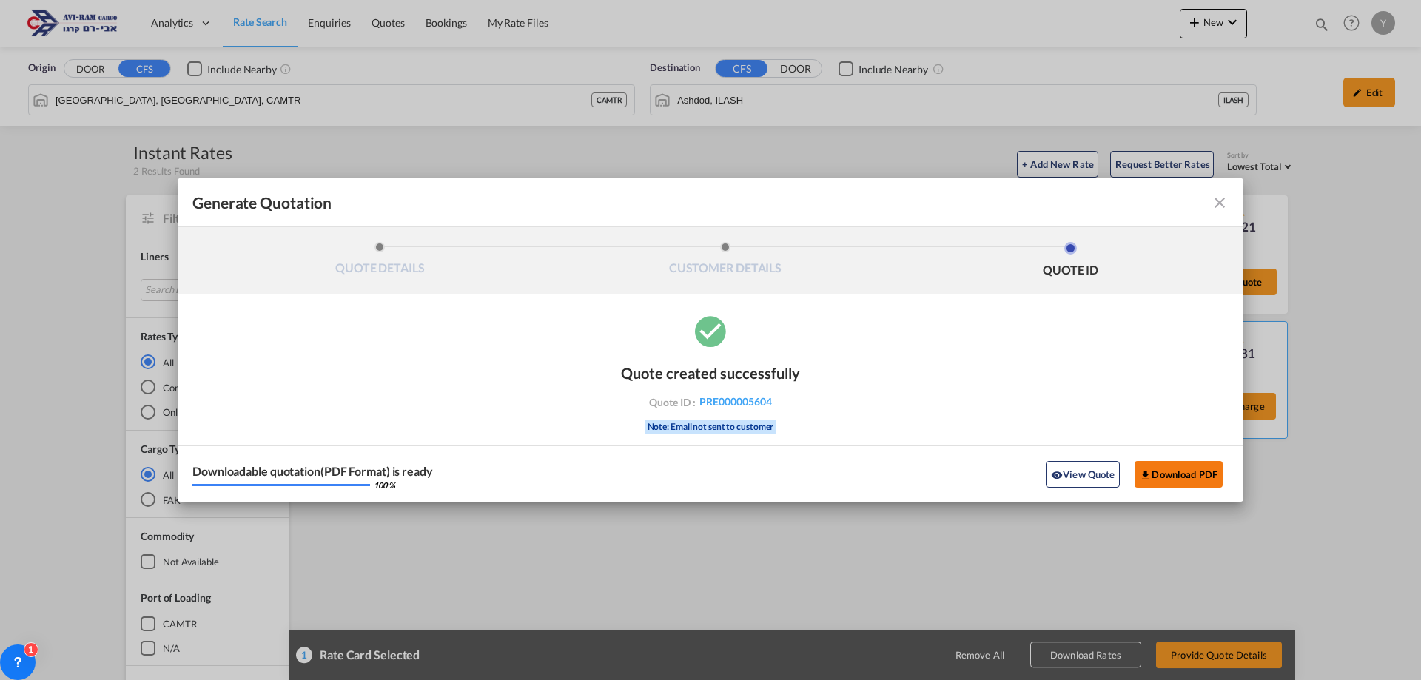
click at [1144, 473] on md-icon "icon-download" at bounding box center [1145, 475] width 12 height 12
click at [1225, 209] on md-icon "icon-close fg-AAA8AD cursor m-0" at bounding box center [1219, 203] width 18 height 18
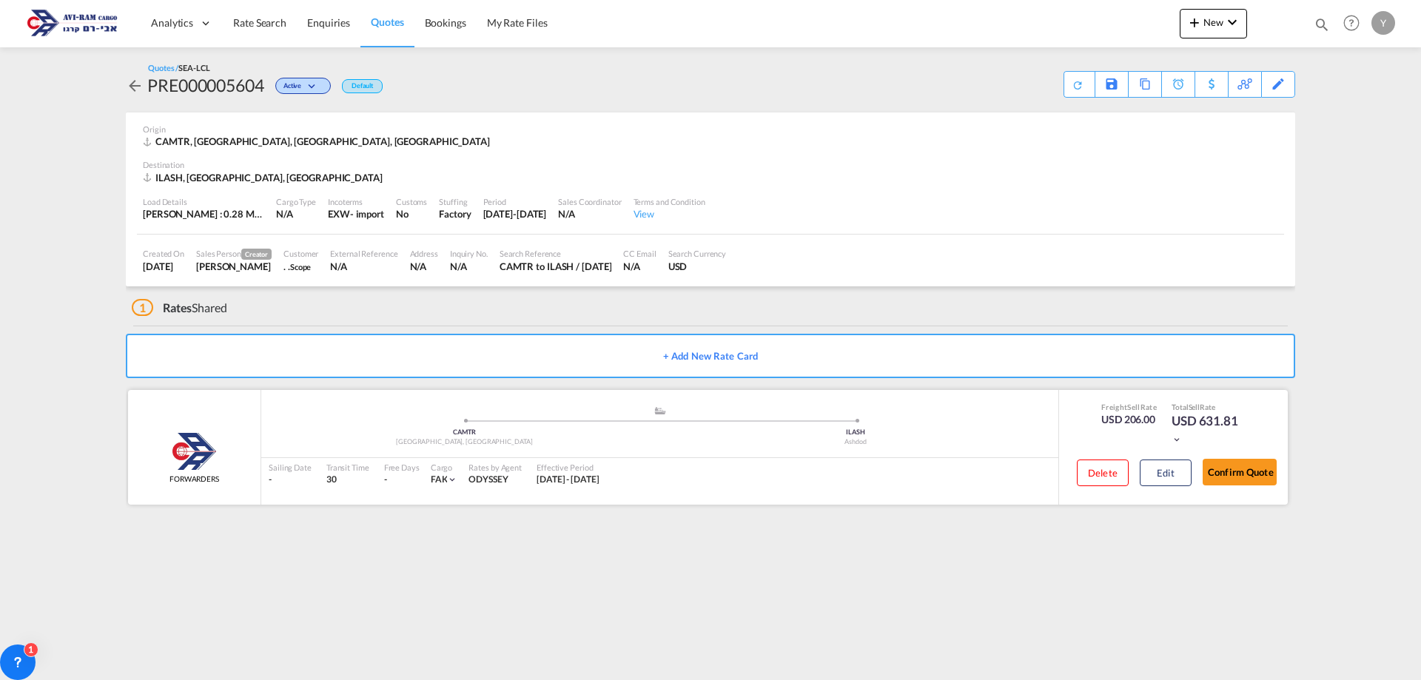
click at [1162, 457] on div "Delete Edit" at bounding box center [1128, 475] width 126 height 43
click at [1154, 478] on button "Edit" at bounding box center [1165, 472] width 52 height 27
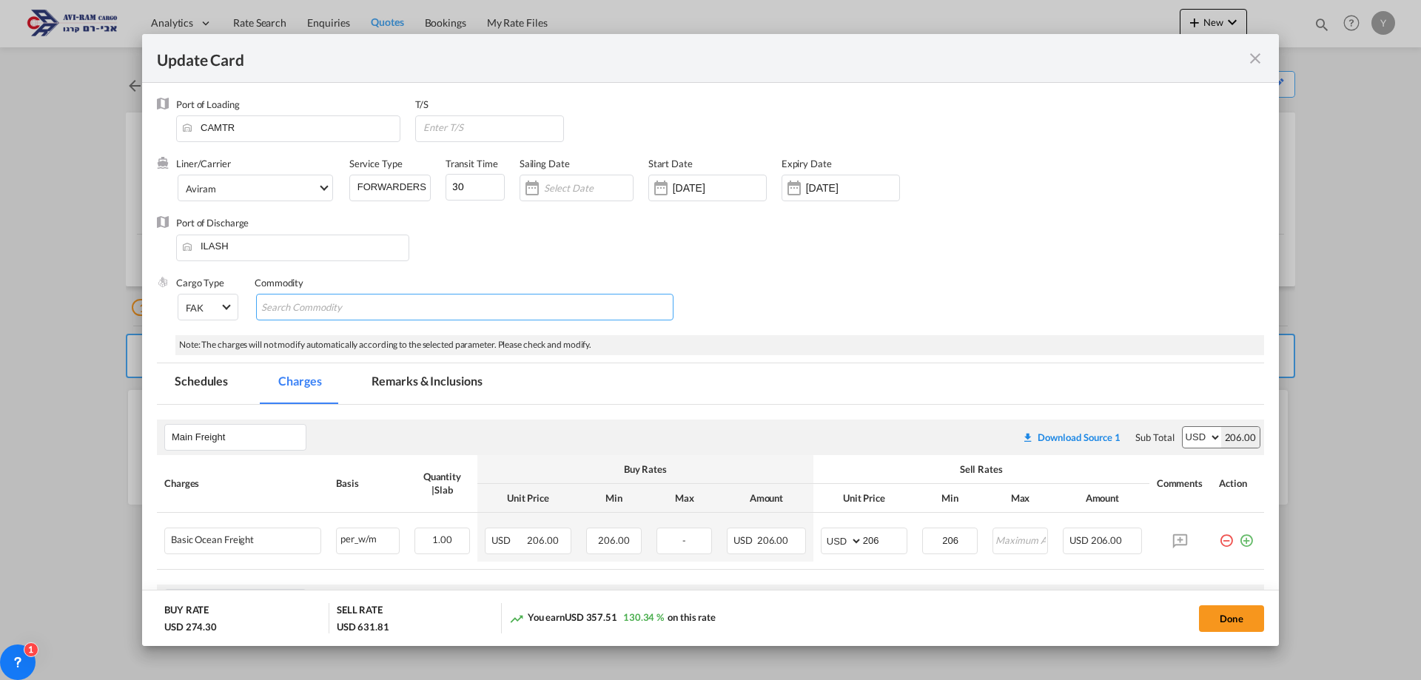
click at [349, 317] on input "Chips input." at bounding box center [328, 308] width 135 height 24
click at [215, 308] on span "FAK" at bounding box center [203, 308] width 34 height 13
click at [499, 261] on md-backdrop at bounding box center [710, 340] width 1421 height 680
click at [323, 186] on span "Select Liner: Aviram" at bounding box center [324, 187] width 8 height 8
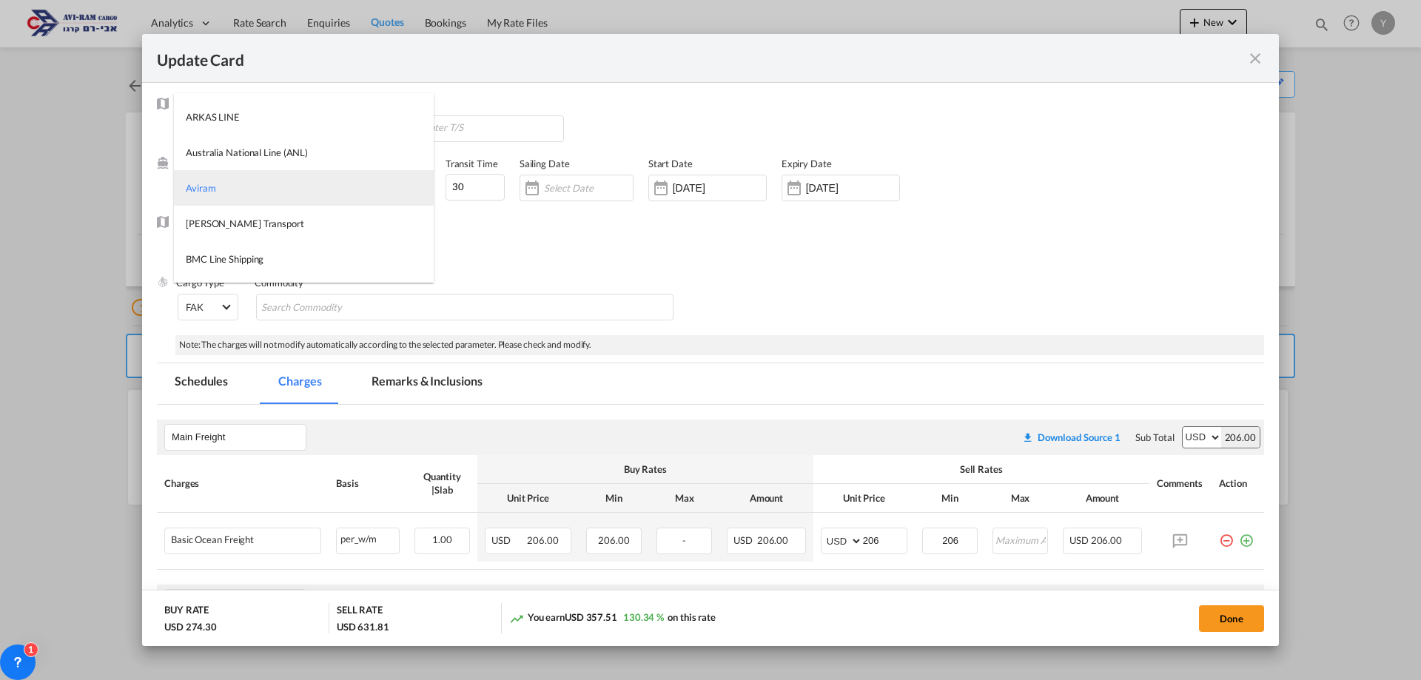
click at [323, 186] on md-option "Aviram" at bounding box center [304, 188] width 260 height 36
click at [446, 135] on input "Update Card Port ..." at bounding box center [493, 127] width 142 height 22
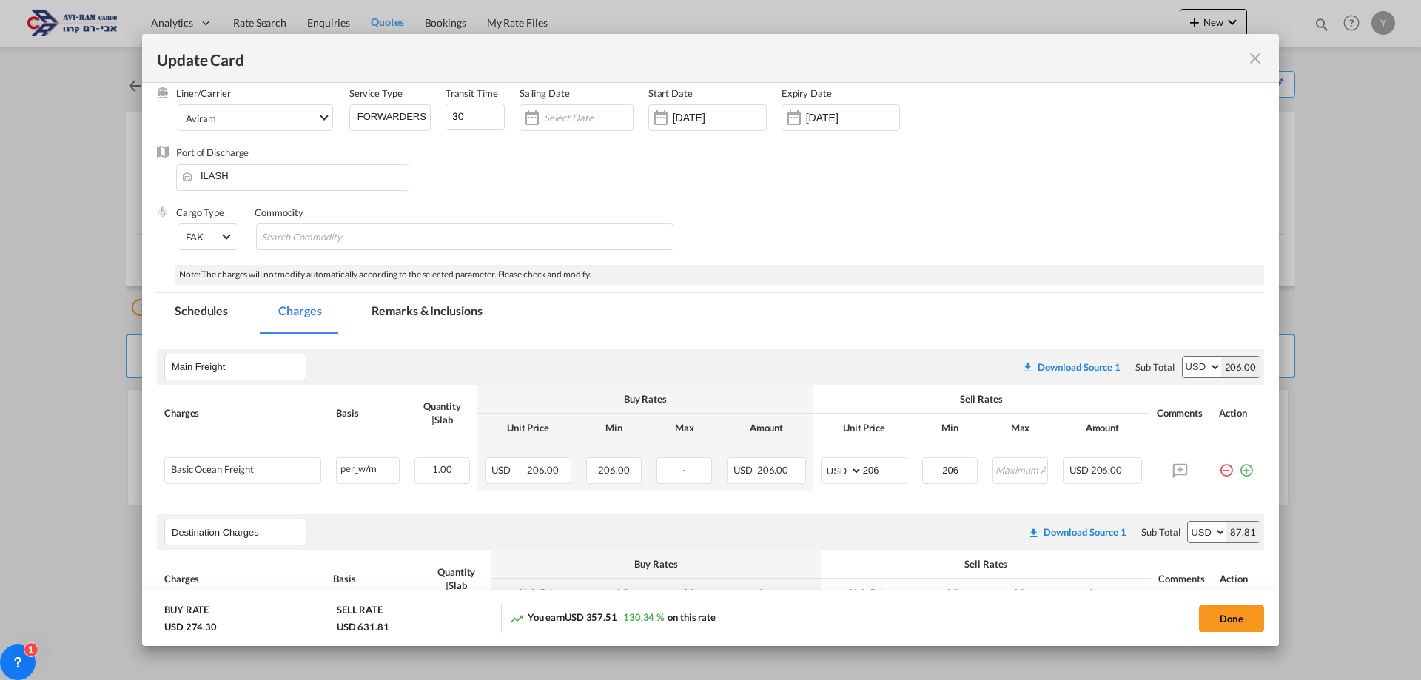
scroll to position [74, 0]
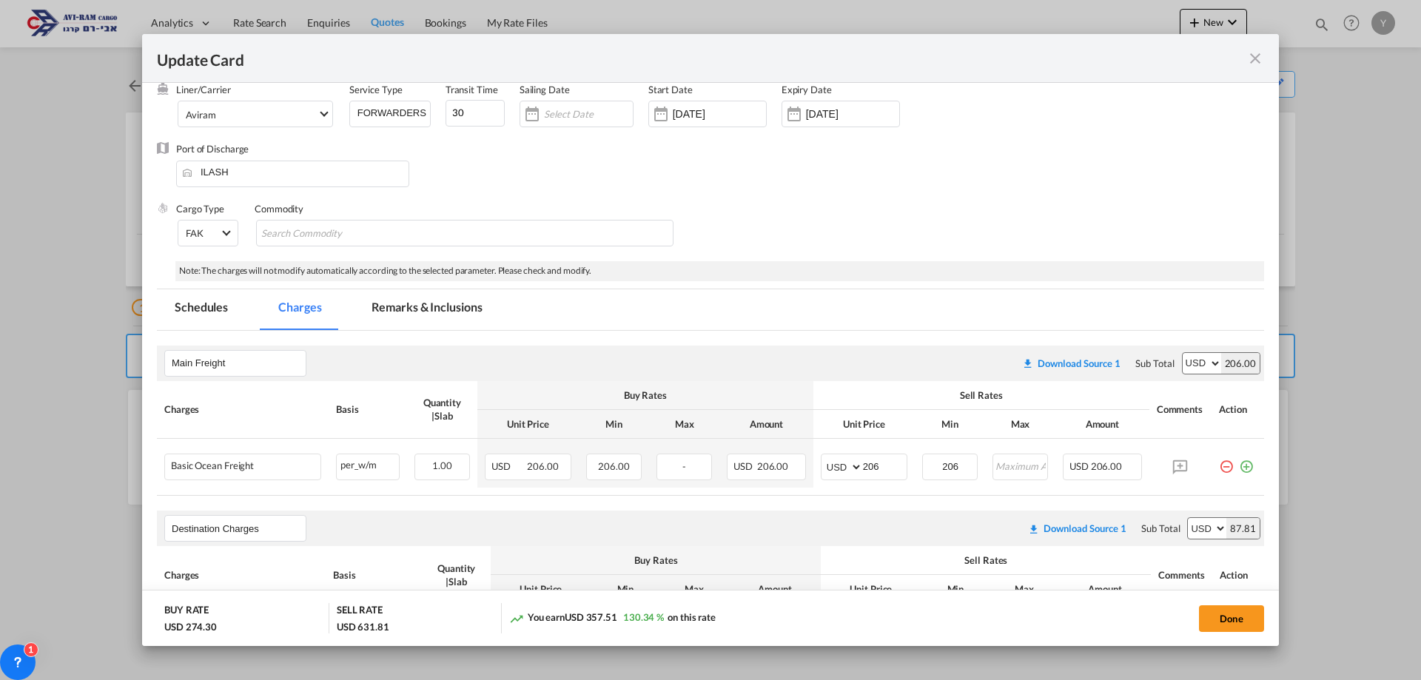
click at [421, 303] on md-tab-item "Remarks & Inclusions" at bounding box center [427, 309] width 146 height 41
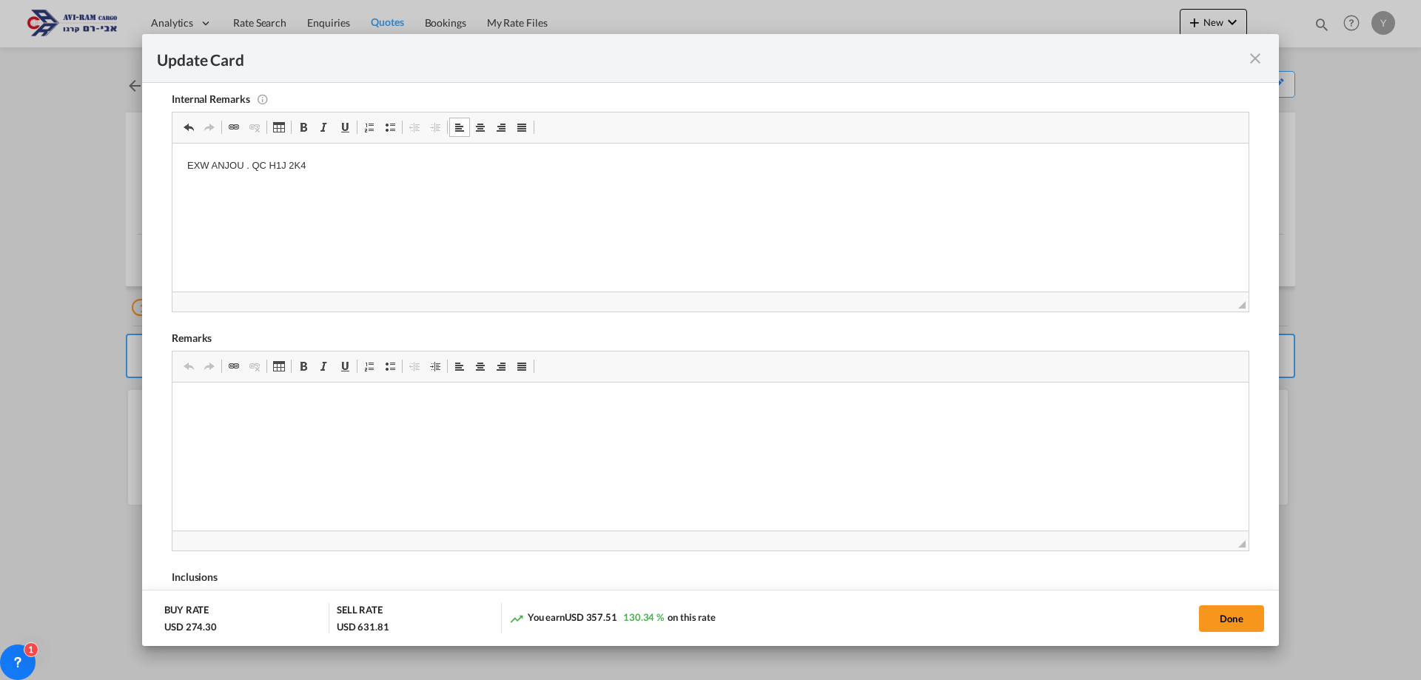
scroll to position [109, 0]
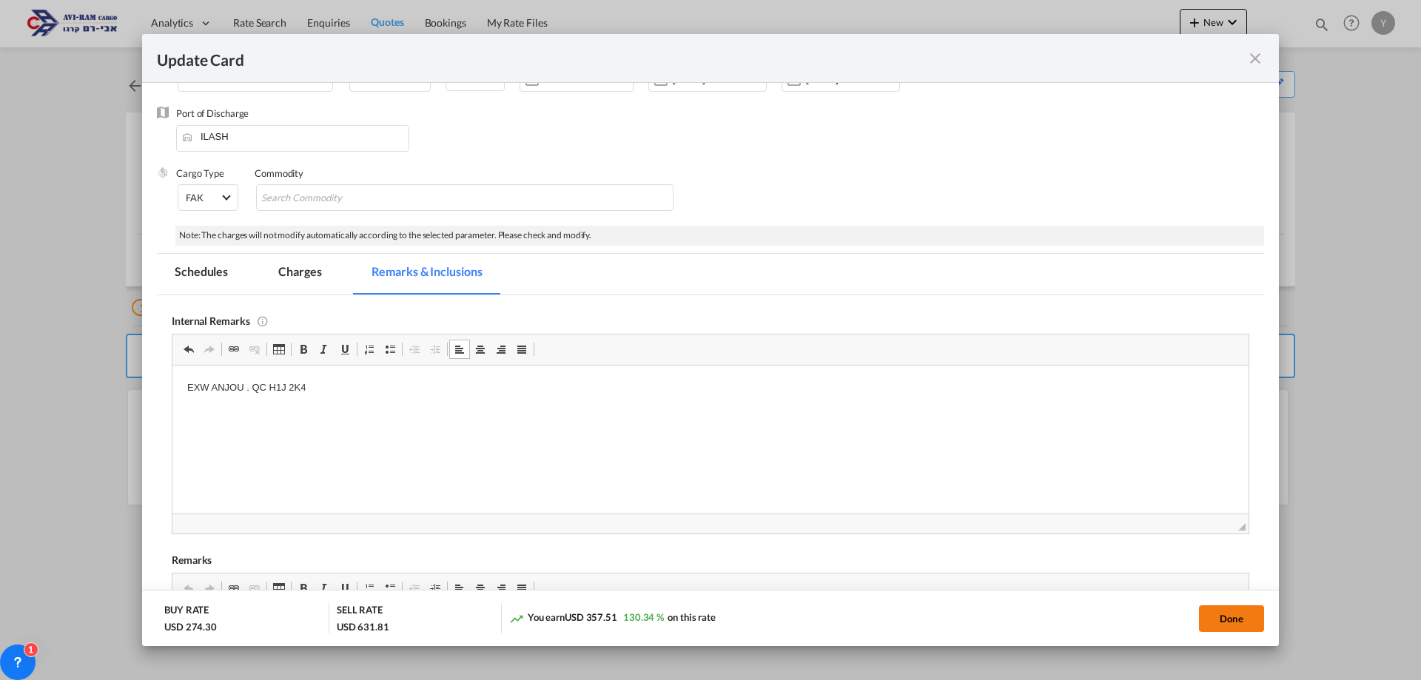
click at [1211, 608] on button "Done" at bounding box center [1231, 618] width 65 height 27
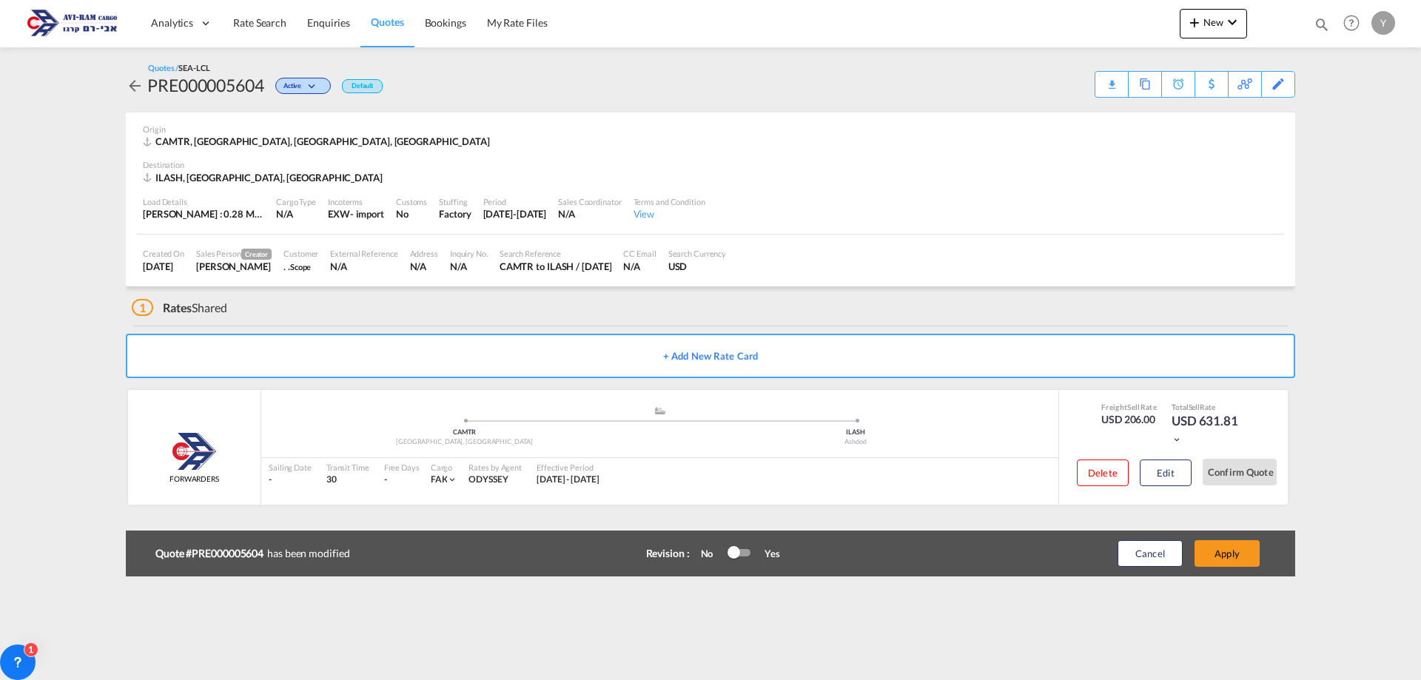
scroll to position [103, 0]
click at [460, 212] on div "Factory" at bounding box center [455, 213] width 32 height 13
click at [459, 212] on div "Factory" at bounding box center [455, 213] width 32 height 13
click at [455, 212] on div "Factory" at bounding box center [455, 213] width 32 height 13
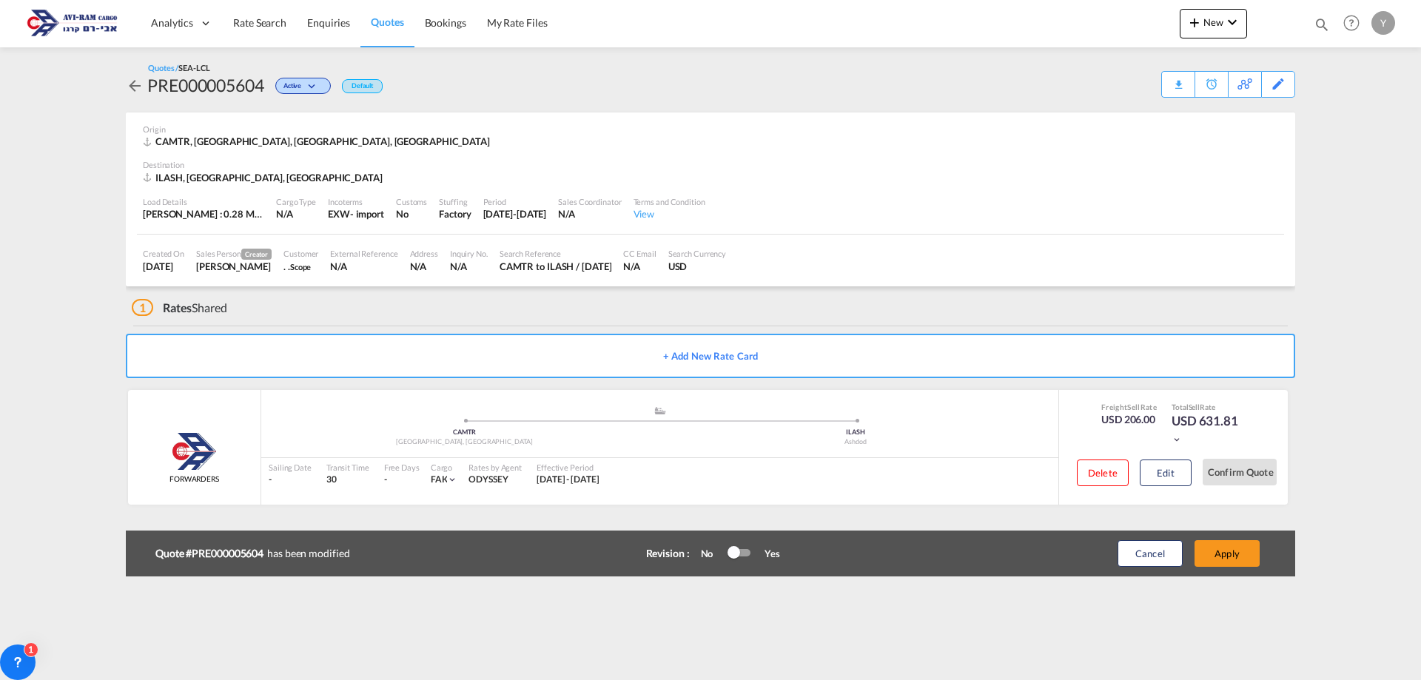
click at [451, 206] on div "Stuffing" at bounding box center [455, 201] width 32 height 11
click at [360, 216] on div "- import" at bounding box center [367, 213] width 34 height 13
click at [197, 210] on div "Gross Wt : 0.28 MT | Volumetric Wt : 1.00 CBM | Chargeable Wt : 1.00 W/M" at bounding box center [203, 213] width 121 height 13
click at [471, 209] on div "Stuffing Factory" at bounding box center [455, 208] width 44 height 37
drag, startPoint x: 509, startPoint y: 240, endPoint x: 511, endPoint y: 249, distance: 9.0
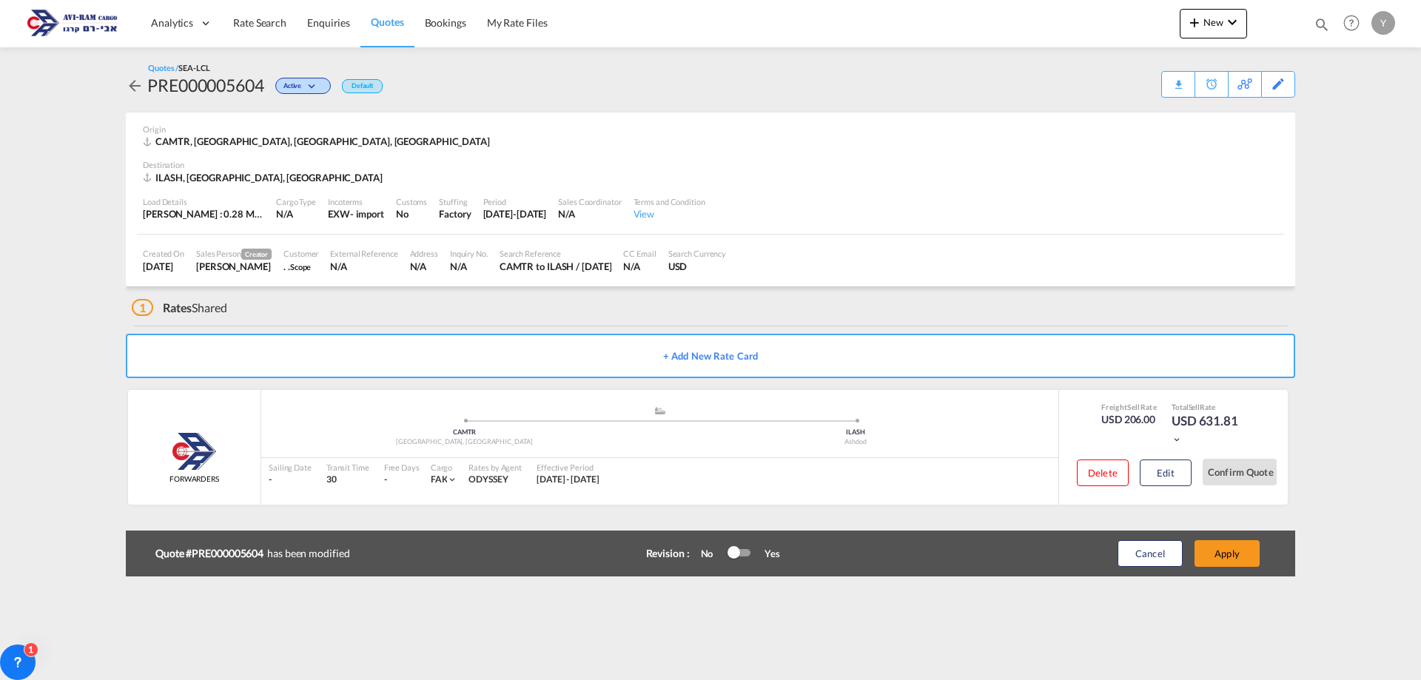
click at [511, 249] on div "Created On 3 Sep 2025 Sales Person Creator Yulia Vainblat Customer . . Scope Ex…" at bounding box center [710, 261] width 1147 height 52
click at [464, 254] on div "Inquiry No." at bounding box center [469, 253] width 38 height 11
click at [1164, 468] on button "Edit" at bounding box center [1165, 472] width 52 height 27
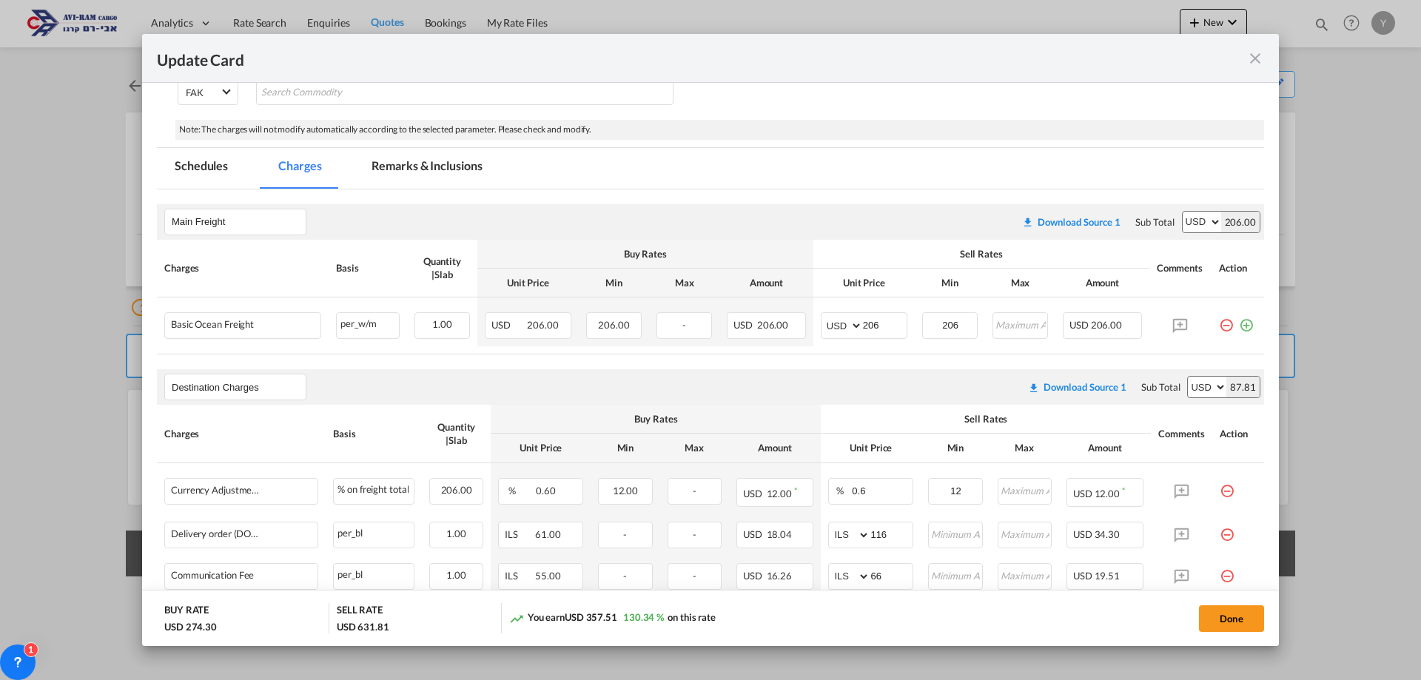
scroll to position [222, 0]
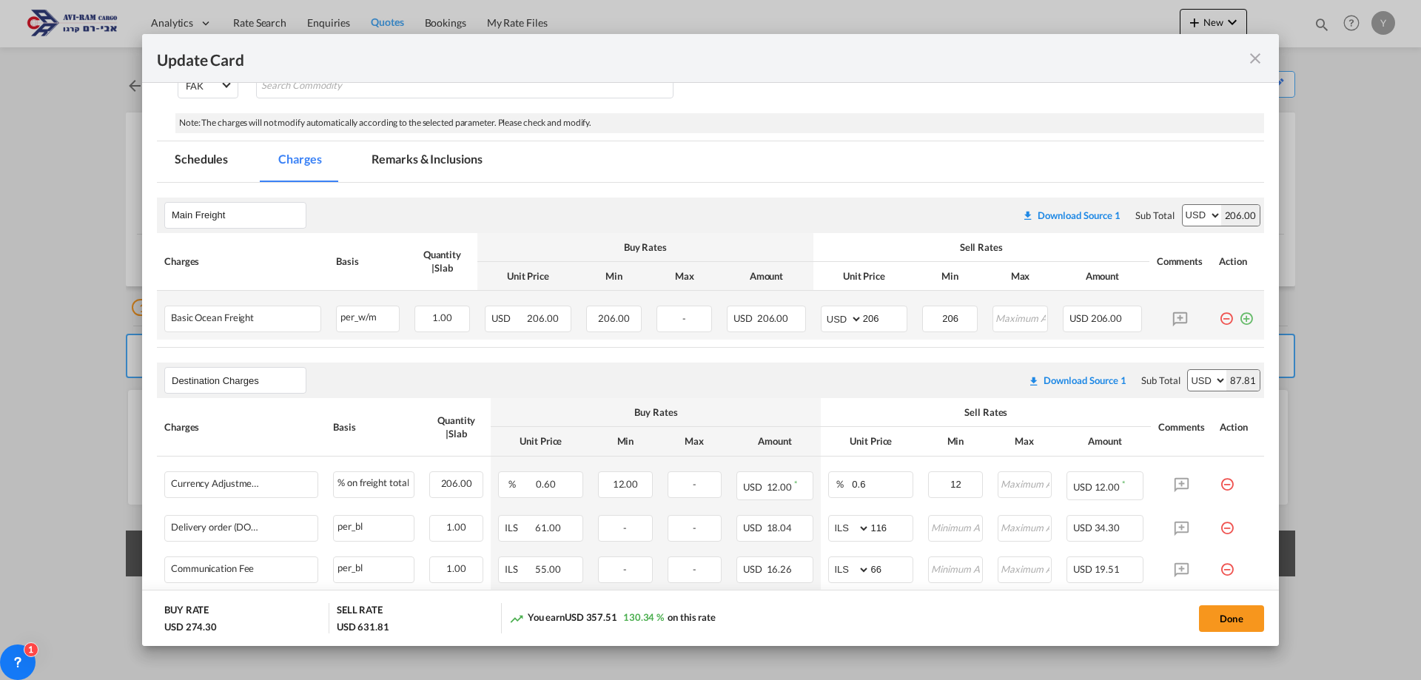
click at [1239, 320] on md-icon "icon-plus-circle-outline green-400-fg" at bounding box center [1246, 313] width 15 height 15
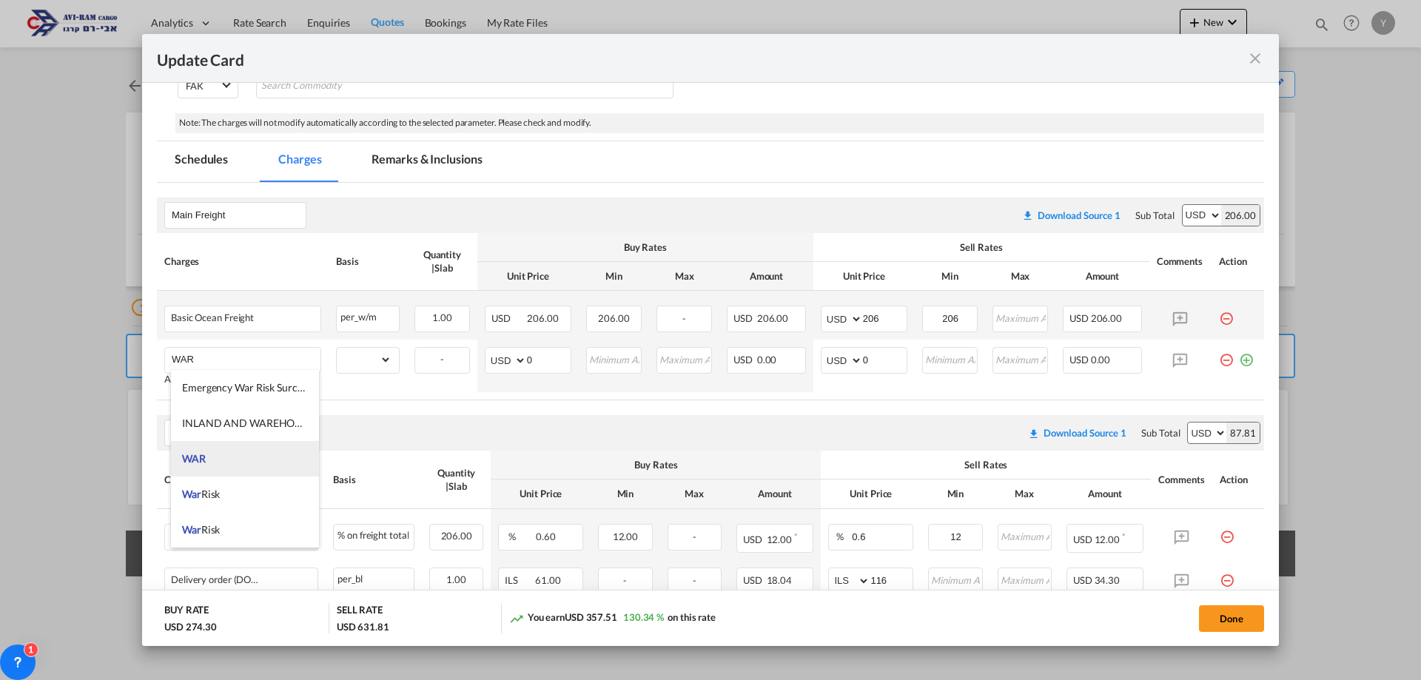
type input "WAR"
click at [209, 465] on li "WAR" at bounding box center [245, 459] width 148 height 36
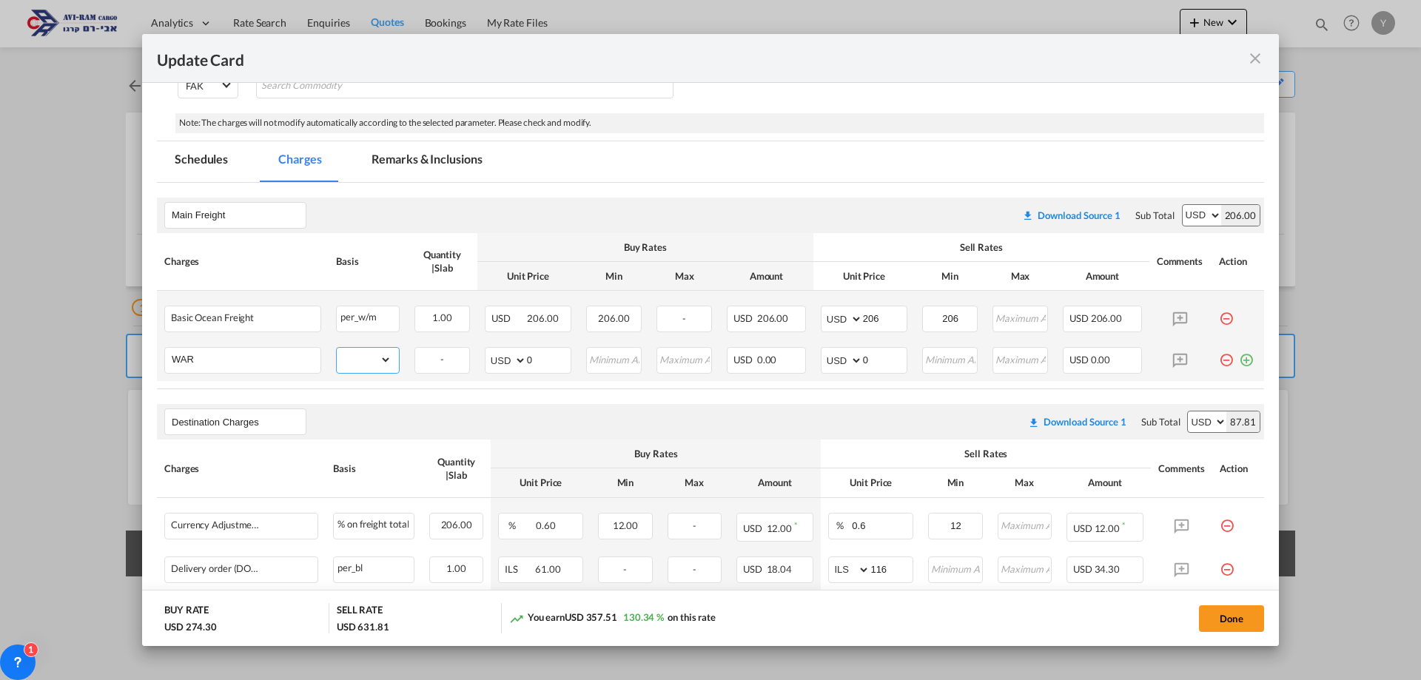
click at [347, 357] on select "gross_weight volumetric_weight per_shipment per_bl per_km per_hawb per_kg flat …" at bounding box center [364, 360] width 55 height 24
select select "per_w/m"
click at [337, 348] on select "gross_weight volumetric_weight per_shipment per_bl per_km per_hawb per_kg flat …" at bounding box center [364, 360] width 55 height 24
drag, startPoint x: 545, startPoint y: 366, endPoint x: 511, endPoint y: 360, distance: 34.5
click at [511, 360] on md-input-container "AED AFN ALL AMD ANG AOA ARS AUD AWG AZN BAM BBD BDT BGN BHD BIF BMD BND BOB BRL…" at bounding box center [528, 360] width 87 height 27
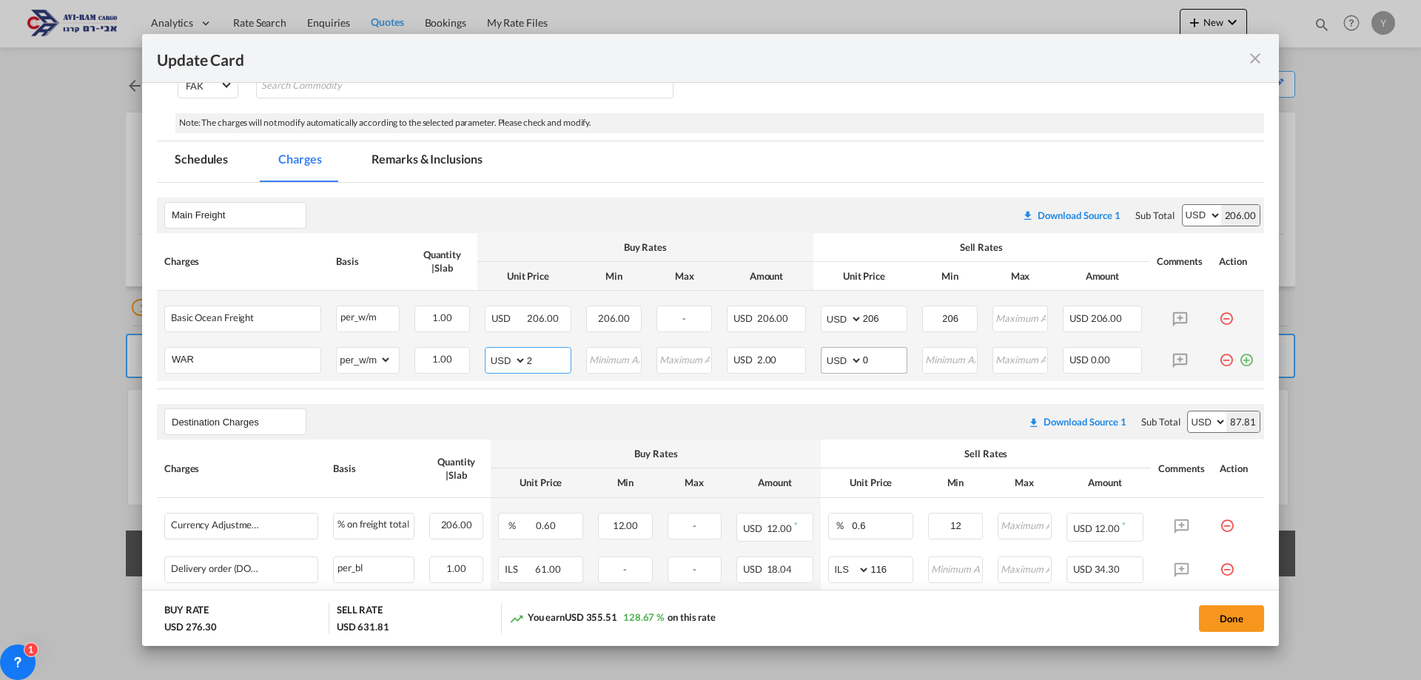
type input "2"
drag, startPoint x: 887, startPoint y: 363, endPoint x: 855, endPoint y: 366, distance: 32.0
click at [863, 366] on input "0" at bounding box center [885, 359] width 44 height 22
type input "2"
click at [780, 408] on div "Destination Charges Please enter leg name Leg Name Already Exists Download Sour…" at bounding box center [710, 422] width 1107 height 36
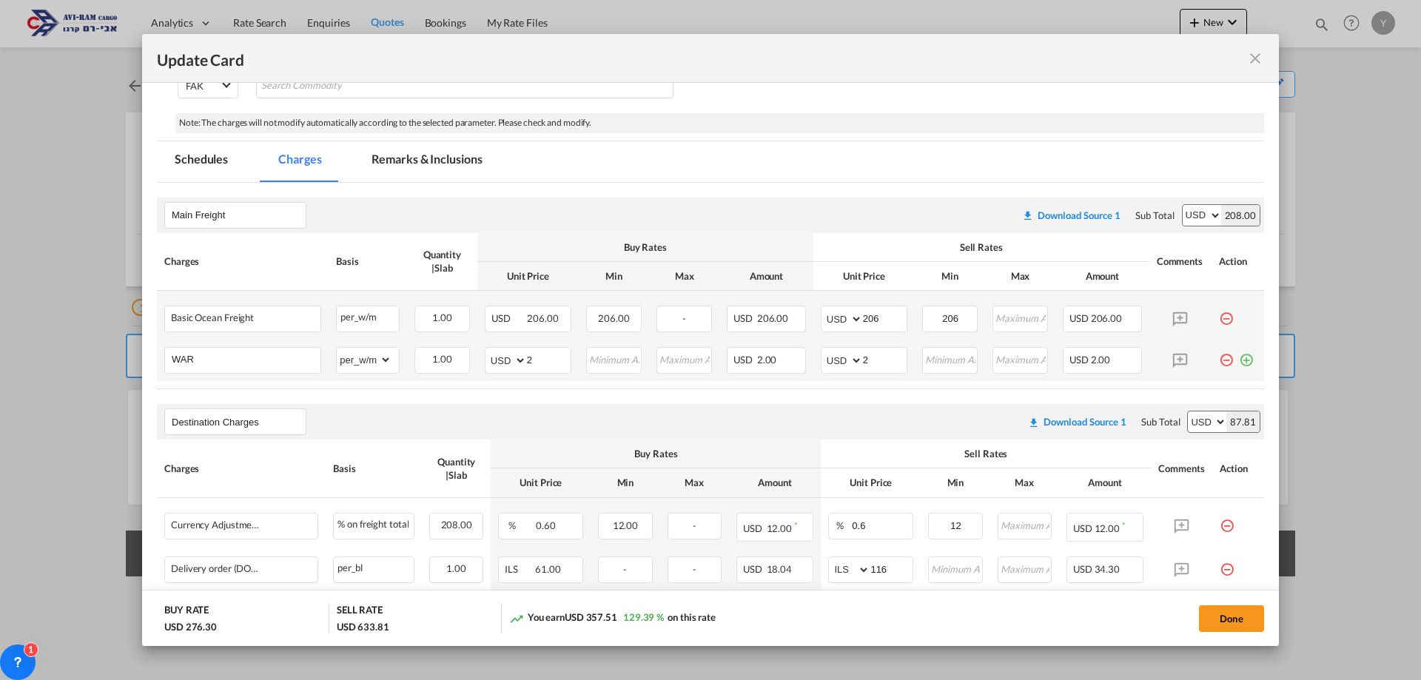
click at [1240, 360] on md-icon "icon-plus-circle-outline green-400-fg" at bounding box center [1246, 354] width 15 height 15
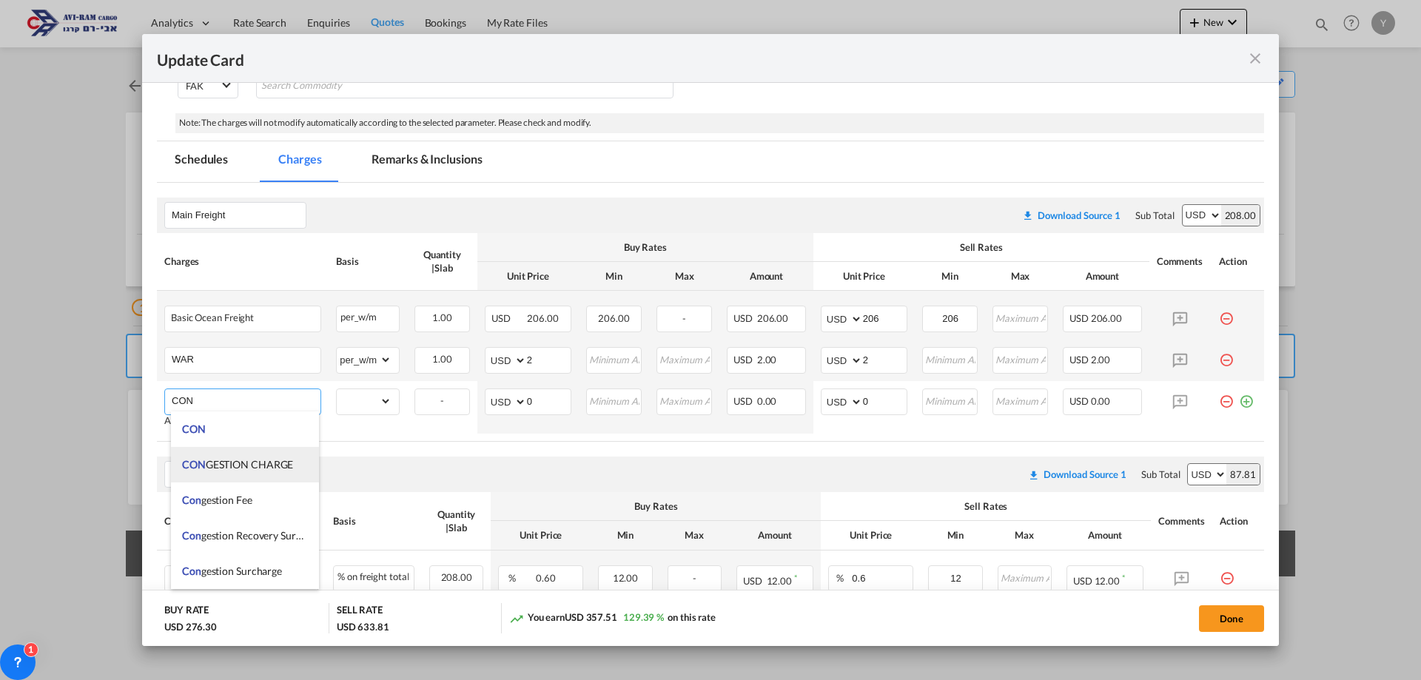
click at [270, 474] on li "CON GESTION CHARGE" at bounding box center [245, 465] width 148 height 36
type input "CONGESTION CHARGE"
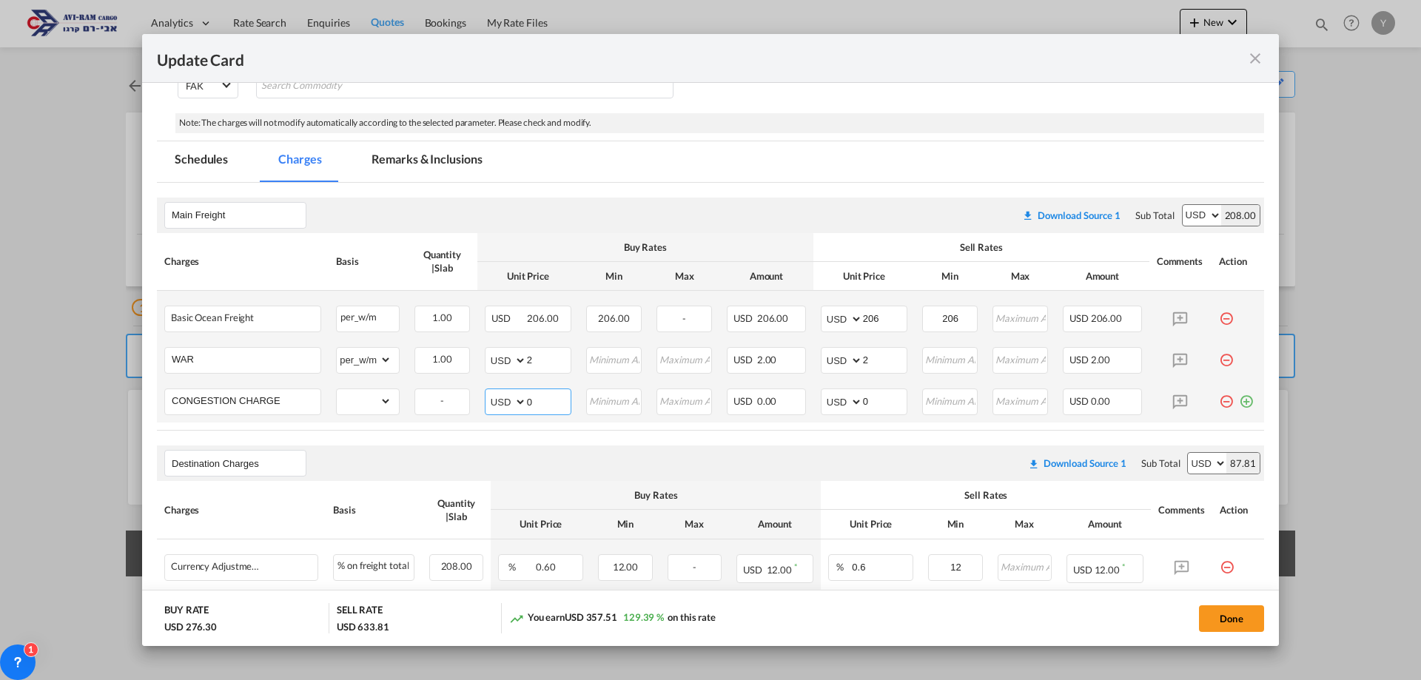
drag, startPoint x: 534, startPoint y: 394, endPoint x: 502, endPoint y: 408, distance: 35.5
click at [502, 408] on md-input-container "AED AFN ALL AMD ANG AOA ARS AUD AWG AZN BAM BBD BDT BGN BHD BIF BMD BND BOB BRL…" at bounding box center [528, 401] width 87 height 27
type input "4"
click at [875, 389] on input "0" at bounding box center [885, 400] width 44 height 22
drag, startPoint x: 873, startPoint y: 395, endPoint x: 855, endPoint y: 400, distance: 19.0
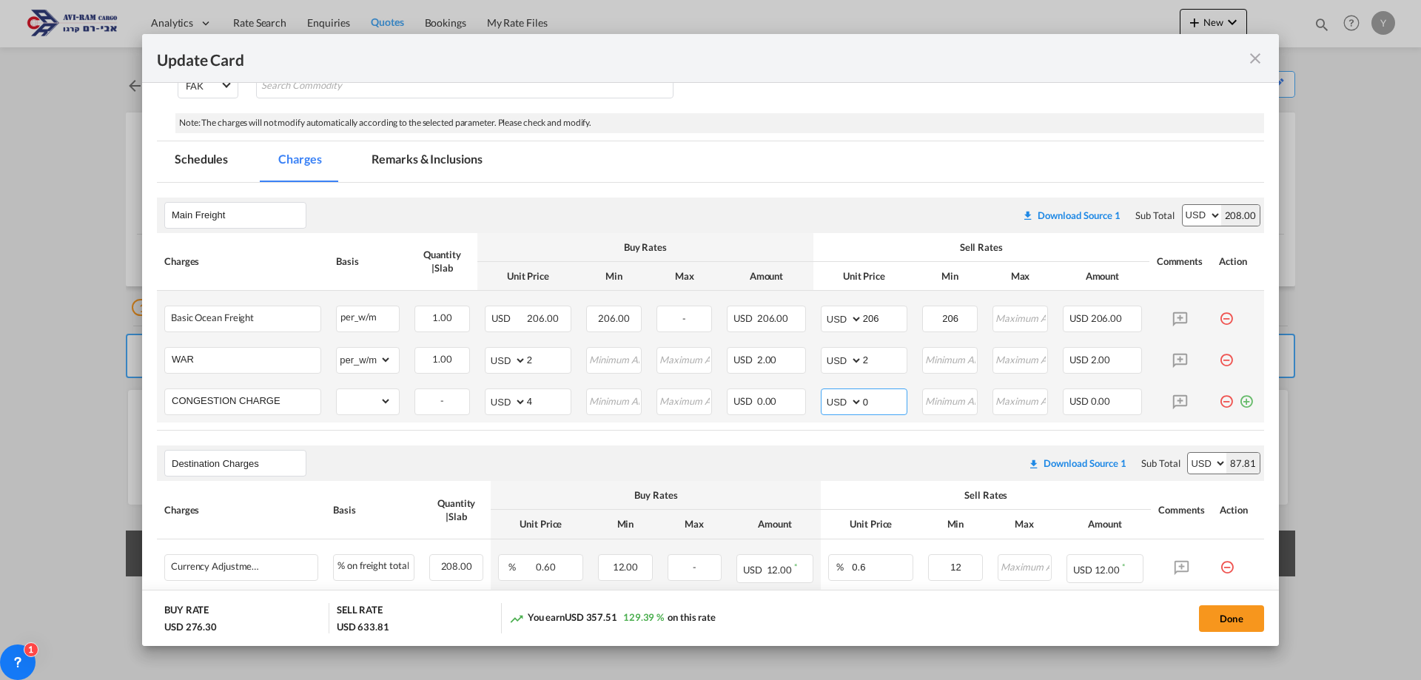
click at [855, 400] on md-input-container "AED AFN ALL AMD ANG AOA ARS AUD AWG AZN BAM BBD BDT BGN BHD BIF BMD BND BOB BRL…" at bounding box center [864, 401] width 87 height 27
type input "4"
click at [735, 472] on div "Destination Charges Please enter leg name Leg Name Already Exists Download Sour…" at bounding box center [710, 463] width 1107 height 36
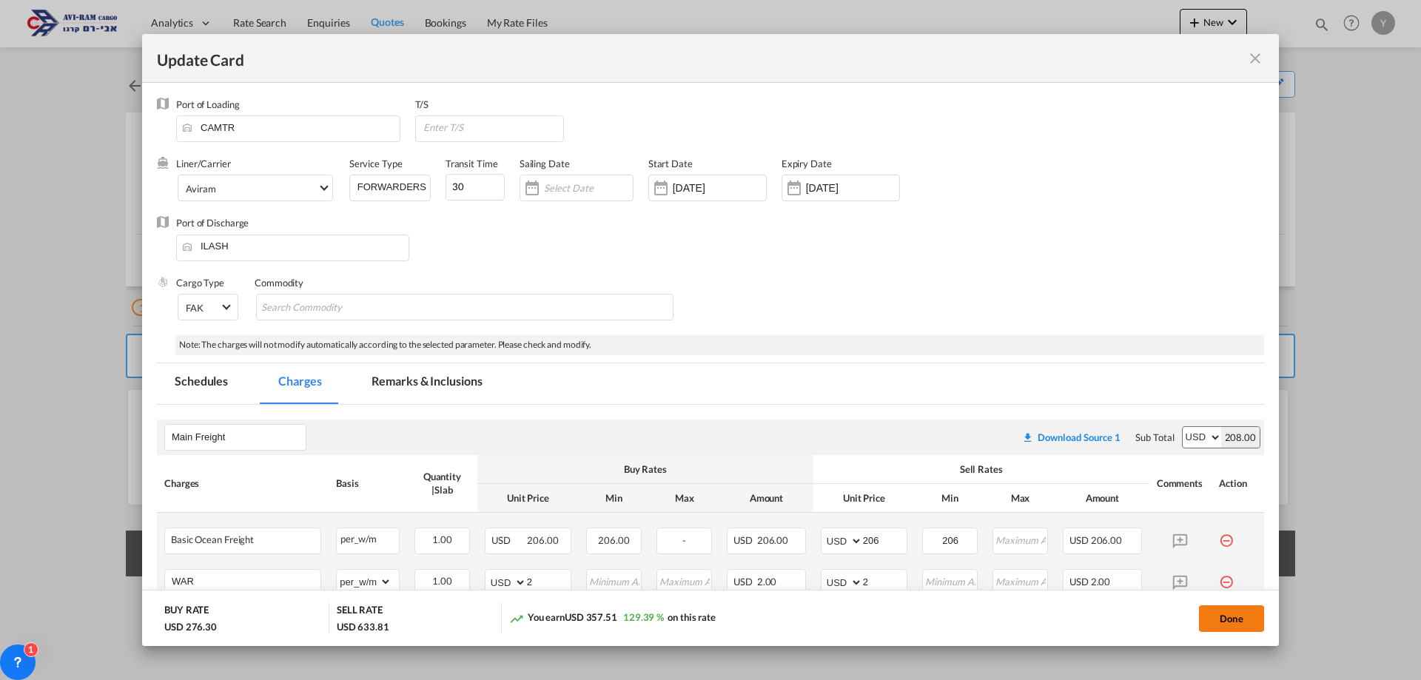
click at [1242, 616] on button "Done" at bounding box center [1231, 618] width 65 height 27
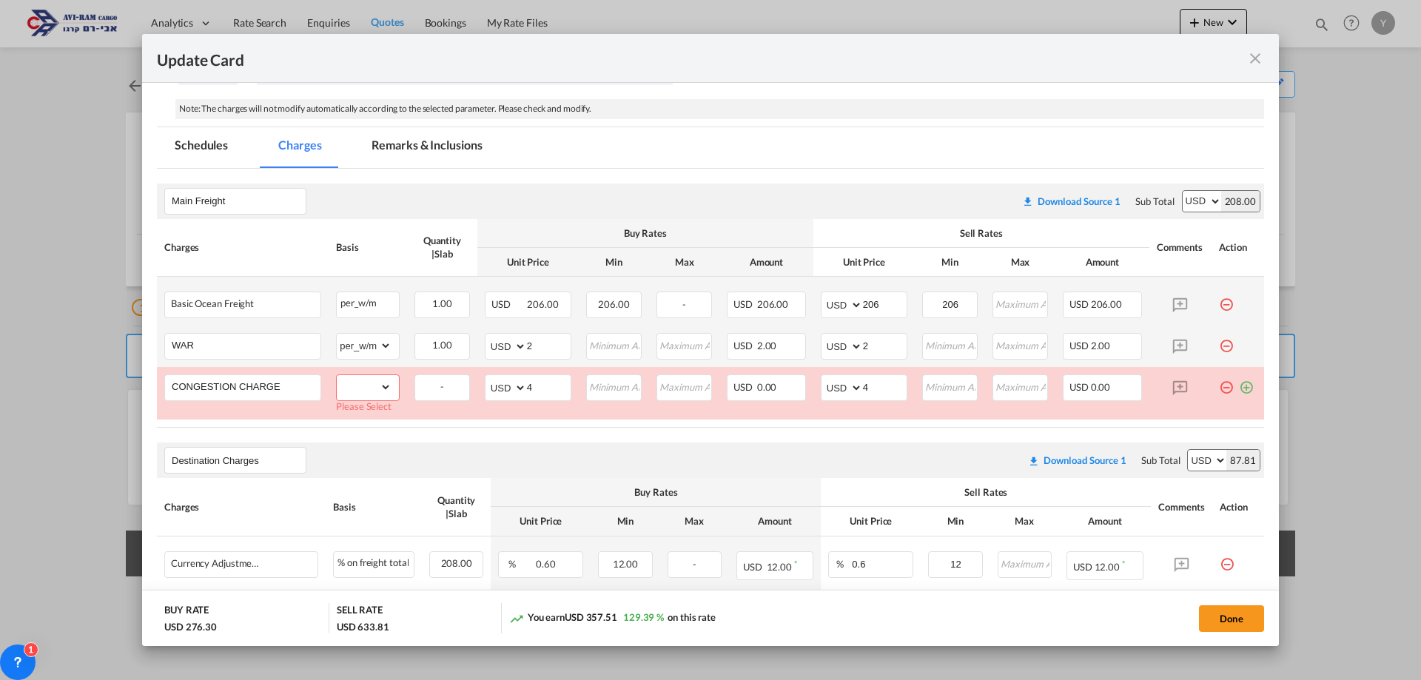
scroll to position [260, 0]
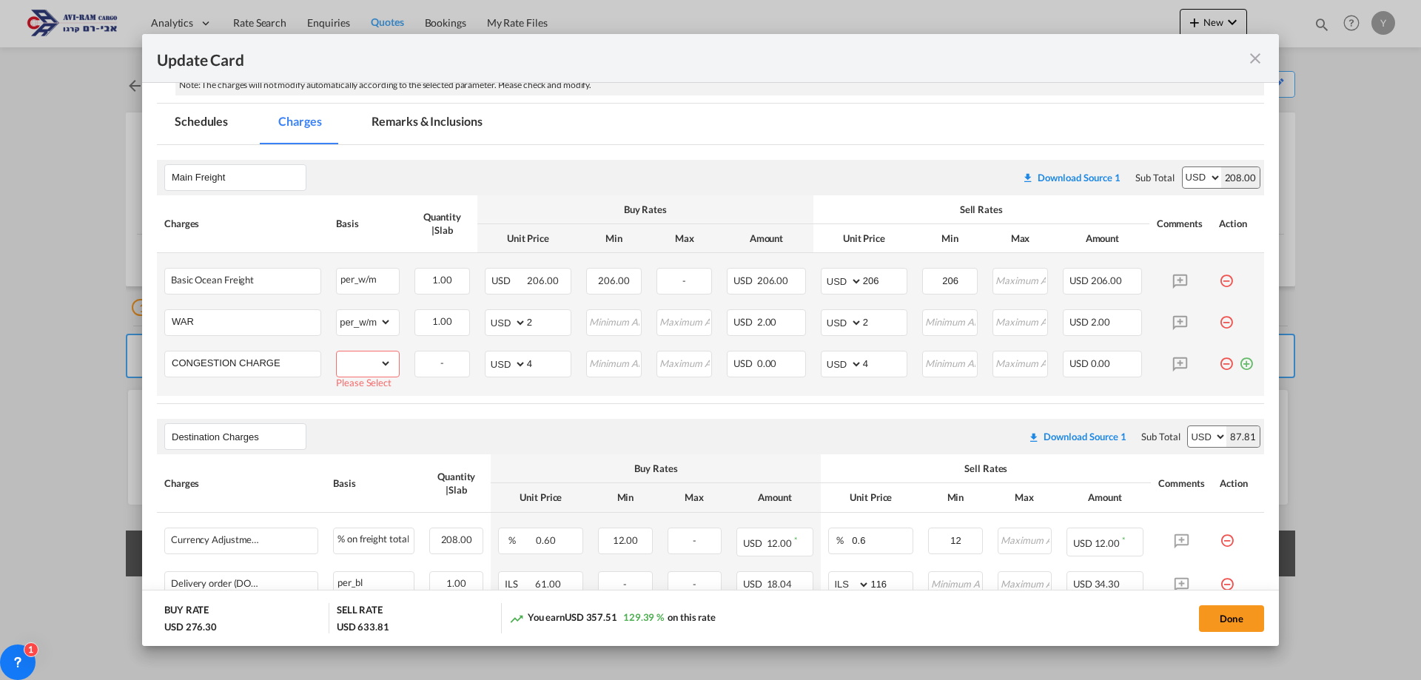
click at [357, 363] on select "gross_weight volumetric_weight per_shipment per_bl per_km per_hawb per_kg flat …" at bounding box center [364, 363] width 55 height 24
select select "per_w/m"
click at [337, 351] on select "gross_weight volumetric_weight per_shipment per_bl per_km per_hawb per_kg flat …" at bounding box center [364, 363] width 55 height 24
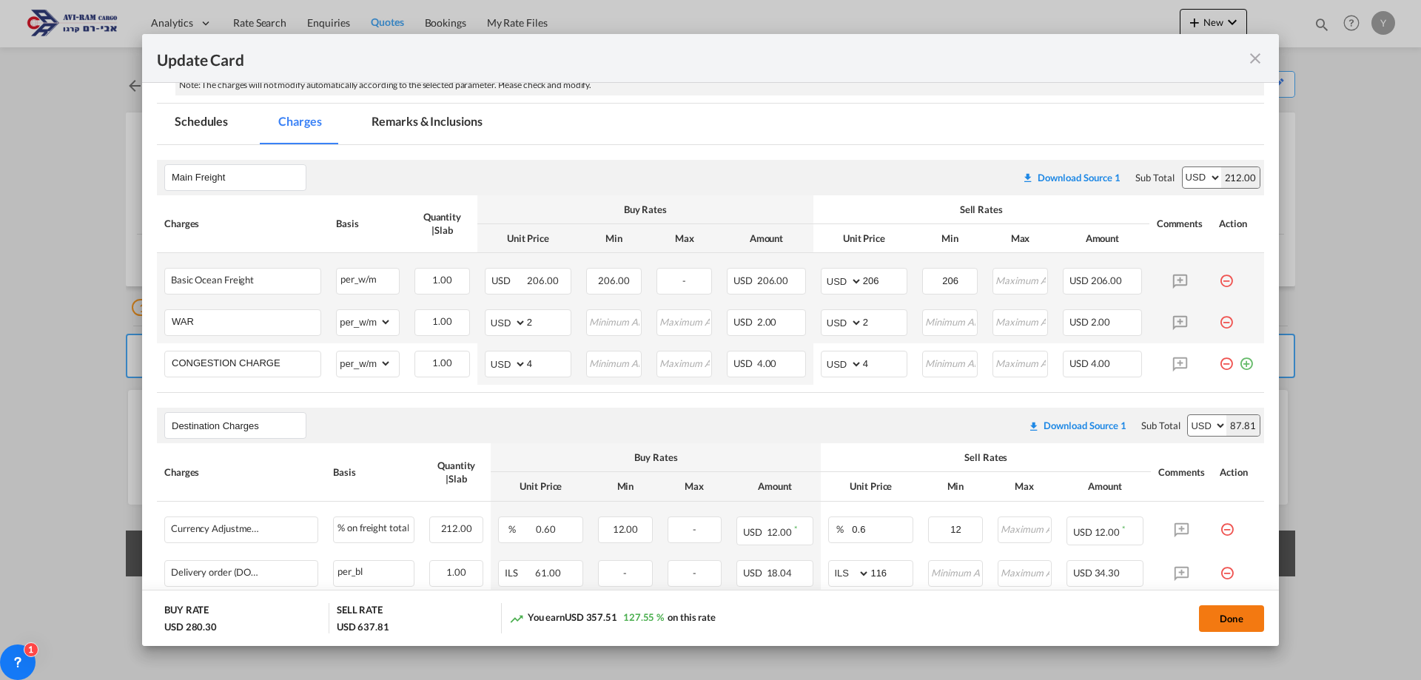
click at [1240, 623] on button "Done" at bounding box center [1231, 618] width 65 height 27
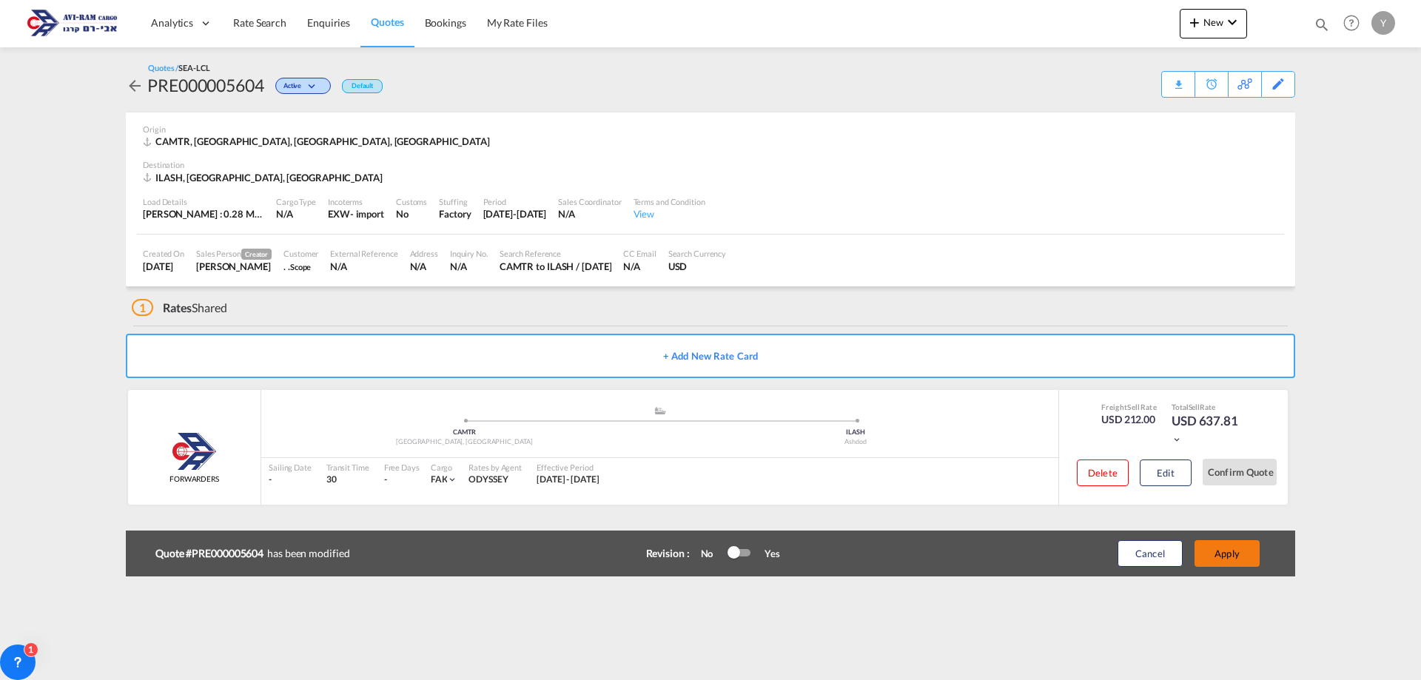
click at [1235, 554] on button "Apply" at bounding box center [1226, 553] width 65 height 27
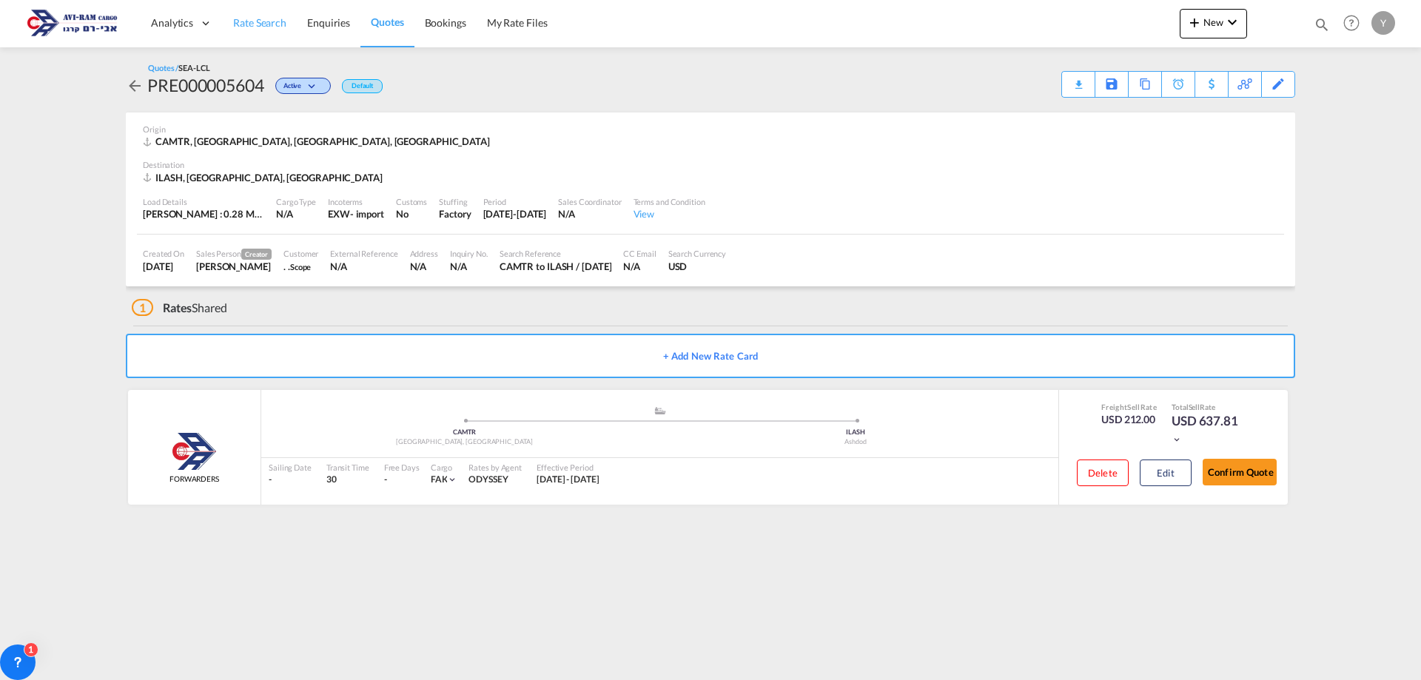
click at [275, 21] on span "Rate Search" at bounding box center [259, 22] width 53 height 13
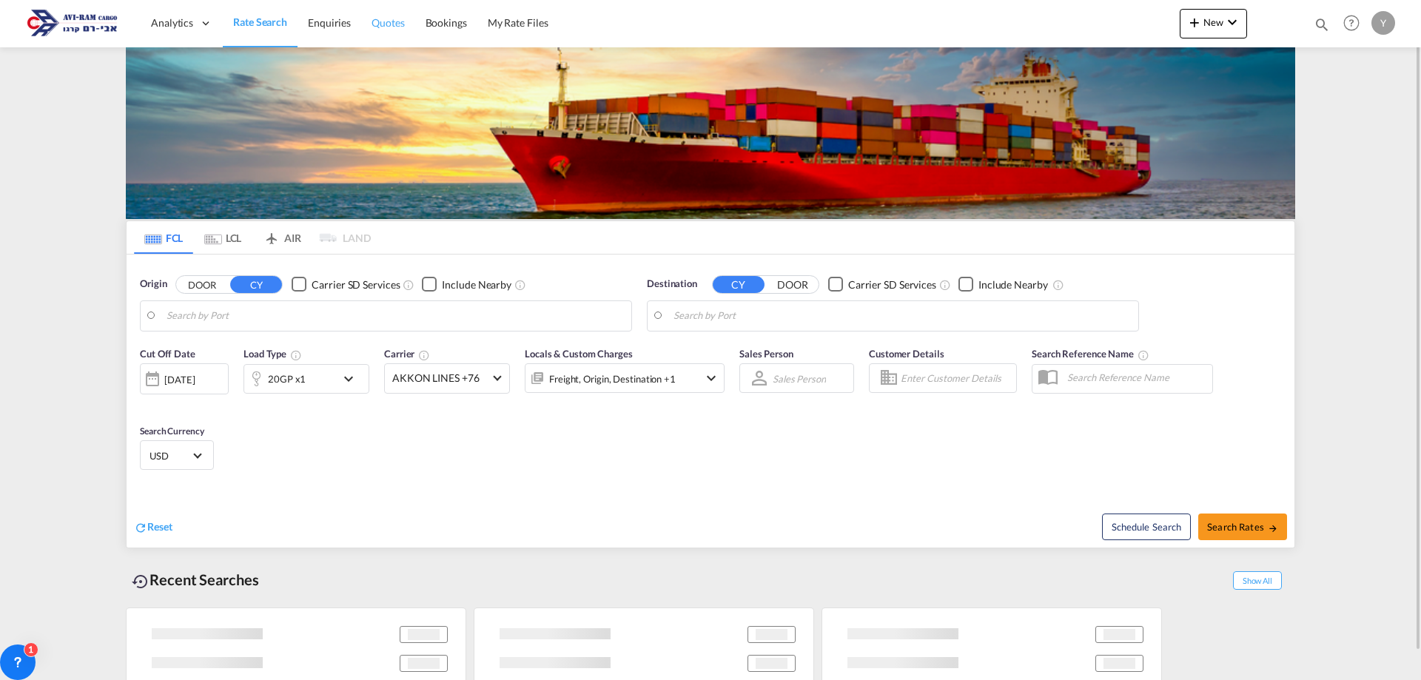
type input "Qingdao Pt, CNQDG"
type input "Haifa, ILHFA"
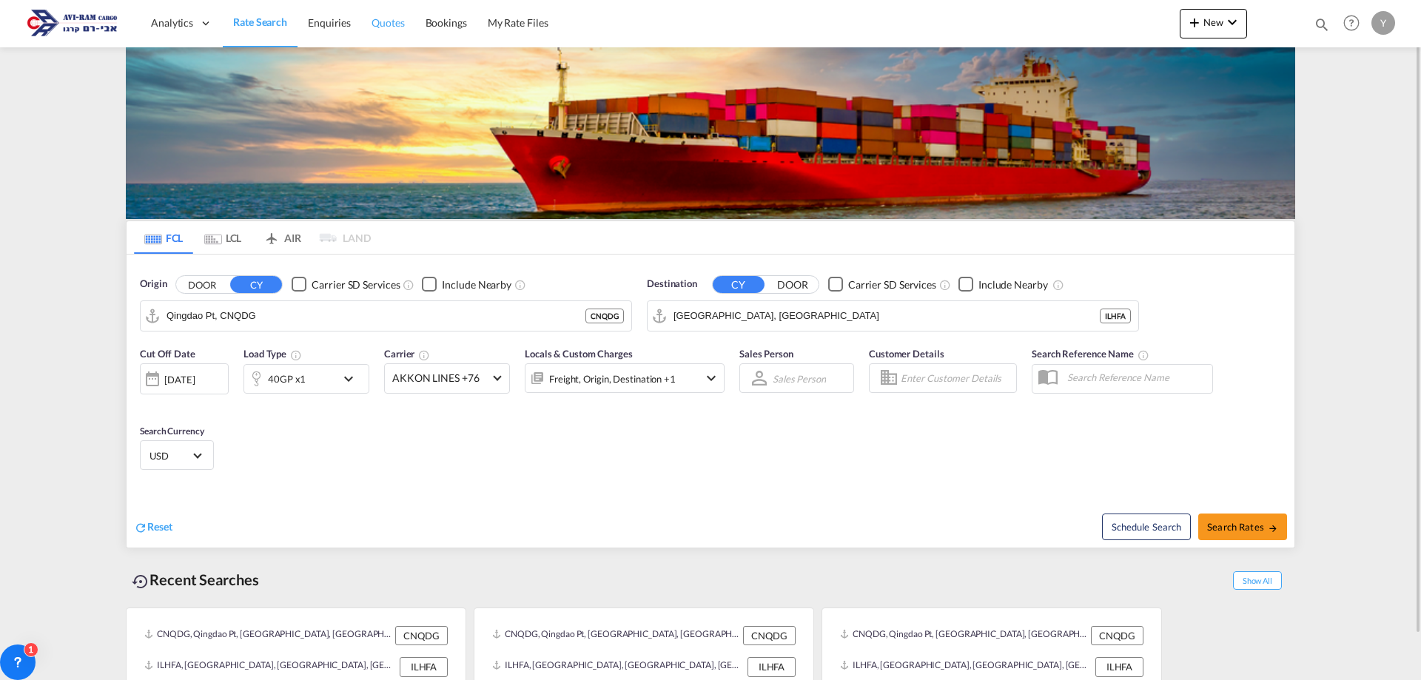
click at [377, 18] on span "Quotes" at bounding box center [387, 22] width 33 height 13
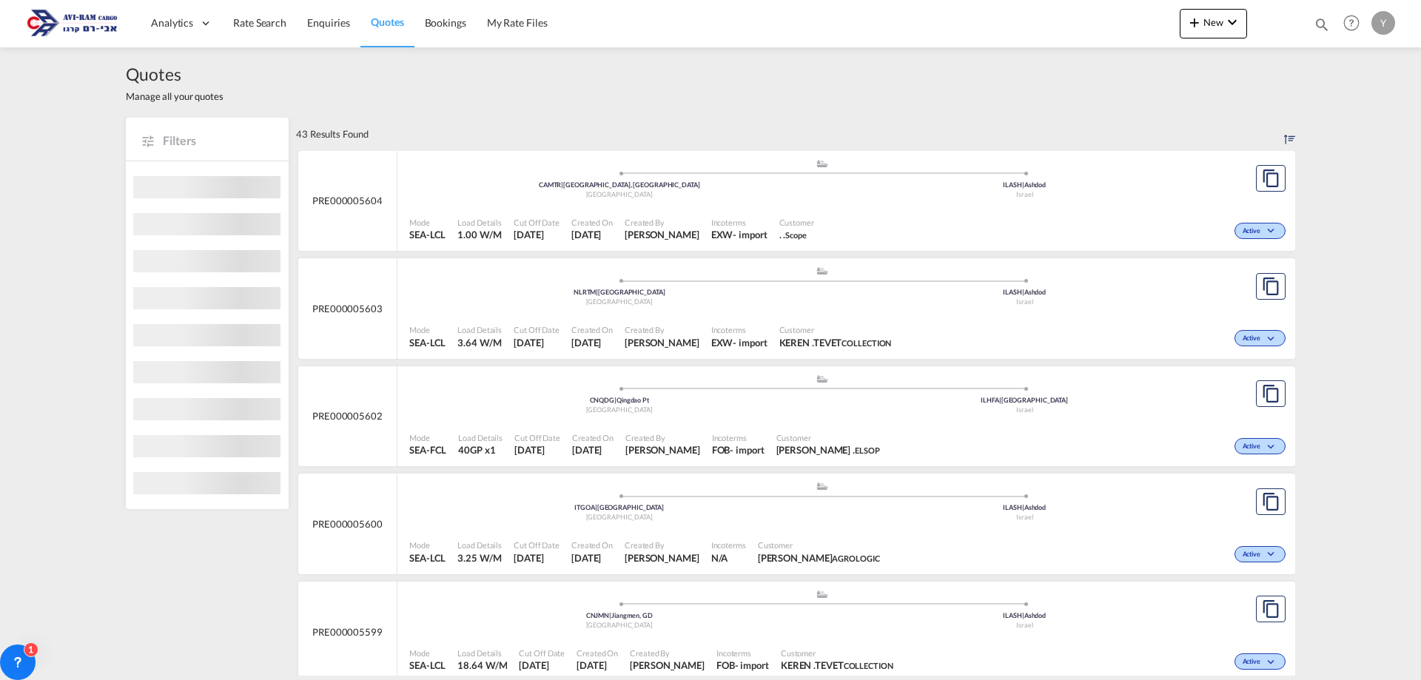
click at [778, 201] on div ".a{fill:#aaa8ad;} .a{fill:#aaa8ad;} CAMTR | Montreal, QC Canada ILASH | Ashdod …" at bounding box center [821, 180] width 825 height 44
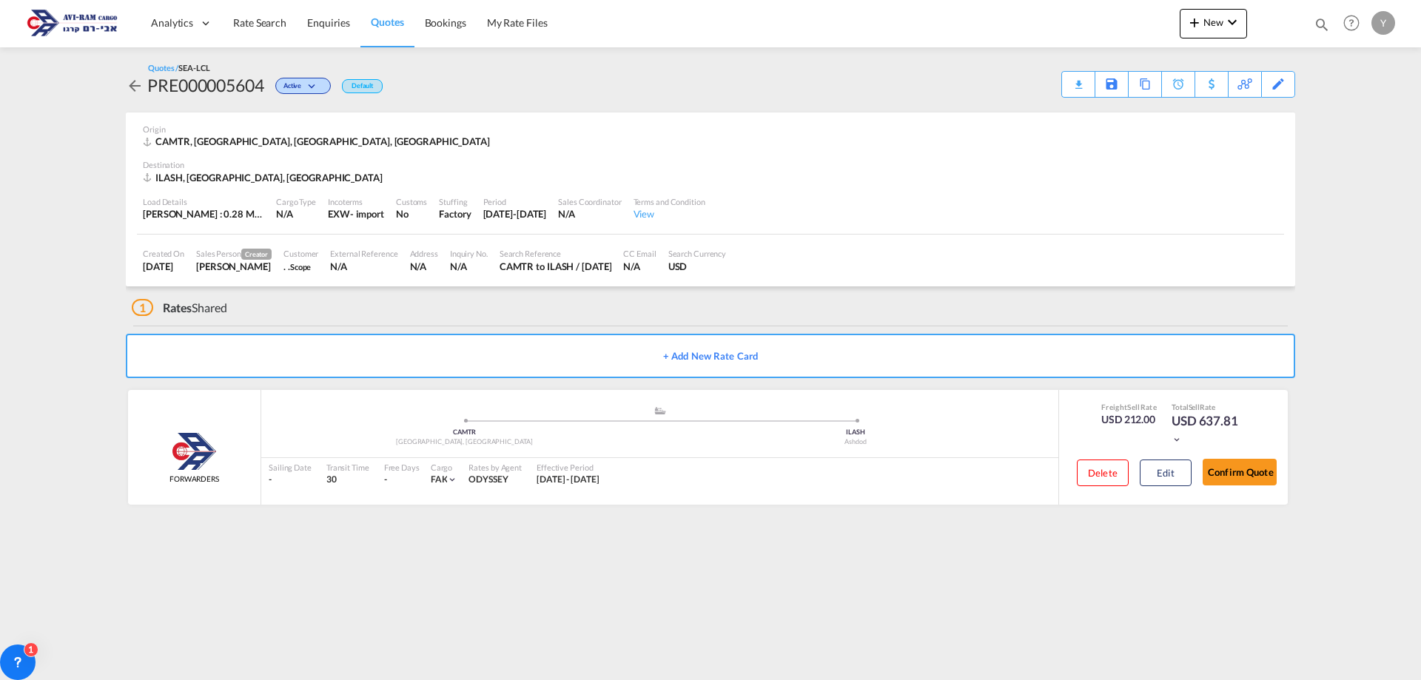
click at [376, 22] on span "Quotes" at bounding box center [387, 22] width 33 height 13
